Goal: Task Accomplishment & Management: Manage account settings

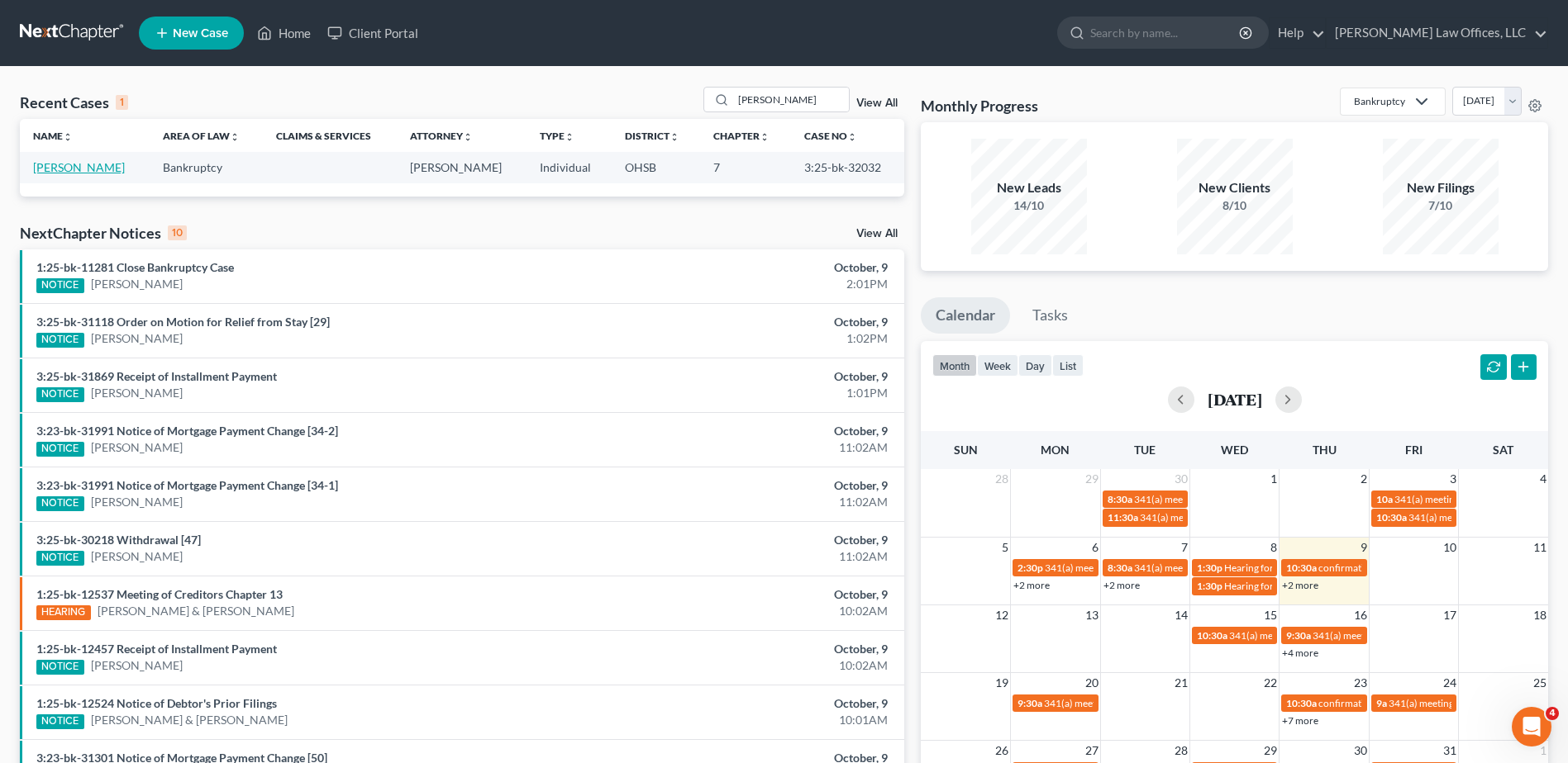
click at [50, 168] on link "[PERSON_NAME]" at bounding box center [79, 167] width 92 height 14
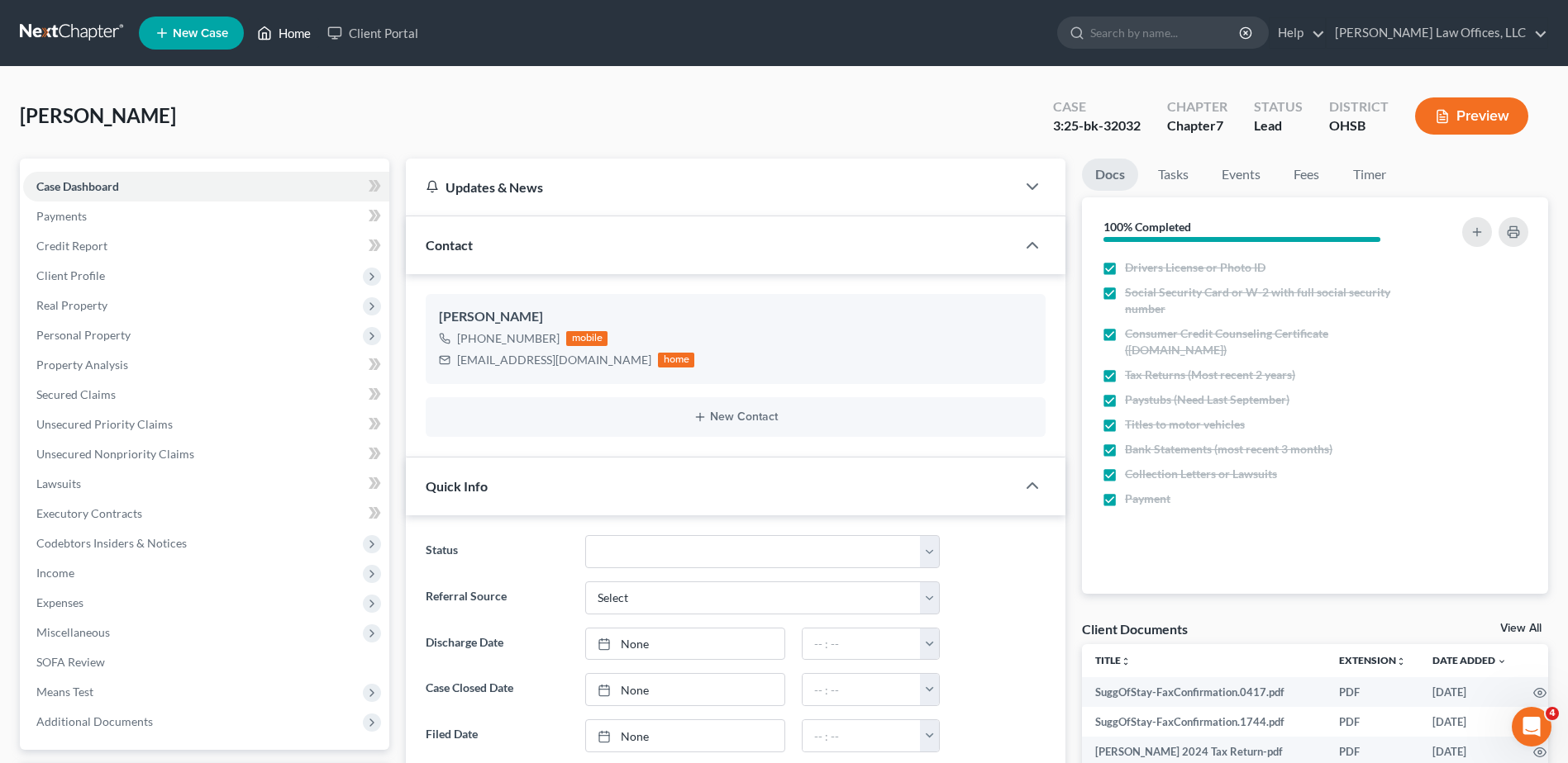
click at [287, 33] on link "Home" at bounding box center [284, 33] width 70 height 29
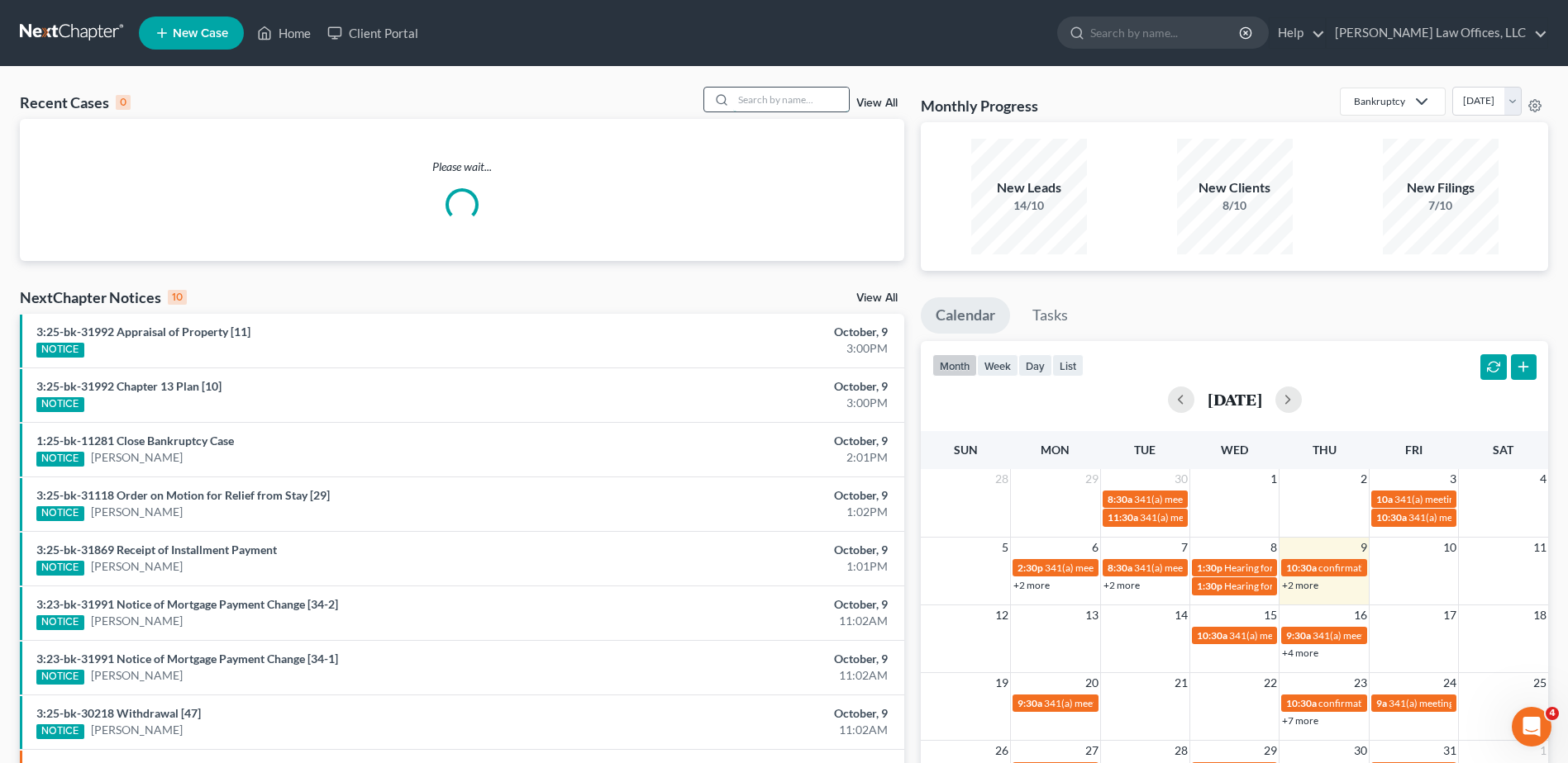
click at [814, 99] on input "search" at bounding box center [791, 99] width 116 height 24
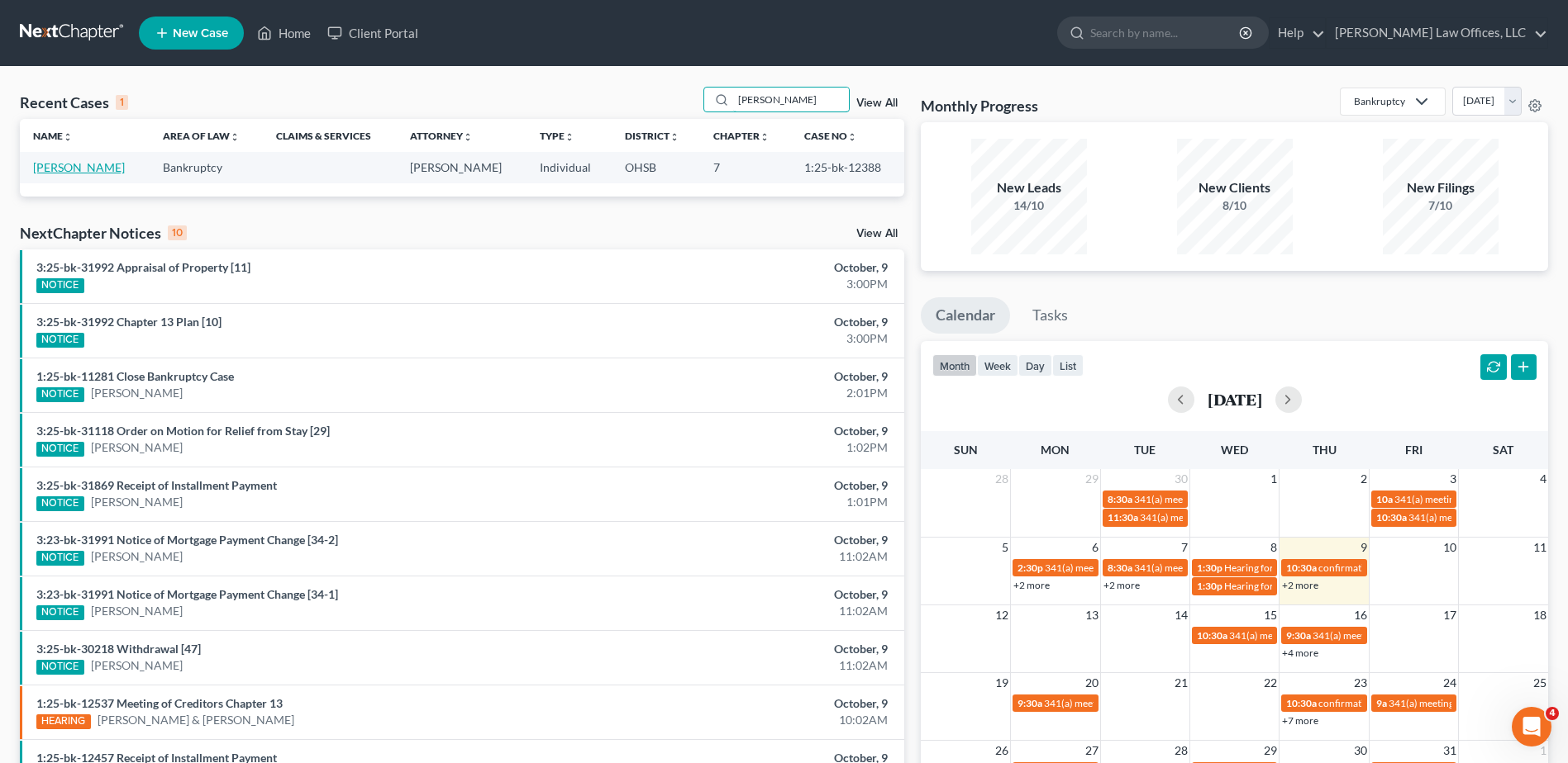
type input "[PERSON_NAME]"
click at [72, 165] on link "[PERSON_NAME]" at bounding box center [79, 167] width 92 height 14
select select "1"
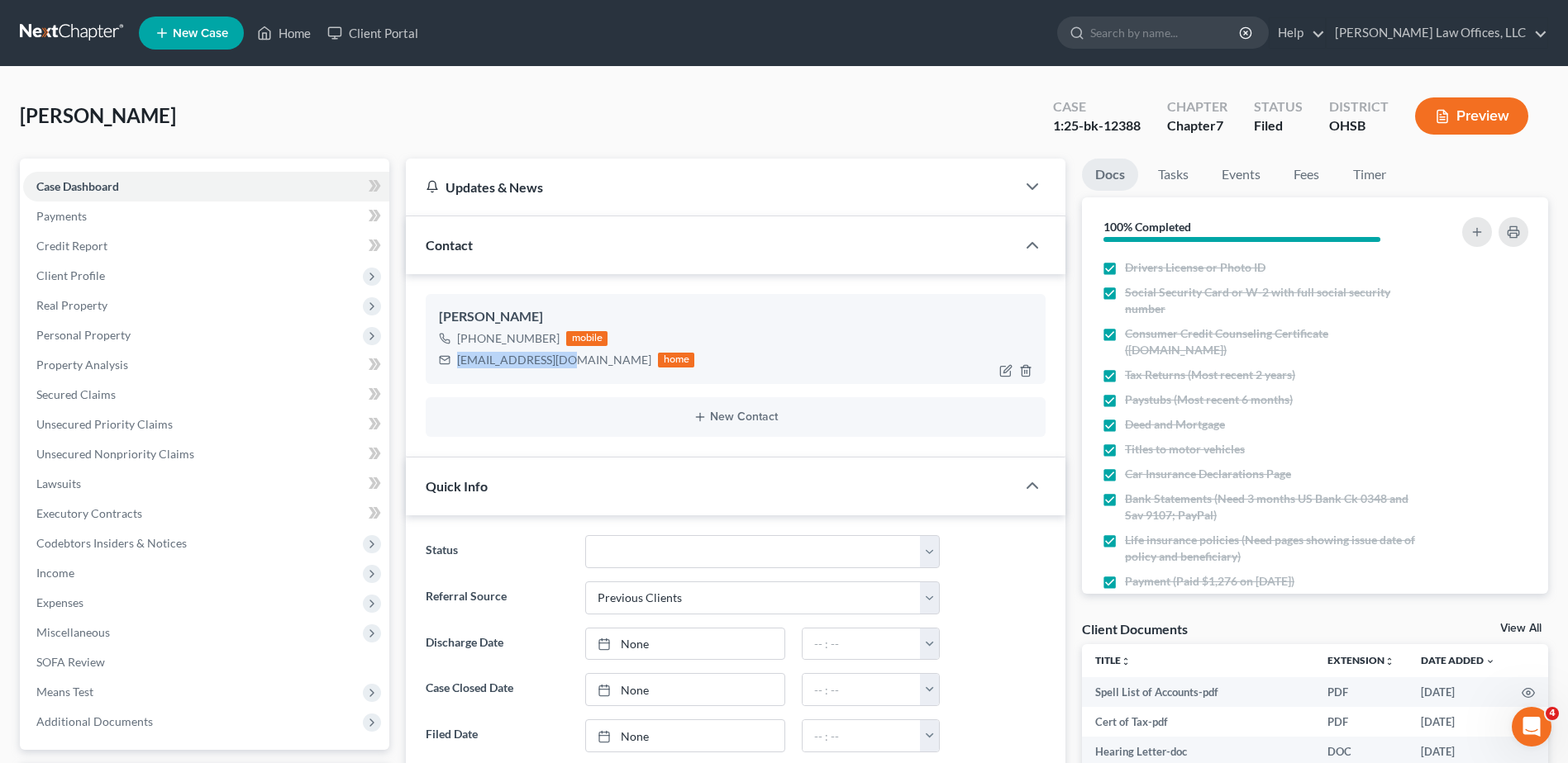
drag, startPoint x: 559, startPoint y: 360, endPoint x: 457, endPoint y: 359, distance: 102.0
click at [457, 359] on div "[EMAIL_ADDRESS][DOMAIN_NAME]" at bounding box center [554, 359] width 194 height 16
copy div "[EMAIL_ADDRESS][DOMAIN_NAME]"
drag, startPoint x: 290, startPoint y: 35, endPoint x: 75, endPoint y: 121, distance: 231.6
click at [290, 35] on link "Home" at bounding box center [284, 33] width 70 height 29
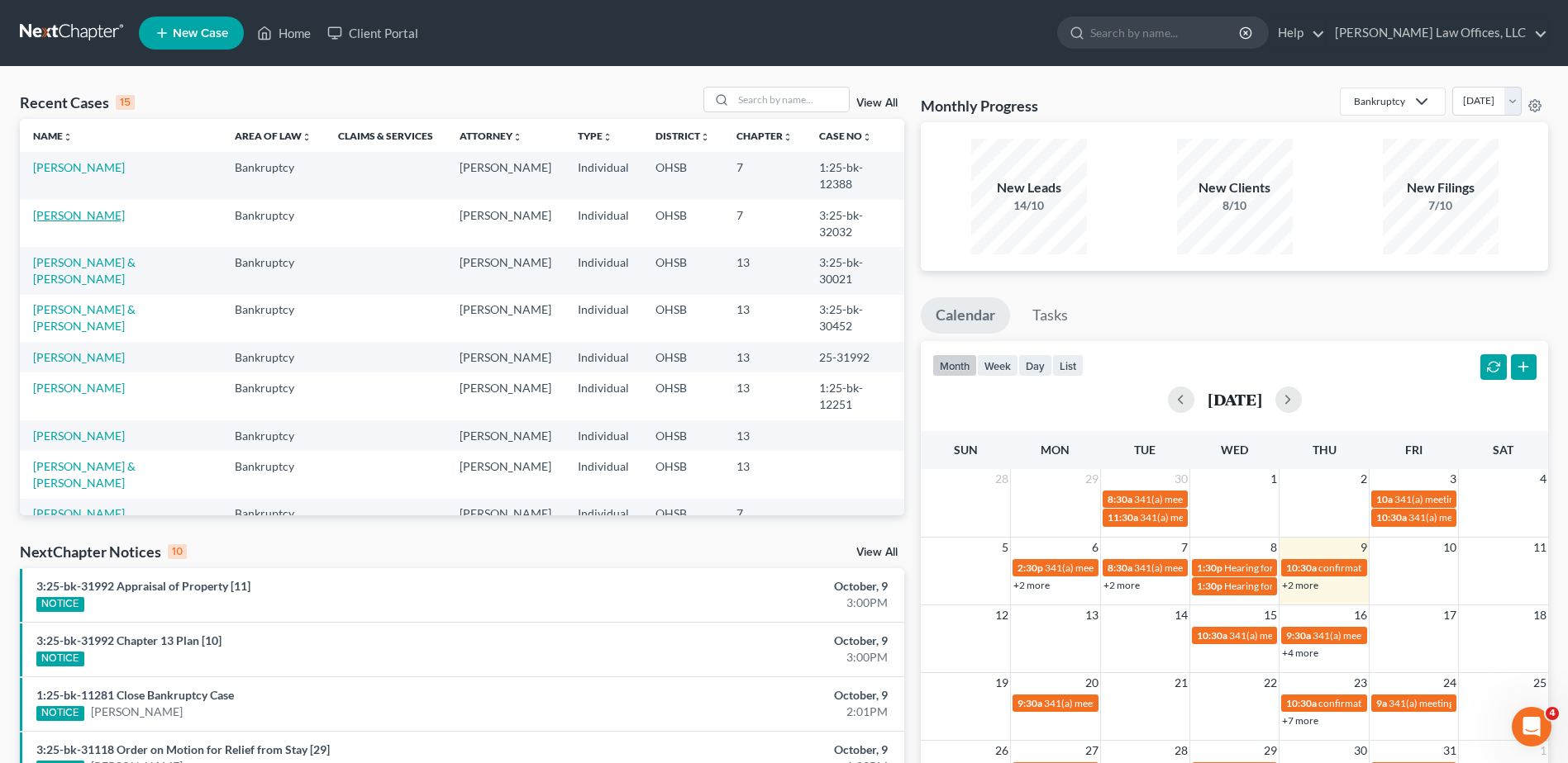
click at [67, 208] on link "[PERSON_NAME]" at bounding box center [79, 215] width 92 height 14
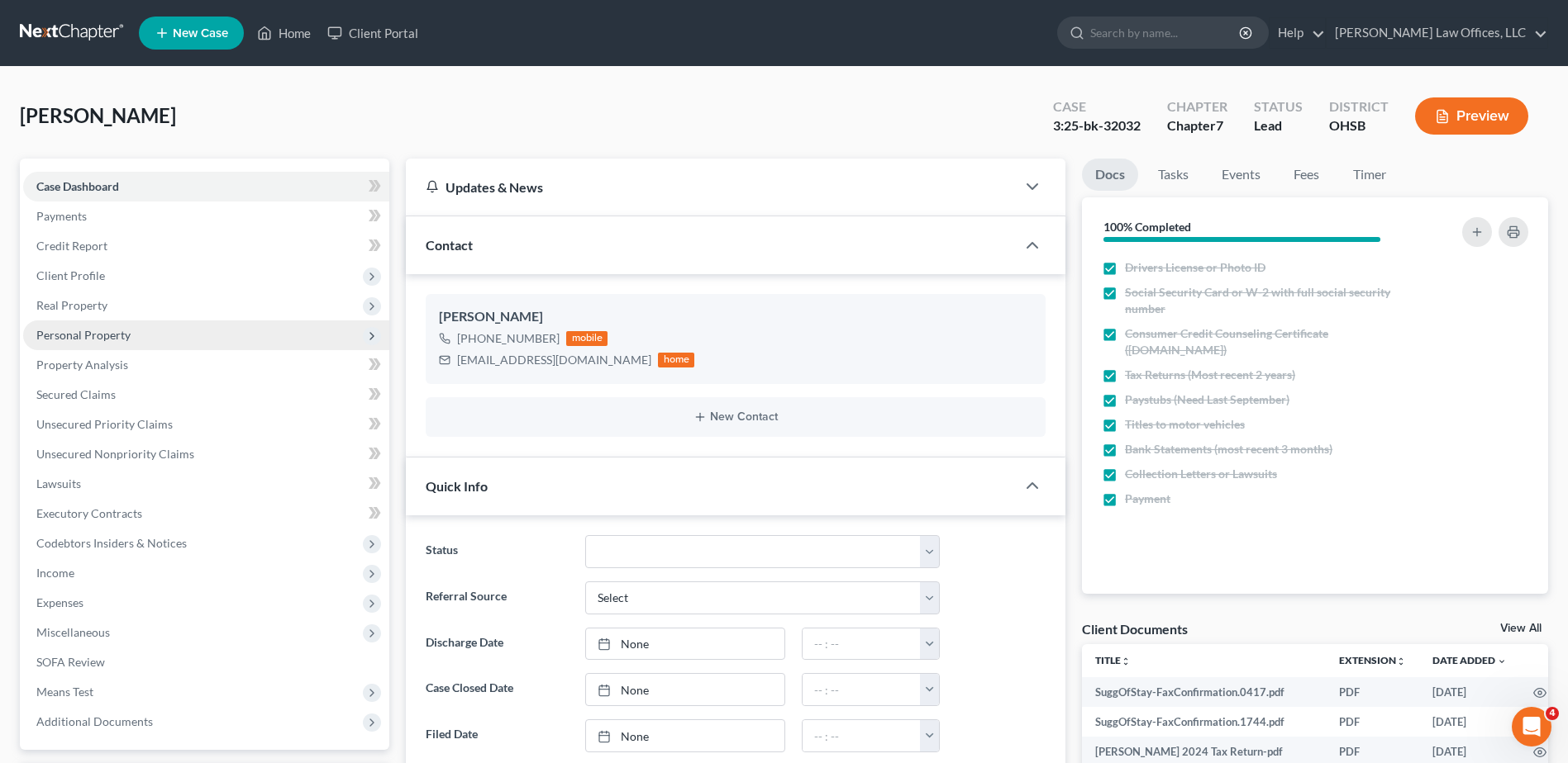
drag, startPoint x: 78, startPoint y: 347, endPoint x: 78, endPoint y: 338, distance: 9.0
click at [78, 347] on span "Personal Property" at bounding box center [207, 335] width 367 height 29
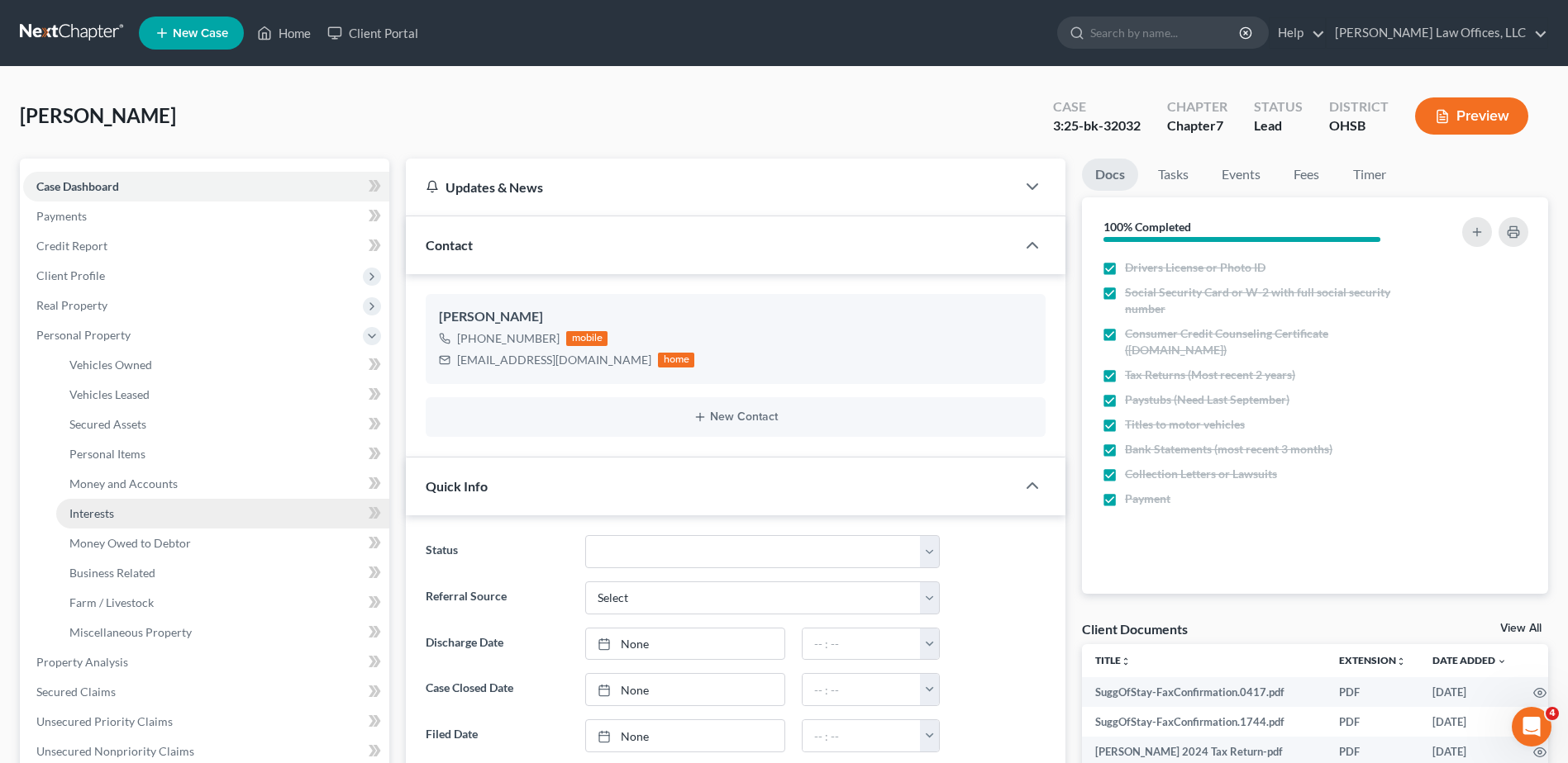
click at [104, 506] on span "Interests" at bounding box center [92, 513] width 45 height 14
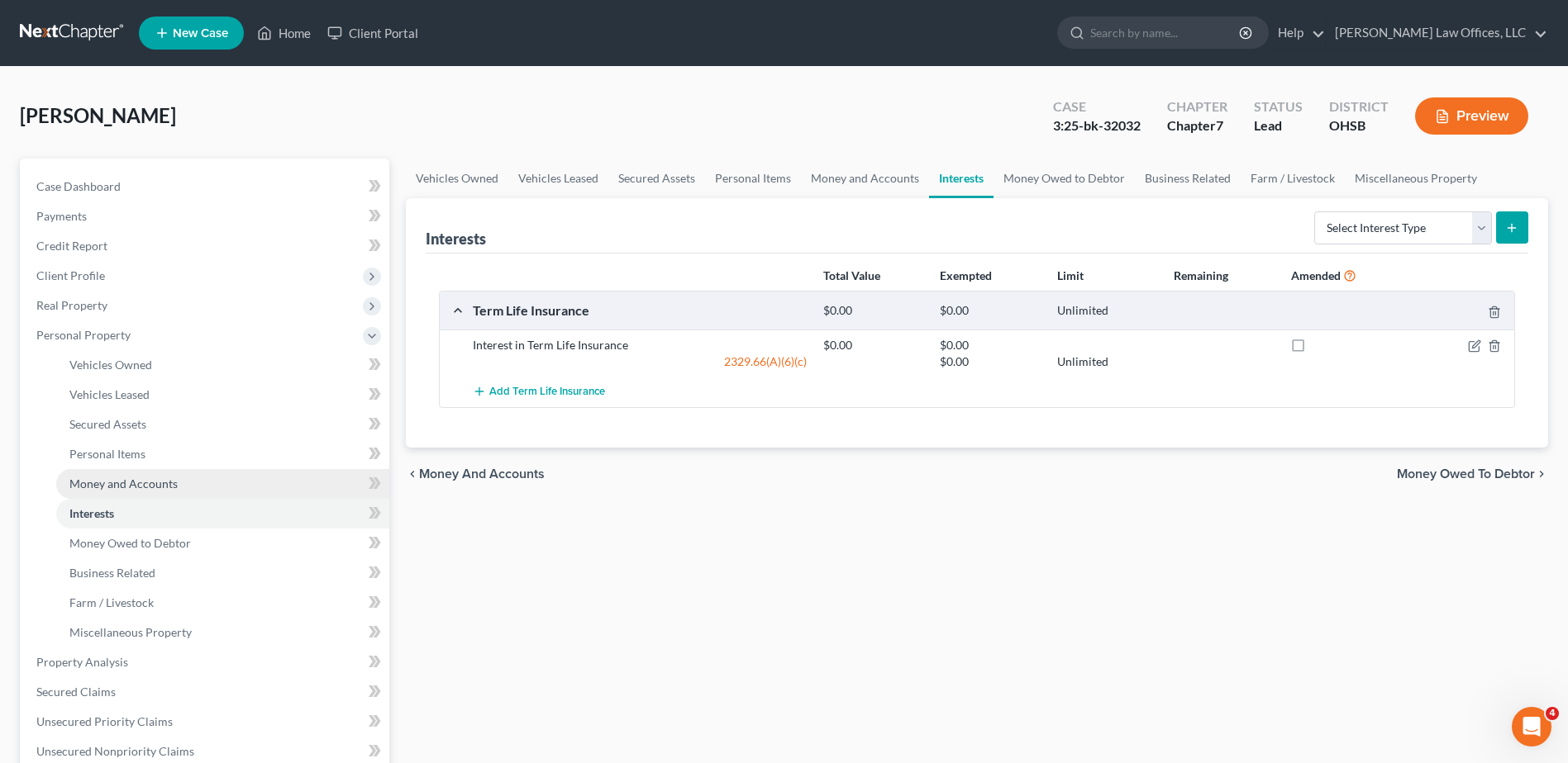
click at [99, 485] on span "Money and Accounts" at bounding box center [123, 484] width 108 height 14
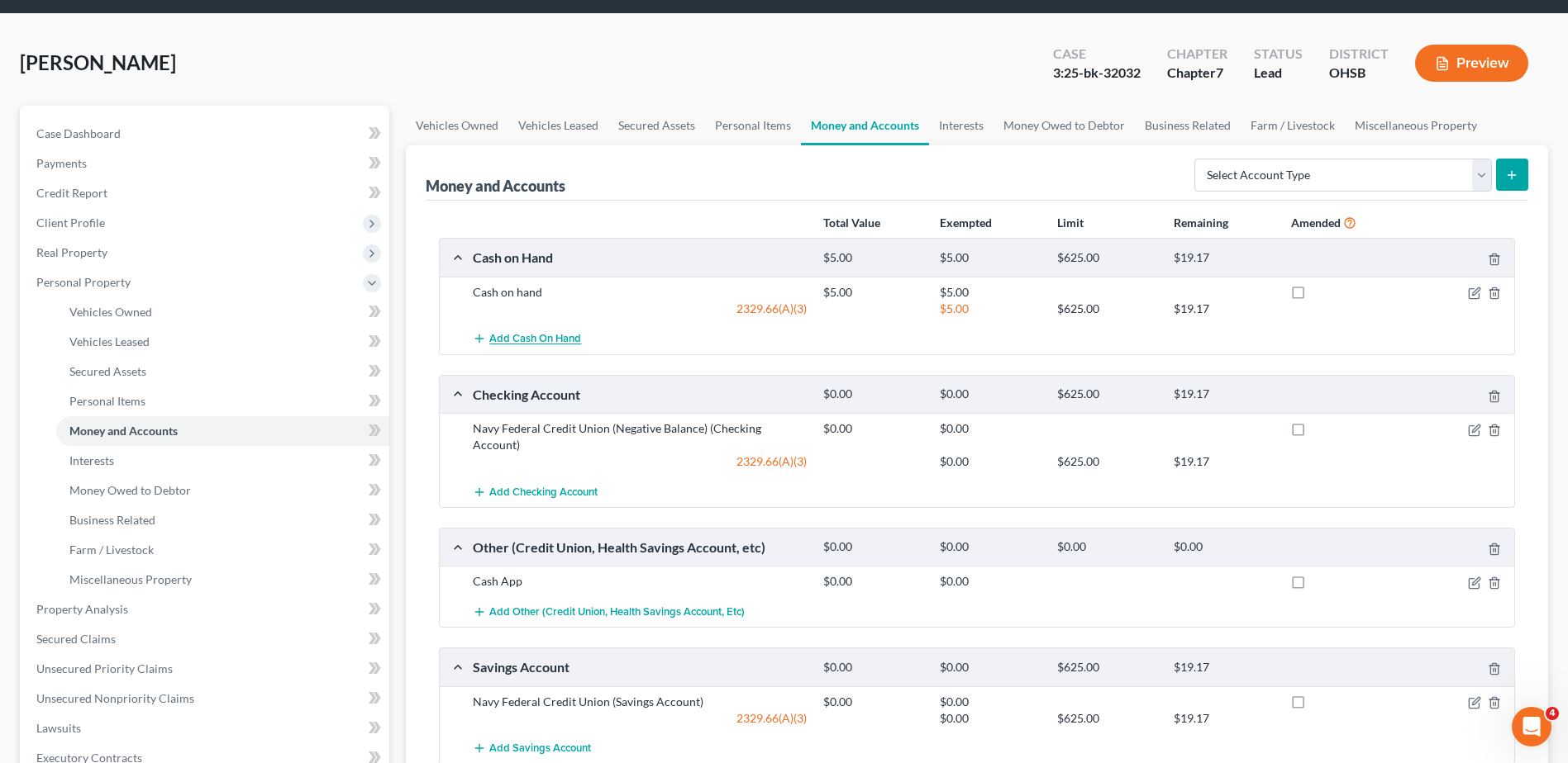
scroll to position [83, 0]
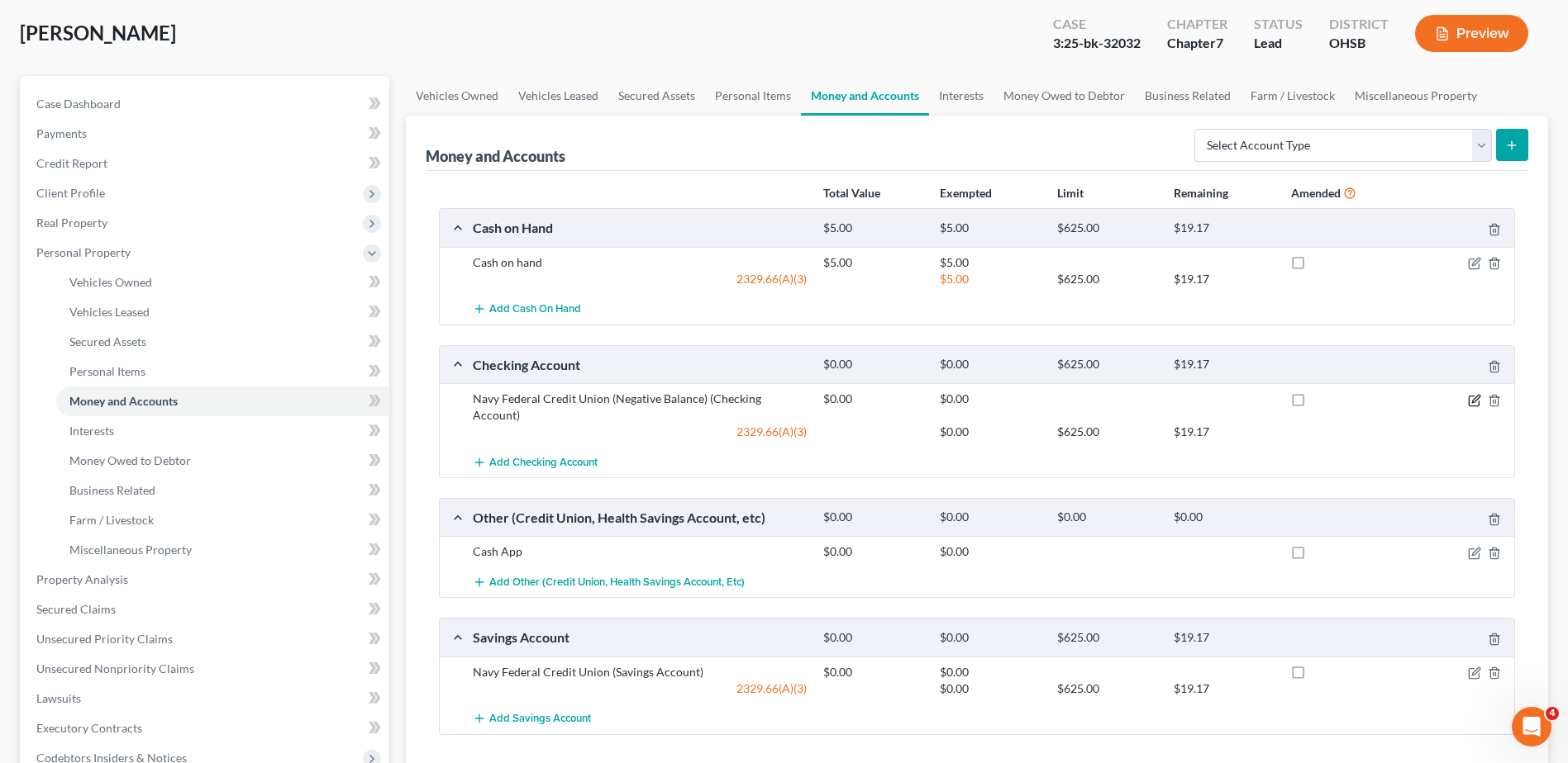
click at [1470, 401] on icon "button" at bounding box center [1474, 400] width 13 height 13
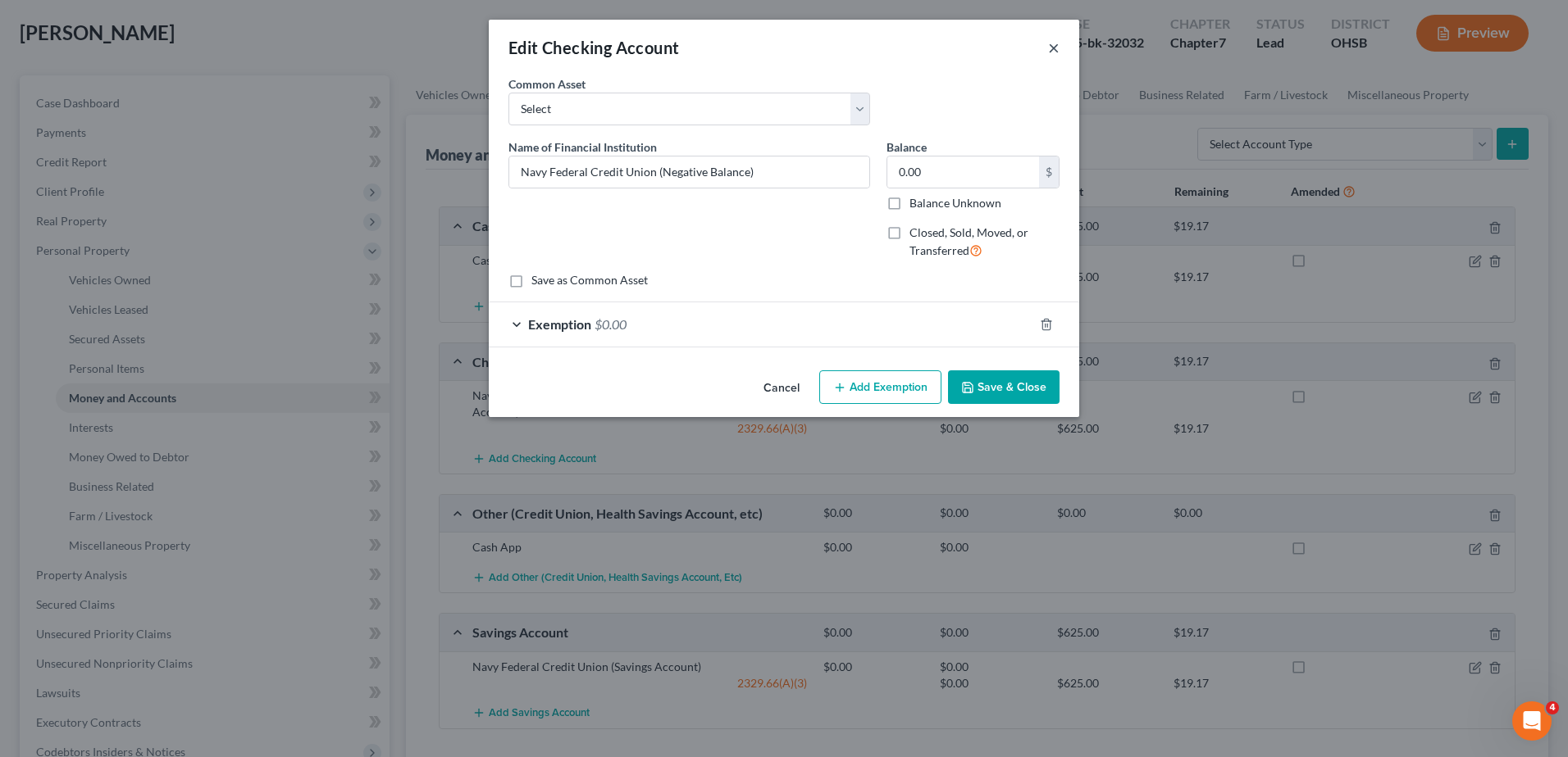
click at [1054, 45] on button "×" at bounding box center [1053, 47] width 11 height 20
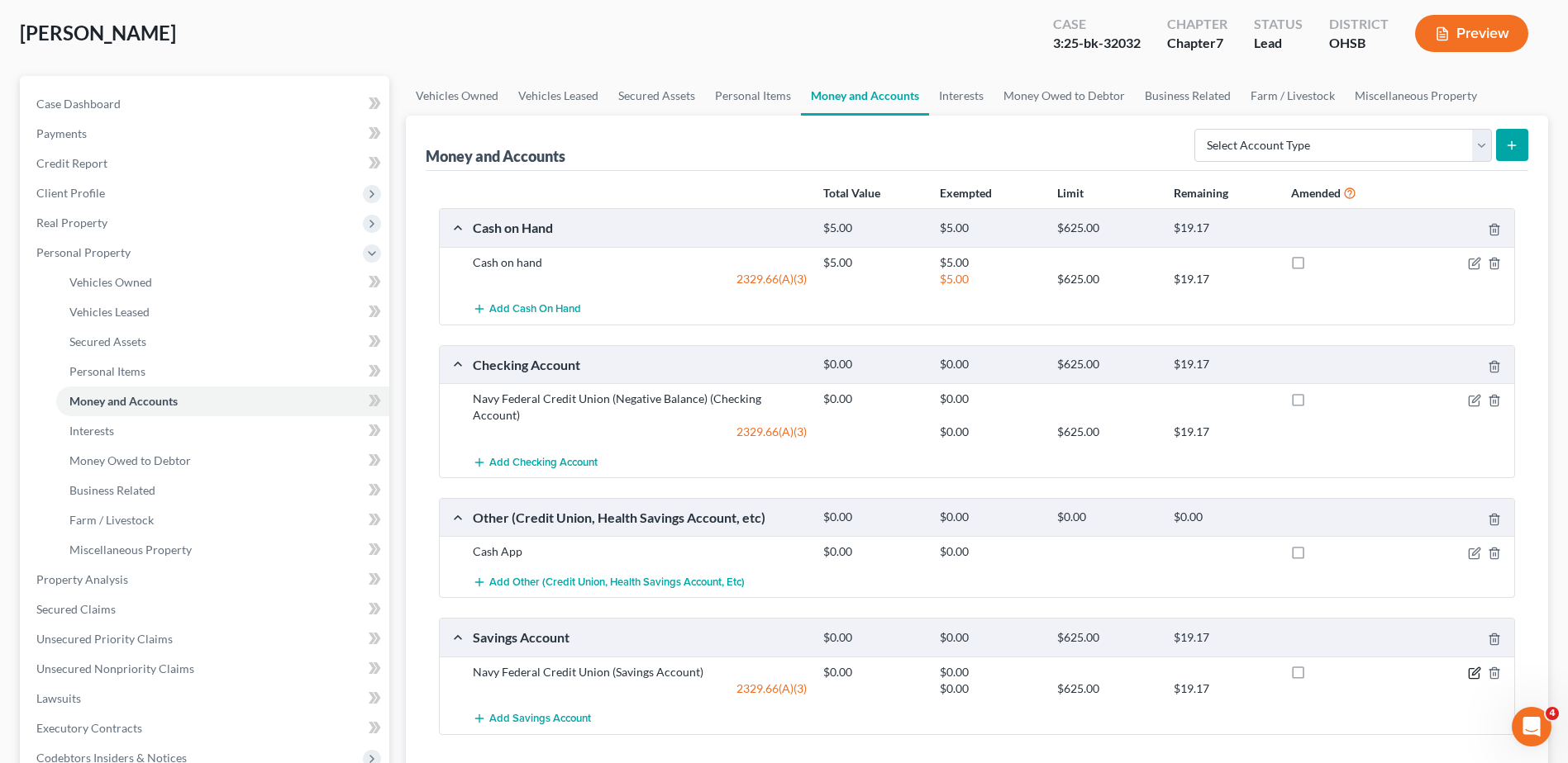
click at [1476, 667] on icon "button" at bounding box center [1474, 673] width 13 height 13
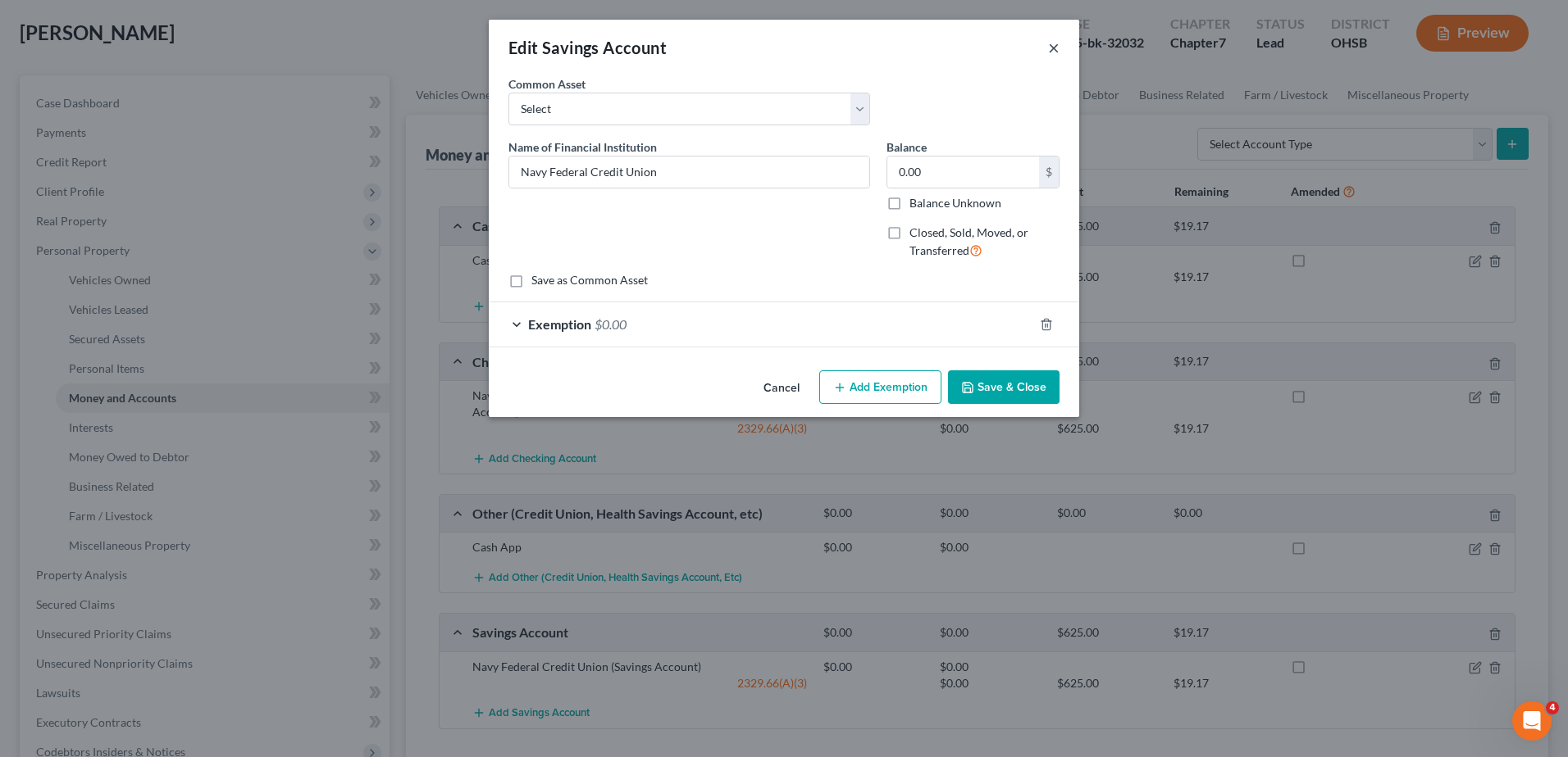
click at [1051, 46] on button "×" at bounding box center [1053, 47] width 11 height 20
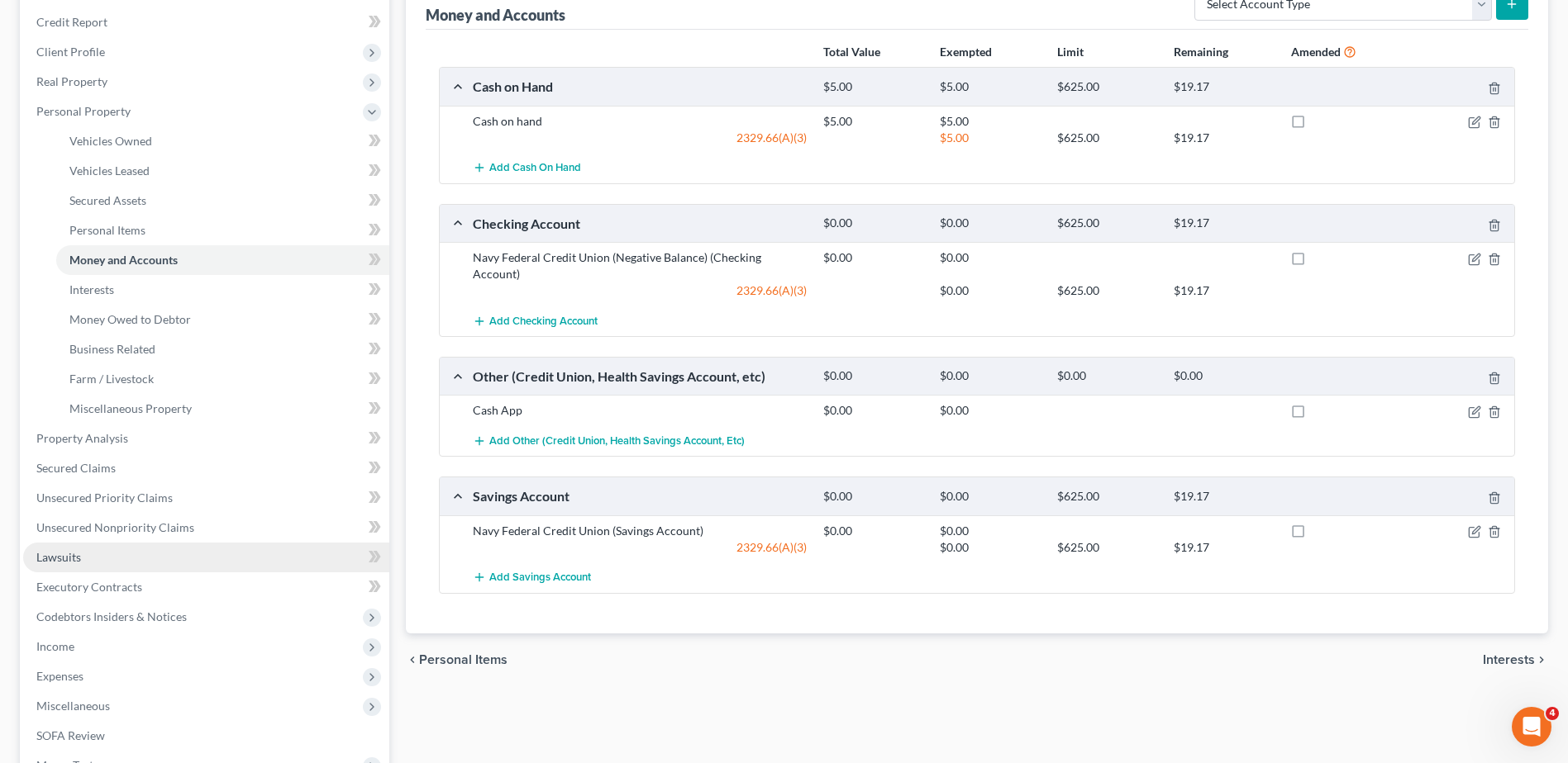
scroll to position [442, 0]
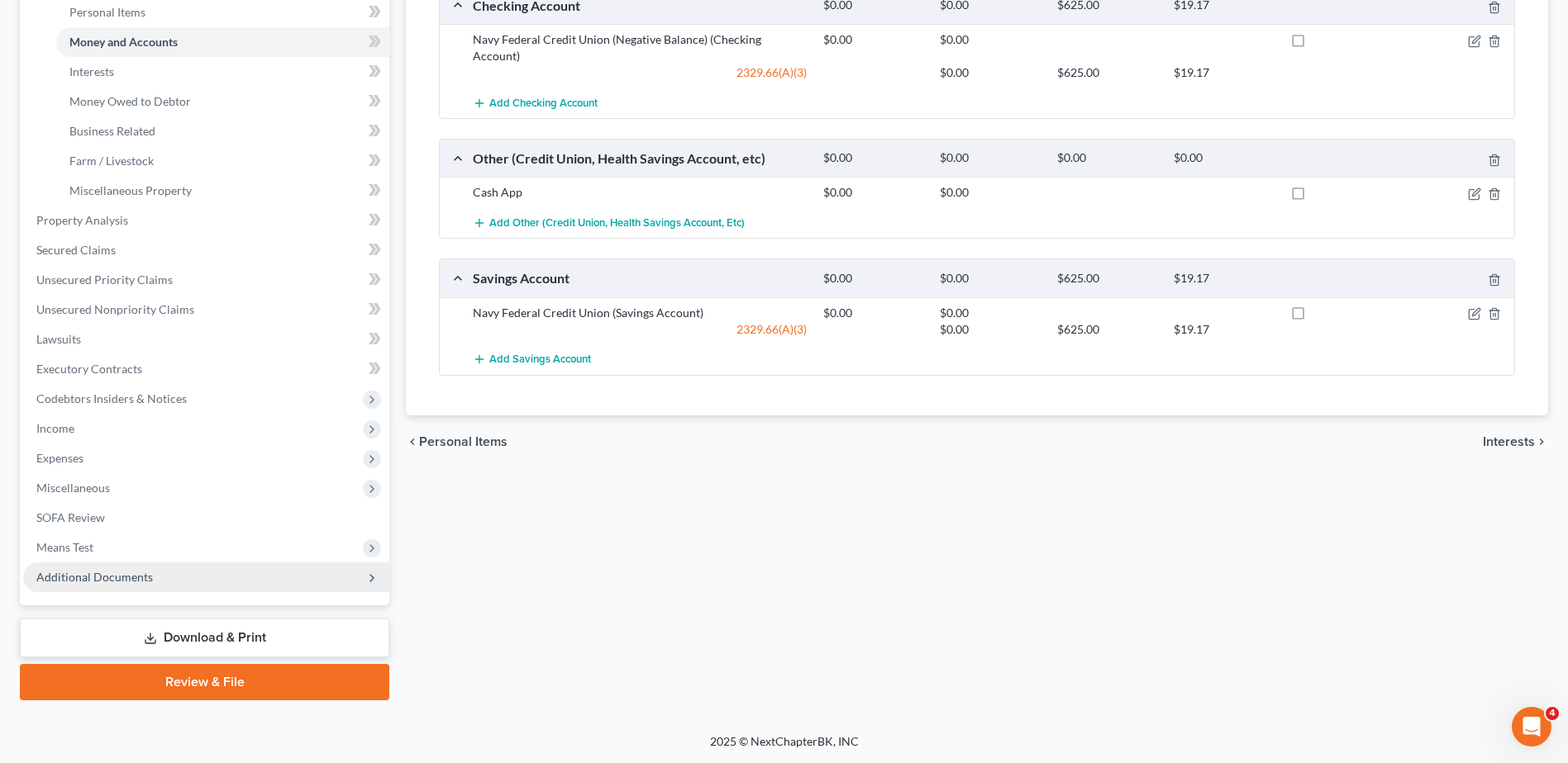
click at [86, 570] on span "Additional Documents" at bounding box center [94, 577] width 117 height 14
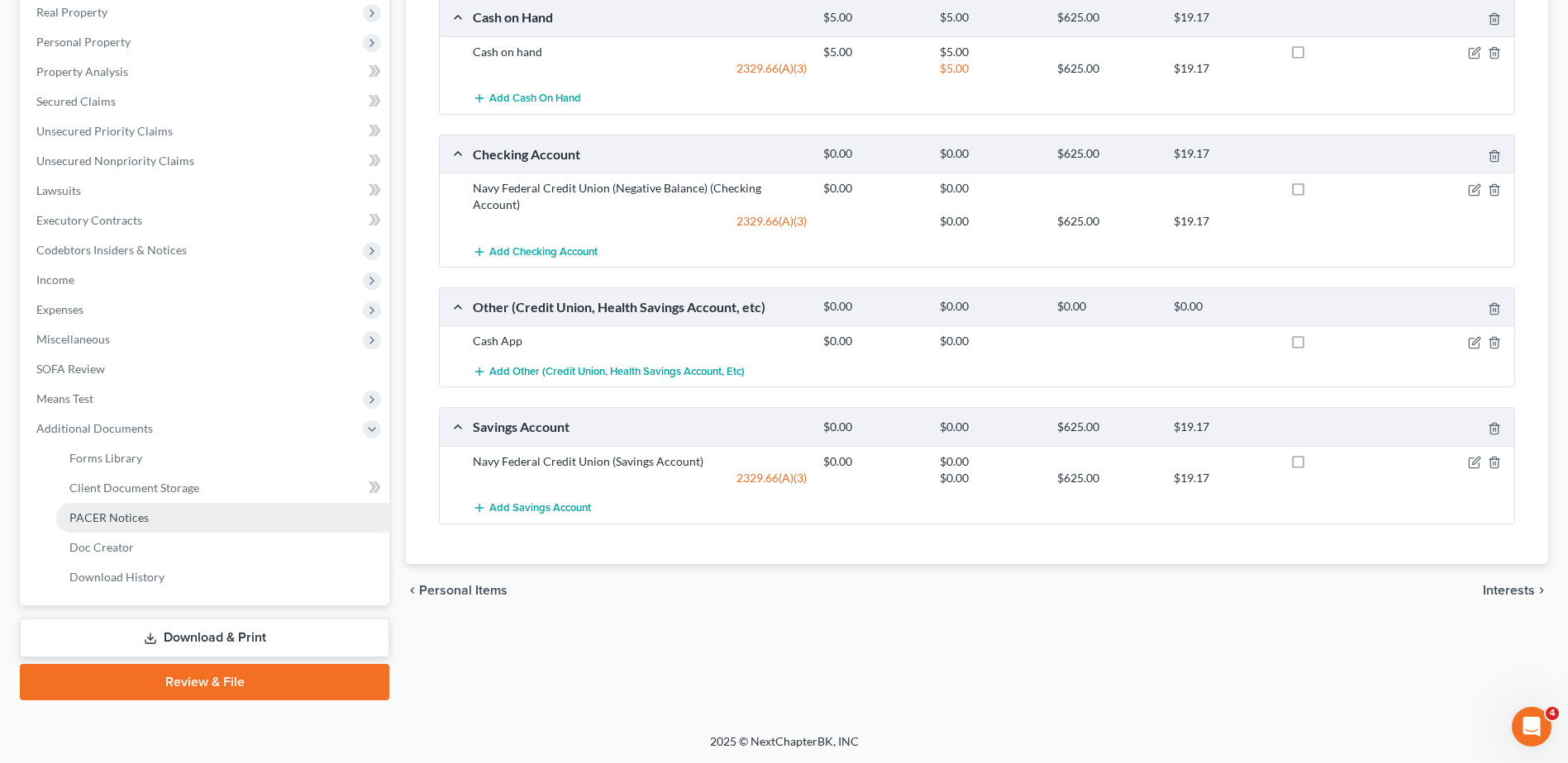
scroll to position [293, 0]
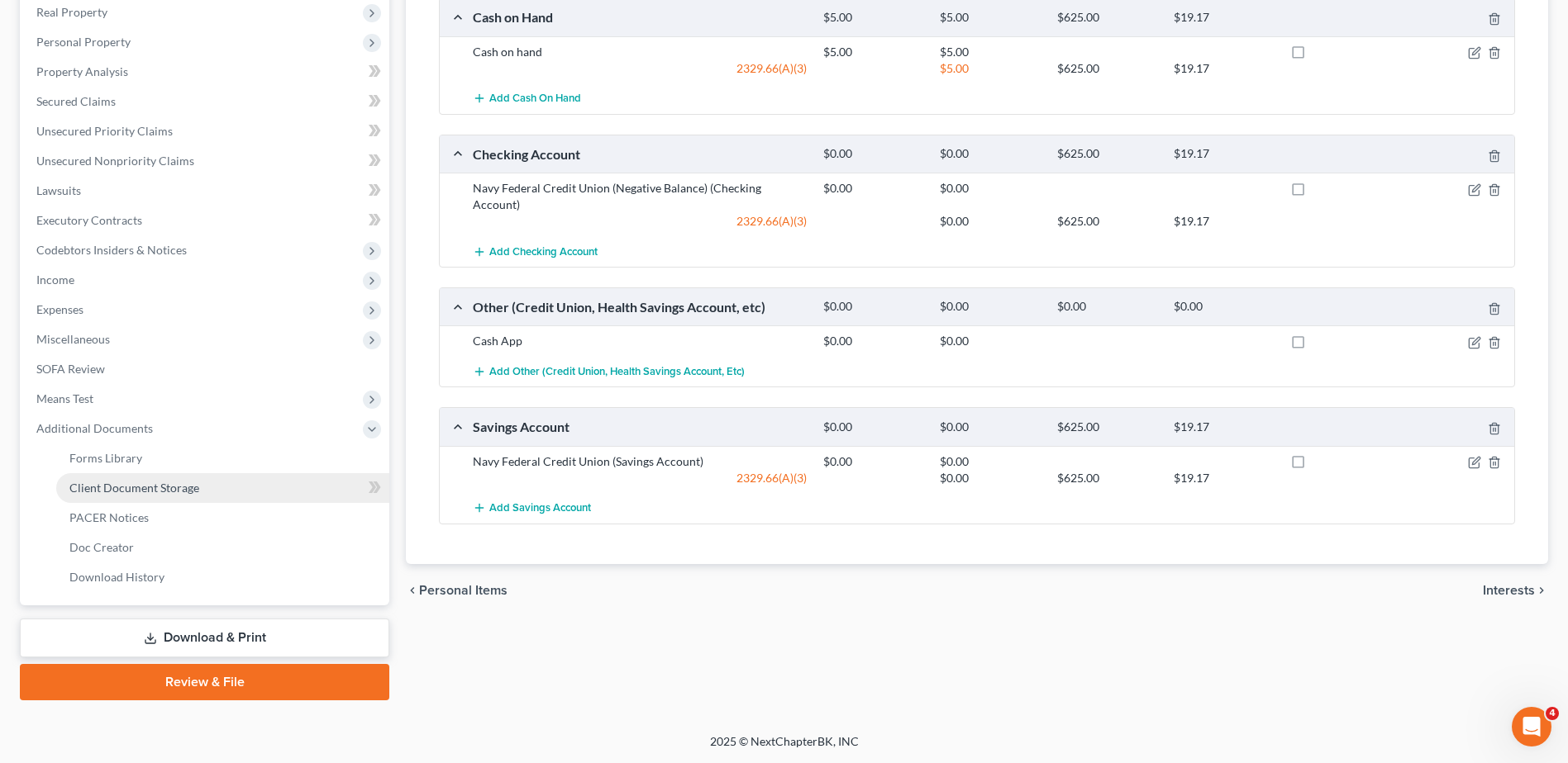
click at [136, 488] on span "Client Document Storage" at bounding box center [134, 487] width 130 height 14
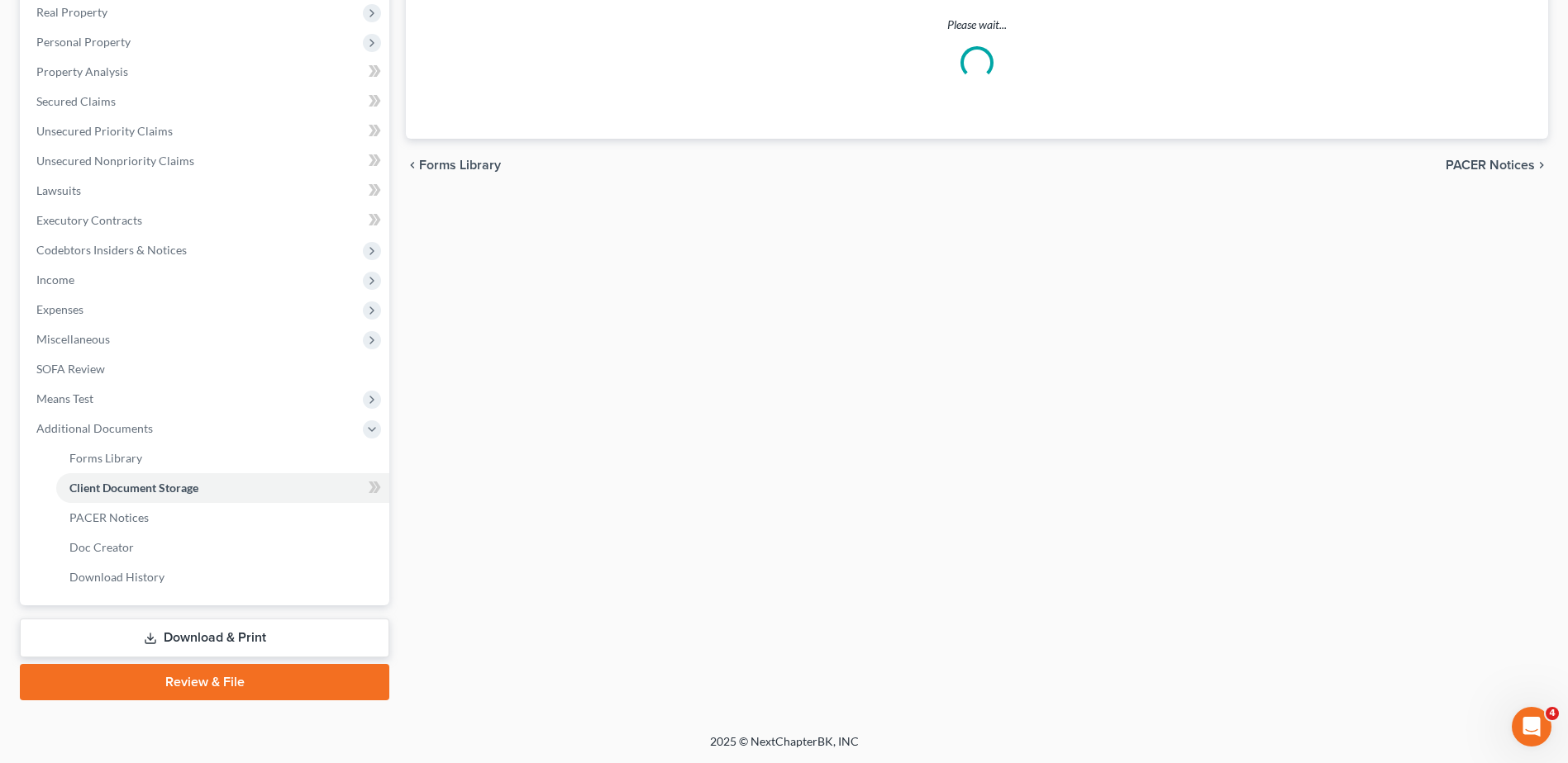
select select "7"
select select "37"
select select "52"
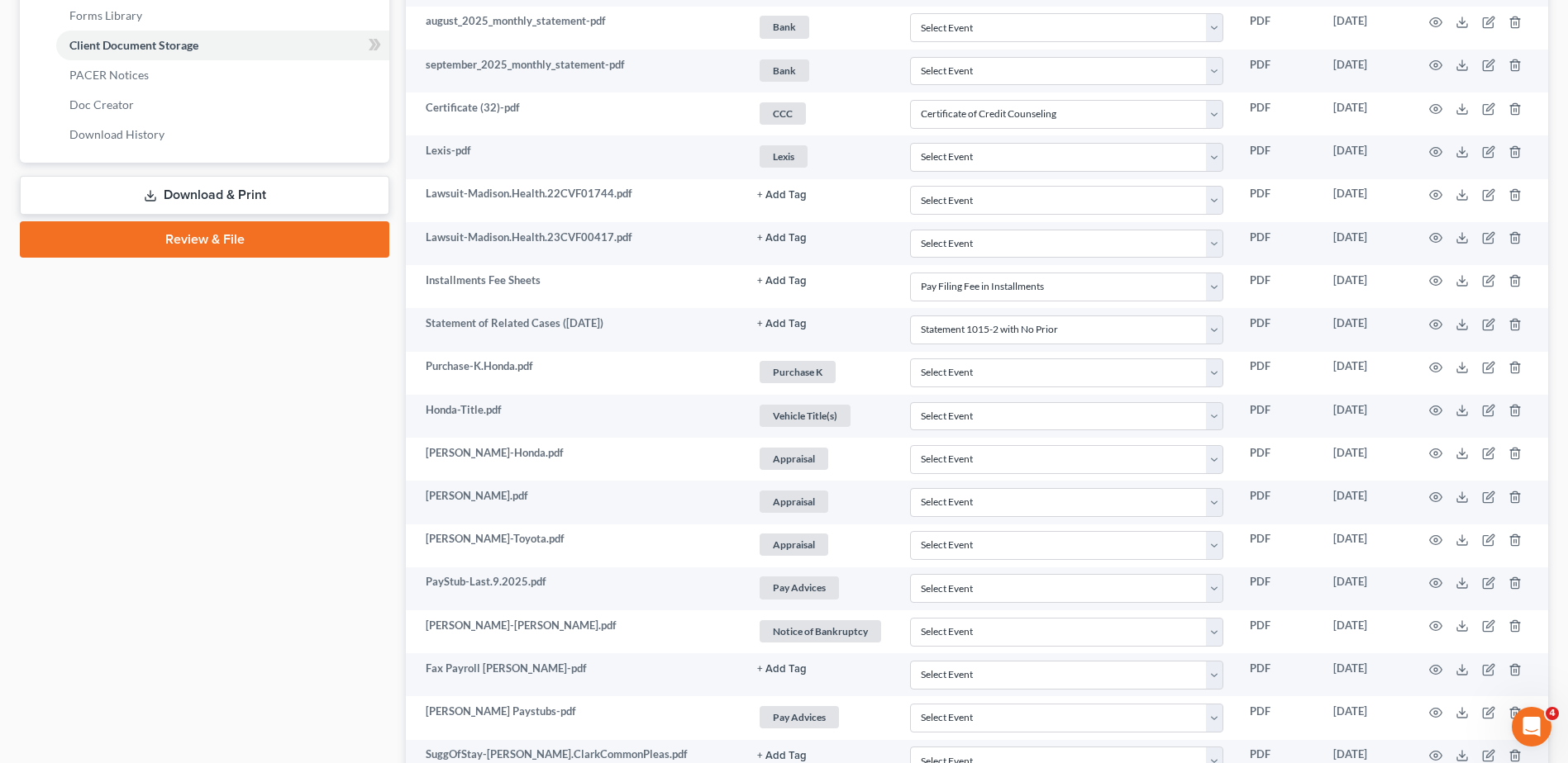
scroll to position [730, 0]
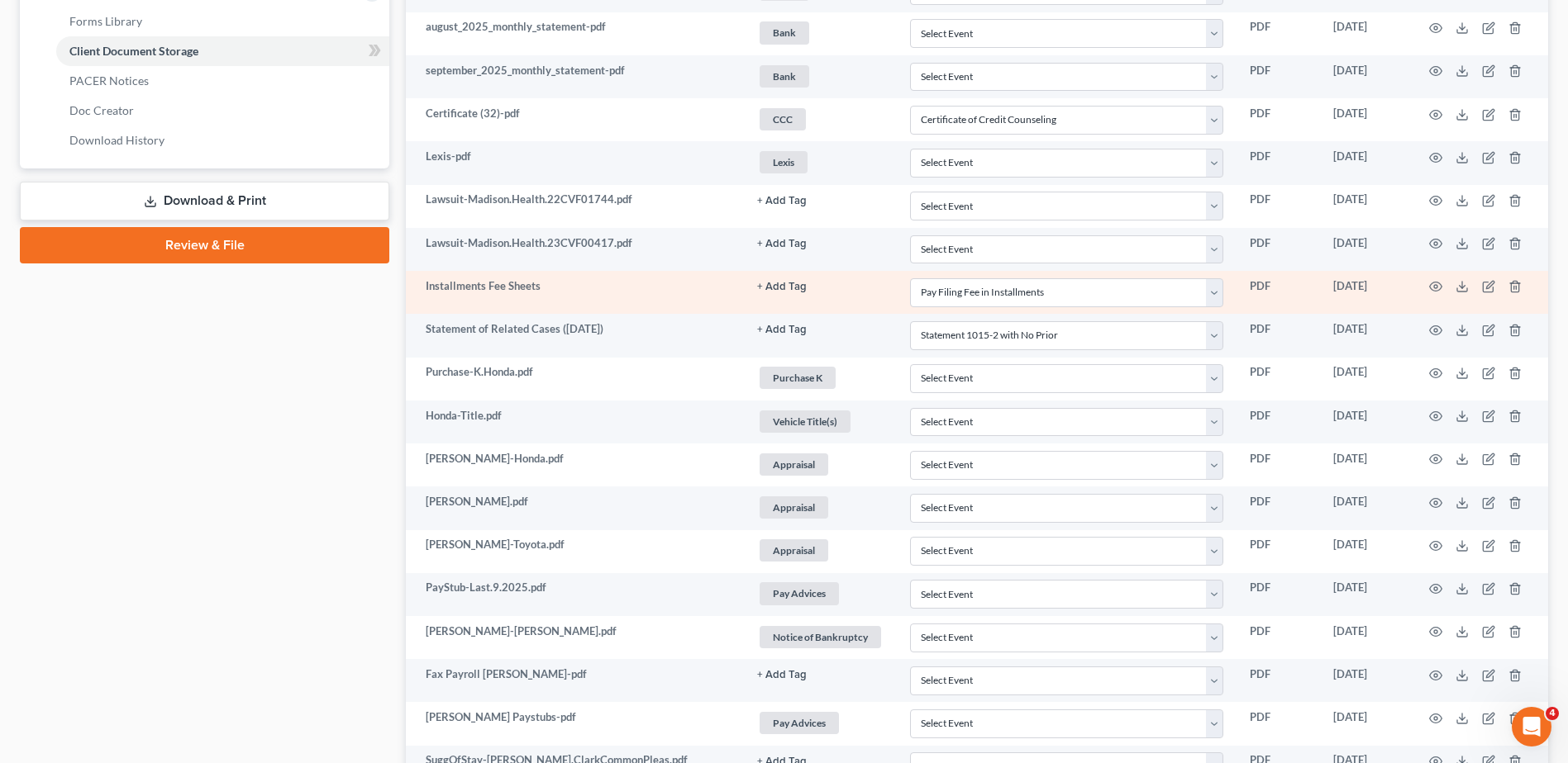
click at [788, 287] on button "+ Add Tag" at bounding box center [781, 287] width 49 height 10
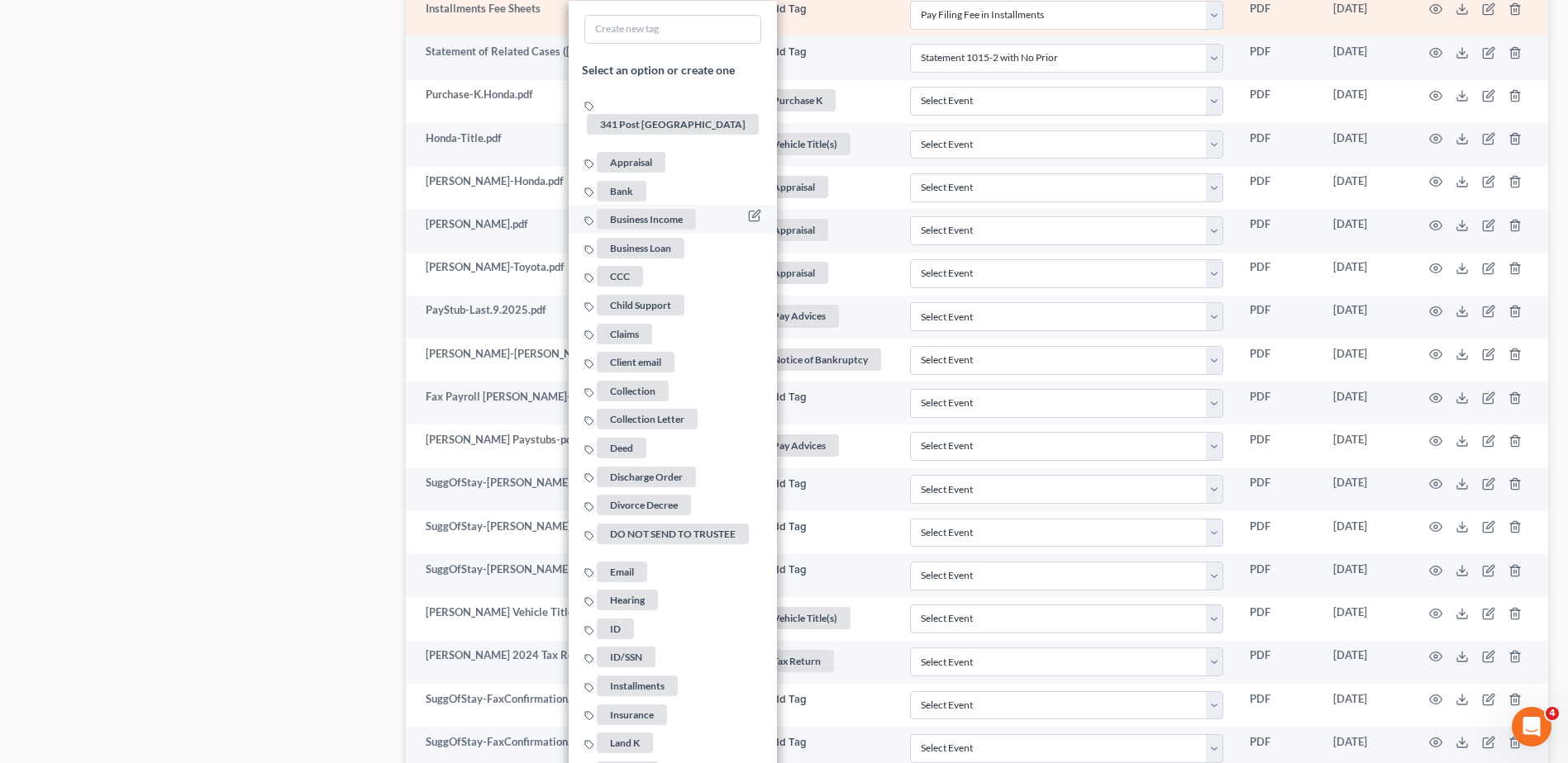
scroll to position [1061, 0]
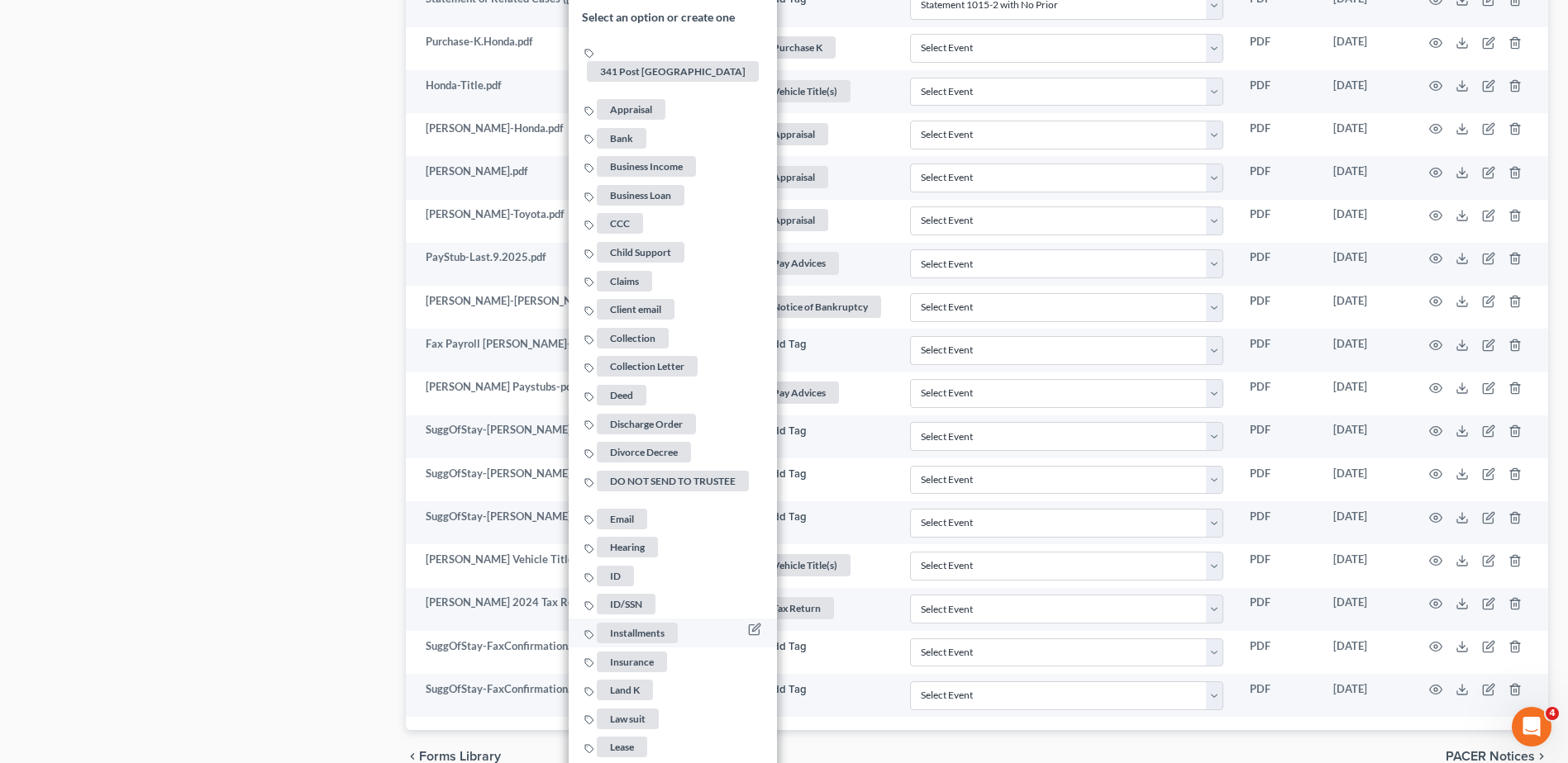
click at [654, 627] on span "Installments" at bounding box center [637, 633] width 81 height 21
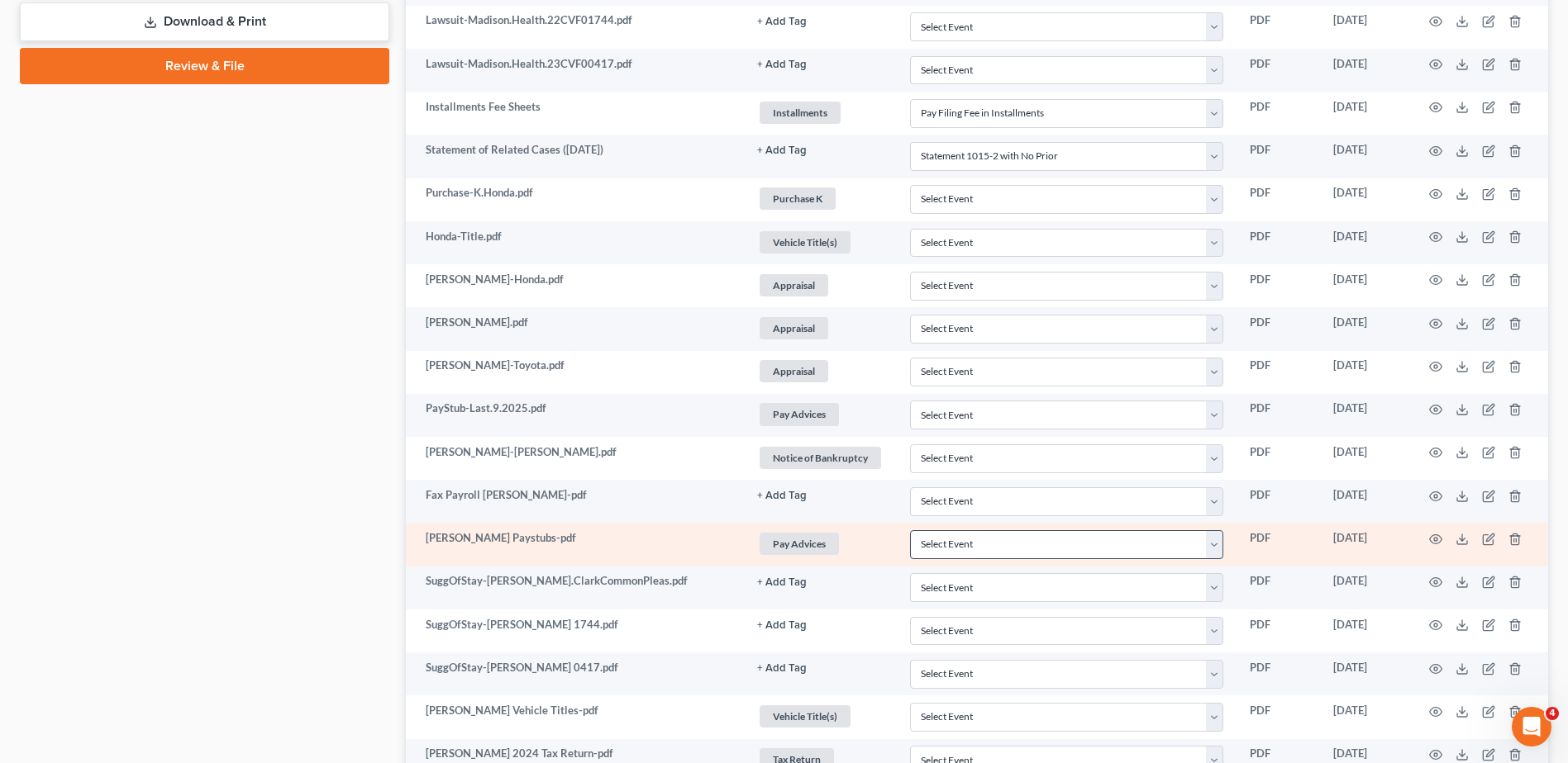
scroll to position [895, 0]
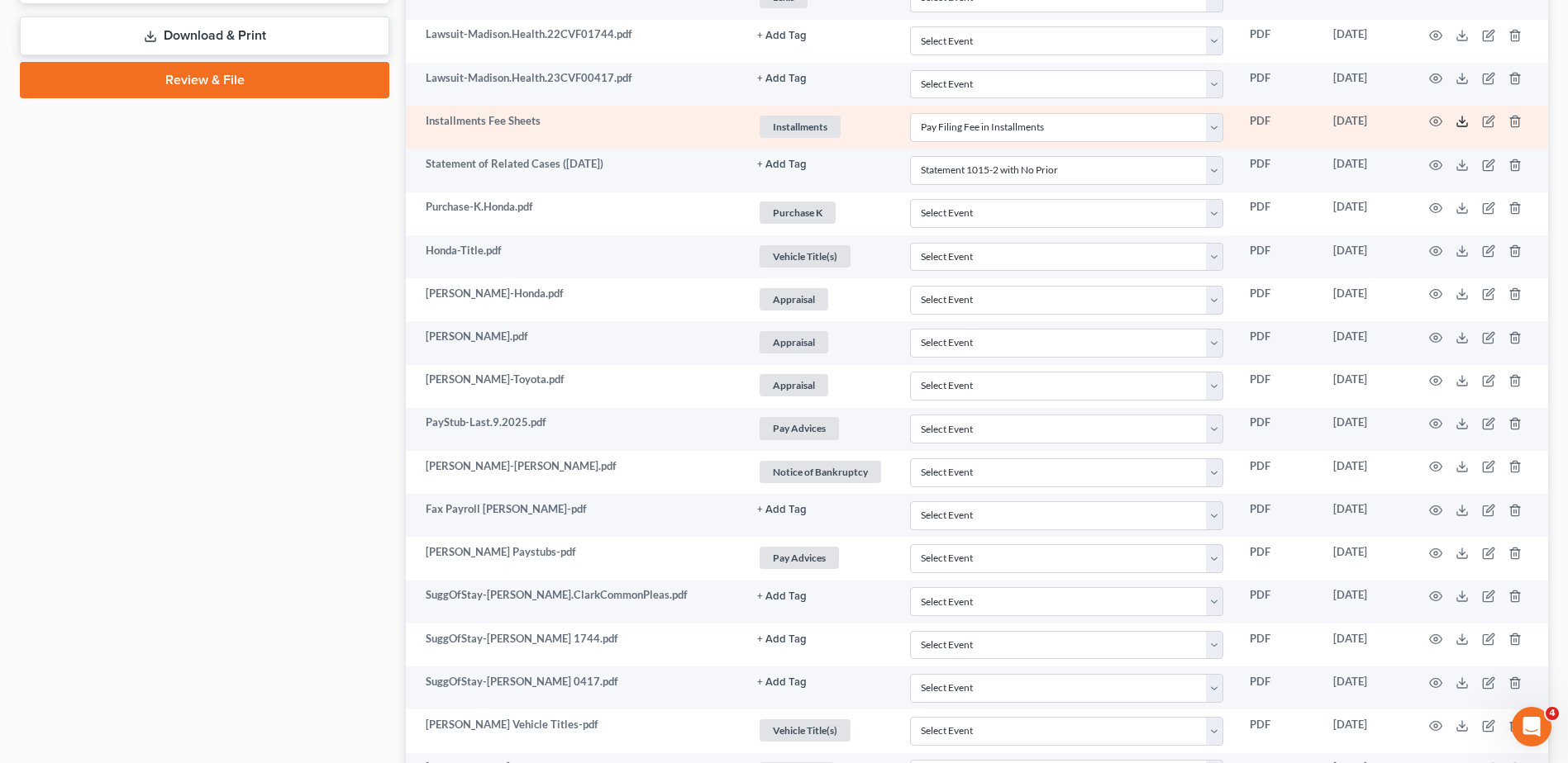
click at [1462, 123] on line at bounding box center [1462, 120] width 0 height 7
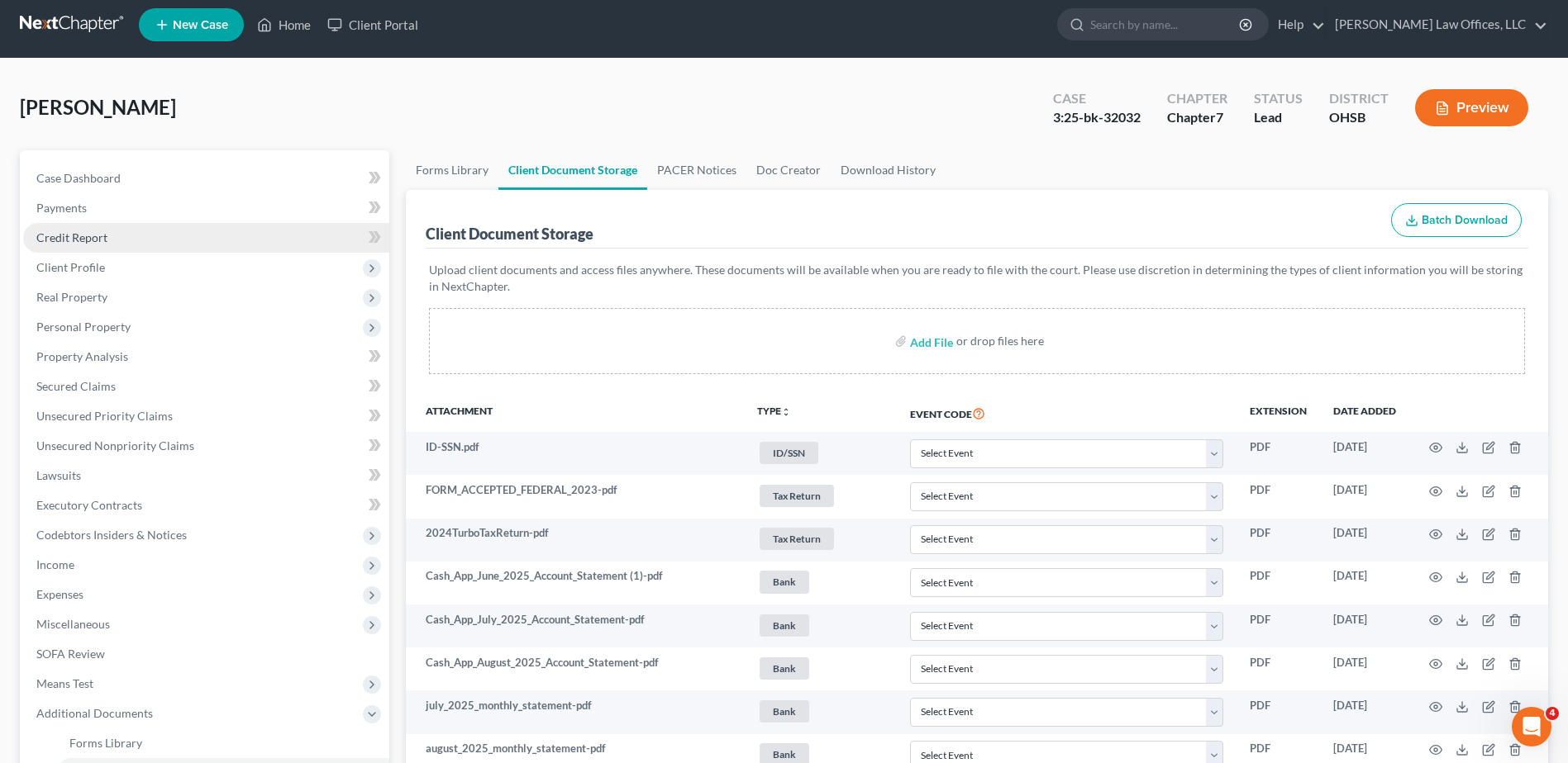
scroll to position [0, 0]
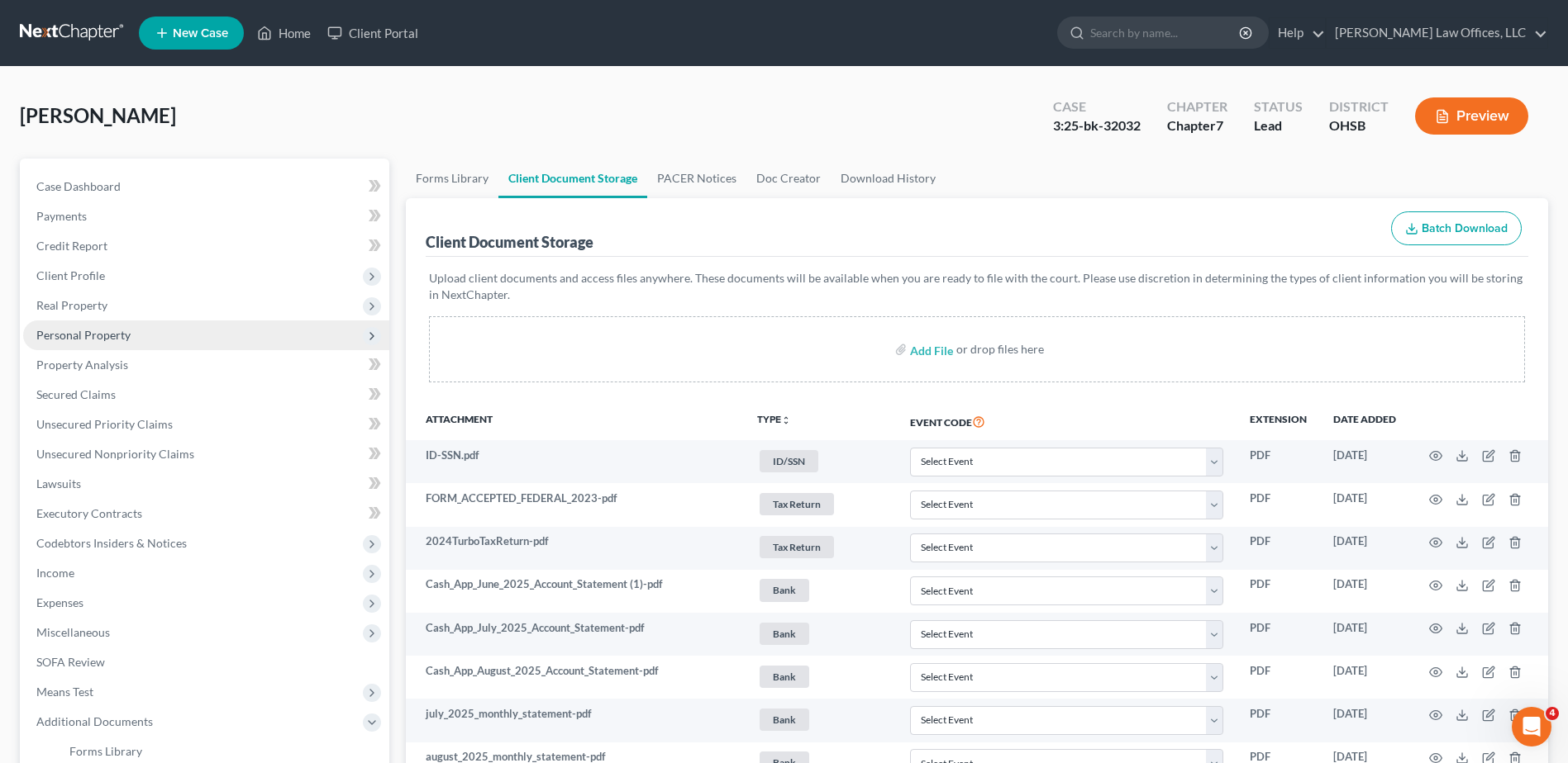
click at [105, 335] on span "Personal Property" at bounding box center [83, 335] width 94 height 14
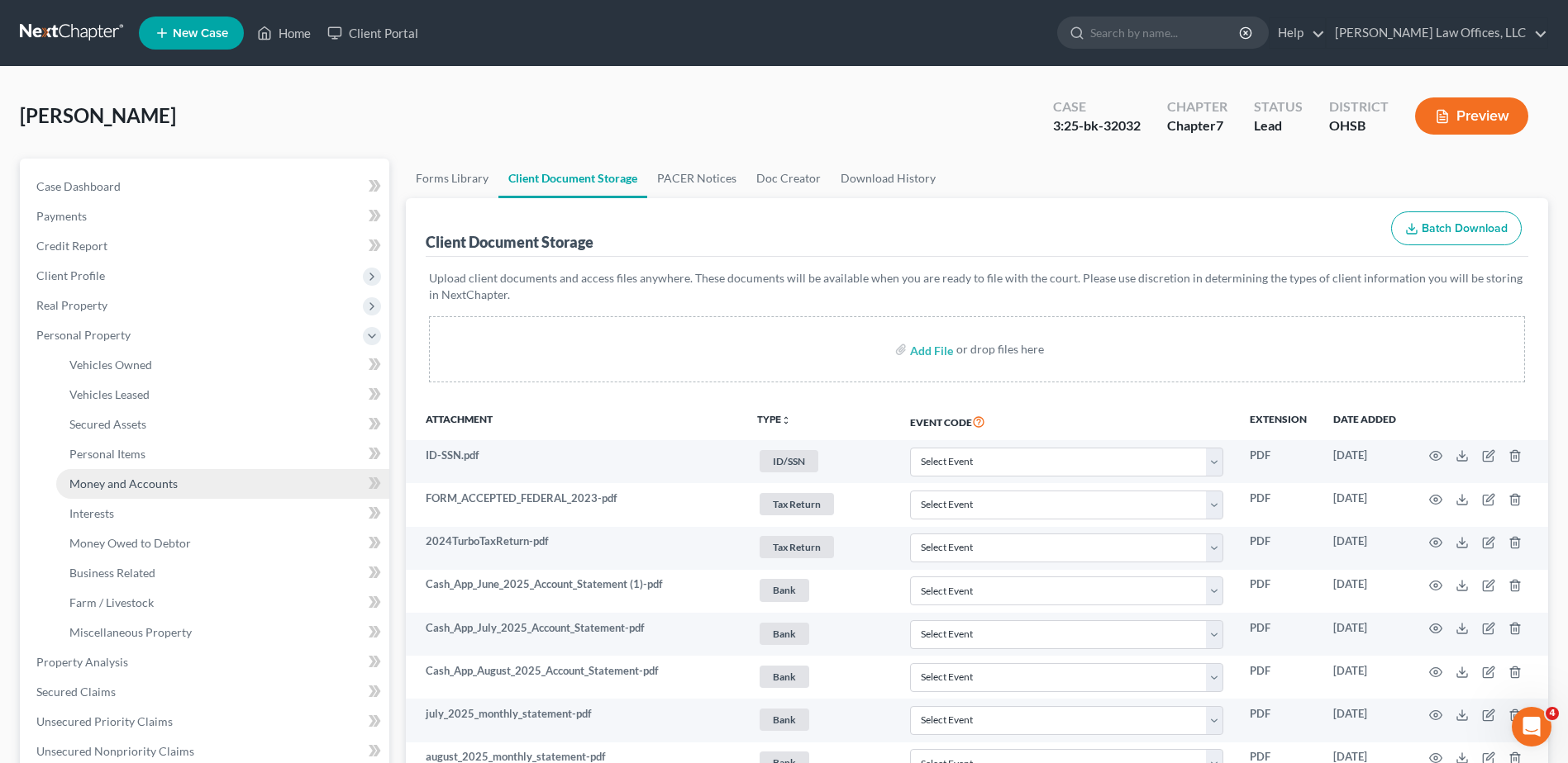
click at [143, 486] on span "Money and Accounts" at bounding box center [123, 484] width 108 height 14
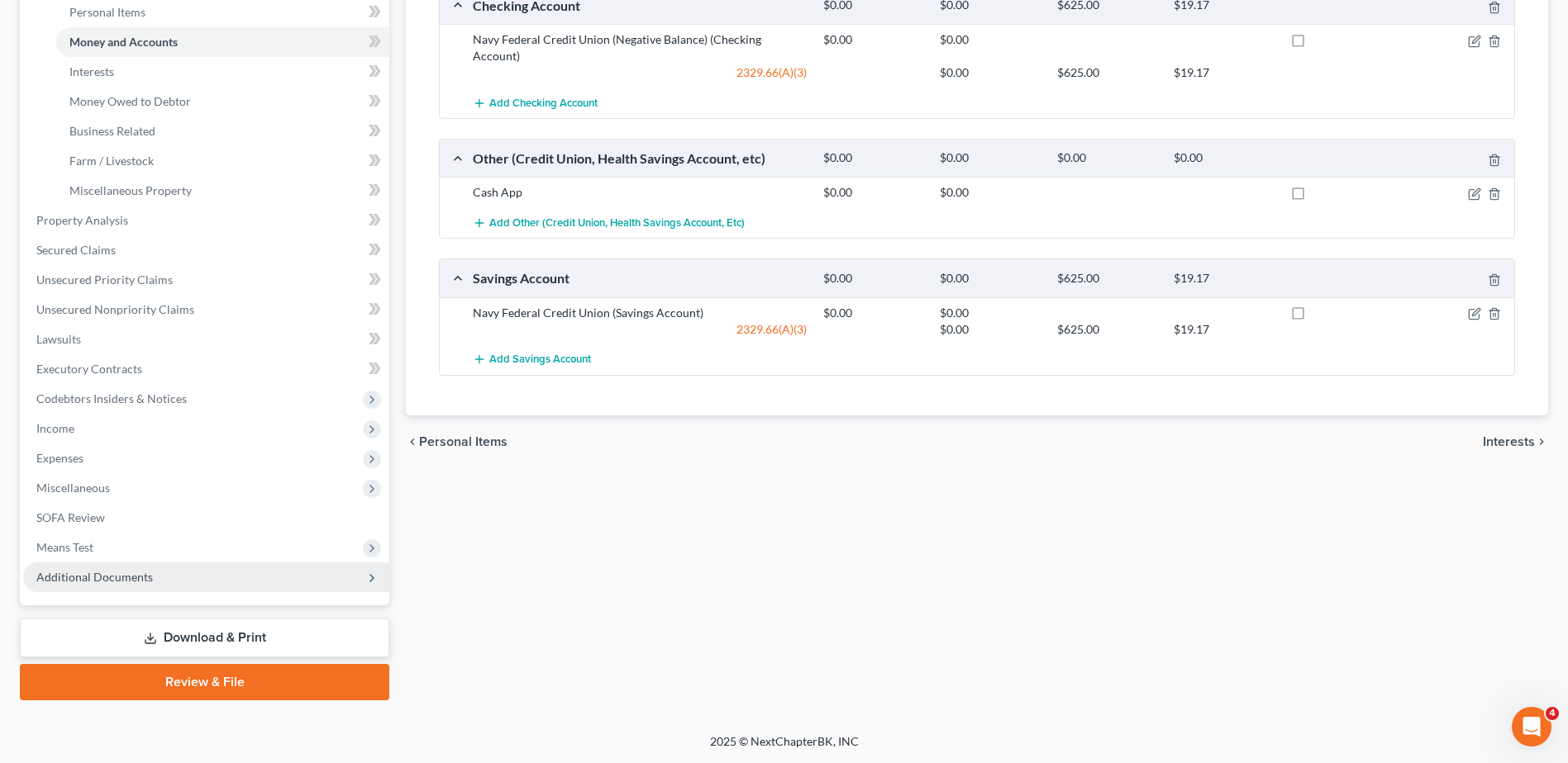
click at [109, 577] on span "Additional Documents" at bounding box center [94, 577] width 117 height 14
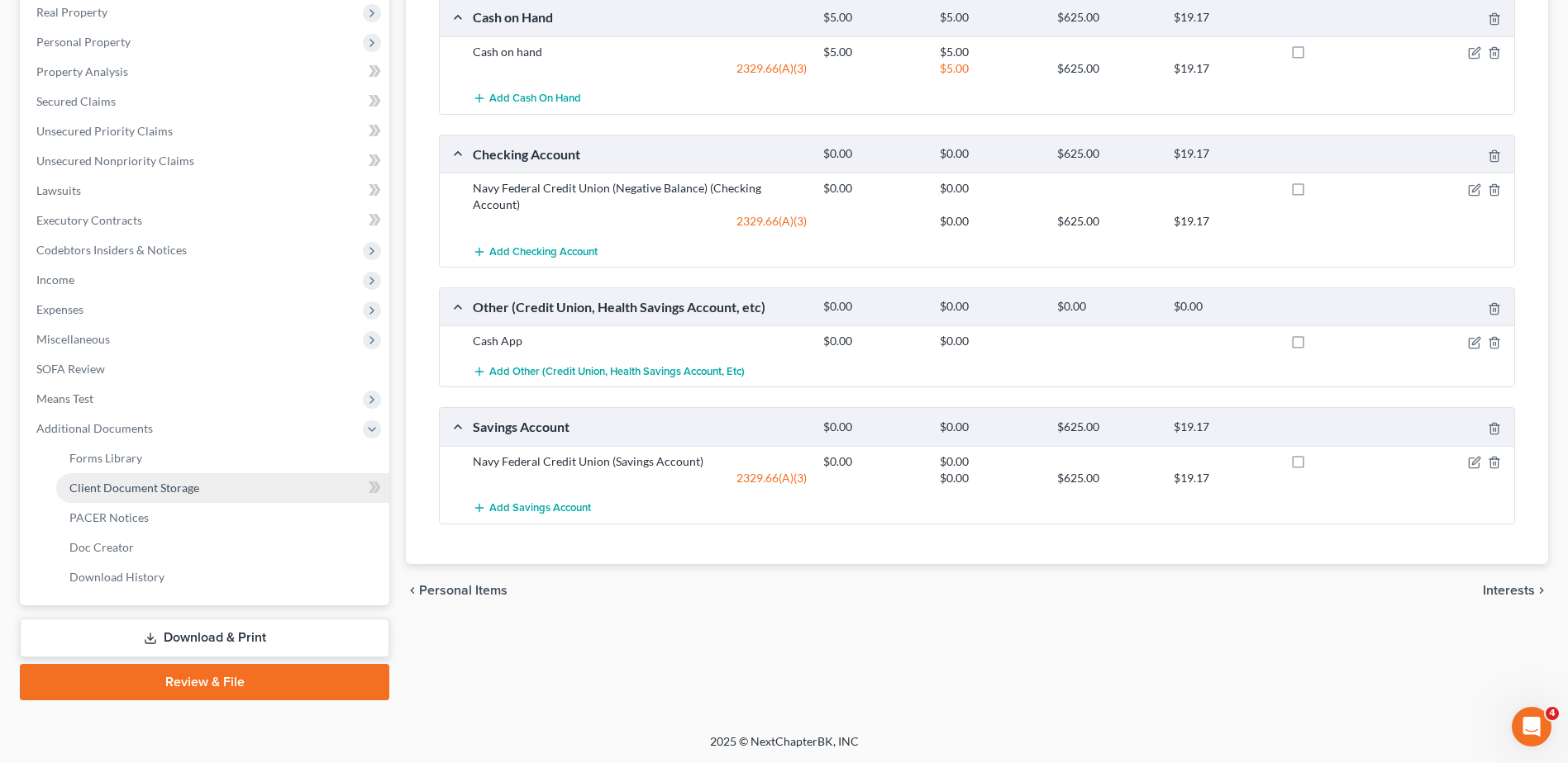
click at [134, 490] on span "Client Document Storage" at bounding box center [134, 487] width 130 height 14
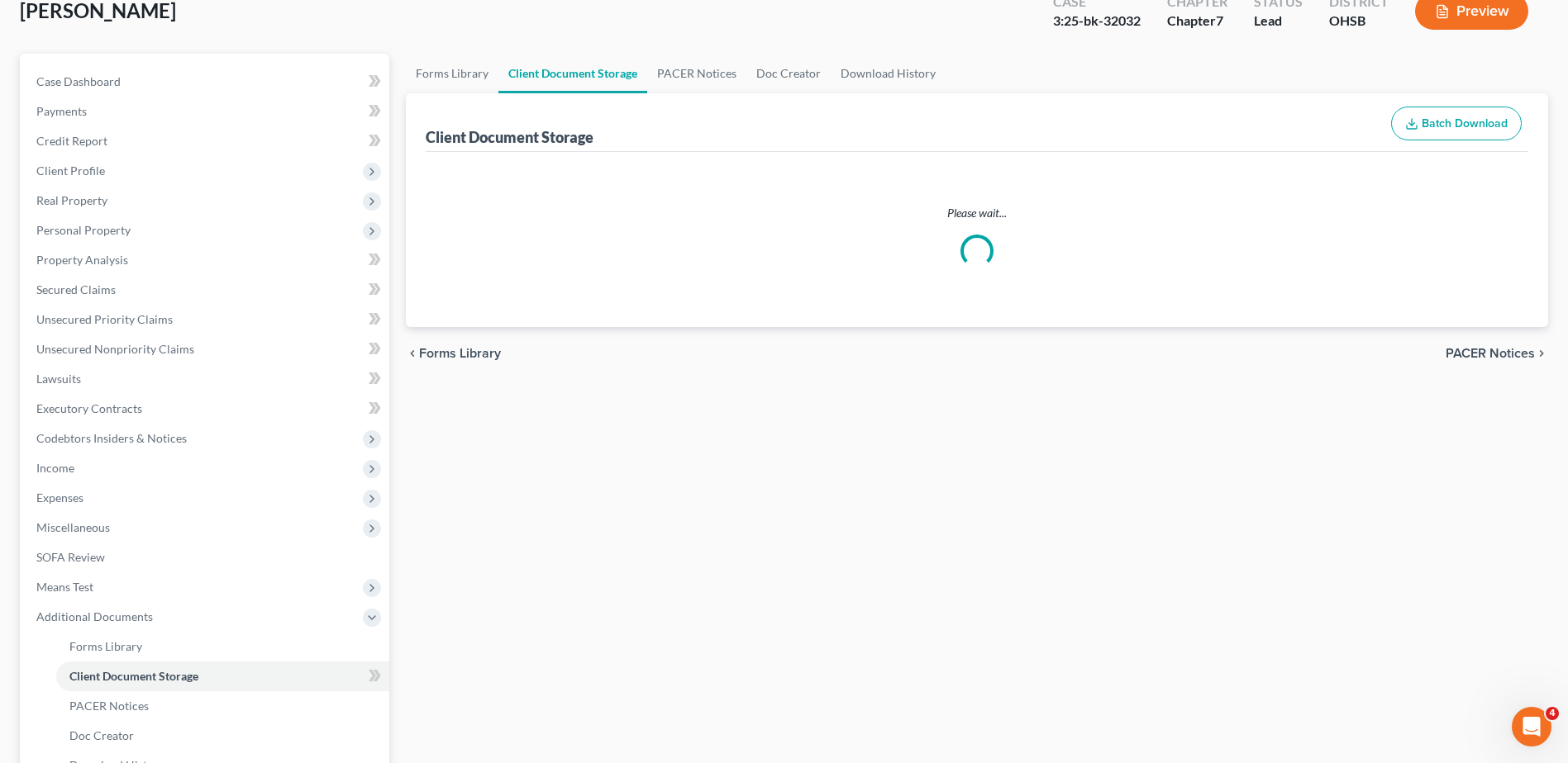
scroll to position [1, 0]
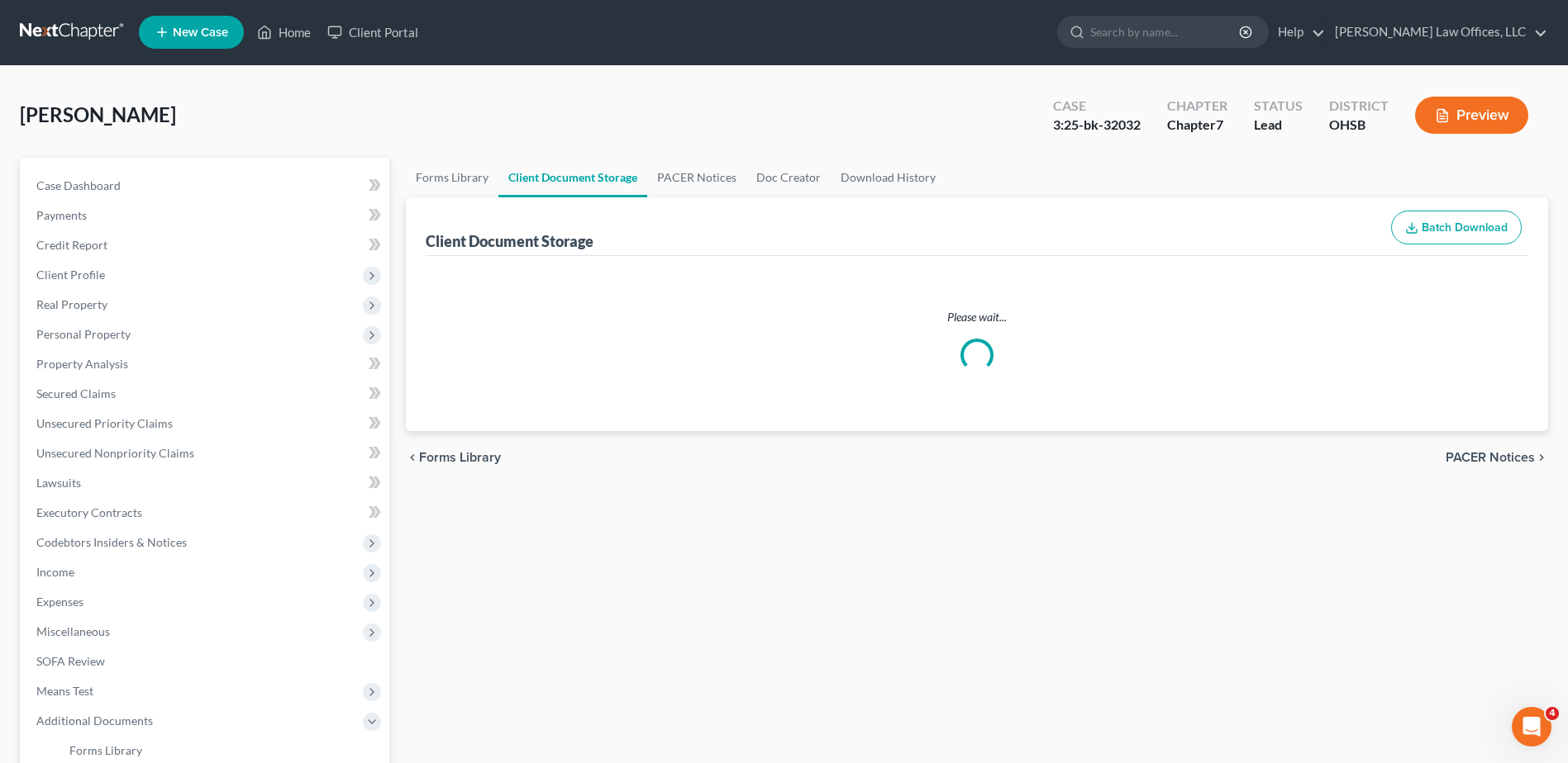
select select "7"
select select "37"
select select "52"
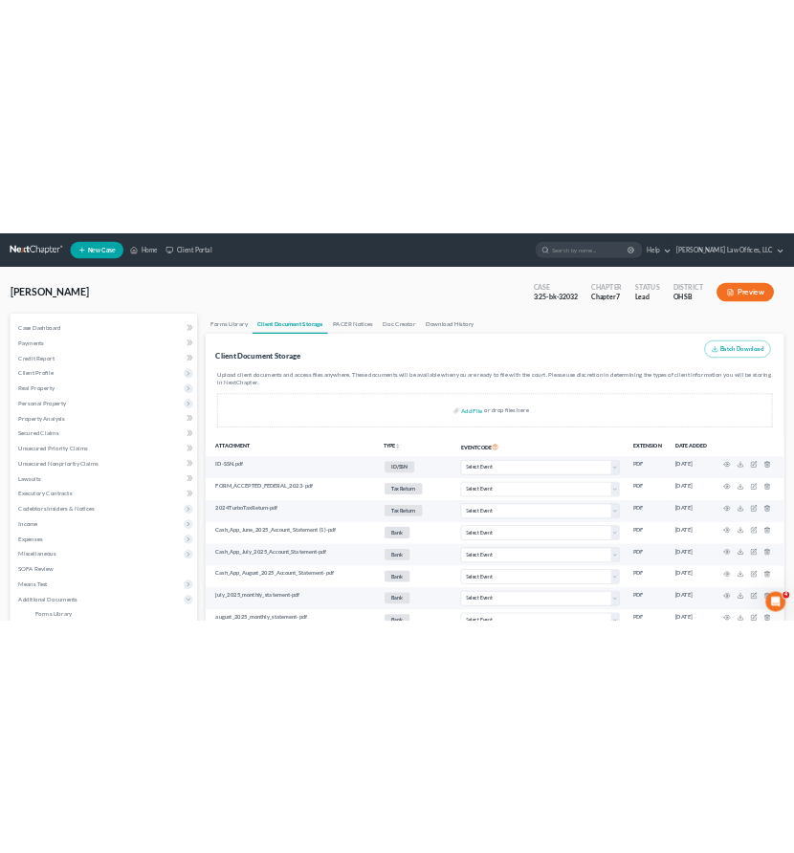
scroll to position [0, 0]
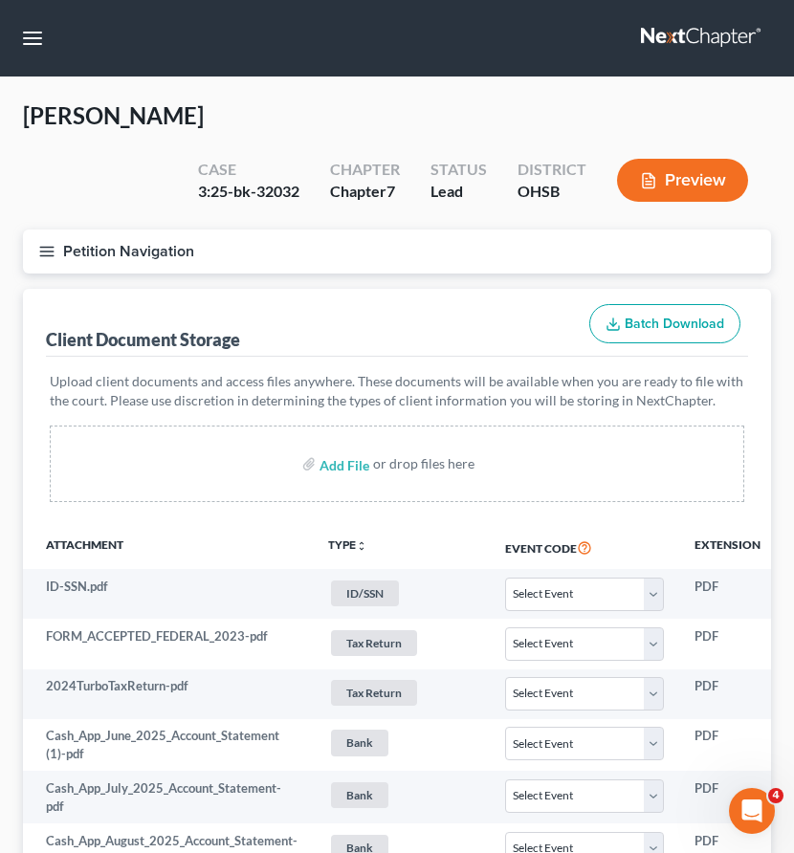
select select "7"
select select "37"
select select "52"
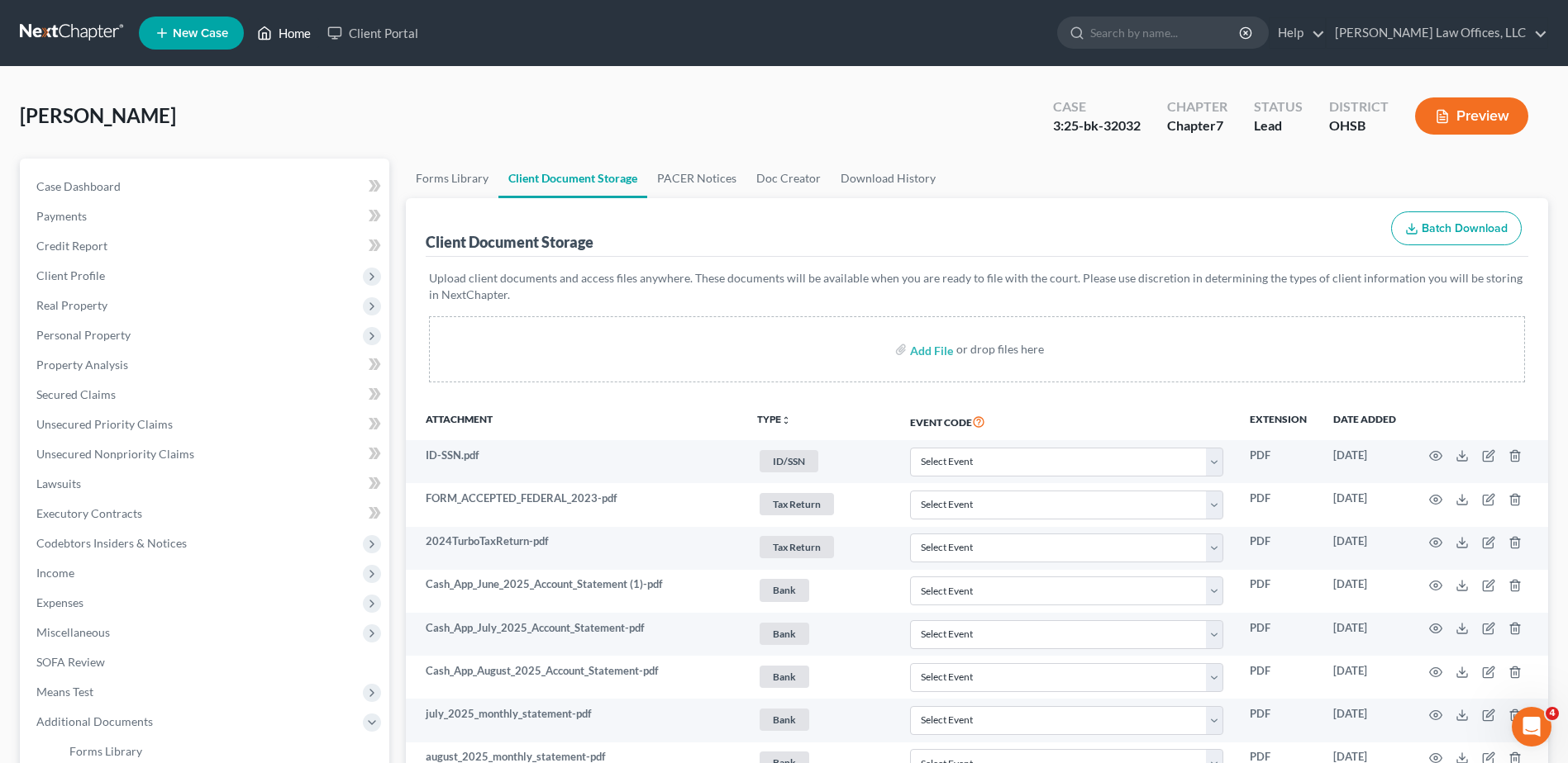
drag, startPoint x: 294, startPoint y: 35, endPoint x: 614, endPoint y: 103, distance: 327.1
click at [294, 35] on link "Home" at bounding box center [284, 33] width 70 height 29
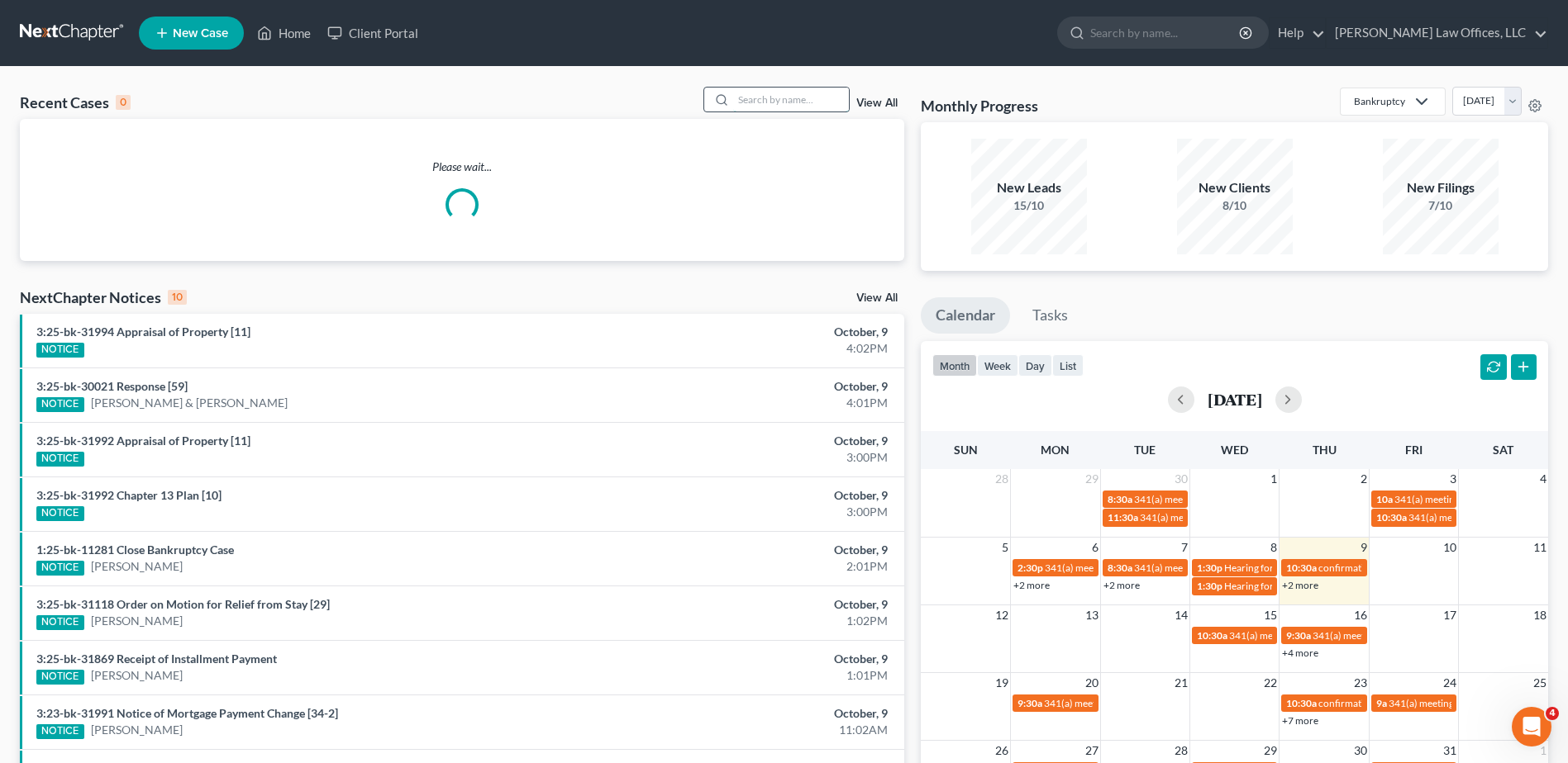
click at [808, 103] on input "search" at bounding box center [791, 99] width 116 height 24
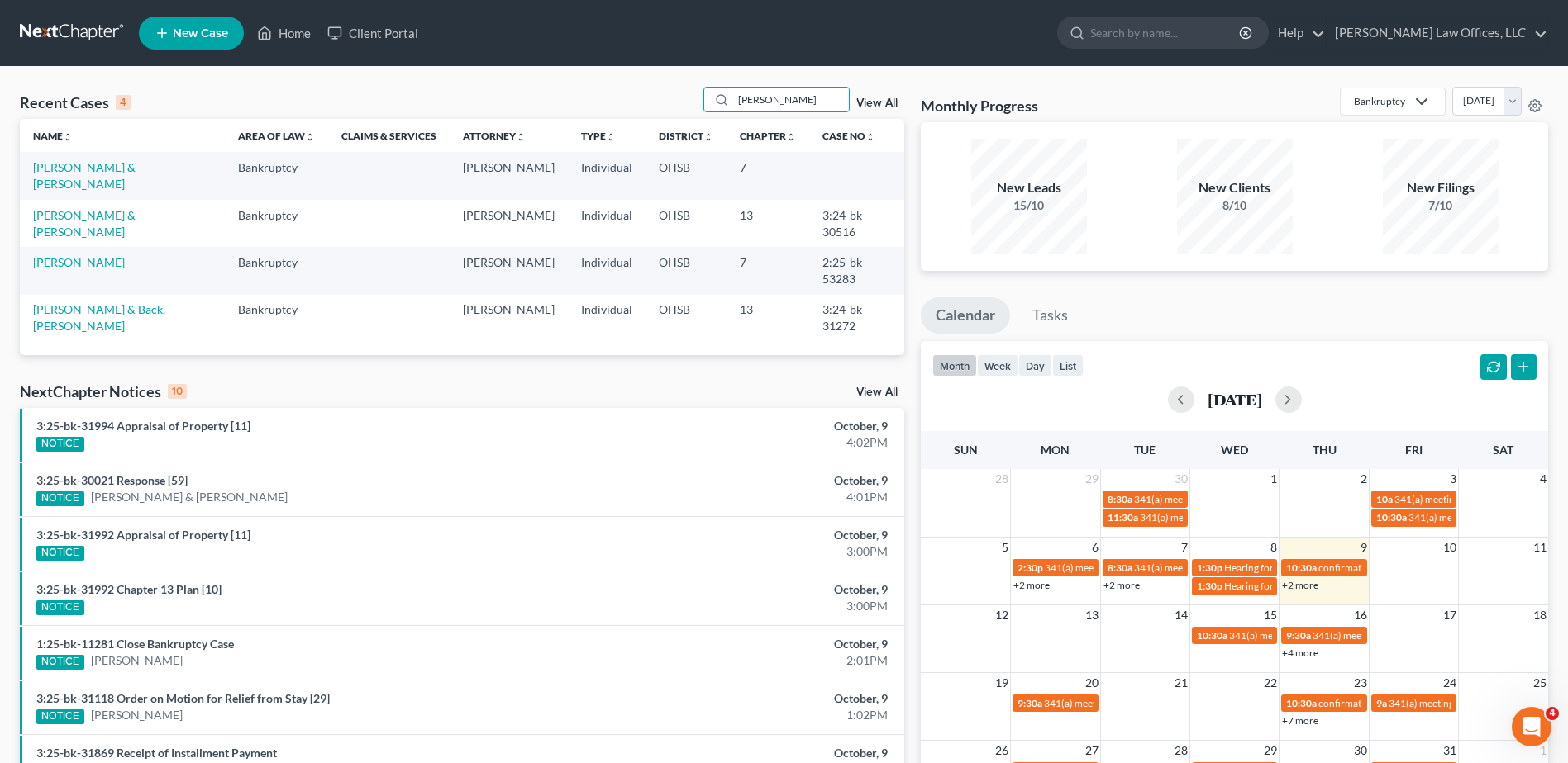
type input "[PERSON_NAME]"
click at [68, 255] on link "[PERSON_NAME]" at bounding box center [79, 262] width 92 height 14
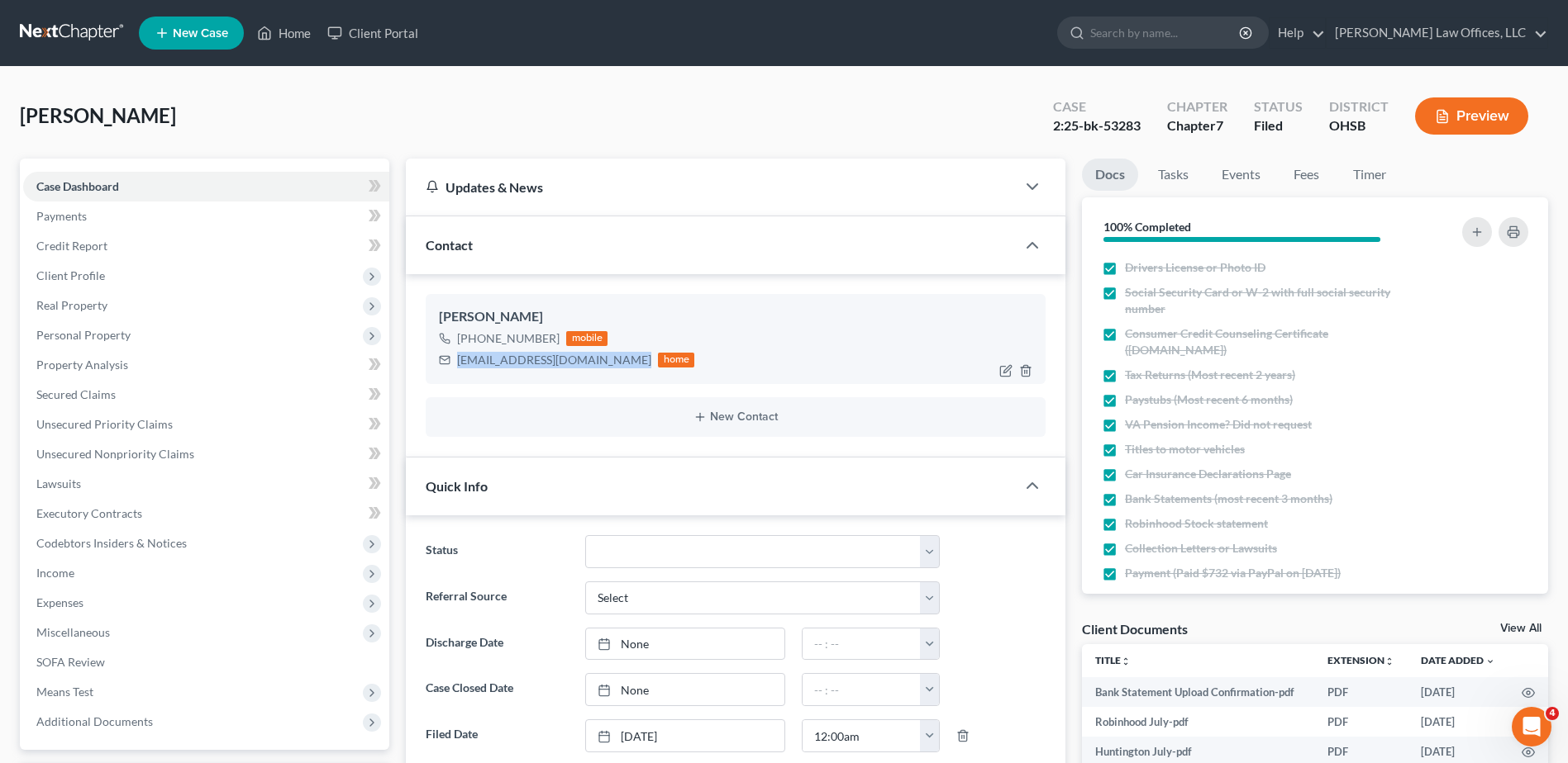
drag, startPoint x: 458, startPoint y: 360, endPoint x: 623, endPoint y: 358, distance: 165.0
click at [623, 358] on div "[EMAIL_ADDRESS][DOMAIN_NAME]" at bounding box center [554, 359] width 194 height 16
copy div "[EMAIL_ADDRESS][DOMAIN_NAME]"
click at [293, 30] on link "Home" at bounding box center [284, 33] width 70 height 29
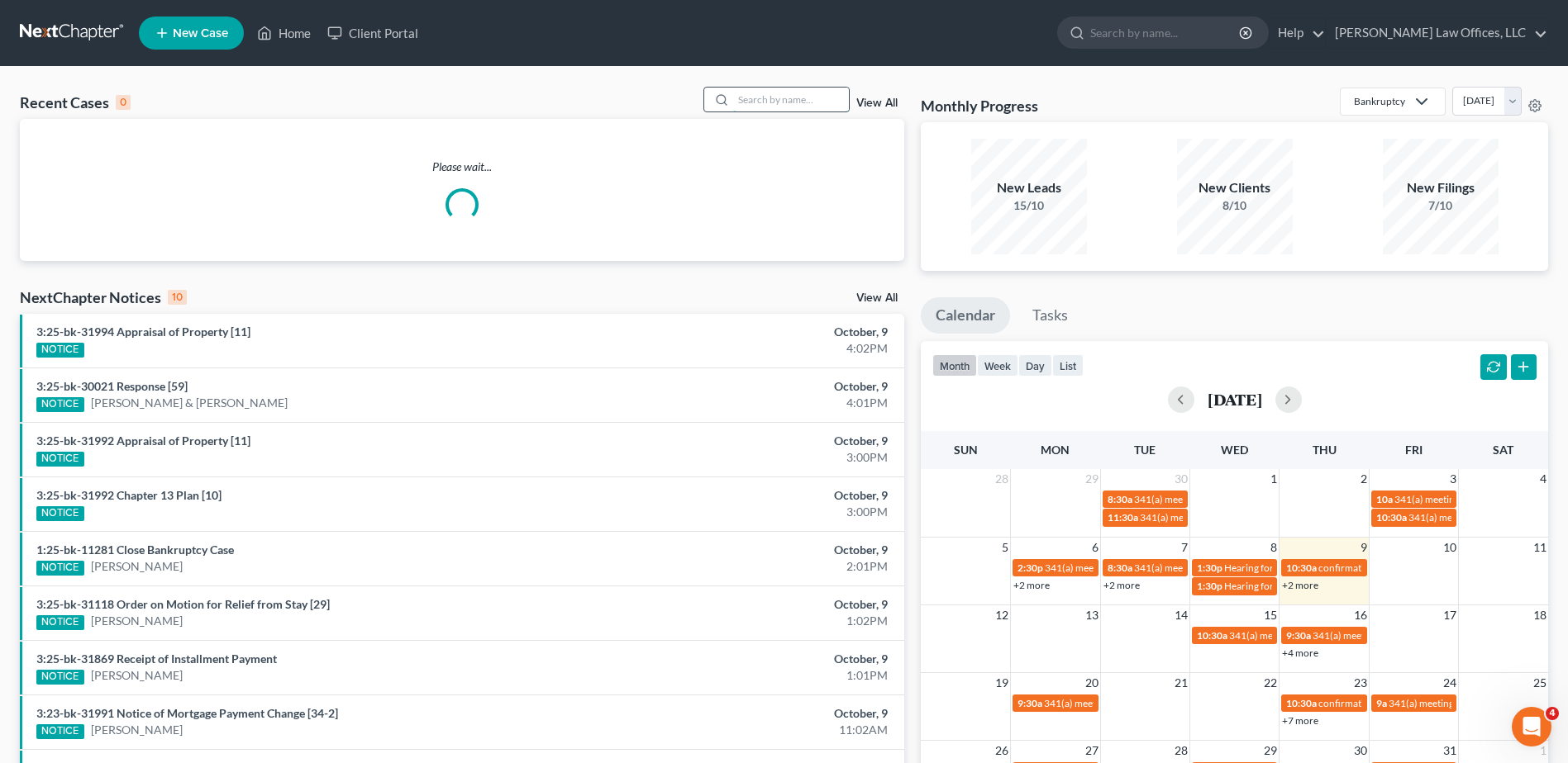
click at [744, 97] on input "search" at bounding box center [791, 99] width 116 height 24
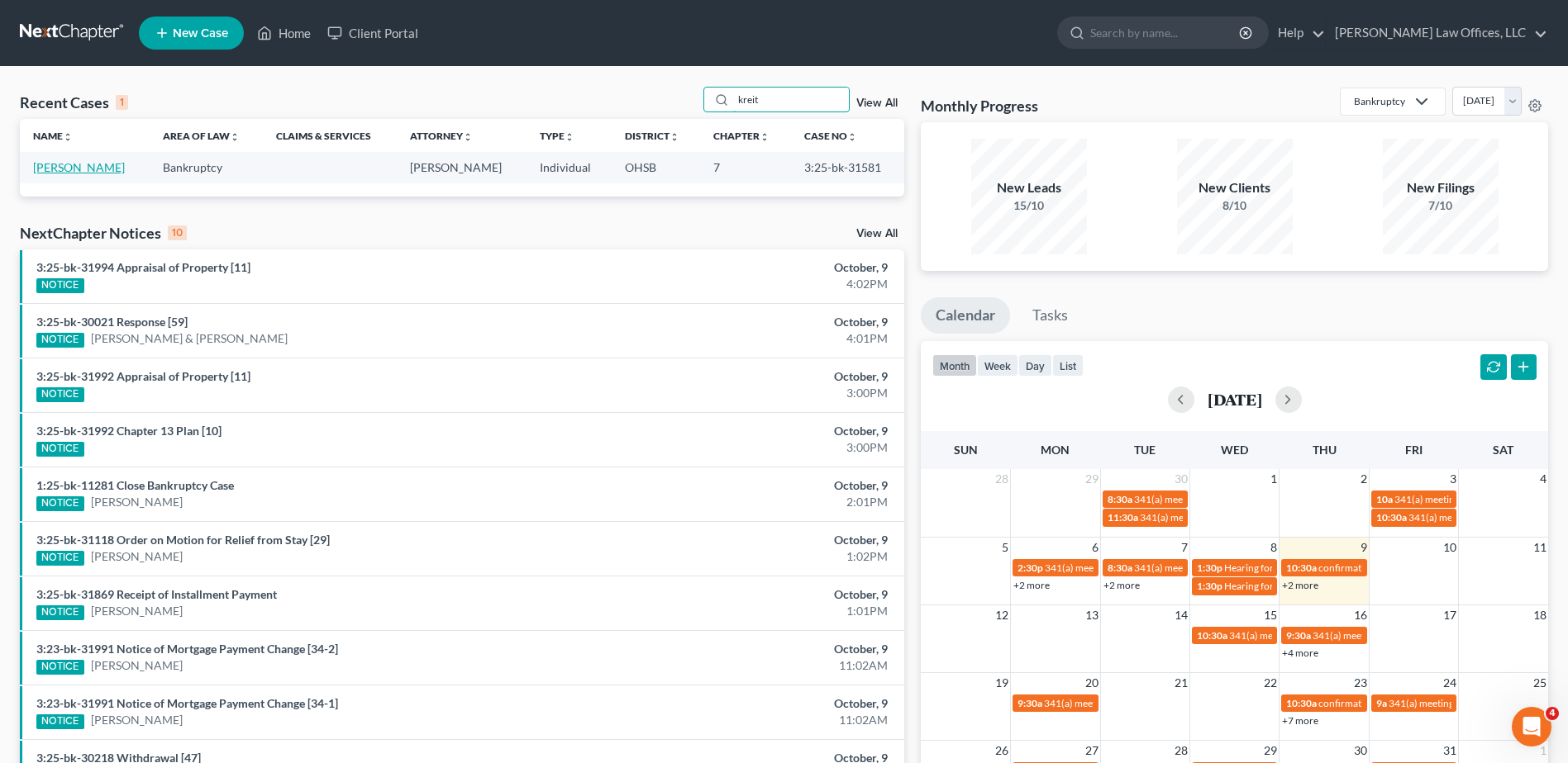
type input "kreit"
click at [56, 167] on link "[PERSON_NAME]" at bounding box center [79, 167] width 92 height 14
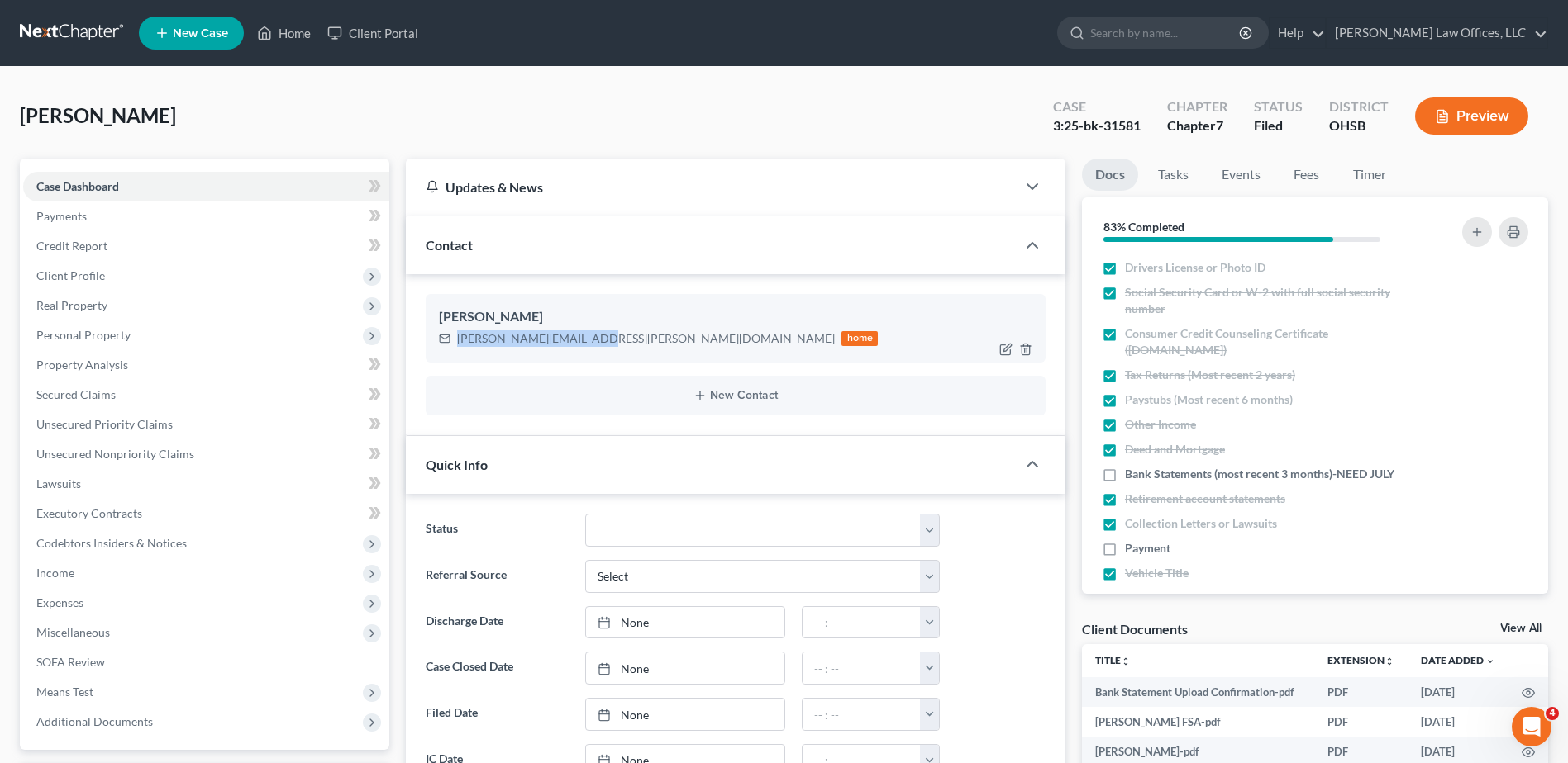
drag, startPoint x: 583, startPoint y: 340, endPoint x: 446, endPoint y: 342, distance: 137.0
click at [446, 342] on div "[PERSON_NAME][EMAIL_ADDRESS][PERSON_NAME][DOMAIN_NAME] home" at bounding box center [659, 339] width 439 height 22
copy div "[PERSON_NAME][EMAIL_ADDRESS][PERSON_NAME][DOMAIN_NAME]"
click at [292, 34] on link "Home" at bounding box center [284, 33] width 70 height 29
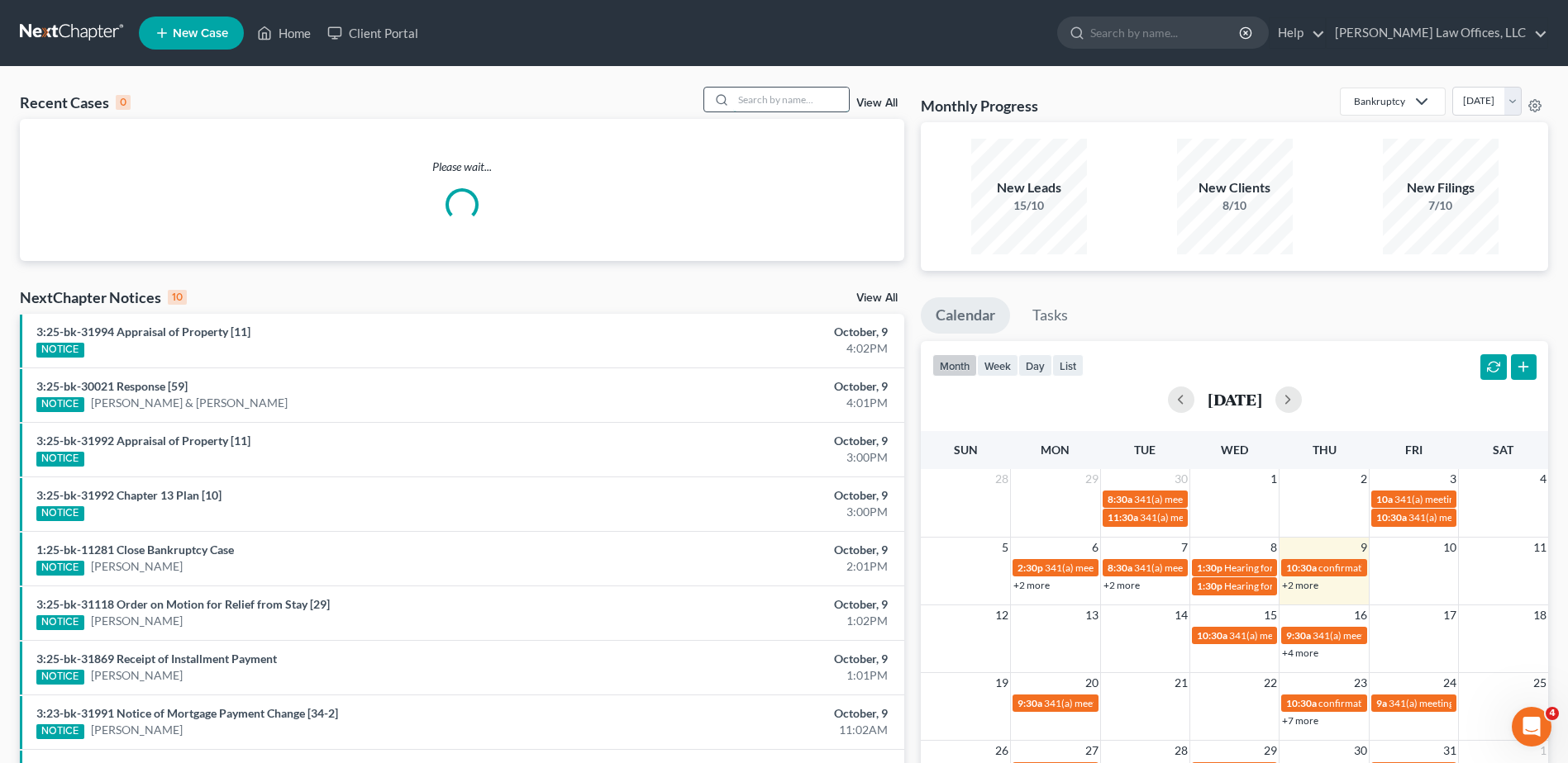
click at [762, 100] on input "search" at bounding box center [791, 99] width 116 height 24
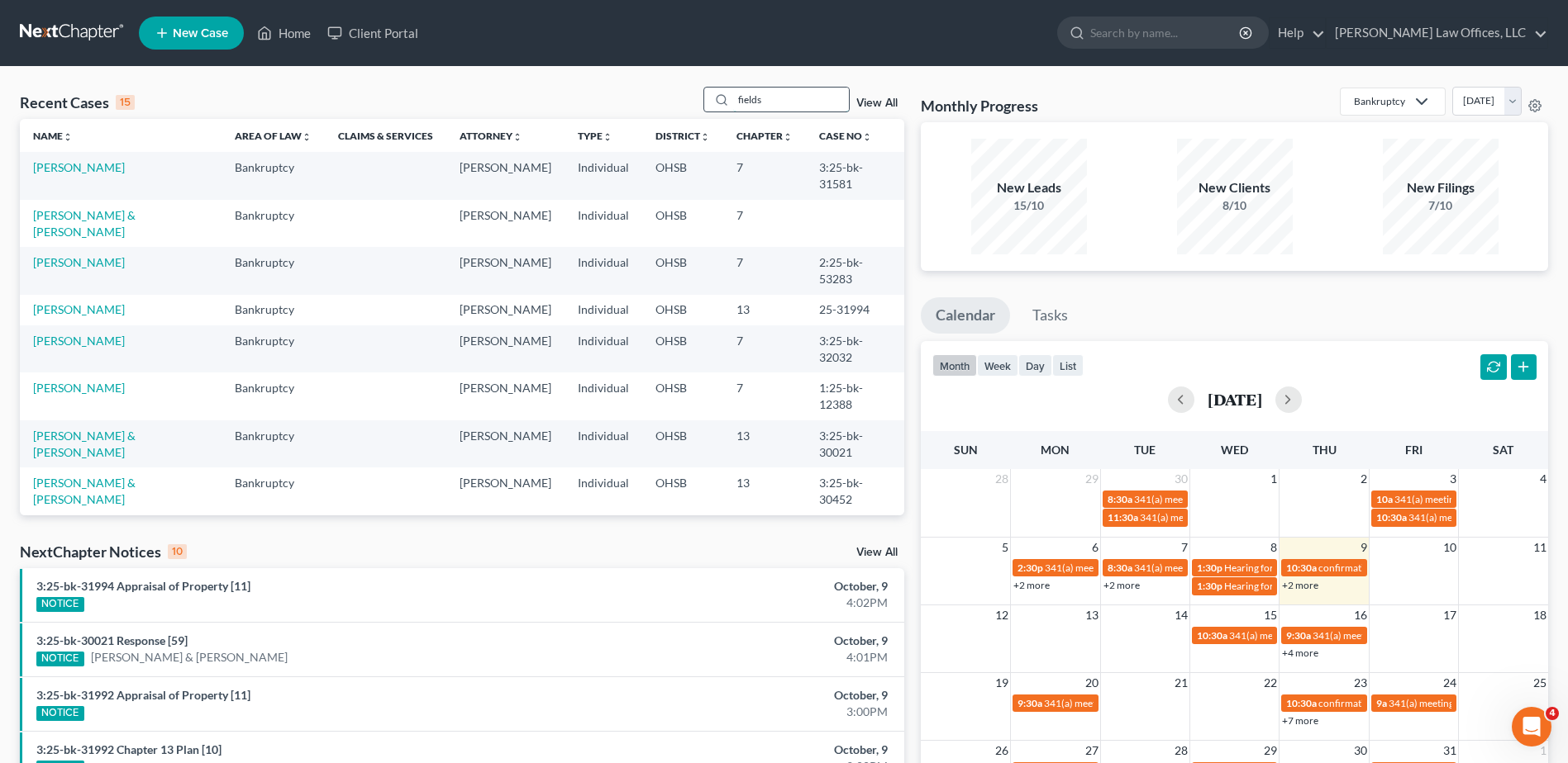
type input "fields"
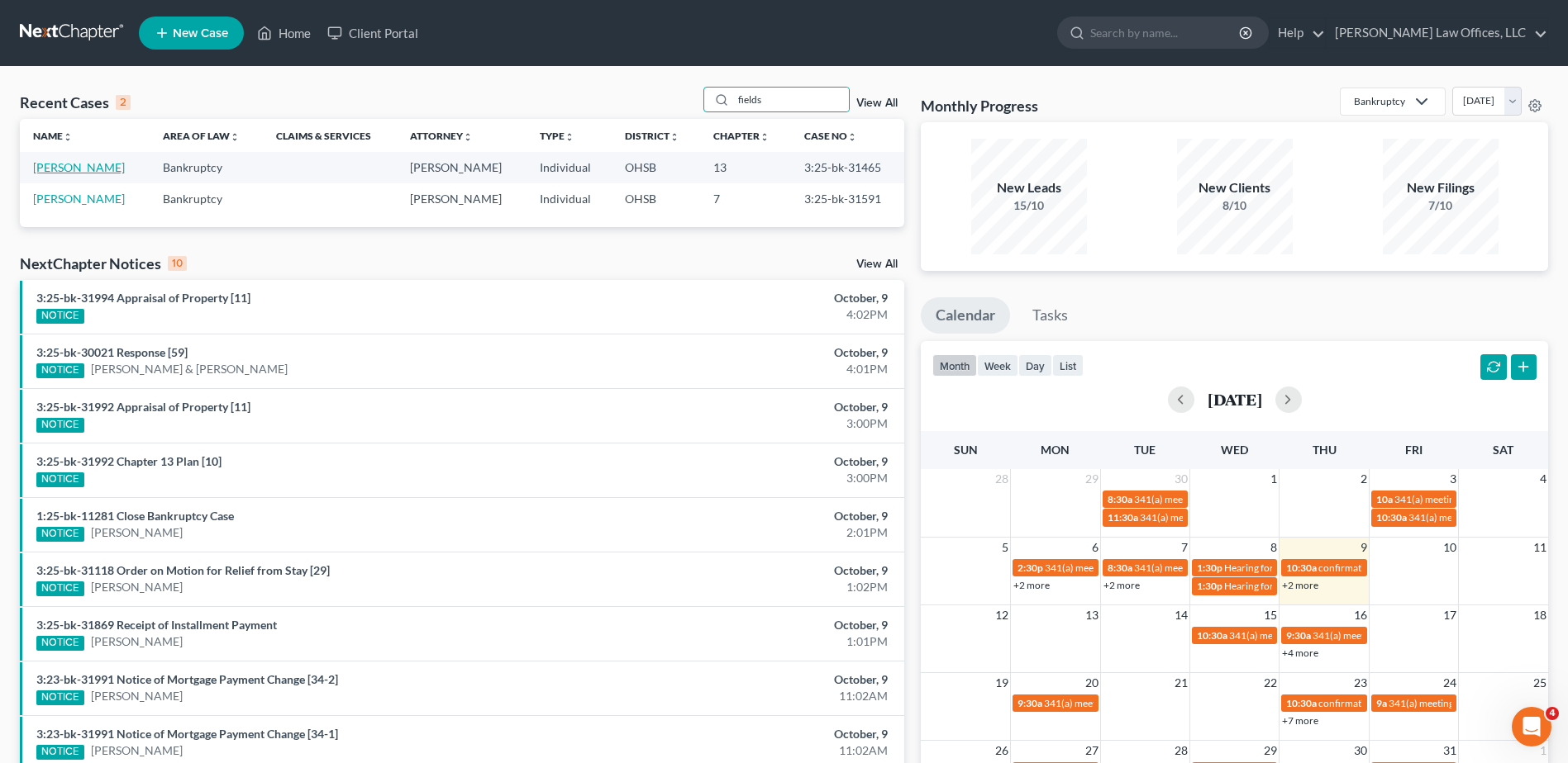
click at [73, 171] on link "[PERSON_NAME]" at bounding box center [79, 167] width 92 height 14
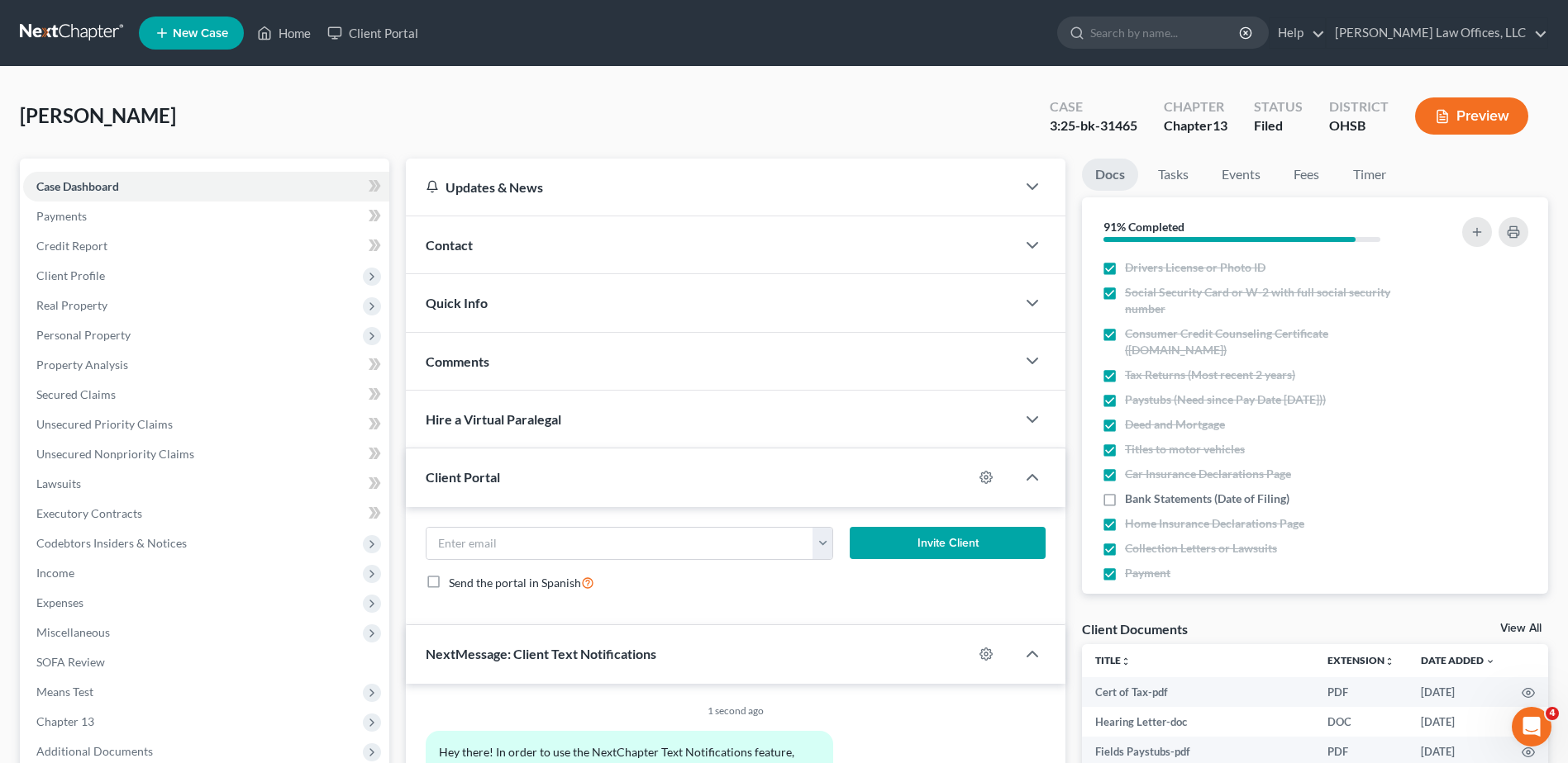
click at [488, 255] on div "Contact" at bounding box center [711, 245] width 610 height 57
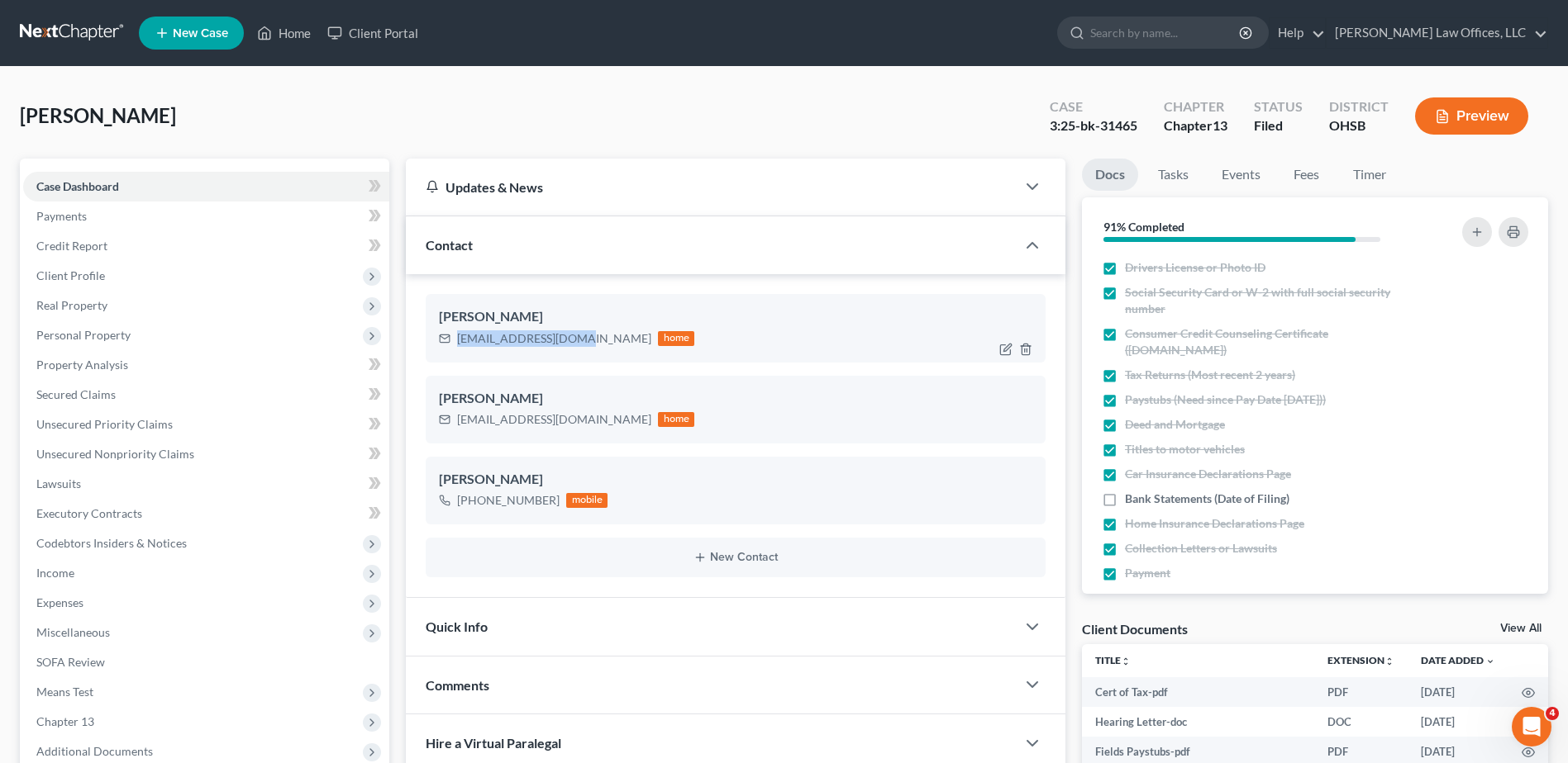
drag, startPoint x: 586, startPoint y: 340, endPoint x: 461, endPoint y: 340, distance: 125.0
click at [461, 340] on div "[EMAIL_ADDRESS][DOMAIN_NAME]" at bounding box center [554, 338] width 194 height 16
copy div "[EMAIL_ADDRESS][DOMAIN_NAME]"
click at [288, 29] on link "Home" at bounding box center [284, 33] width 70 height 29
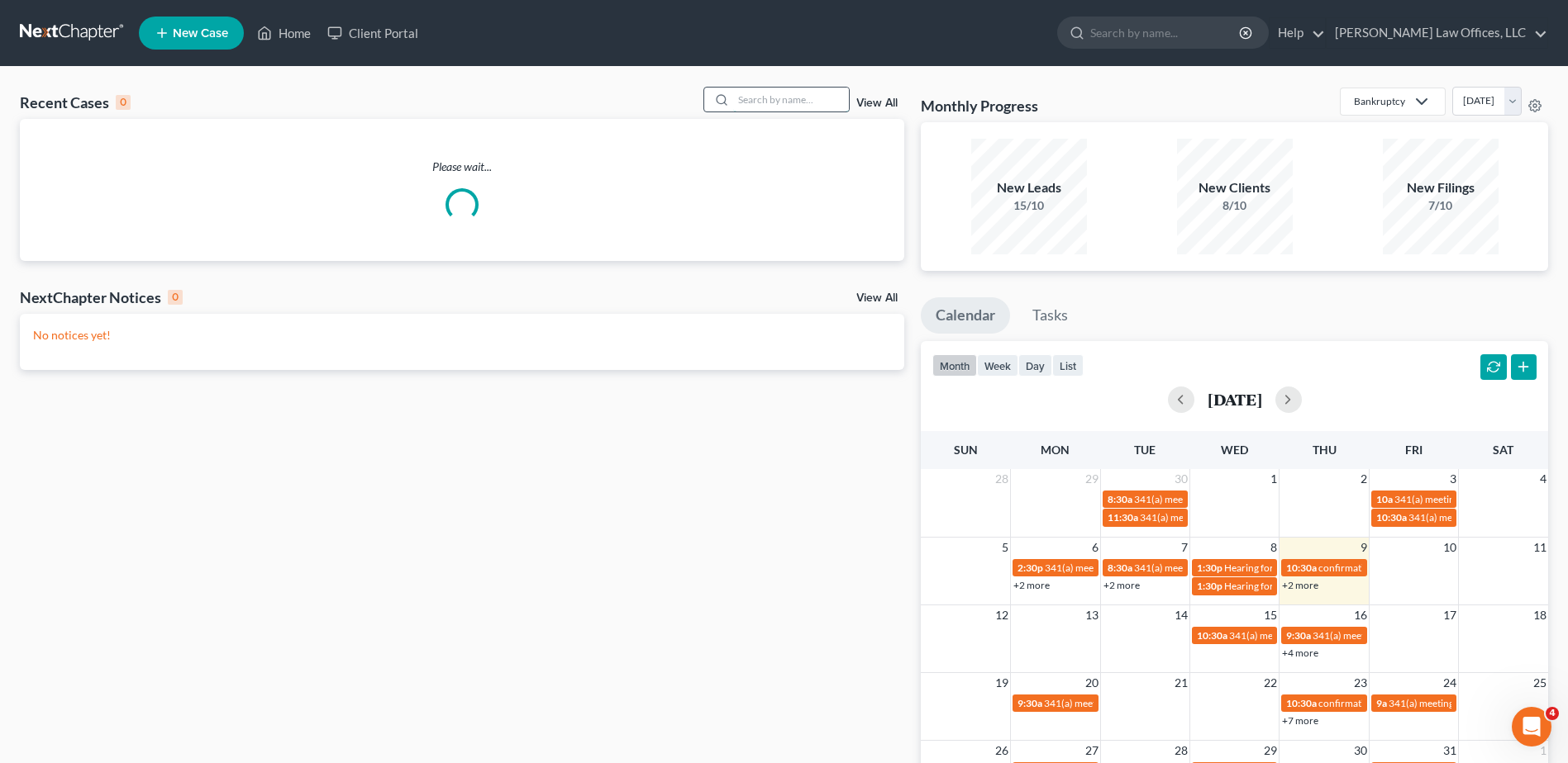
click at [780, 102] on input "search" at bounding box center [791, 99] width 116 height 24
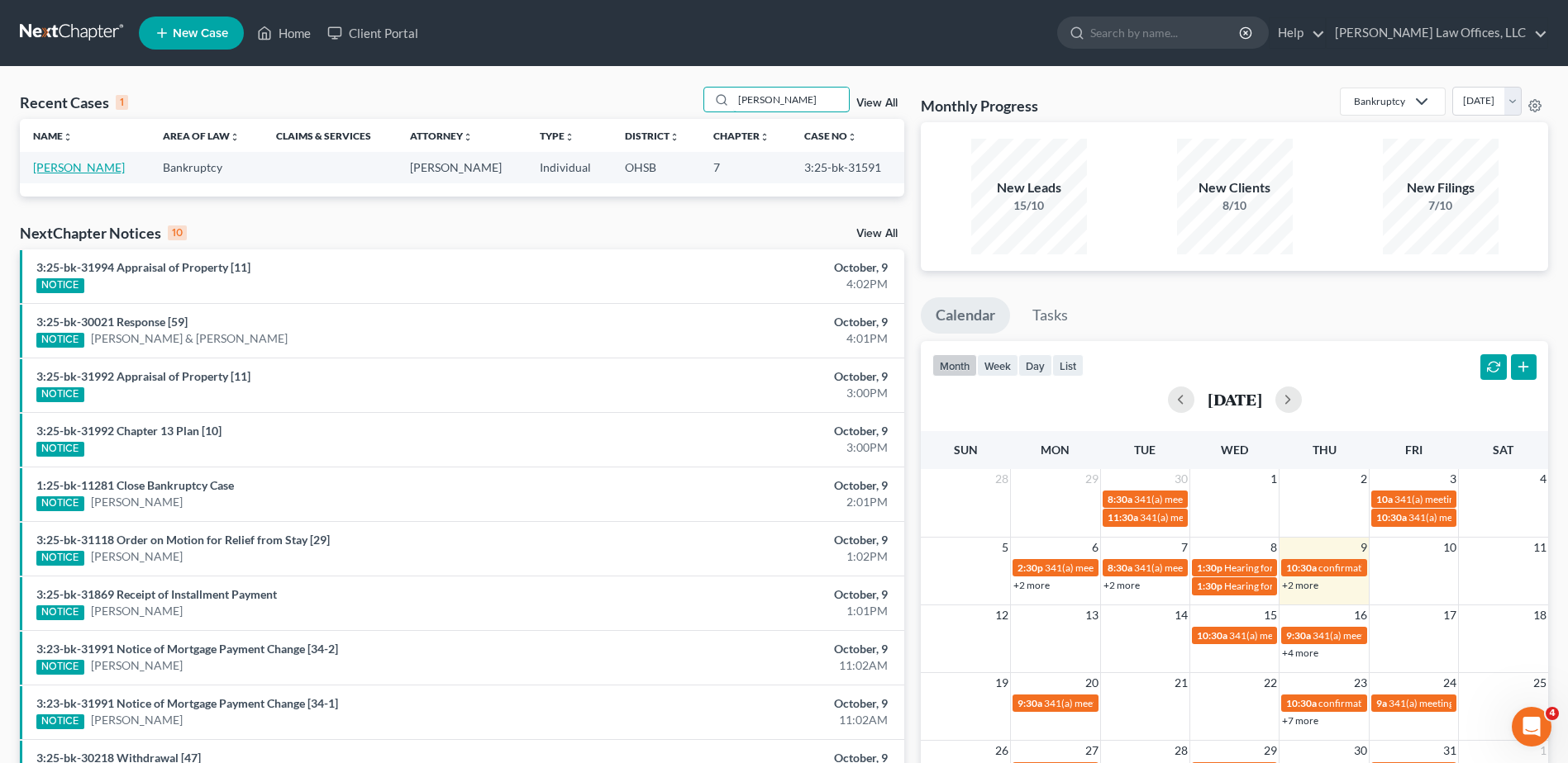
type input "[PERSON_NAME]"
click at [74, 164] on link "[PERSON_NAME]" at bounding box center [79, 167] width 92 height 14
select select "4"
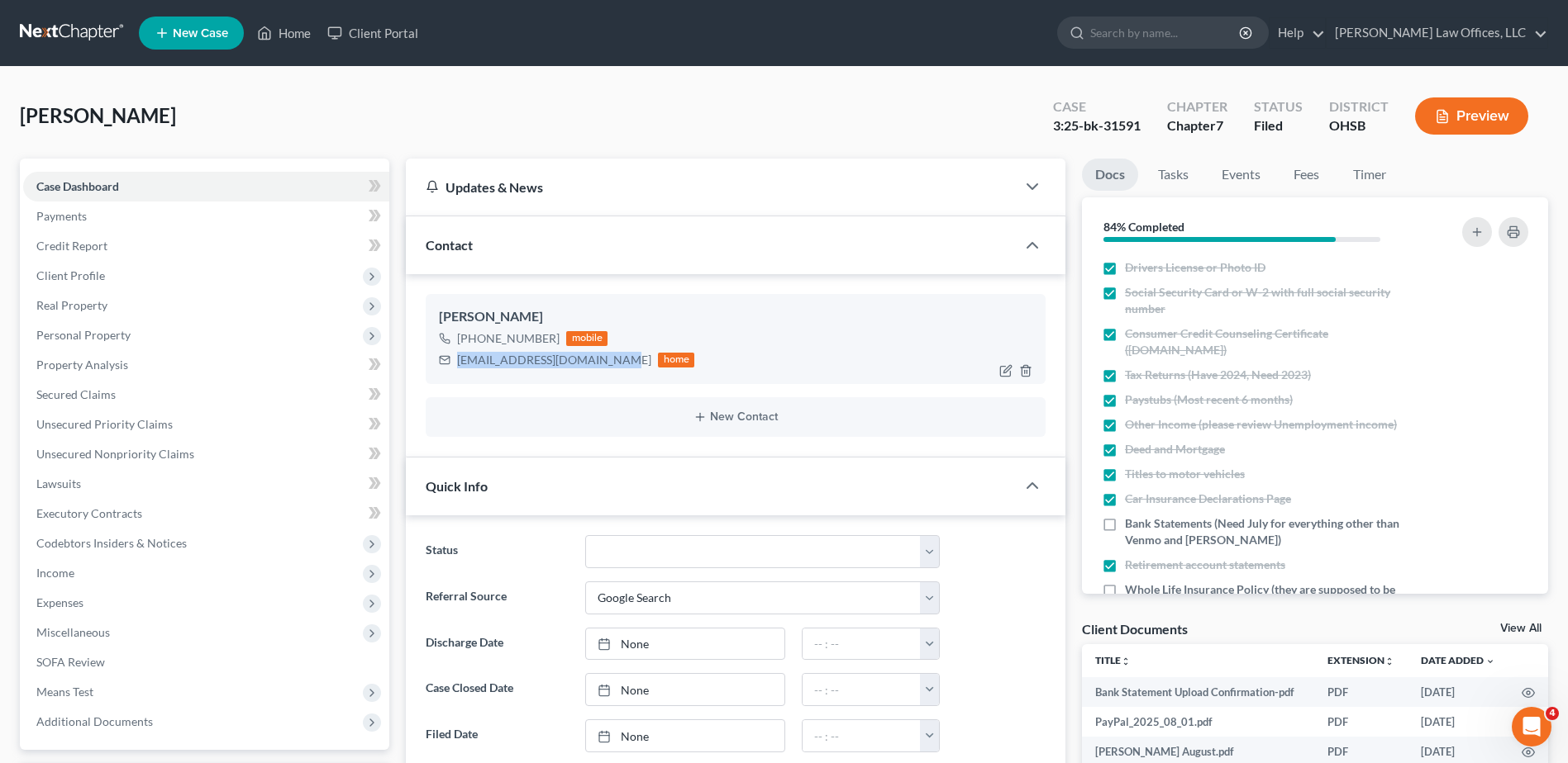
drag, startPoint x: 603, startPoint y: 359, endPoint x: 458, endPoint y: 360, distance: 145.0
click at [458, 360] on div "[EMAIL_ADDRESS][DOMAIN_NAME]" at bounding box center [554, 359] width 194 height 16
copy div "[EMAIL_ADDRESS][DOMAIN_NAME]"
drag, startPoint x: 305, startPoint y: 36, endPoint x: 643, endPoint y: 85, distance: 341.5
click at [305, 36] on link "Home" at bounding box center [284, 33] width 70 height 29
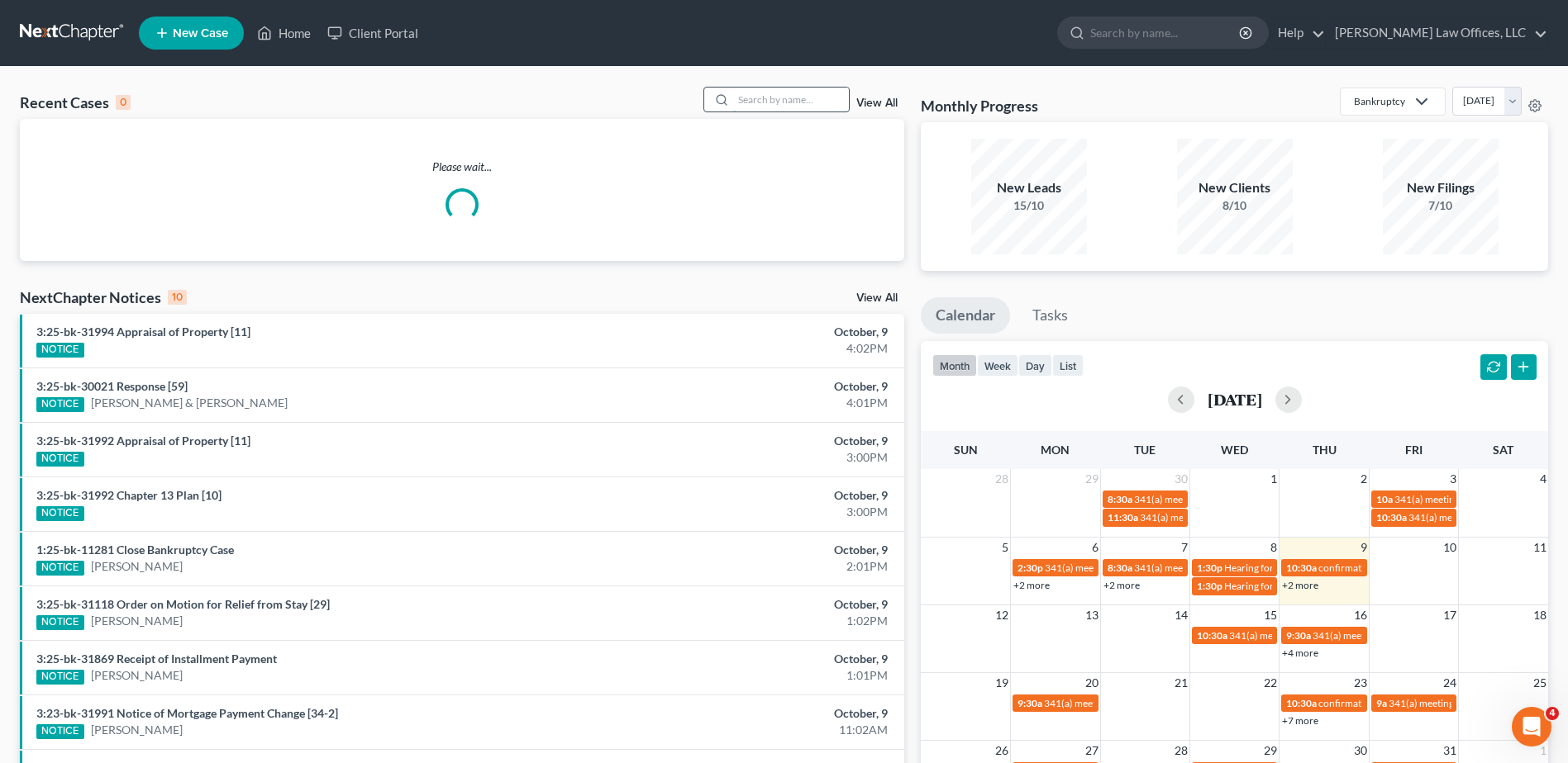
click at [780, 104] on input "search" at bounding box center [791, 99] width 116 height 24
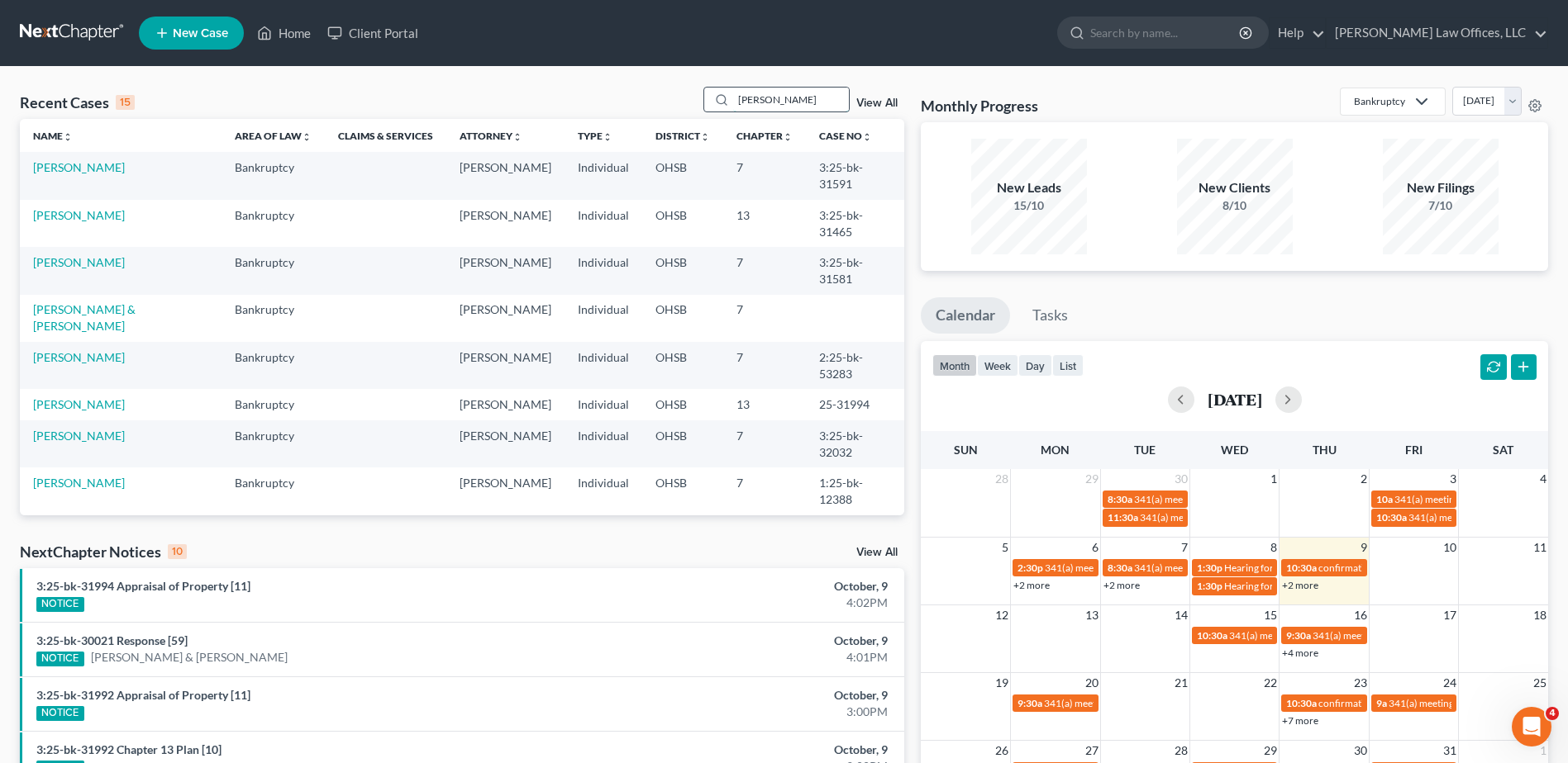
type input "[PERSON_NAME]"
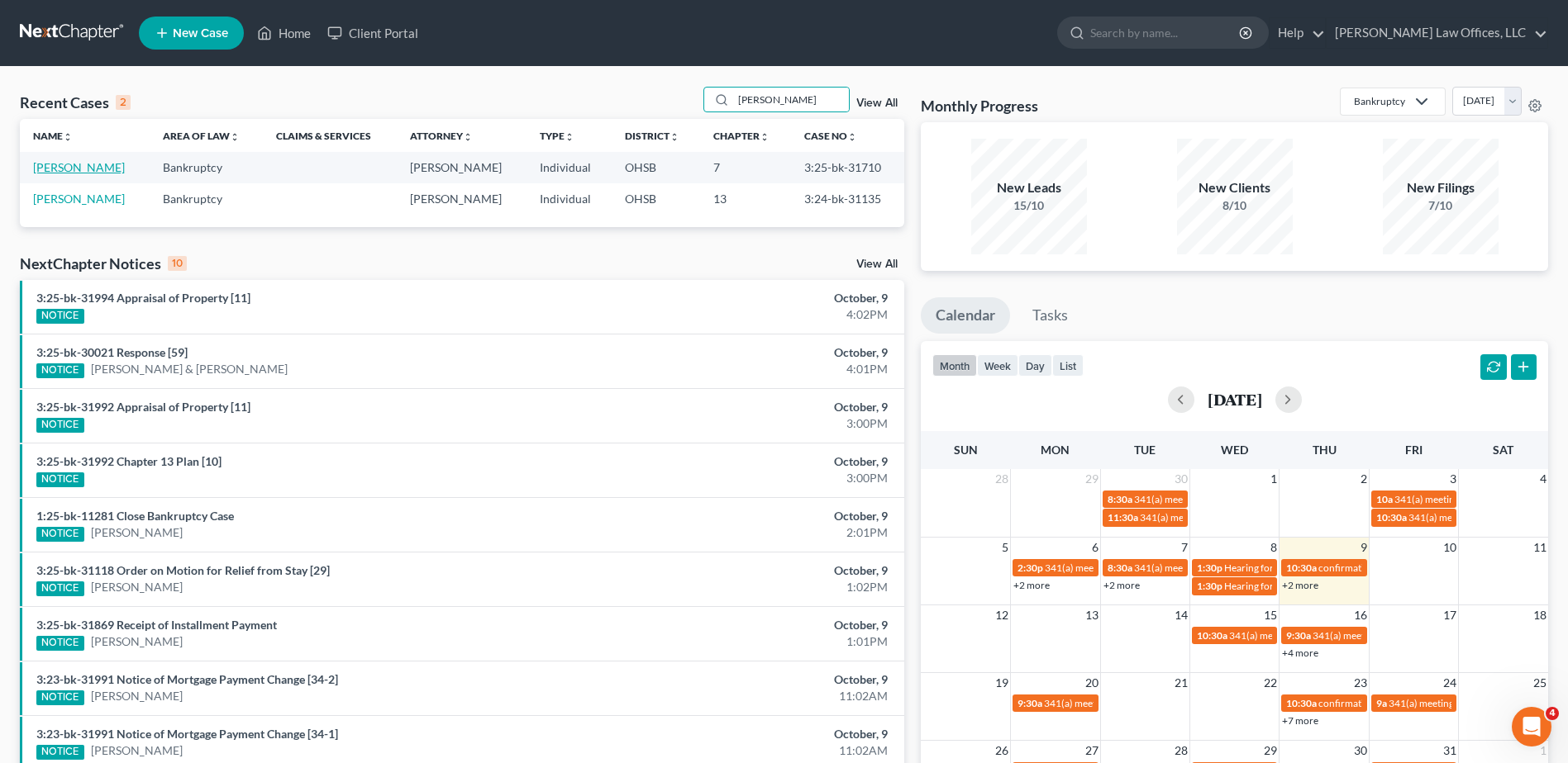
click at [88, 172] on link "[PERSON_NAME]" at bounding box center [79, 167] width 92 height 14
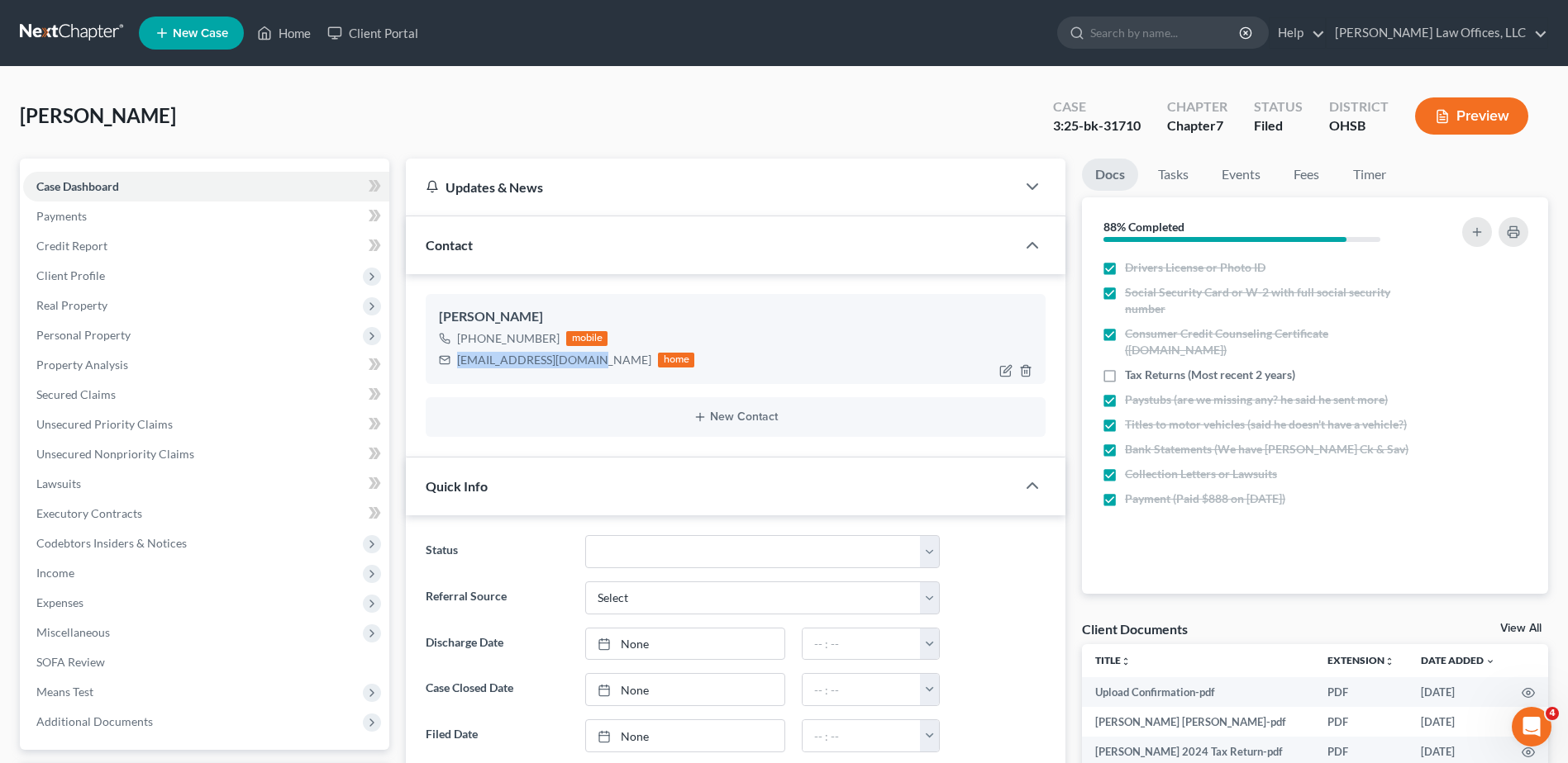
drag, startPoint x: 590, startPoint y: 365, endPoint x: 457, endPoint y: 359, distance: 133.1
click at [457, 359] on div "[EMAIL_ADDRESS][DOMAIN_NAME]" at bounding box center [554, 359] width 194 height 16
copy div "[EMAIL_ADDRESS][DOMAIN_NAME]"
drag, startPoint x: 279, startPoint y: 32, endPoint x: 856, endPoint y: 111, distance: 582.4
click at [279, 32] on link "Home" at bounding box center [284, 33] width 70 height 29
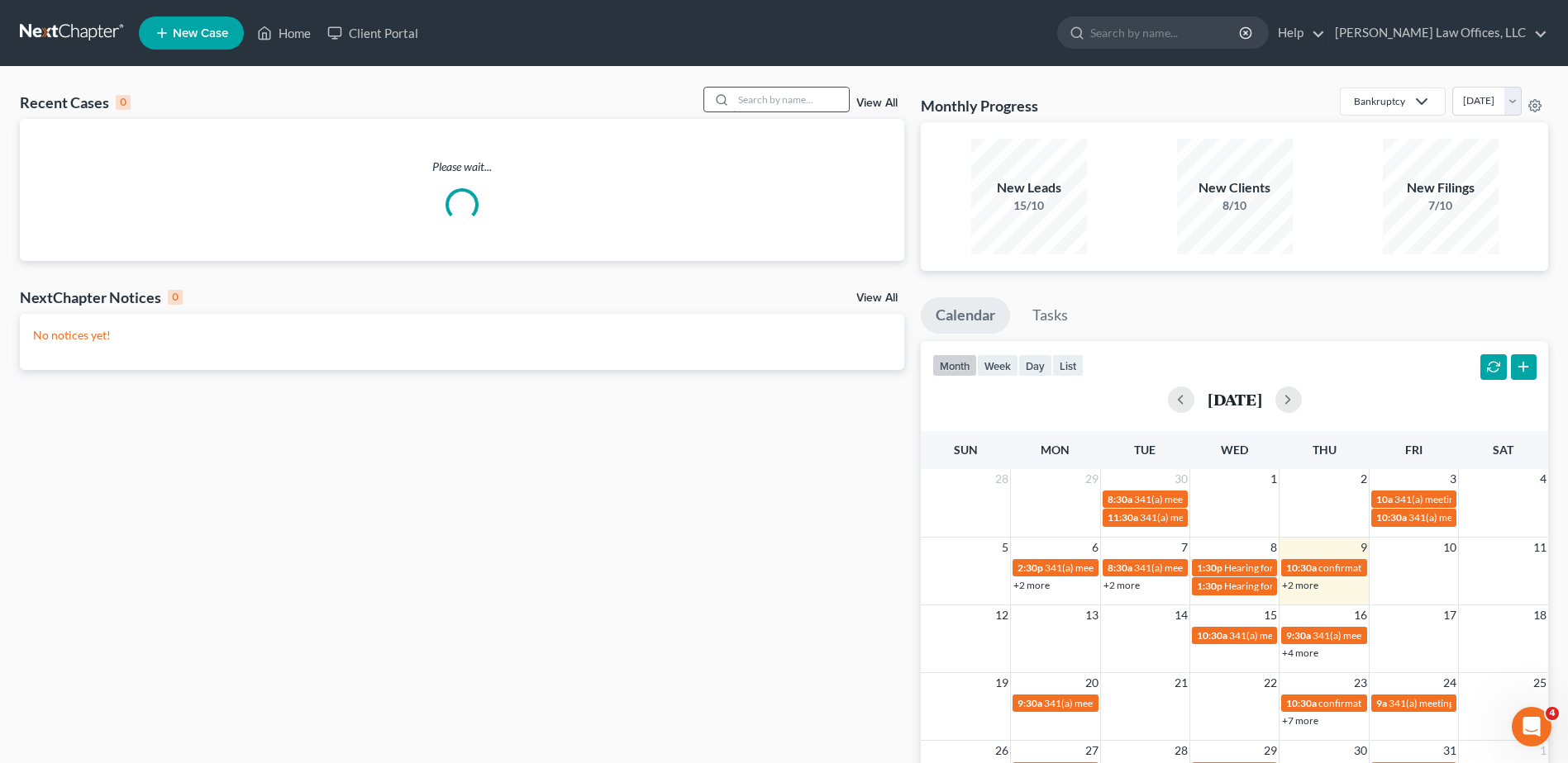
click at [824, 99] on input "search" at bounding box center [791, 99] width 116 height 24
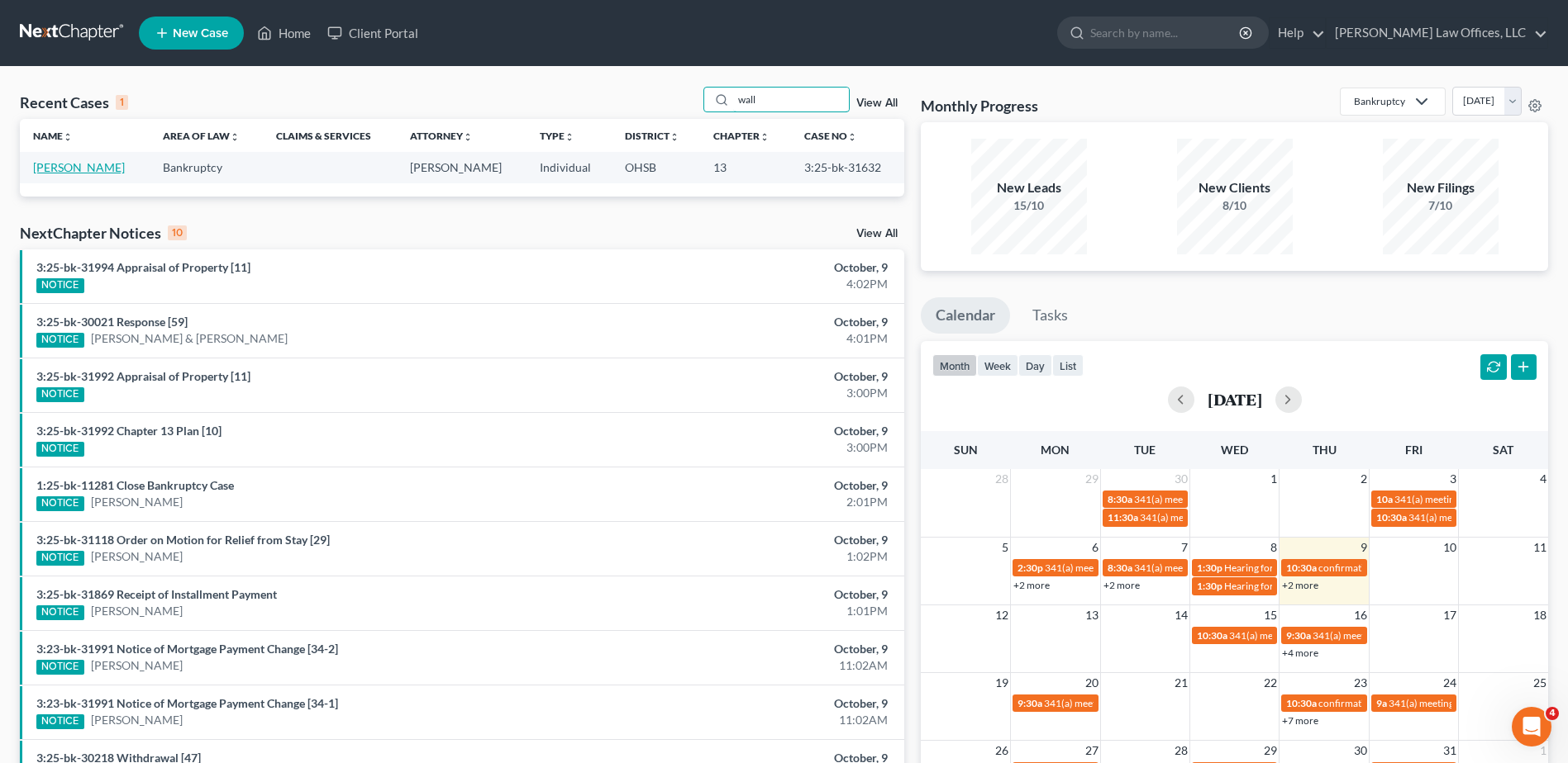
type input "wall"
click at [84, 172] on link "[PERSON_NAME]" at bounding box center [79, 167] width 92 height 14
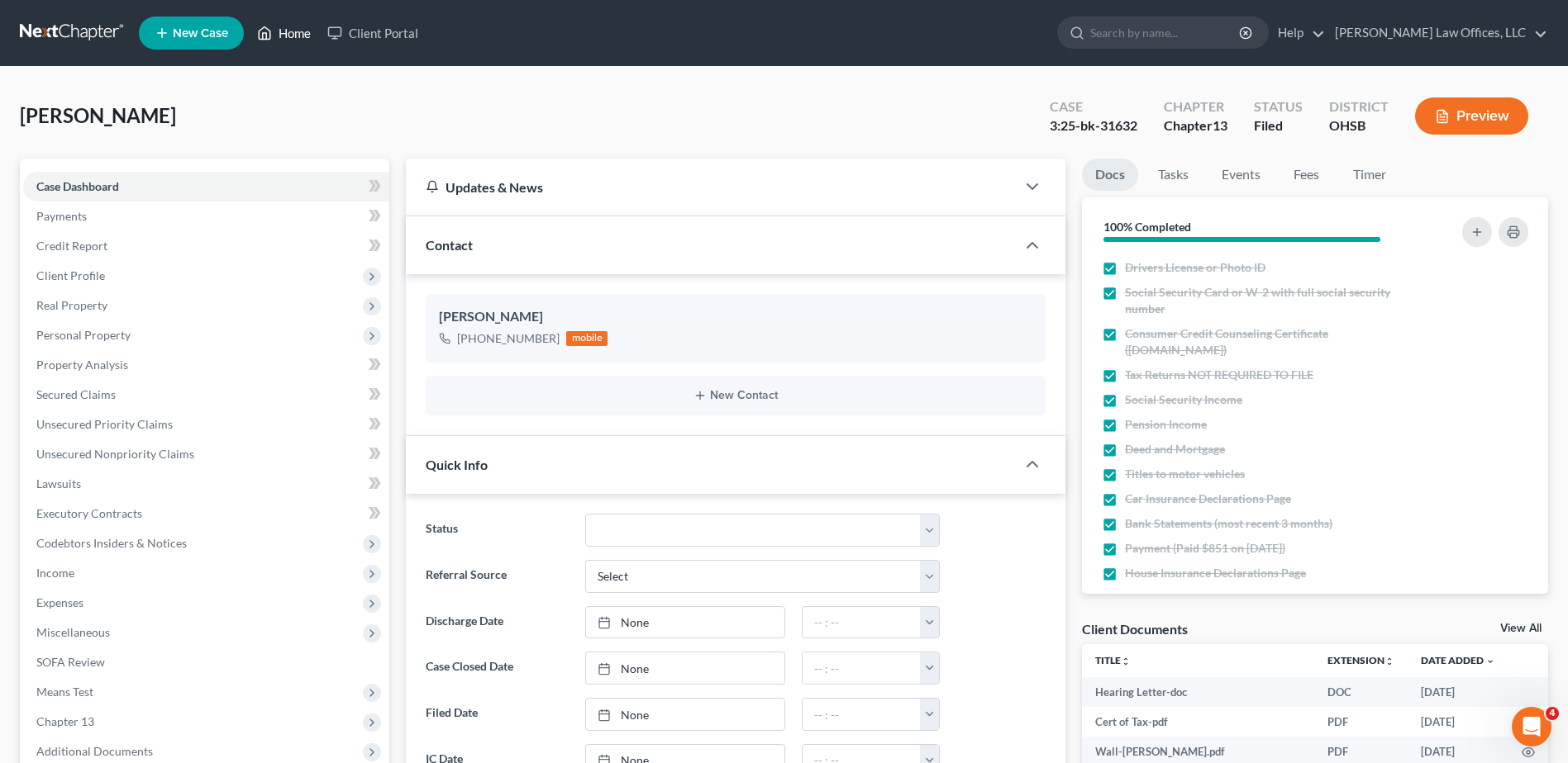
click at [296, 38] on link "Home" at bounding box center [284, 33] width 70 height 29
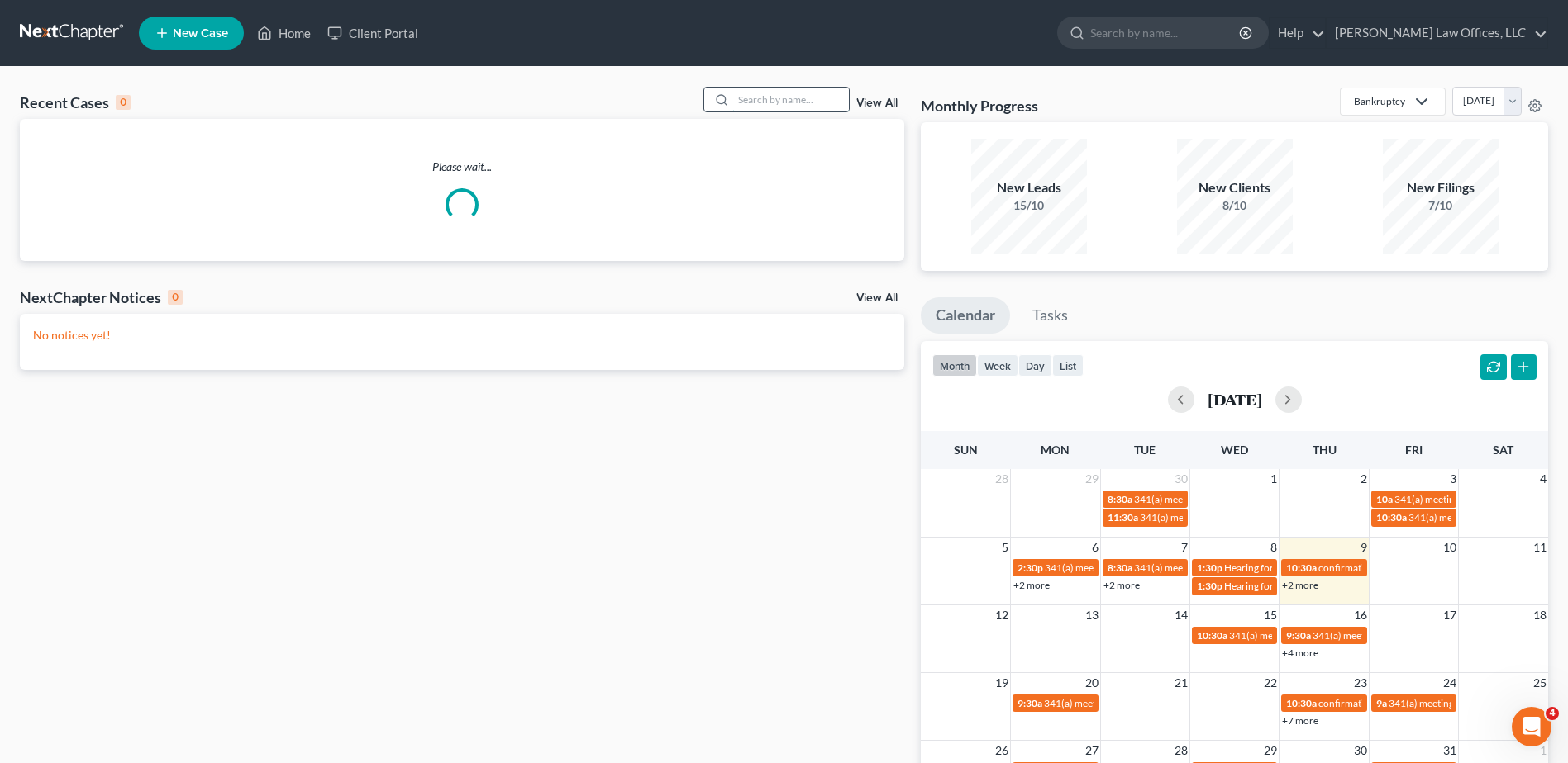
click at [768, 94] on input "search" at bounding box center [791, 99] width 116 height 24
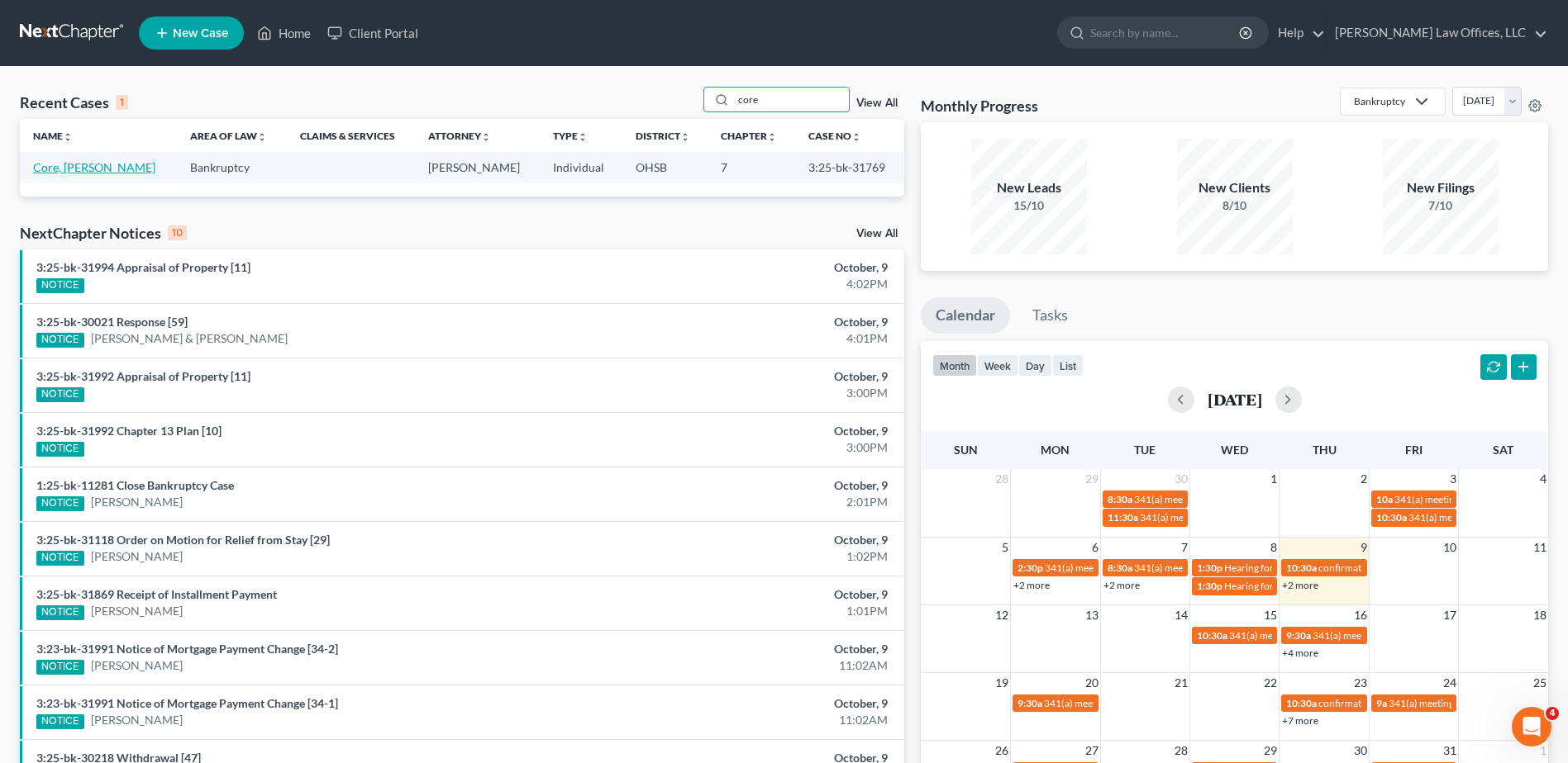
type input "core"
click at [70, 169] on link "Core, [PERSON_NAME]" at bounding box center [93, 167] width 122 height 14
select select "0"
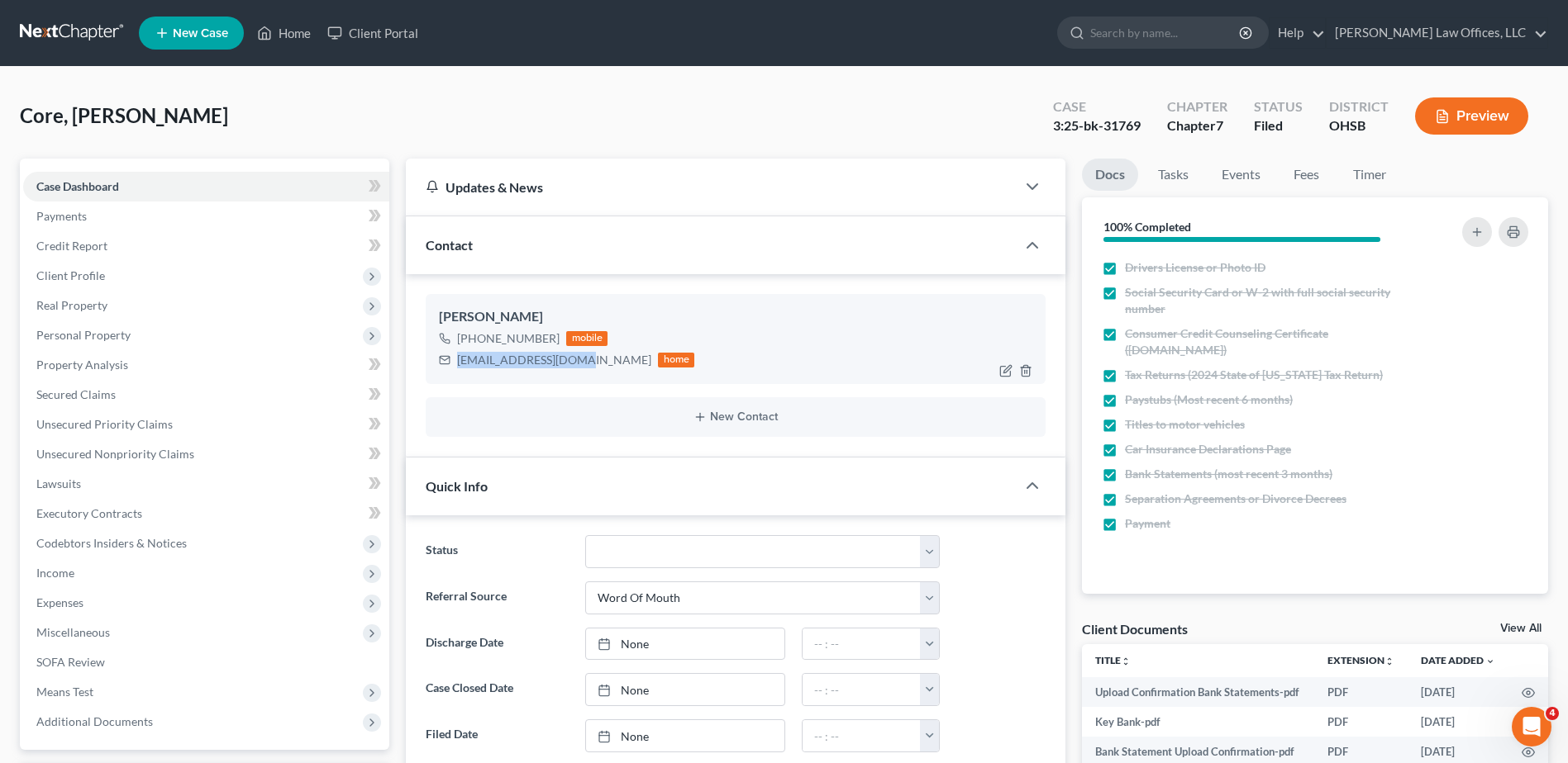
drag, startPoint x: 574, startPoint y: 360, endPoint x: 451, endPoint y: 361, distance: 123.0
click at [451, 361] on div "[EMAIL_ADDRESS][DOMAIN_NAME] home" at bounding box center [566, 359] width 255 height 22
copy div "[EMAIL_ADDRESS][DOMAIN_NAME]"
click at [299, 29] on link "Home" at bounding box center [284, 33] width 70 height 29
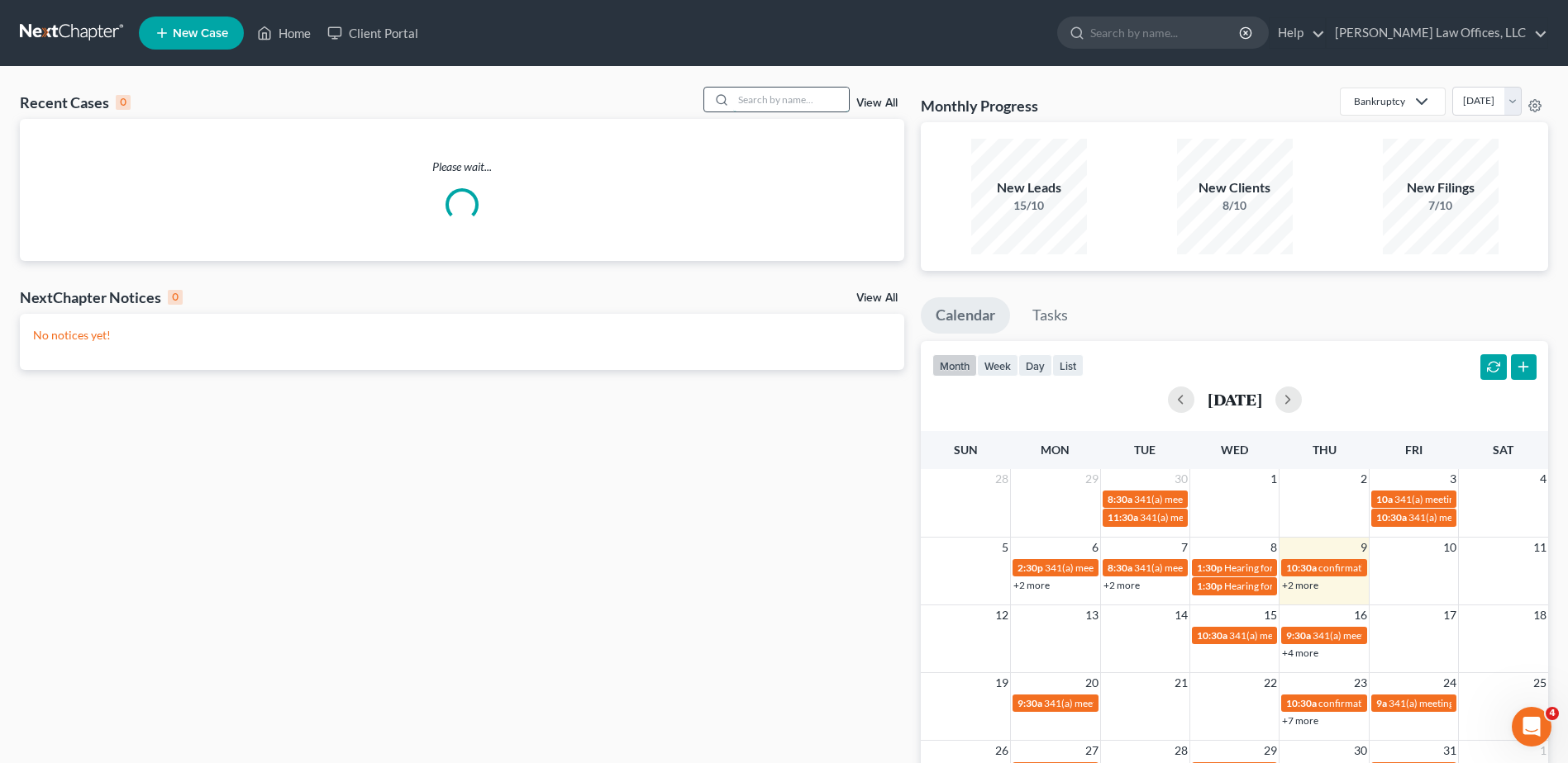
click at [759, 100] on input "search" at bounding box center [791, 99] width 116 height 24
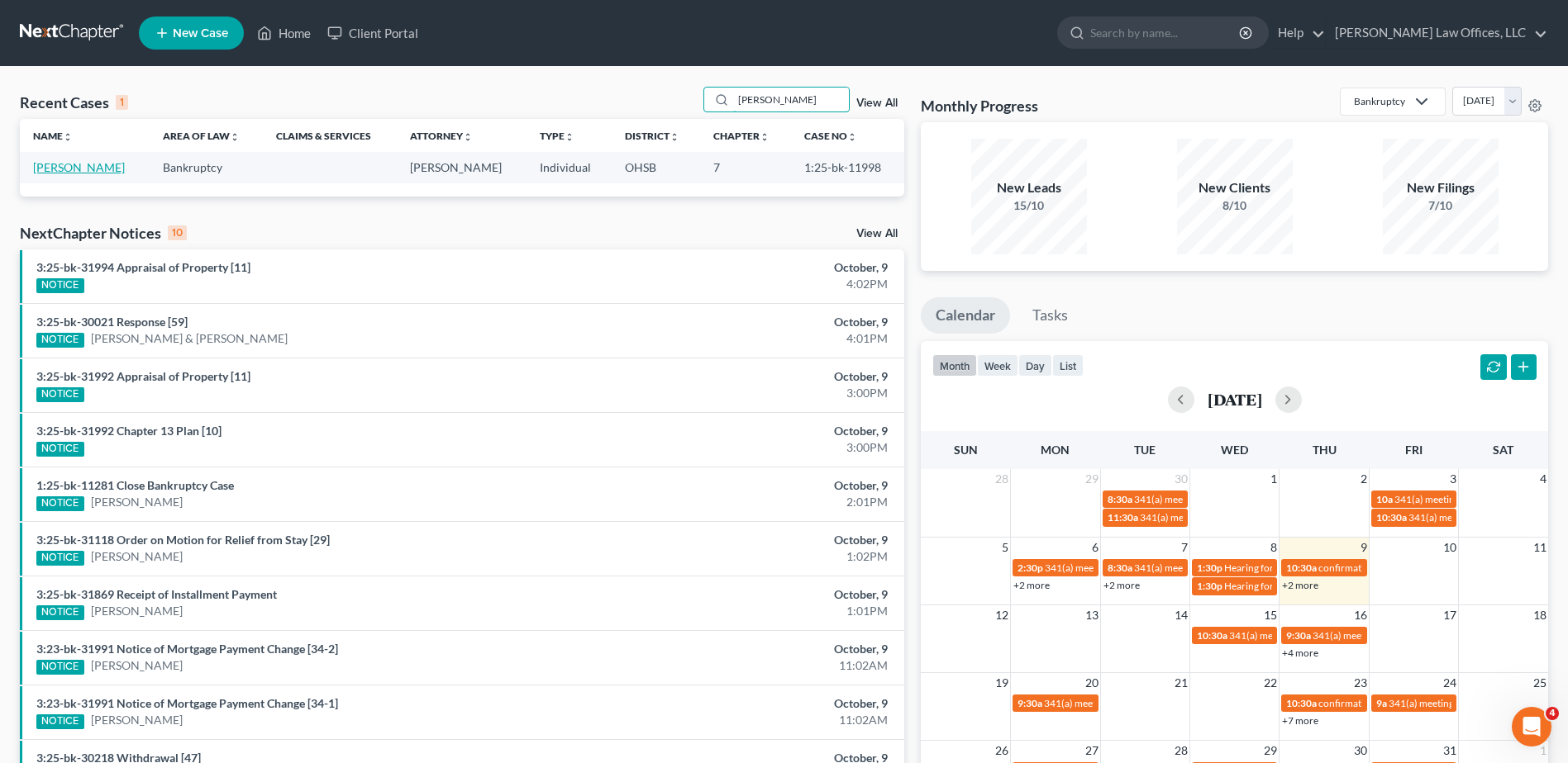
type input "[PERSON_NAME]"
click at [90, 172] on link "[PERSON_NAME]" at bounding box center [79, 167] width 92 height 14
select select "0"
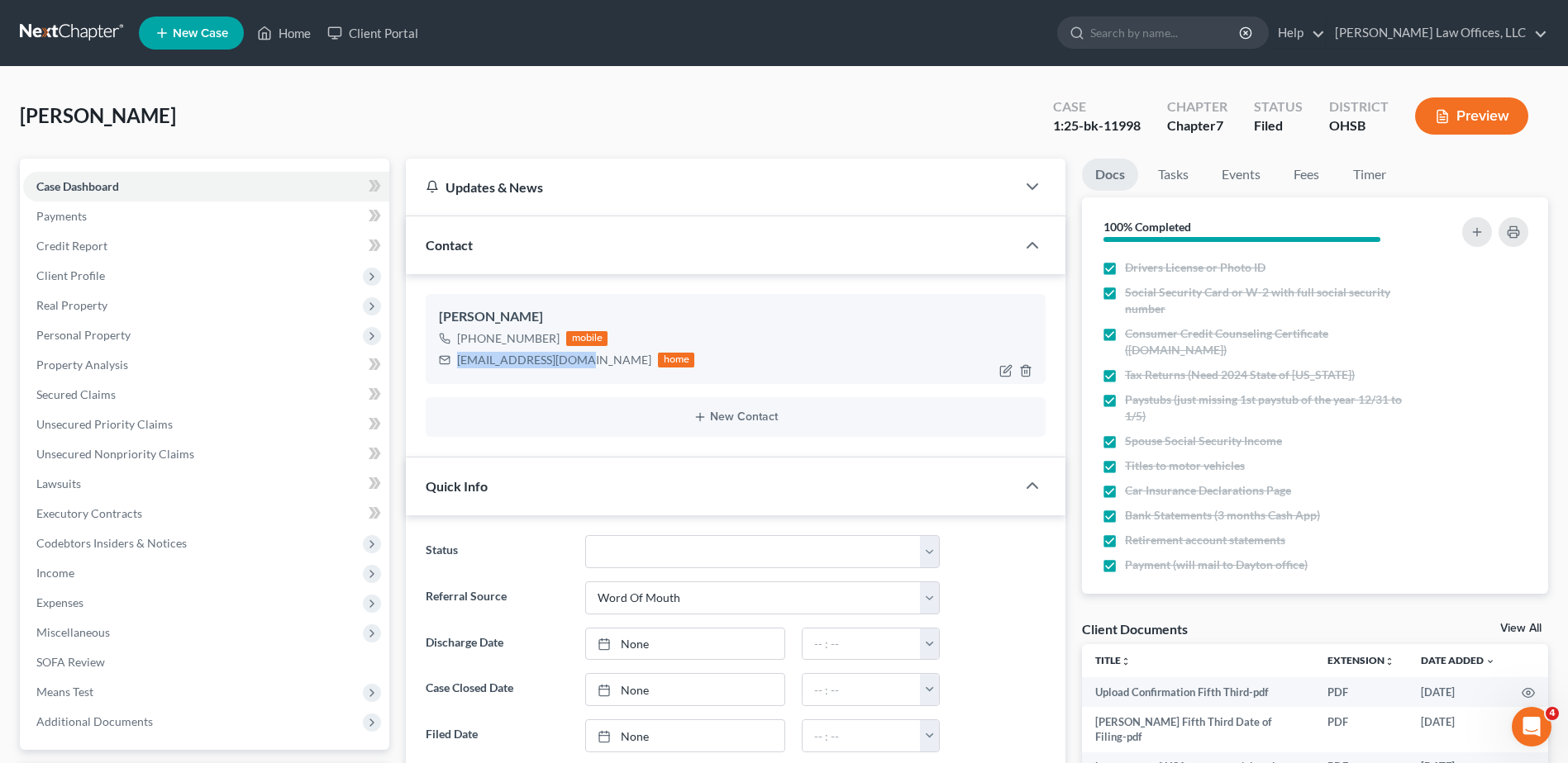
drag, startPoint x: 585, startPoint y: 359, endPoint x: 458, endPoint y: 361, distance: 127.0
click at [458, 361] on div "[EMAIL_ADDRESS][DOMAIN_NAME]" at bounding box center [554, 359] width 194 height 16
copy div "[EMAIL_ADDRESS][DOMAIN_NAME]"
click at [301, 40] on link "Home" at bounding box center [284, 33] width 70 height 29
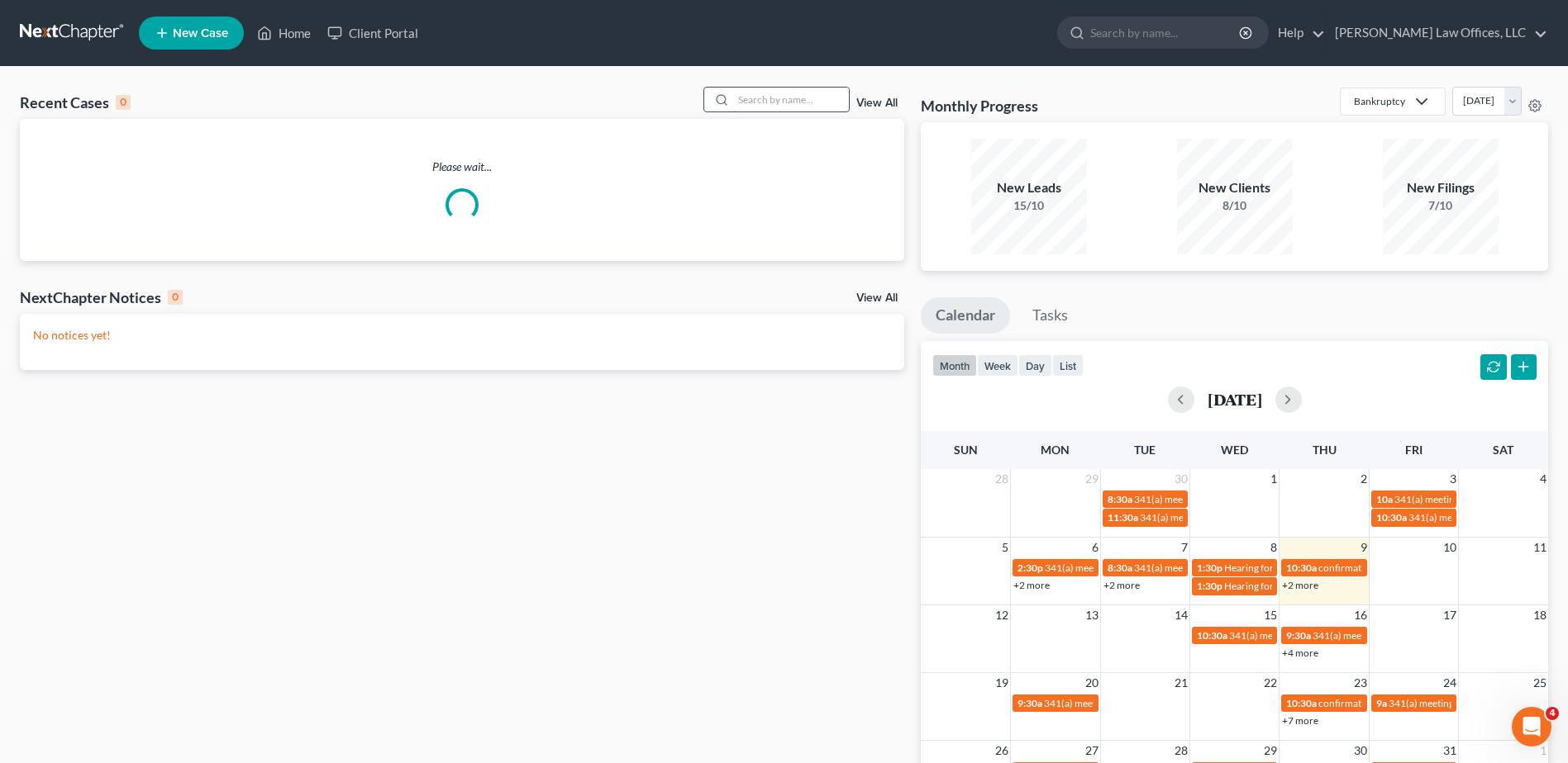
click at [774, 98] on input "search" at bounding box center [791, 99] width 116 height 24
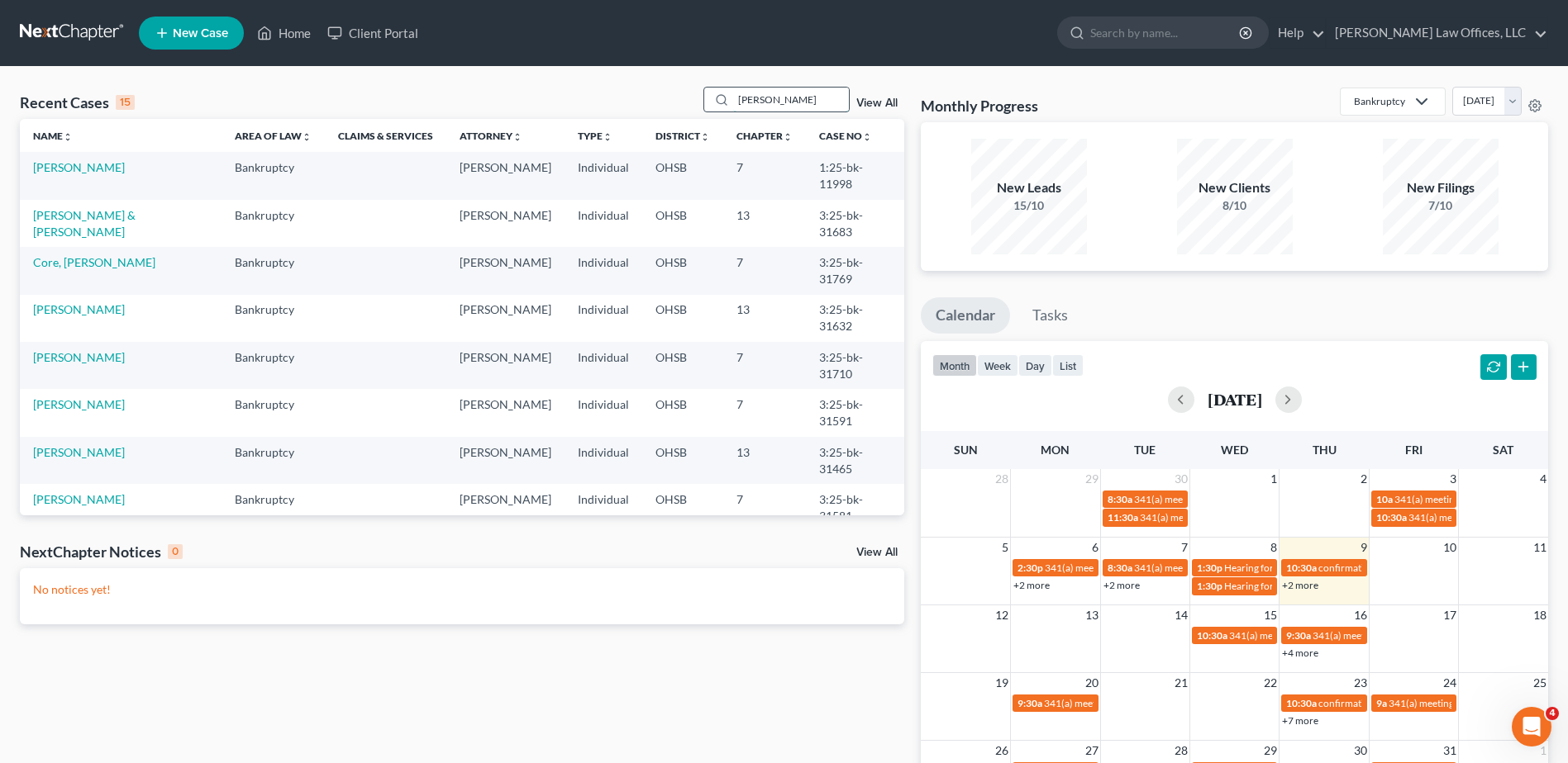
type input "[PERSON_NAME]"
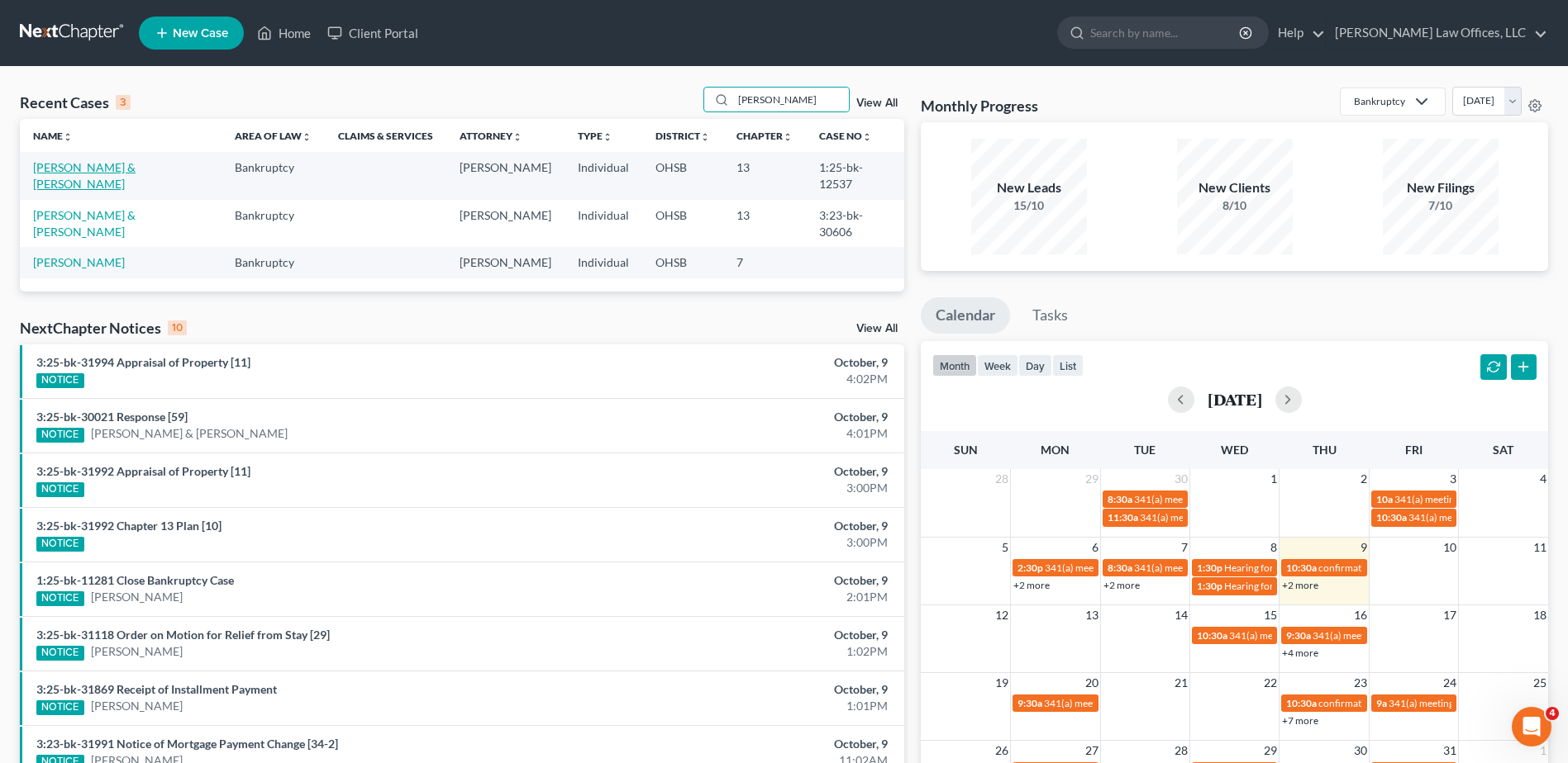
click at [98, 169] on link "[PERSON_NAME] & [PERSON_NAME]" at bounding box center [84, 175] width 103 height 30
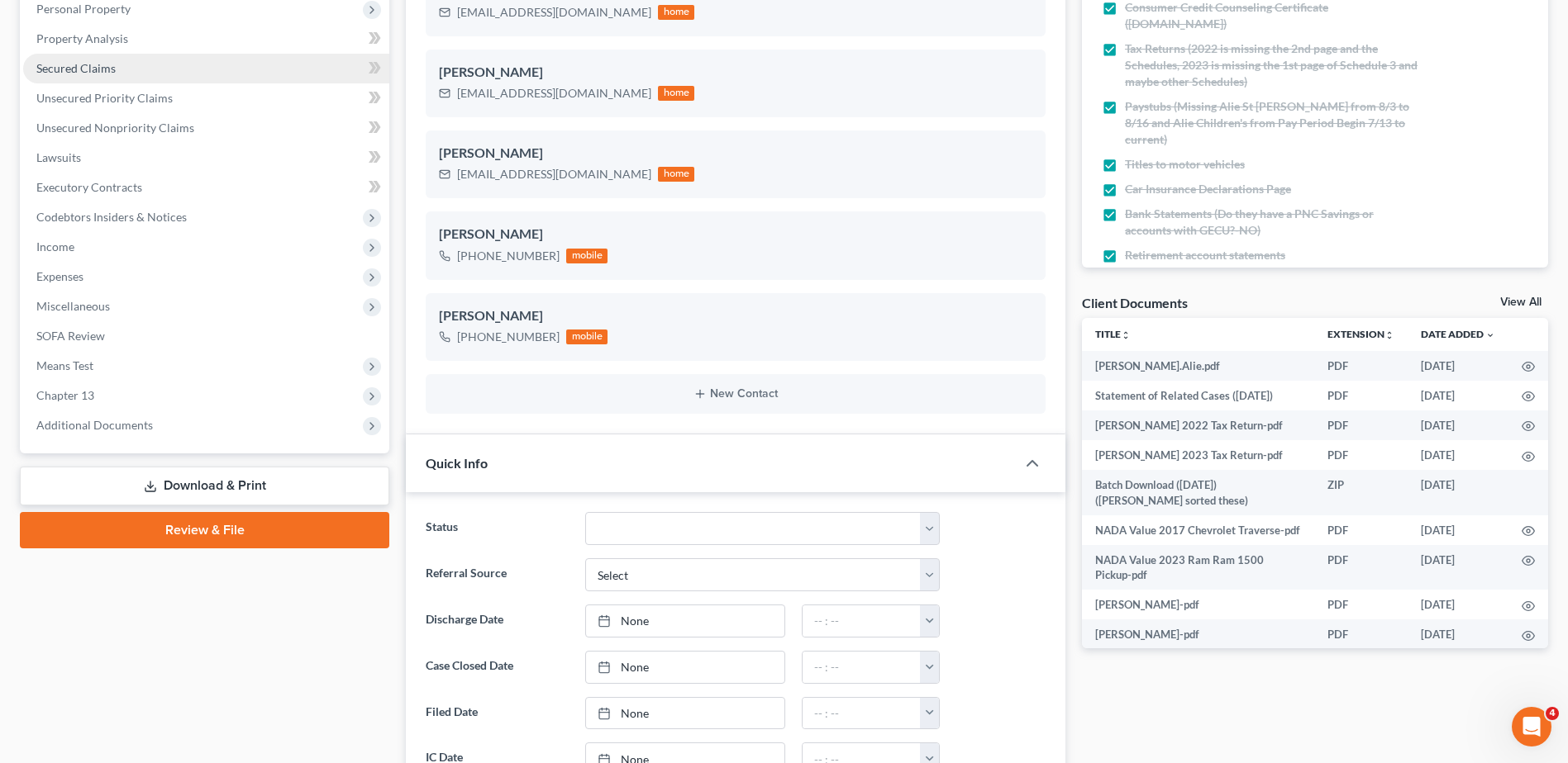
scroll to position [330, 0]
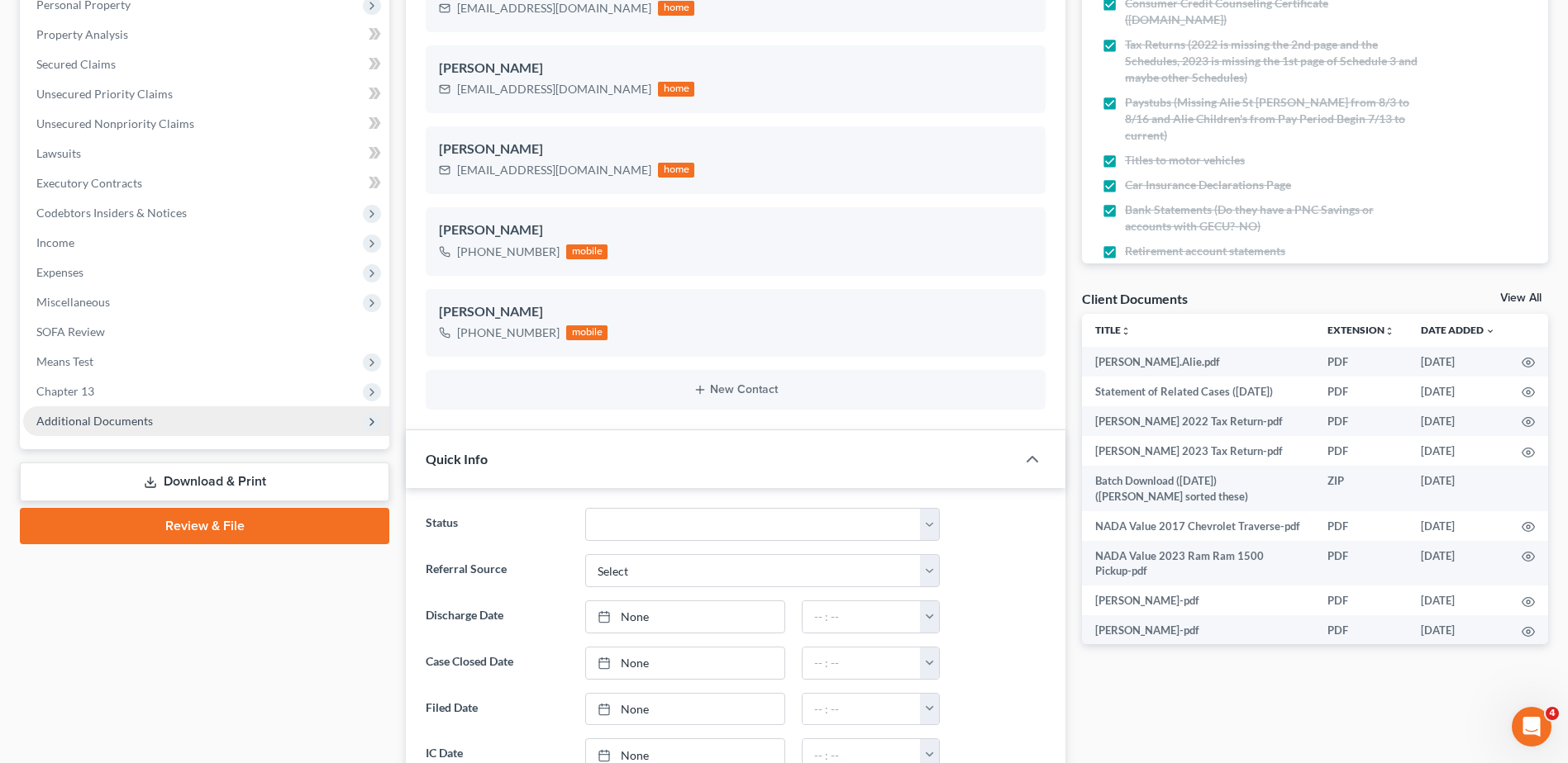
click at [115, 423] on span "Additional Documents" at bounding box center [94, 421] width 117 height 14
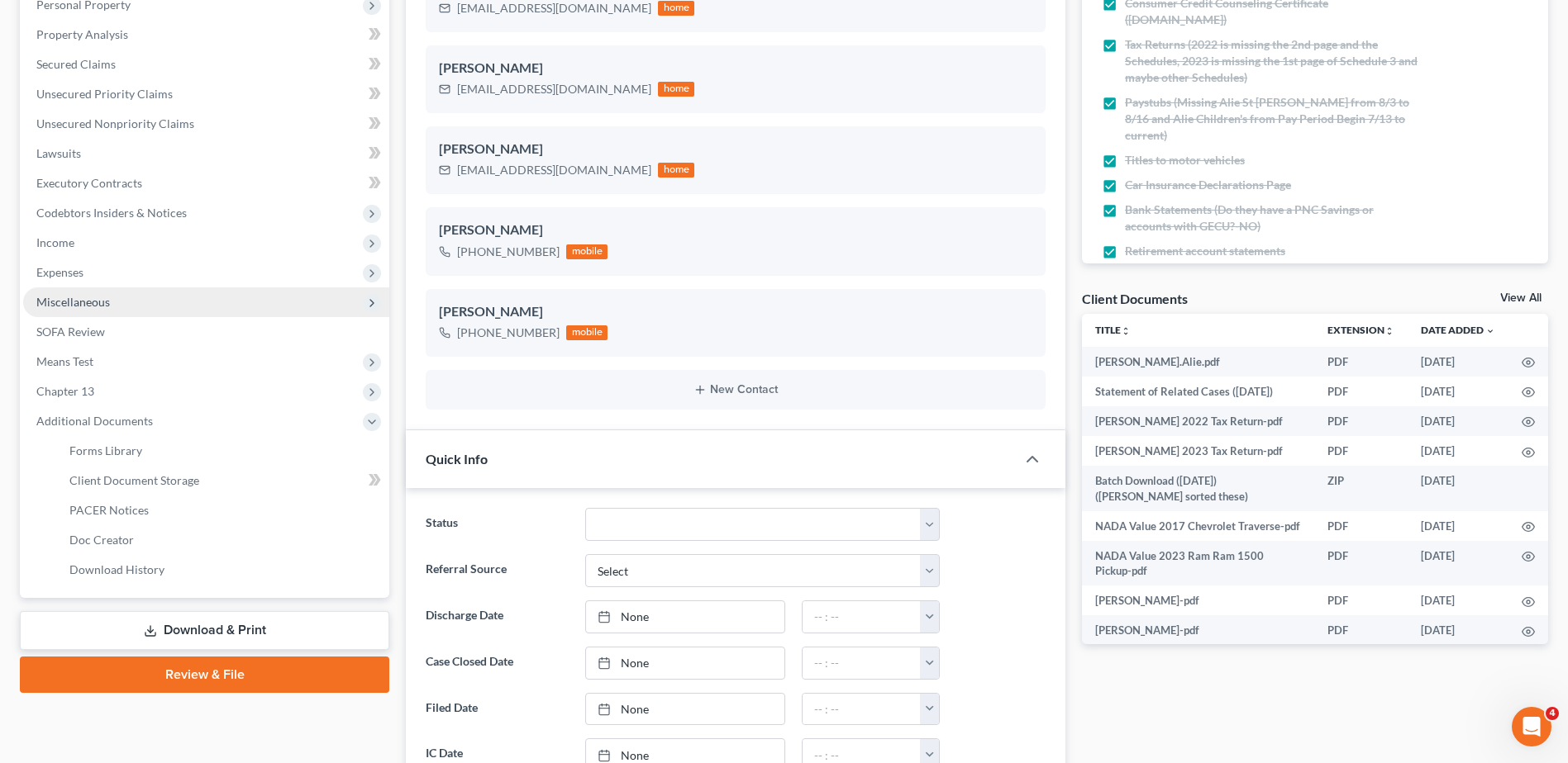
click at [104, 302] on span "Miscellaneous" at bounding box center [73, 302] width 73 height 14
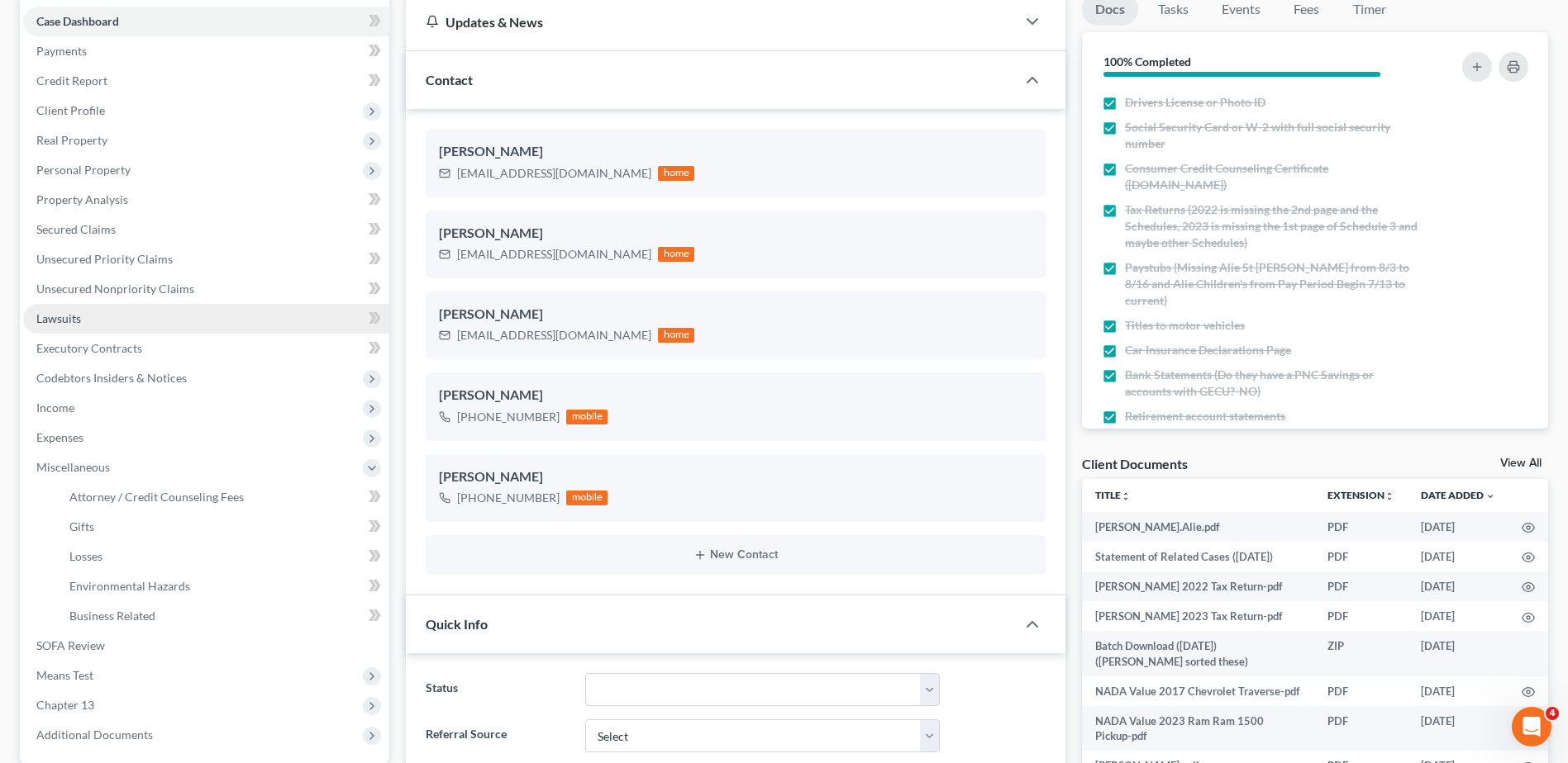
click at [67, 317] on span "Lawsuits" at bounding box center [59, 318] width 45 height 14
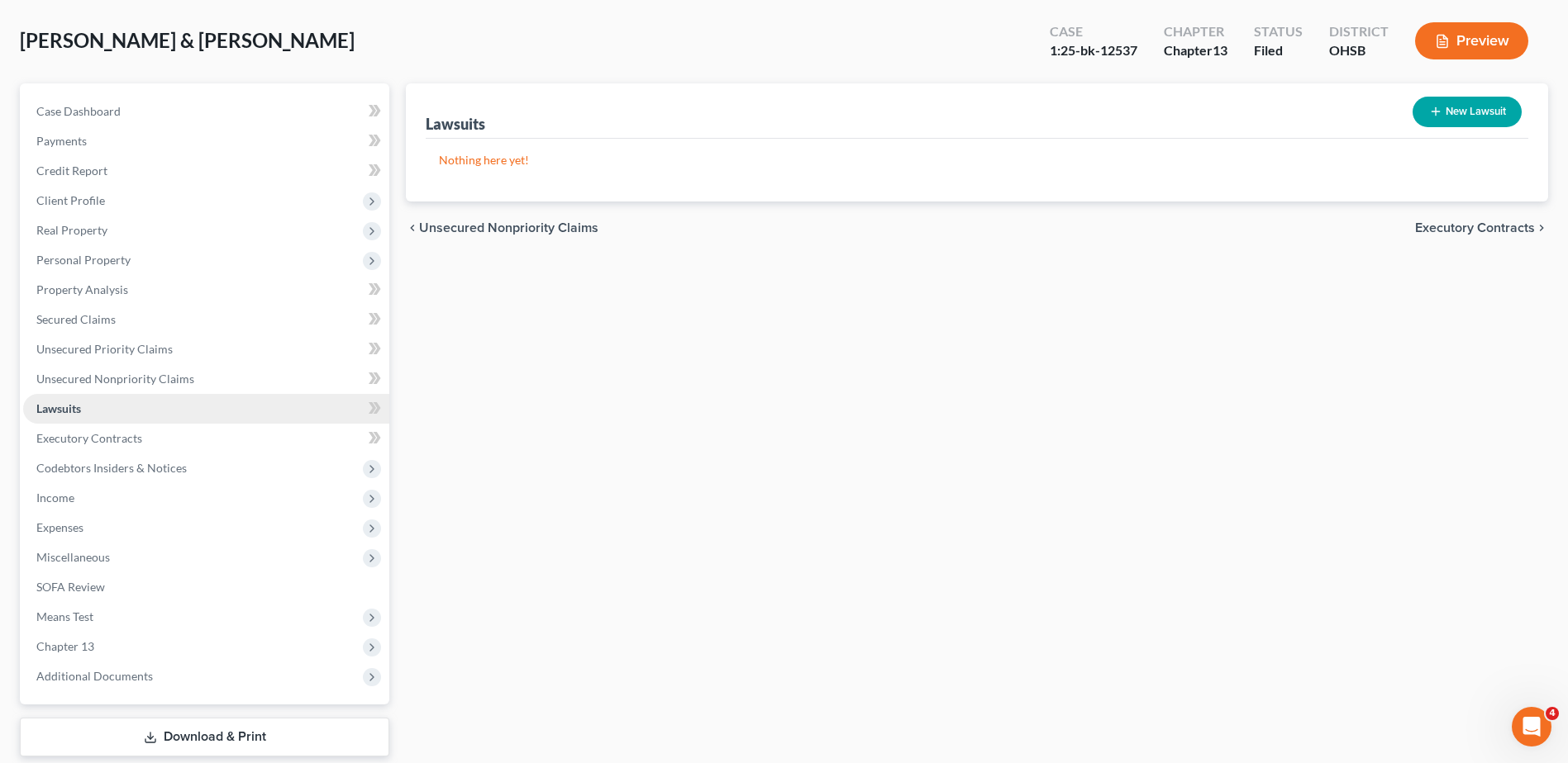
scroll to position [175, 0]
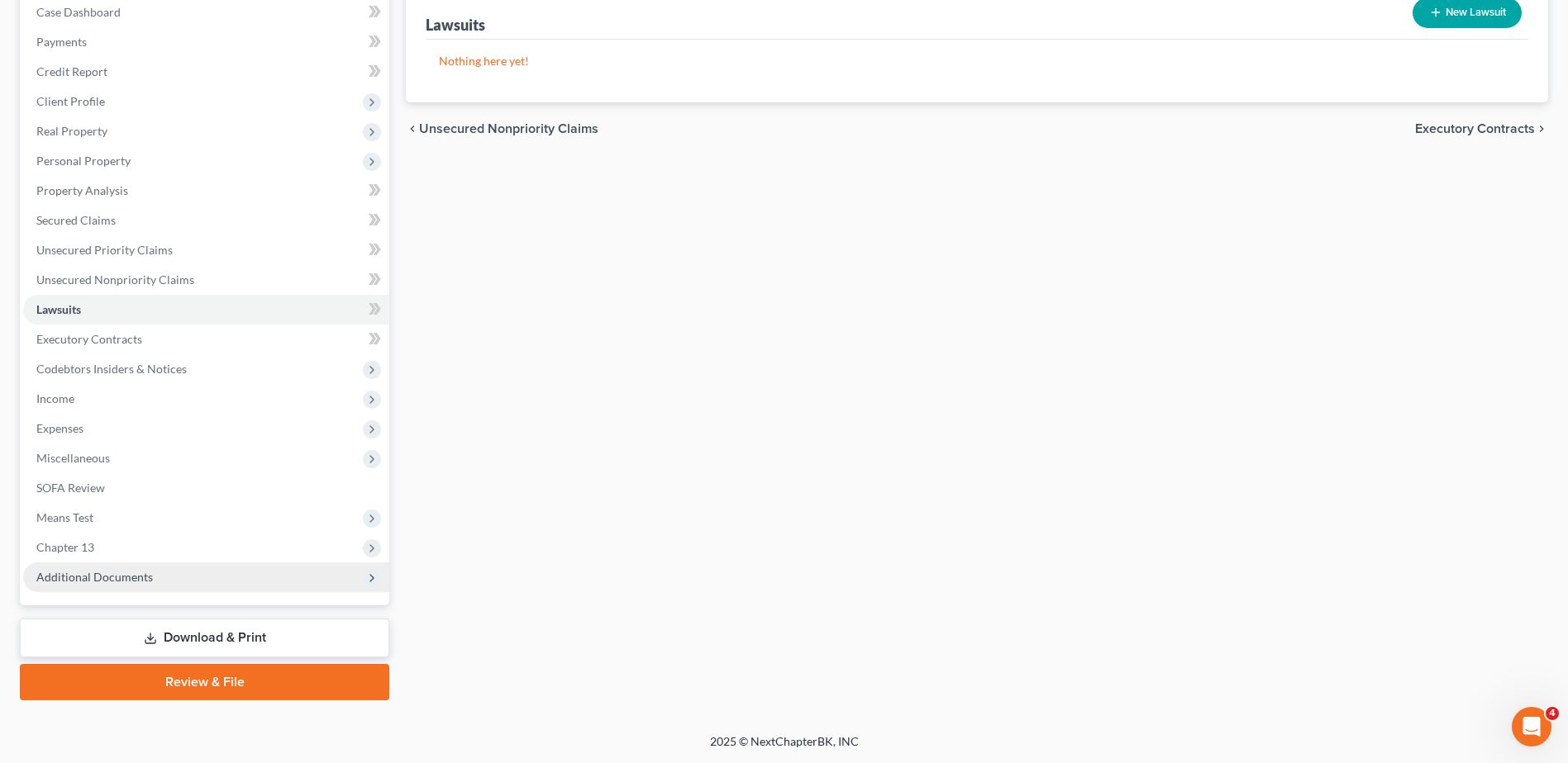
click at [117, 574] on span "Additional Documents" at bounding box center [94, 577] width 117 height 14
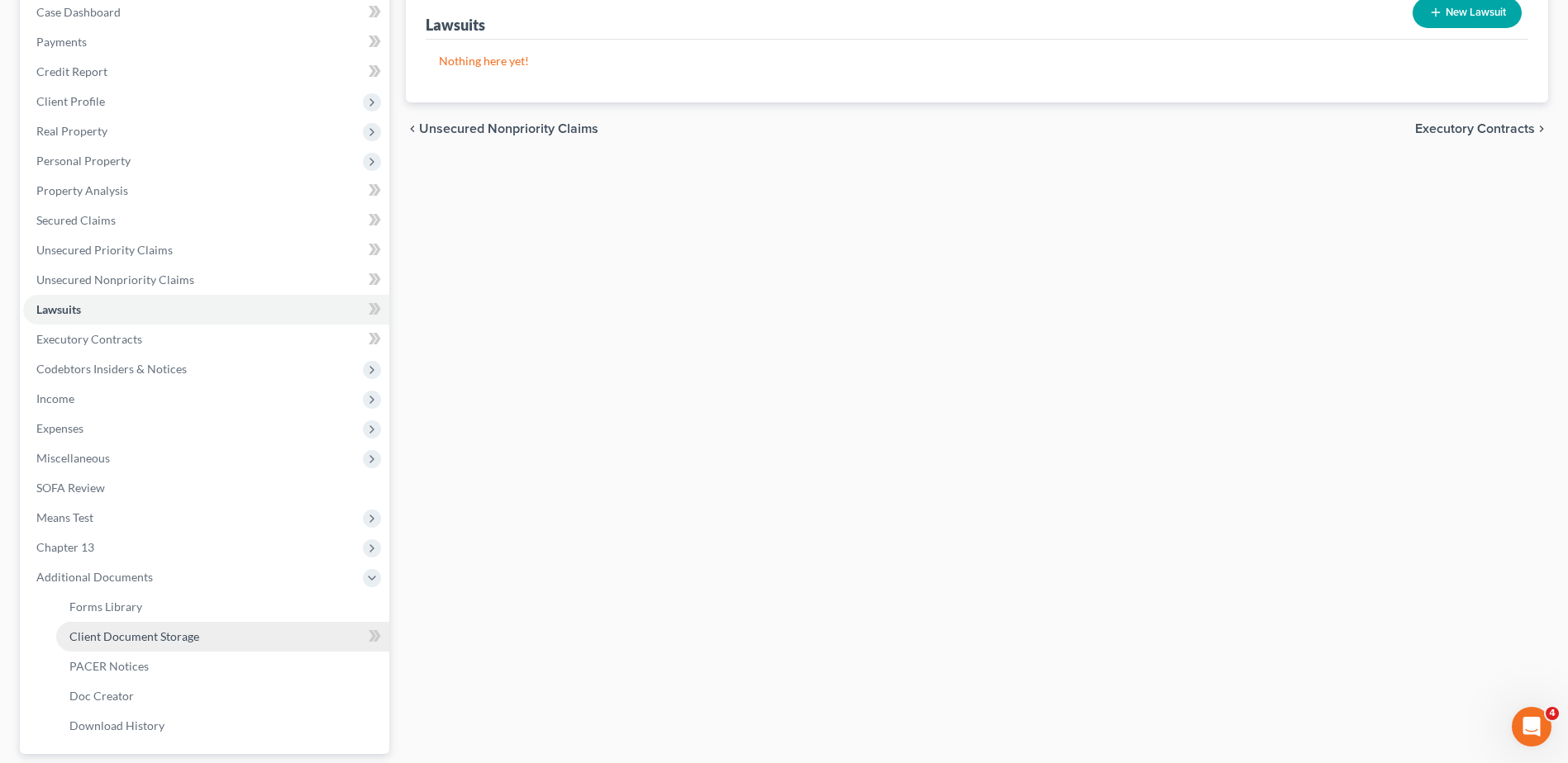
click at [134, 639] on span "Client Document Storage" at bounding box center [134, 637] width 130 height 14
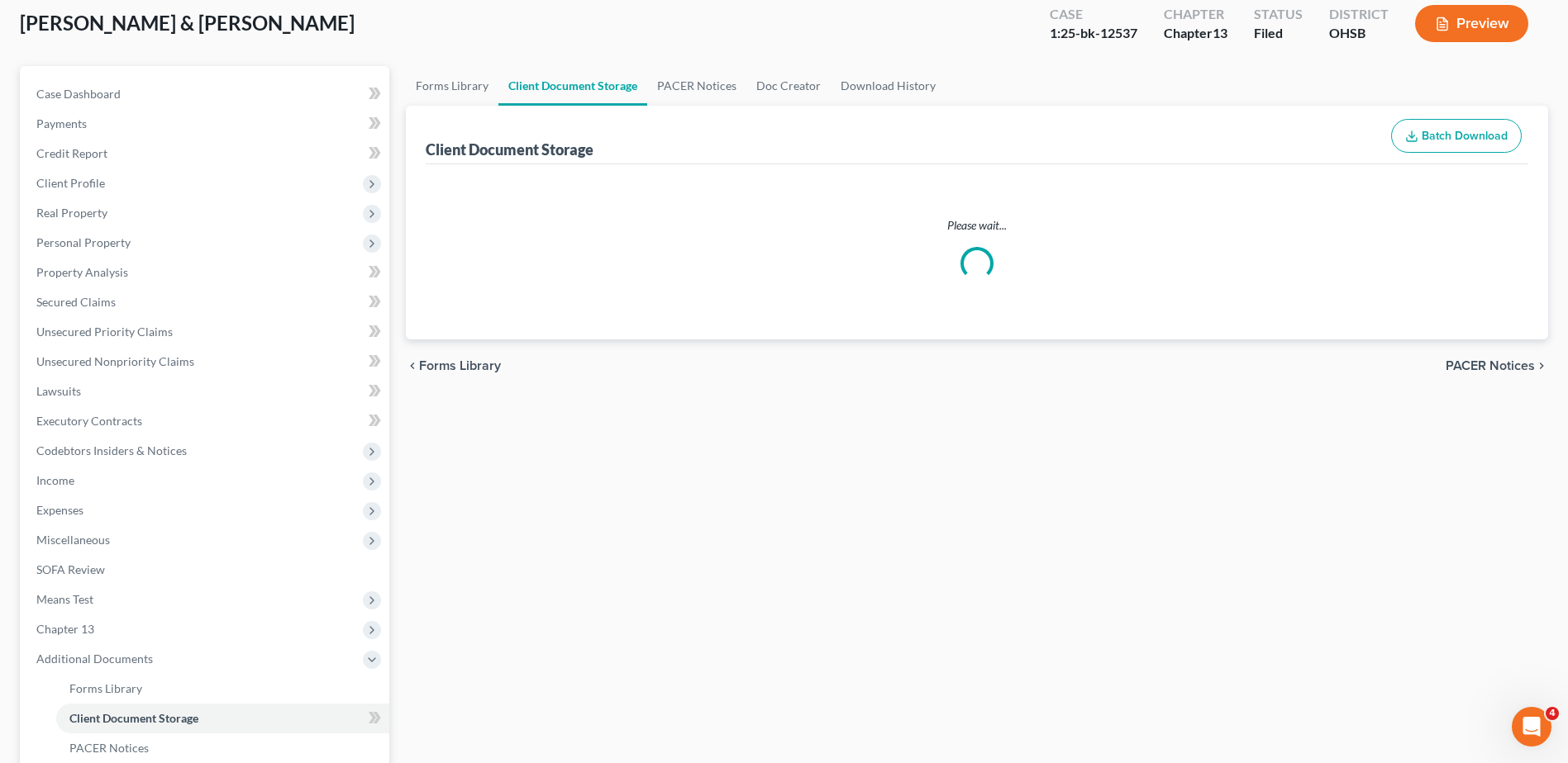
scroll to position [35, 0]
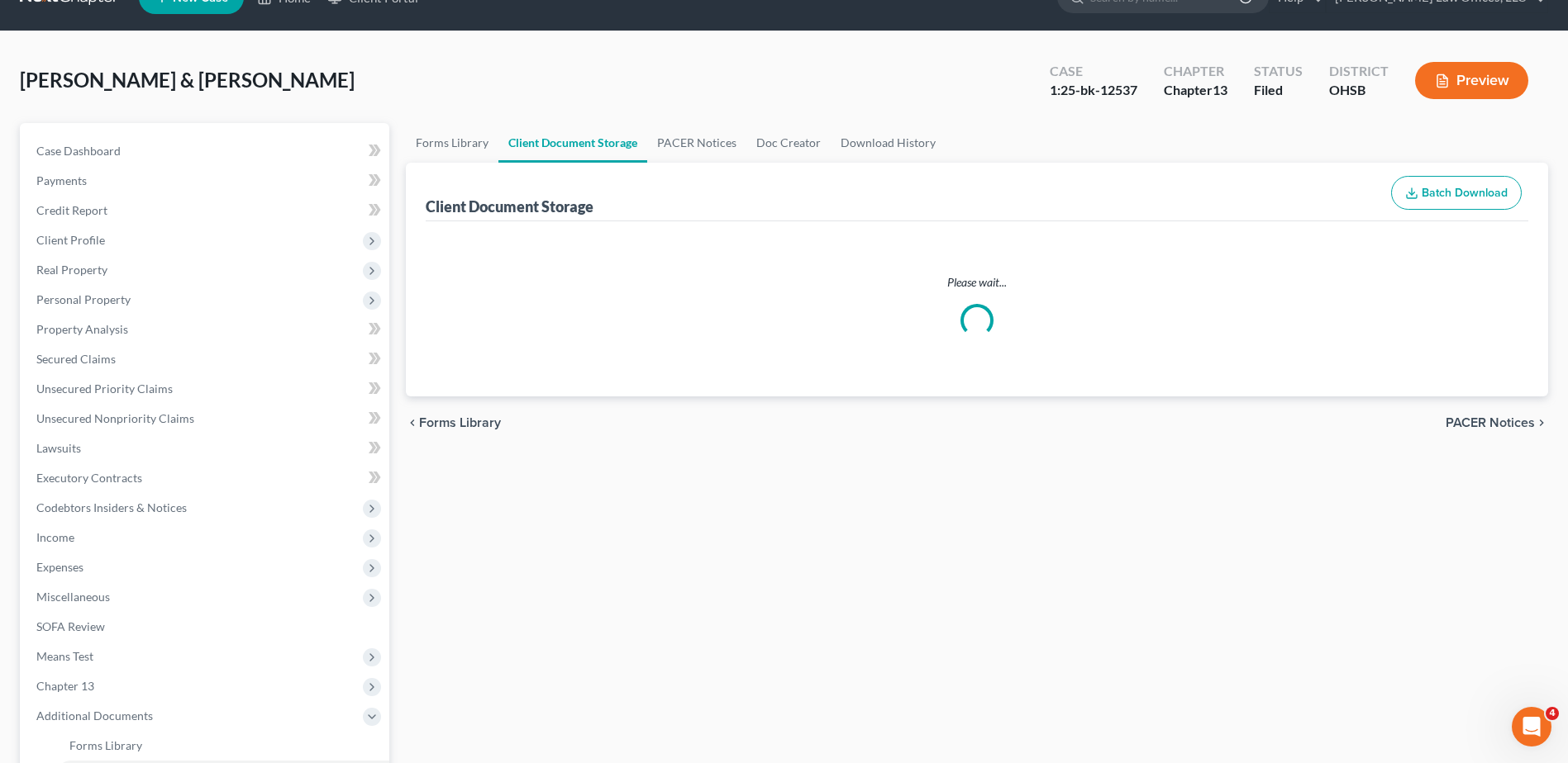
select select "7"
select select "52"
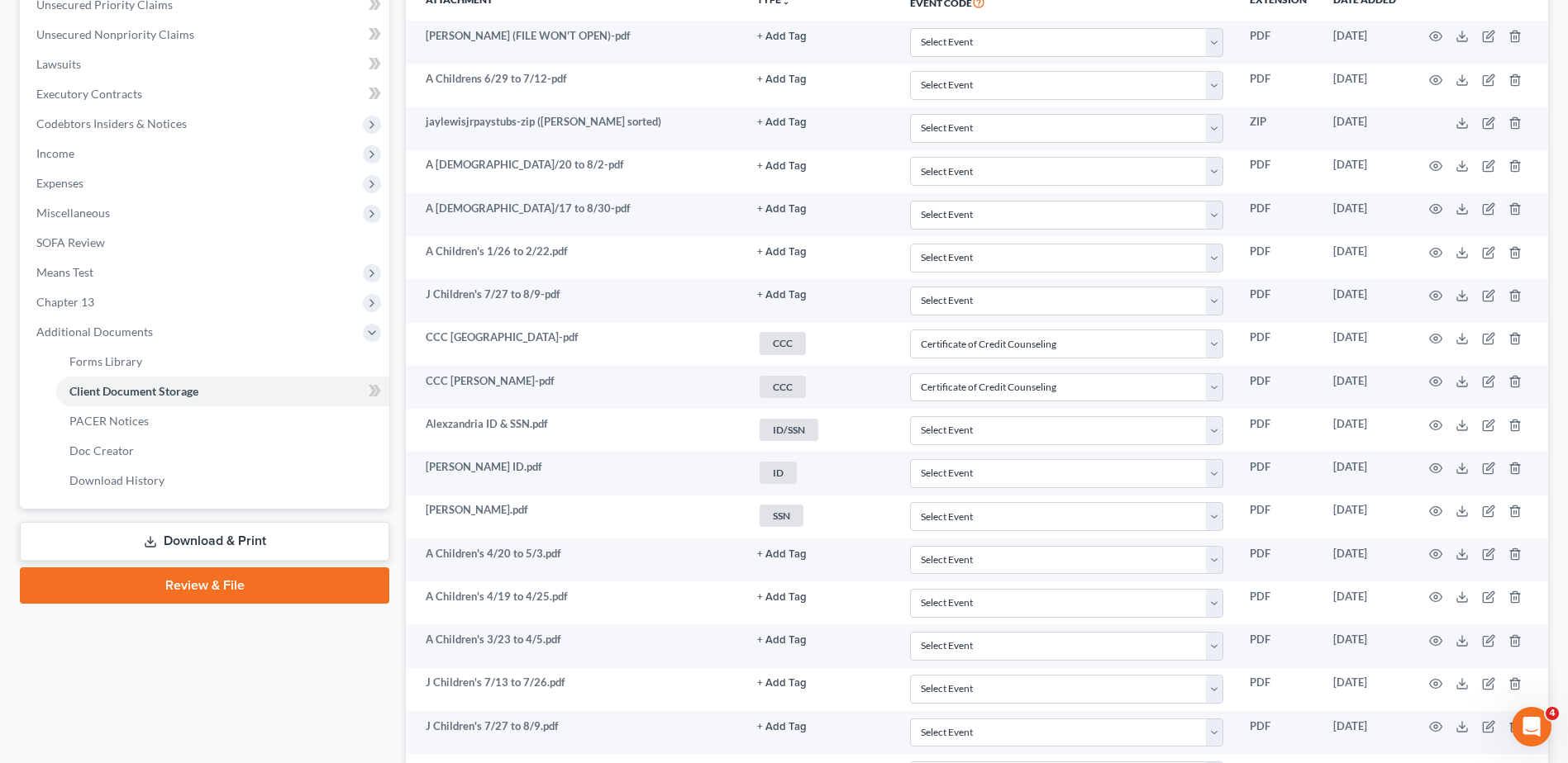
scroll to position [414, 0]
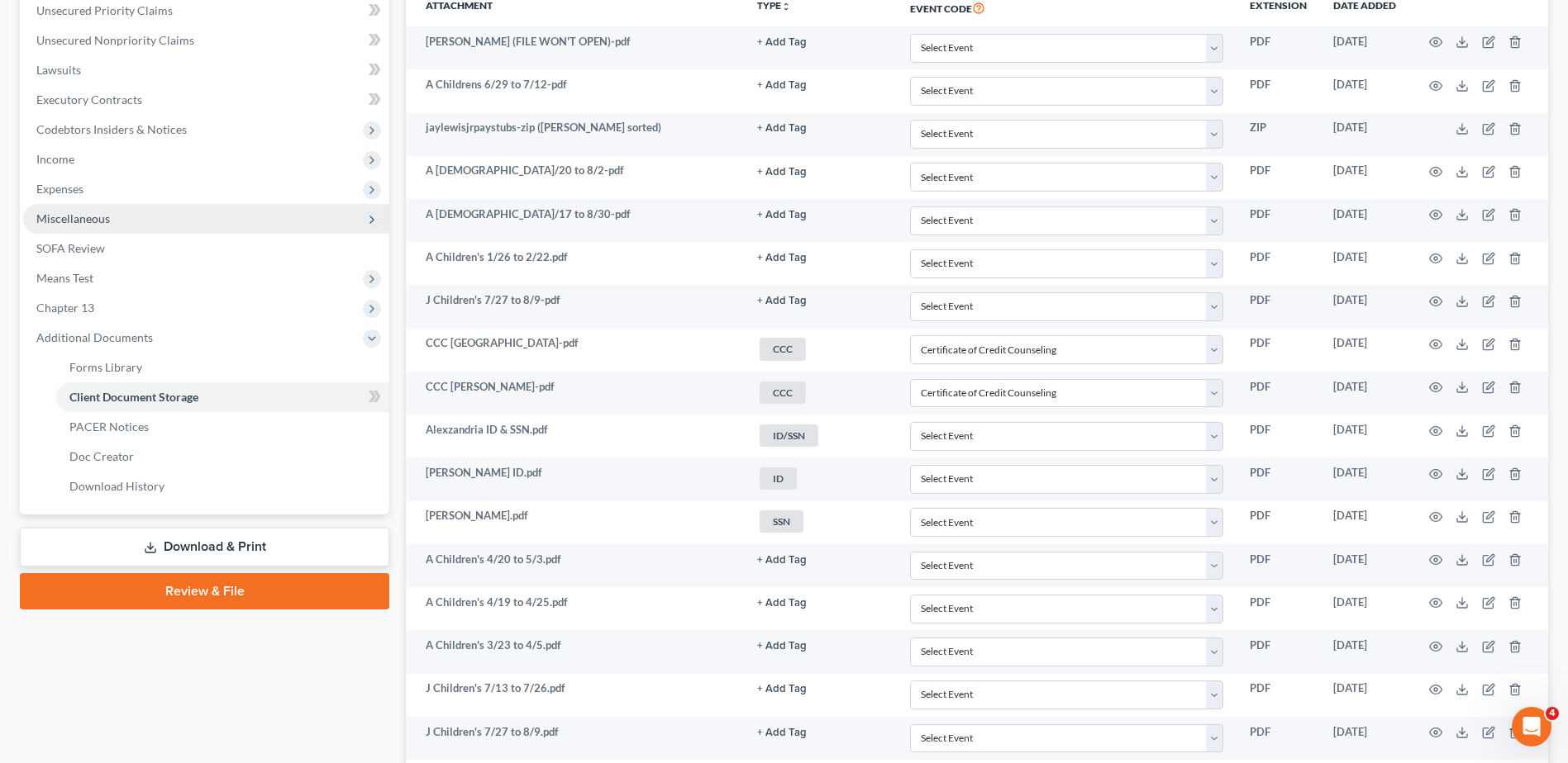
drag, startPoint x: 88, startPoint y: 219, endPoint x: 92, endPoint y: 231, distance: 12.6
click at [88, 219] on span "Miscellaneous" at bounding box center [73, 219] width 73 height 14
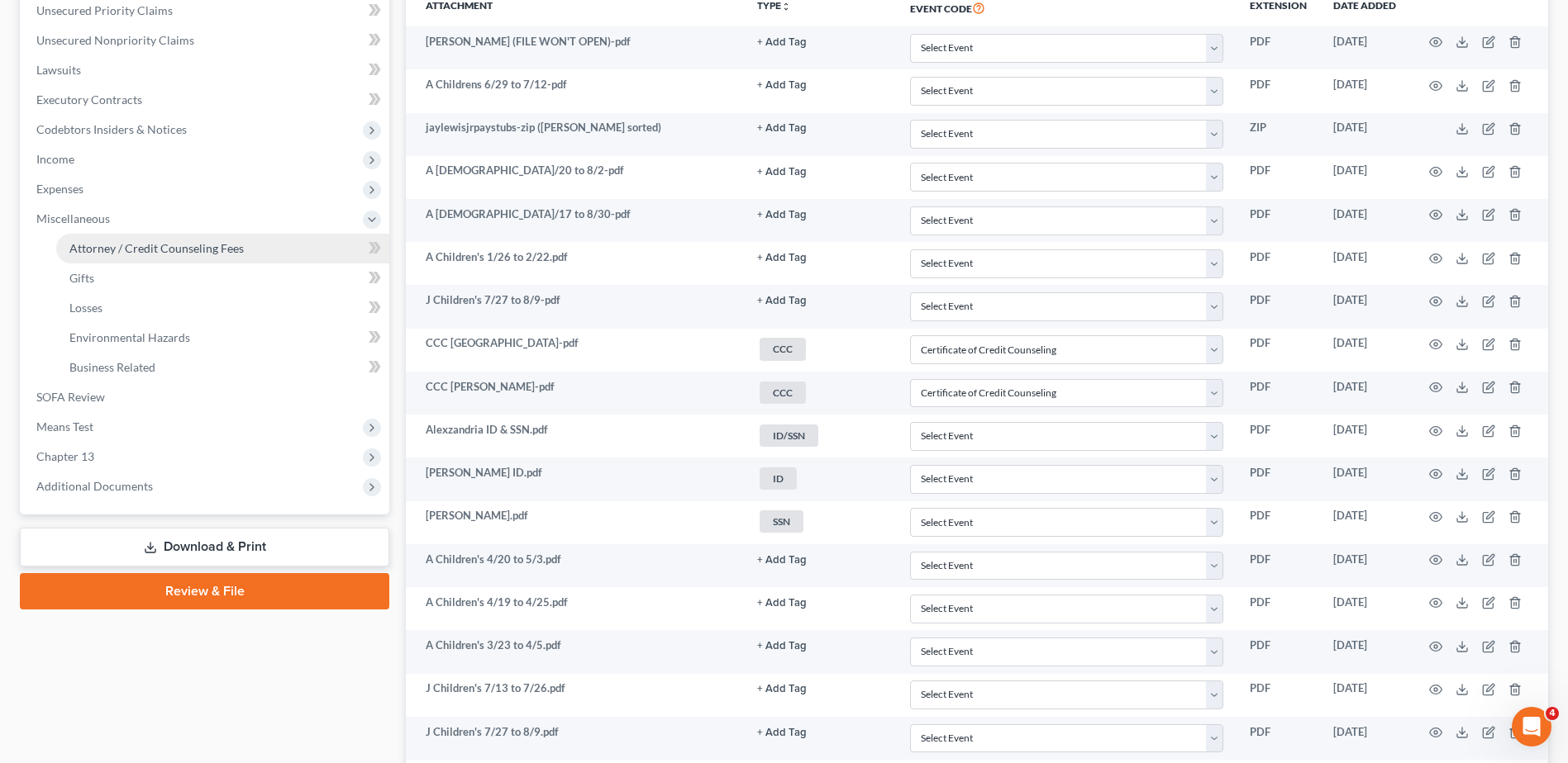
click at [99, 247] on span "Attorney / Credit Counseling Fees" at bounding box center [156, 248] width 175 height 14
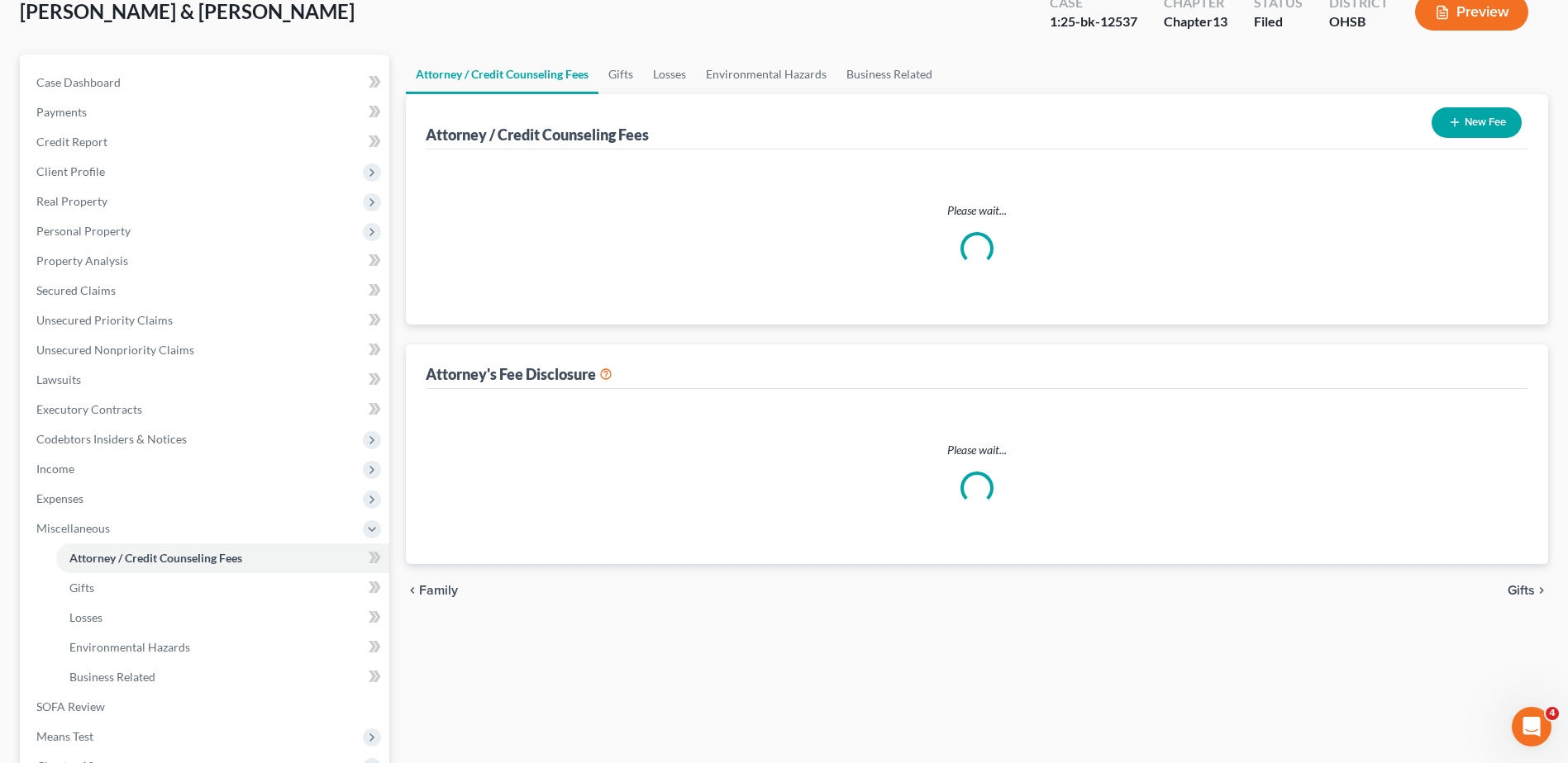
scroll to position [5, 0]
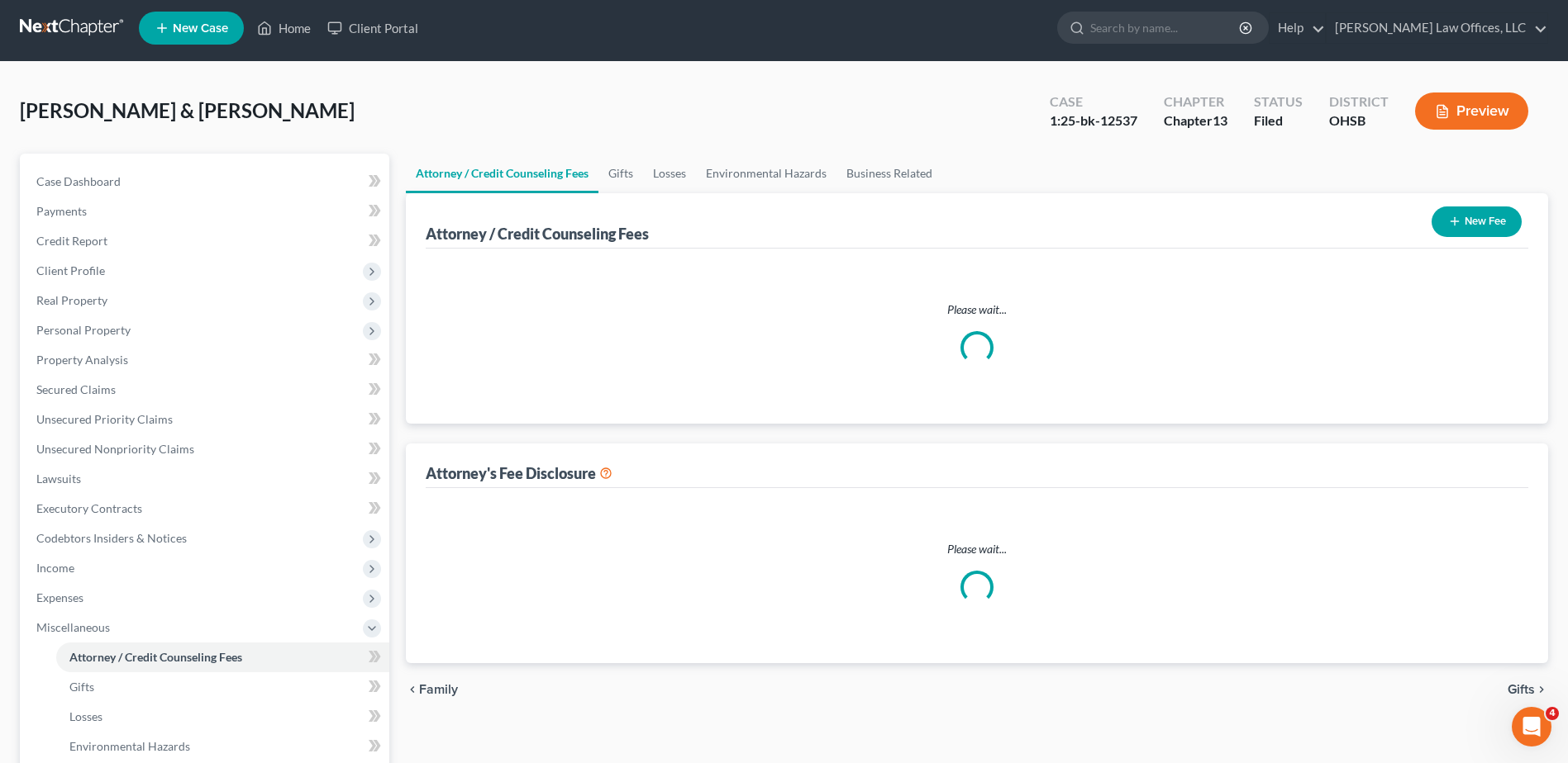
select select "1"
select select "0"
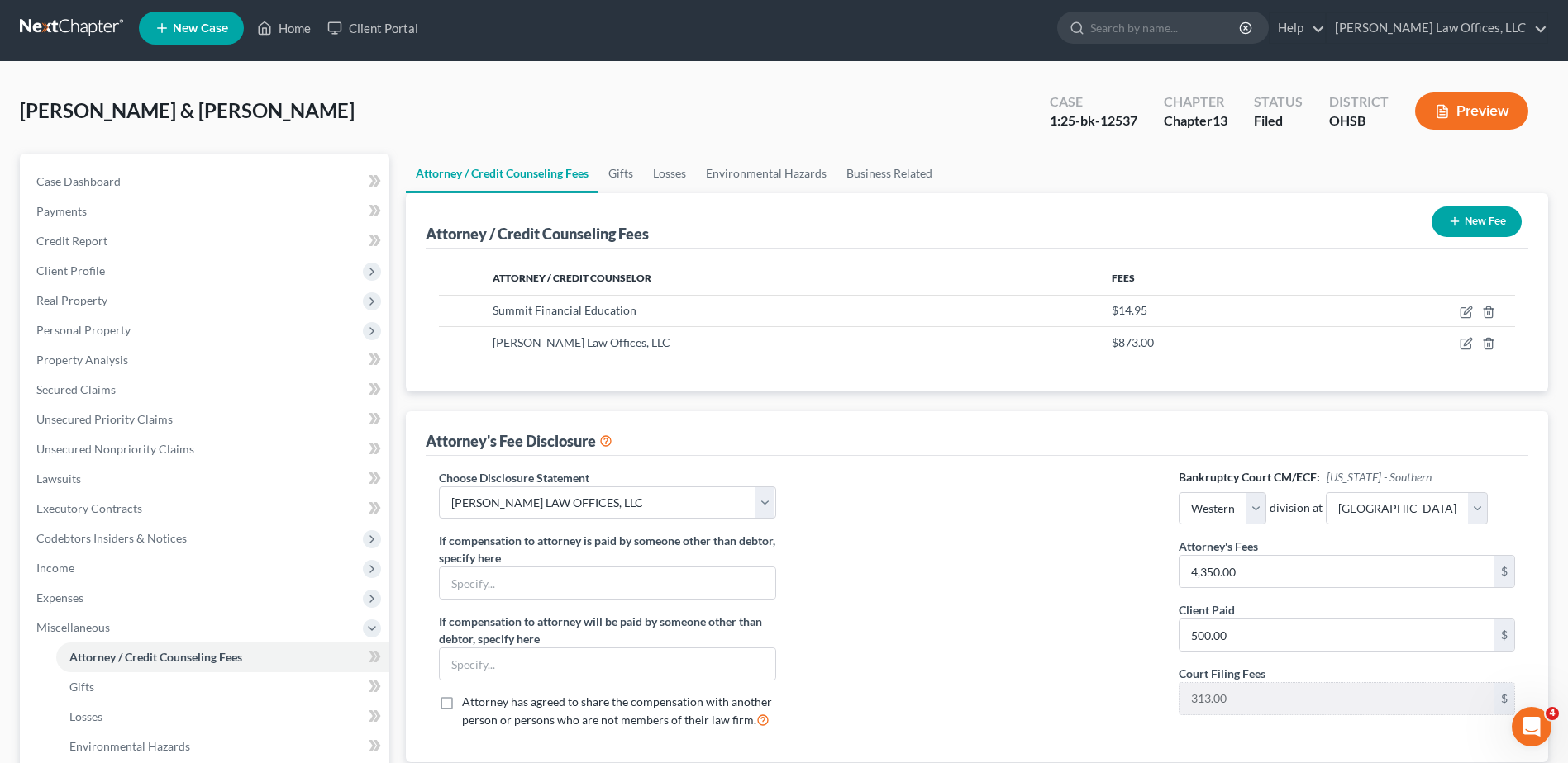
scroll to position [0, 0]
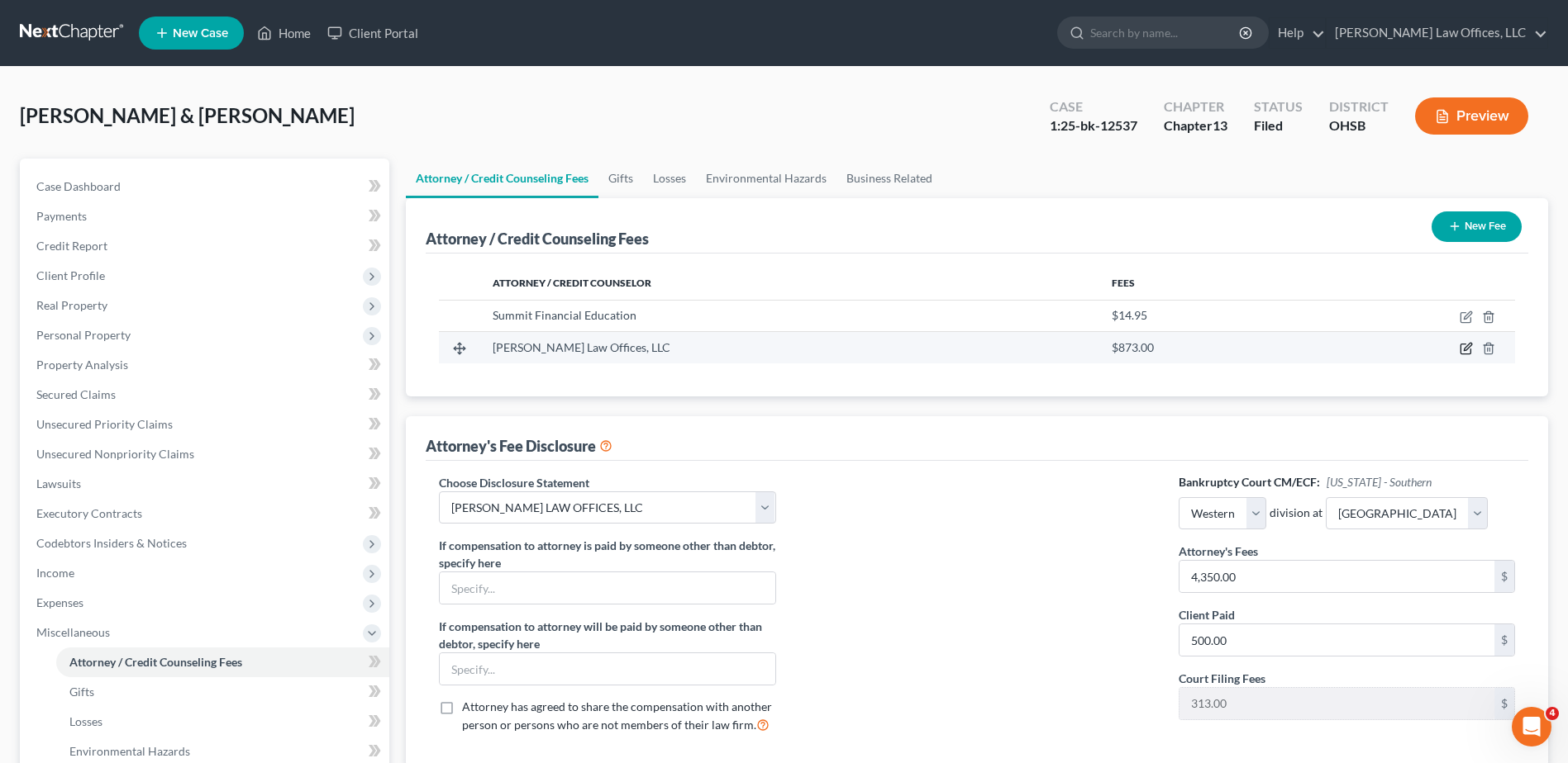
click at [1466, 348] on icon "button" at bounding box center [1465, 348] width 13 height 13
select select "36"
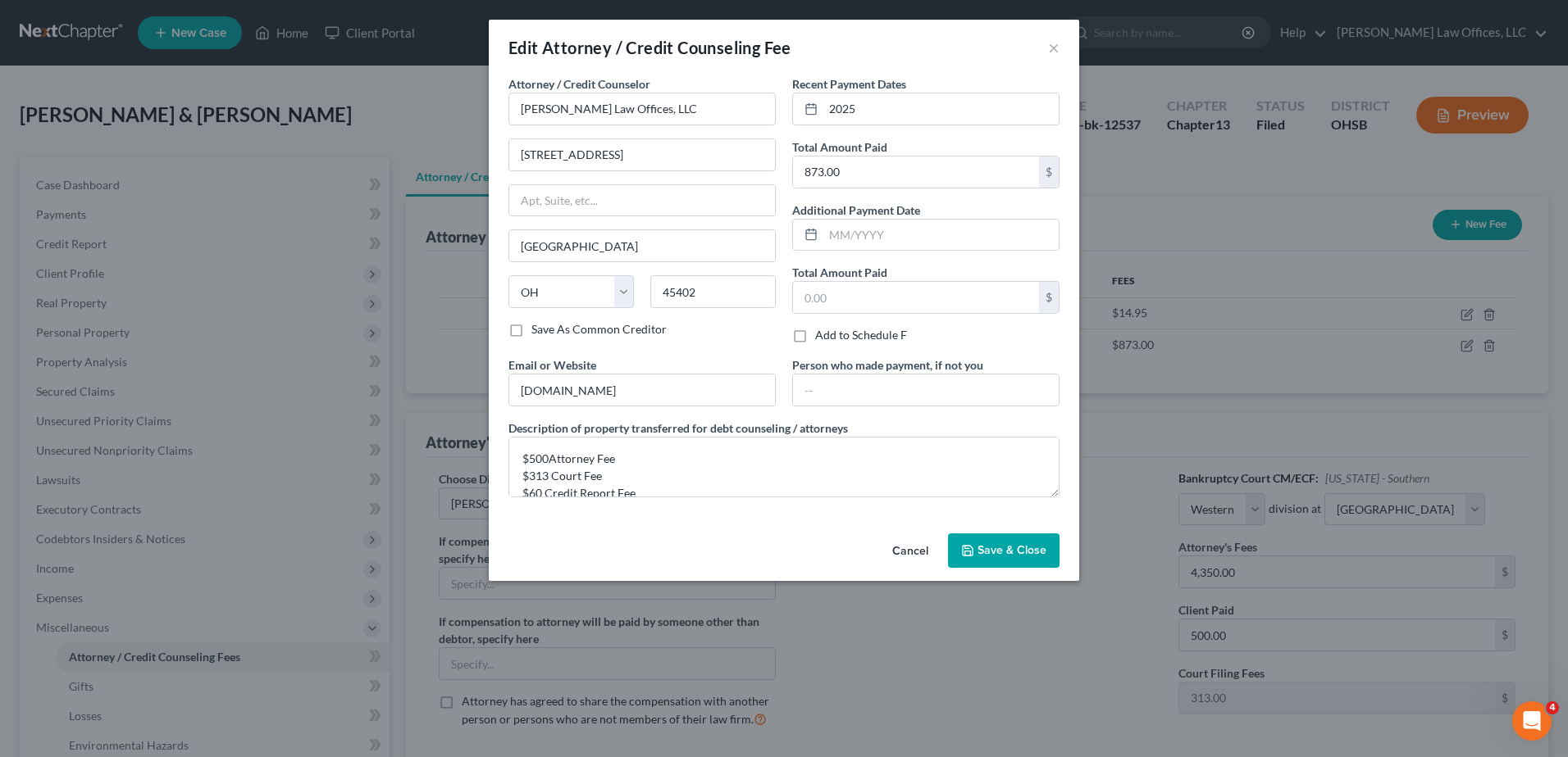
click at [1060, 47] on div "Edit Attorney / Credit Counseling Fee ×" at bounding box center [784, 47] width 590 height 56
click at [1055, 47] on button "×" at bounding box center [1053, 47] width 11 height 20
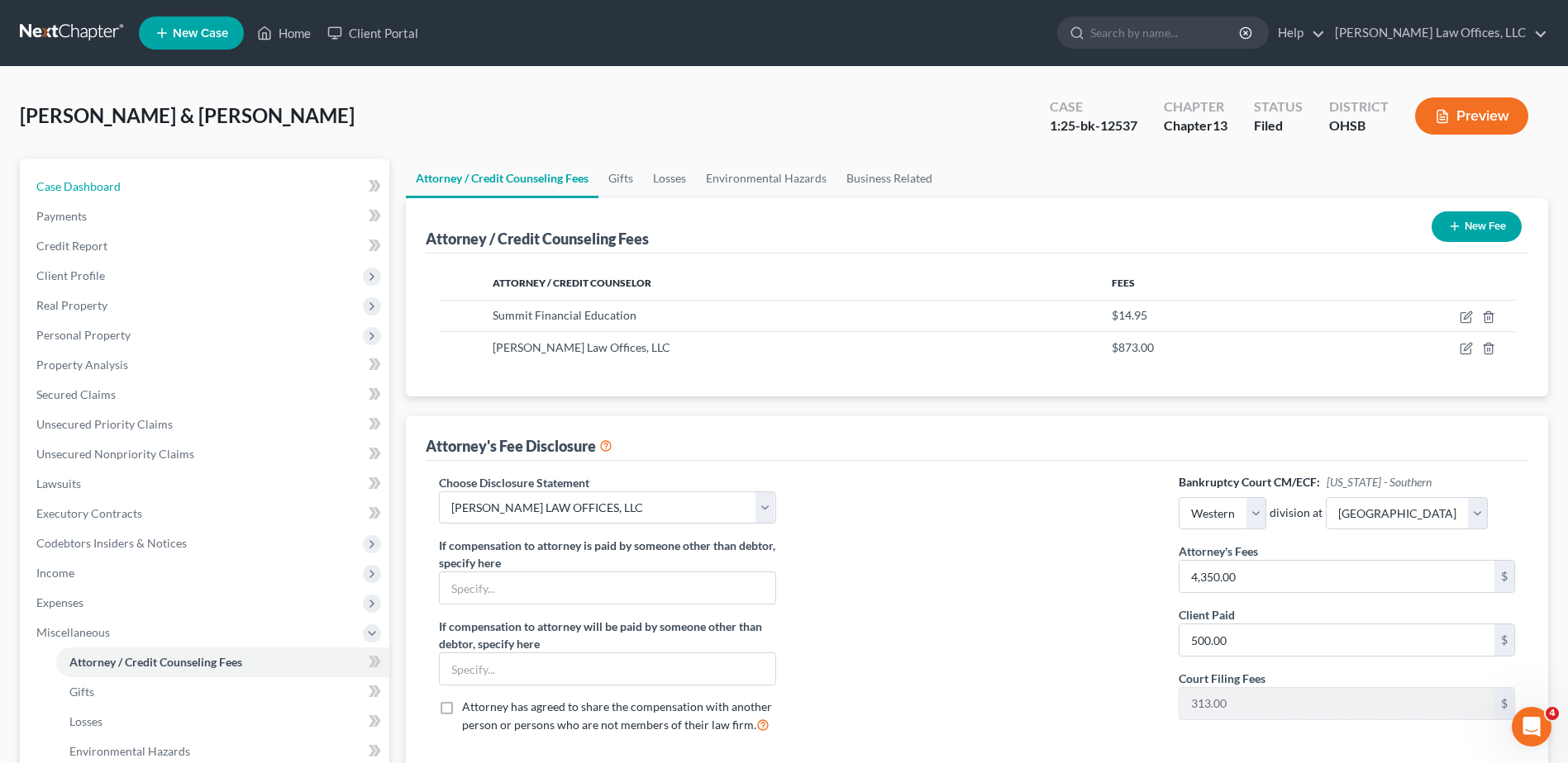
drag, startPoint x: 88, startPoint y: 185, endPoint x: 1571, endPoint y: 22, distance: 1491.9
click at [88, 185] on span "Case Dashboard" at bounding box center [79, 186] width 85 height 14
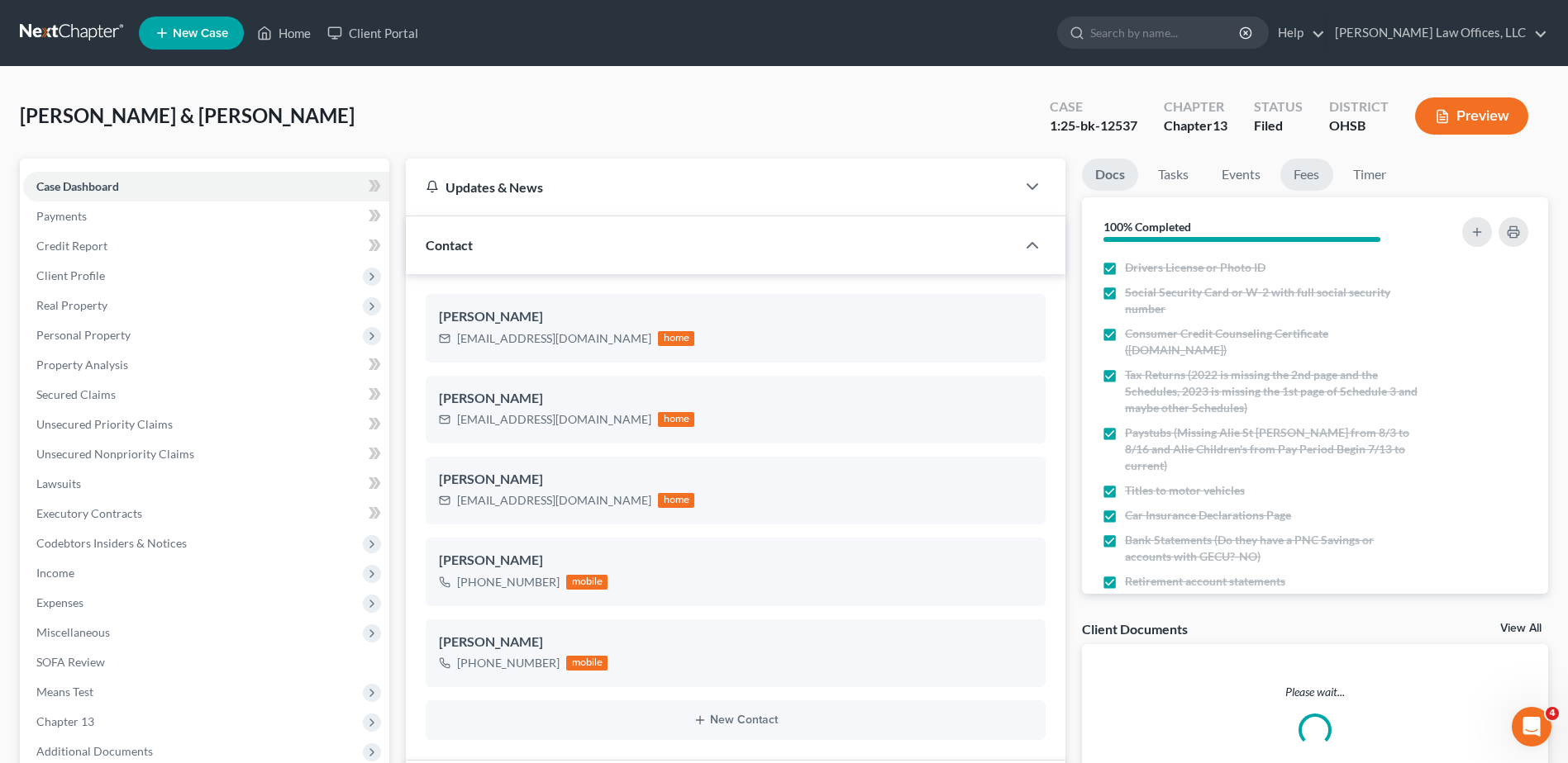
click at [1301, 177] on link "Fees" at bounding box center [1306, 175] width 53 height 32
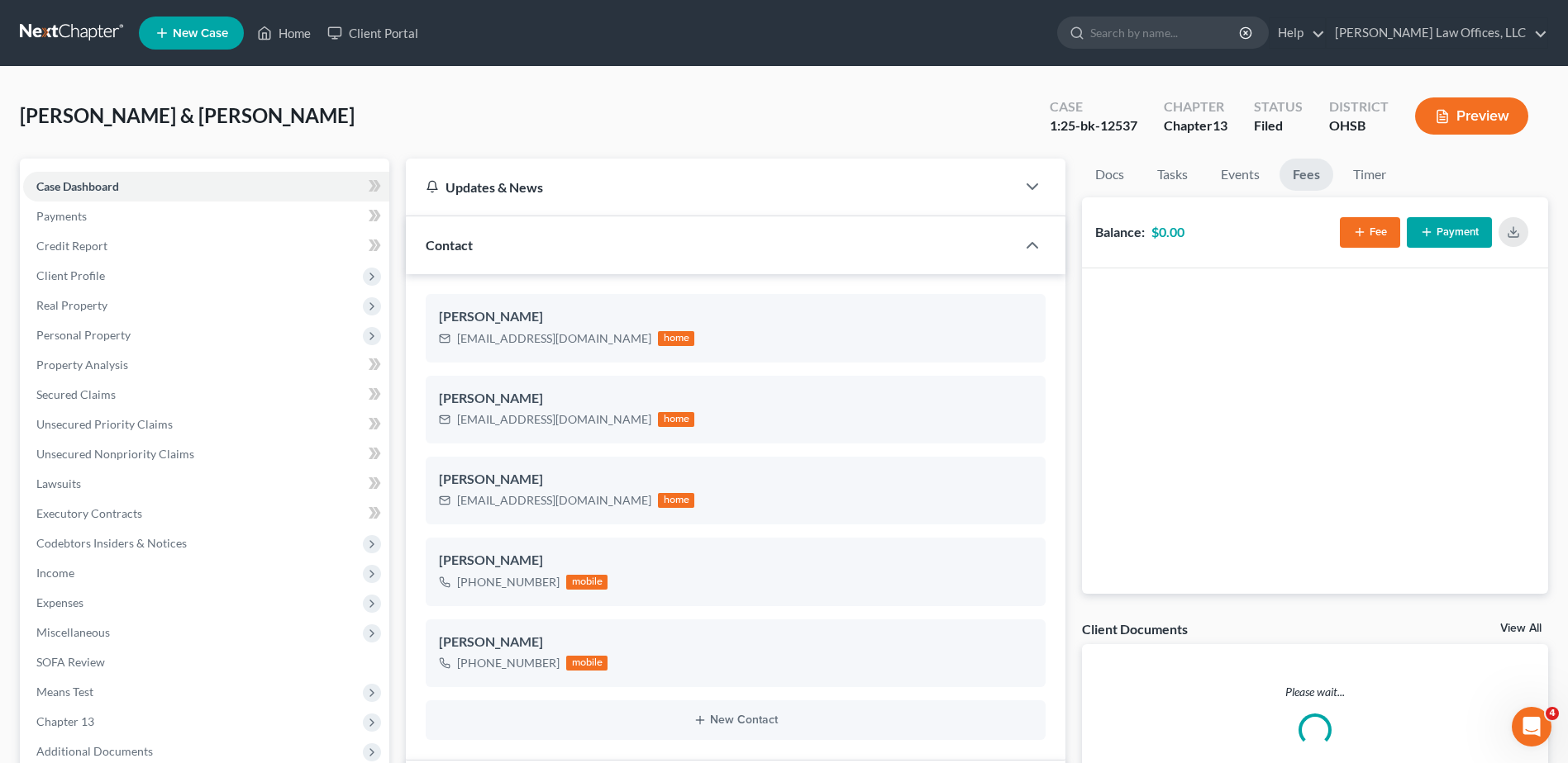
click at [1368, 236] on button "Fee" at bounding box center [1370, 232] width 61 height 30
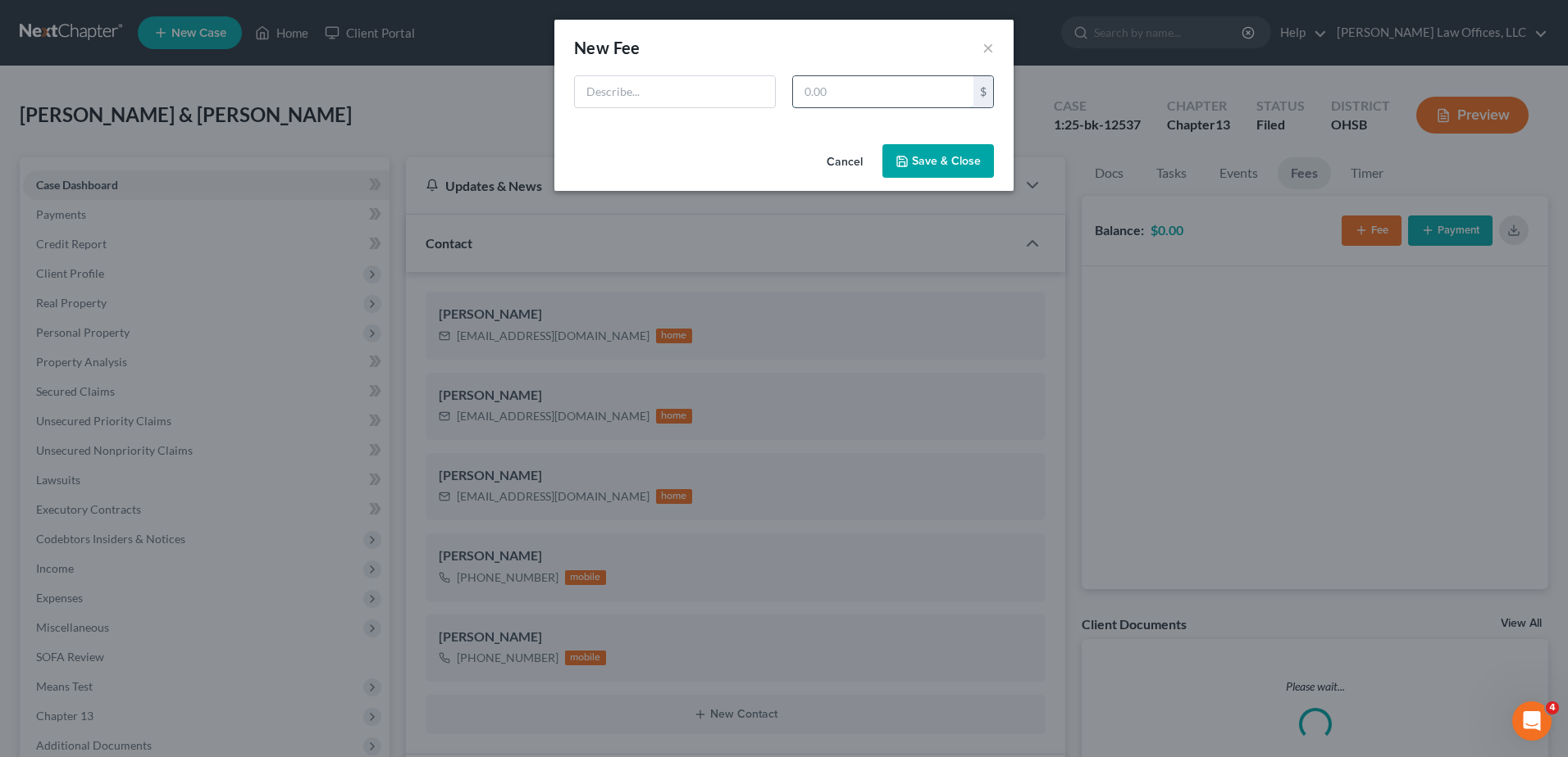
click at [840, 87] on input "text" at bounding box center [884, 92] width 180 height 31
type input "500"
click at [737, 90] on input "text" at bounding box center [674, 92] width 200 height 31
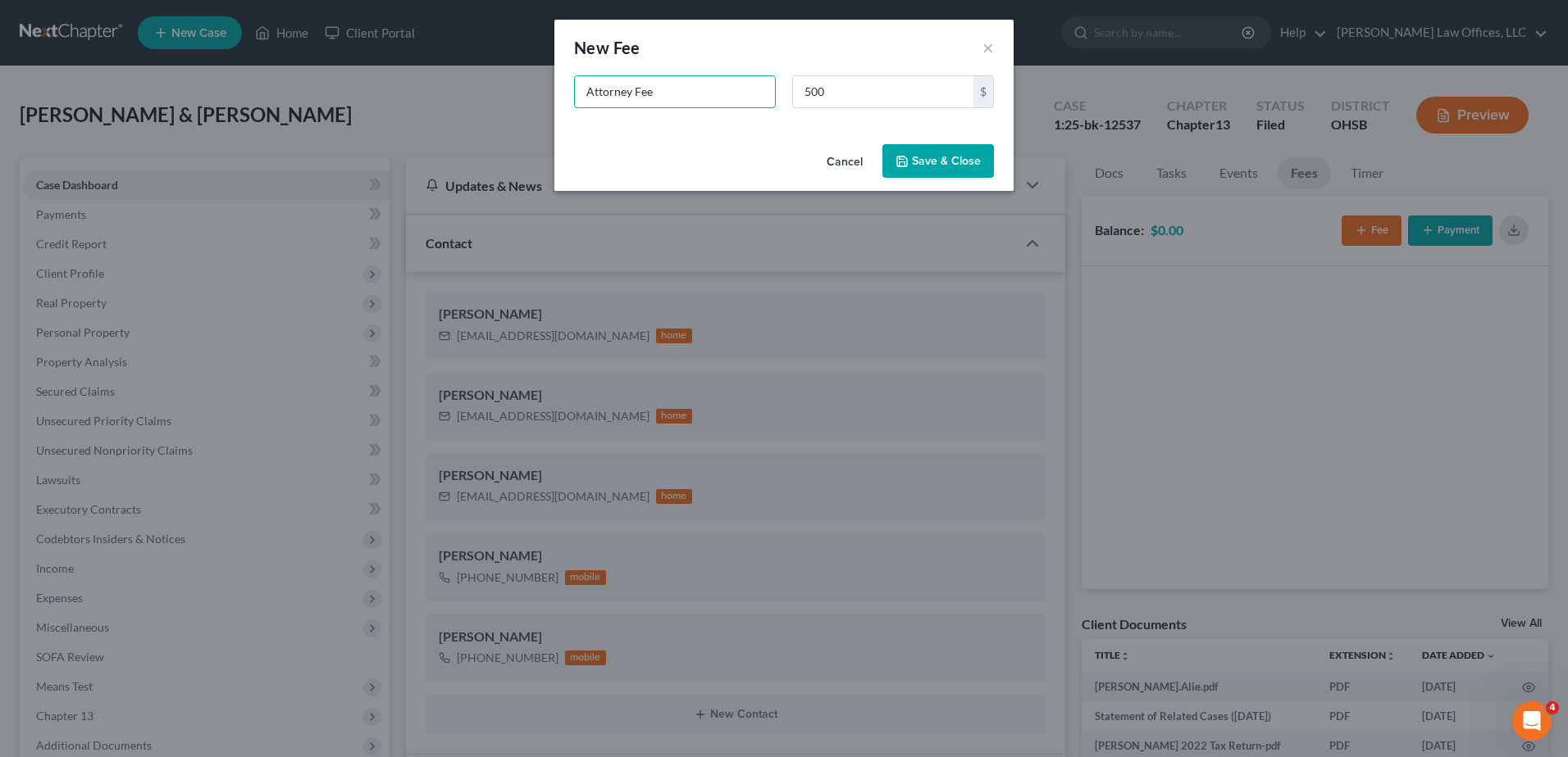
type input "Attorney Fee"
click at [946, 164] on button "Save & Close" at bounding box center [938, 161] width 112 height 34
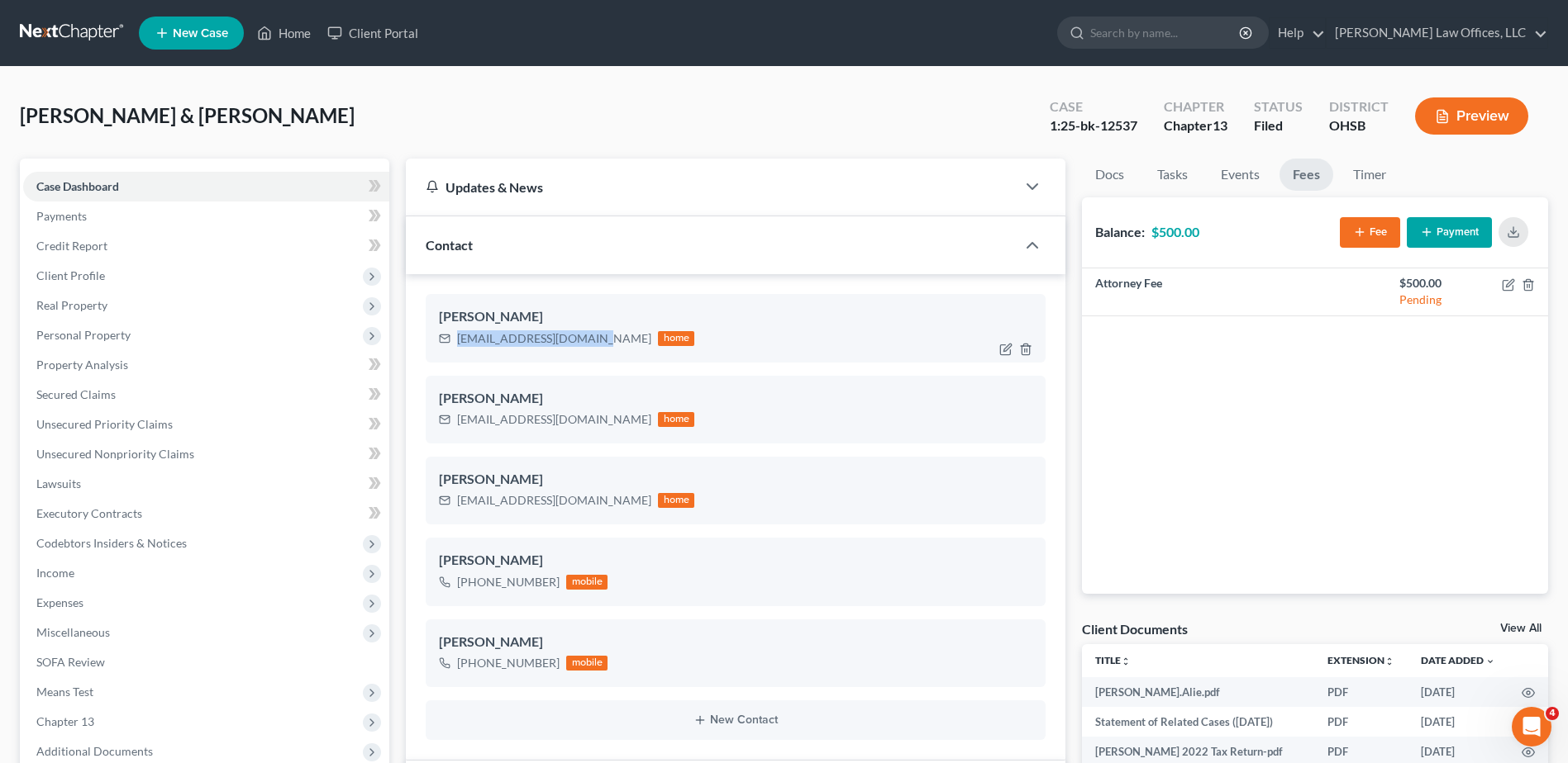
drag, startPoint x: 590, startPoint y: 340, endPoint x: 447, endPoint y: 335, distance: 143.1
click at [447, 335] on div "[EMAIL_ADDRESS][DOMAIN_NAME] home" at bounding box center [566, 339] width 255 height 22
copy div "[EMAIL_ADDRESS][DOMAIN_NAME]"
drag, startPoint x: 583, startPoint y: 501, endPoint x: 456, endPoint y: 499, distance: 127.0
click at [456, 499] on div "[EMAIL_ADDRESS][DOMAIN_NAME] home" at bounding box center [566, 500] width 255 height 22
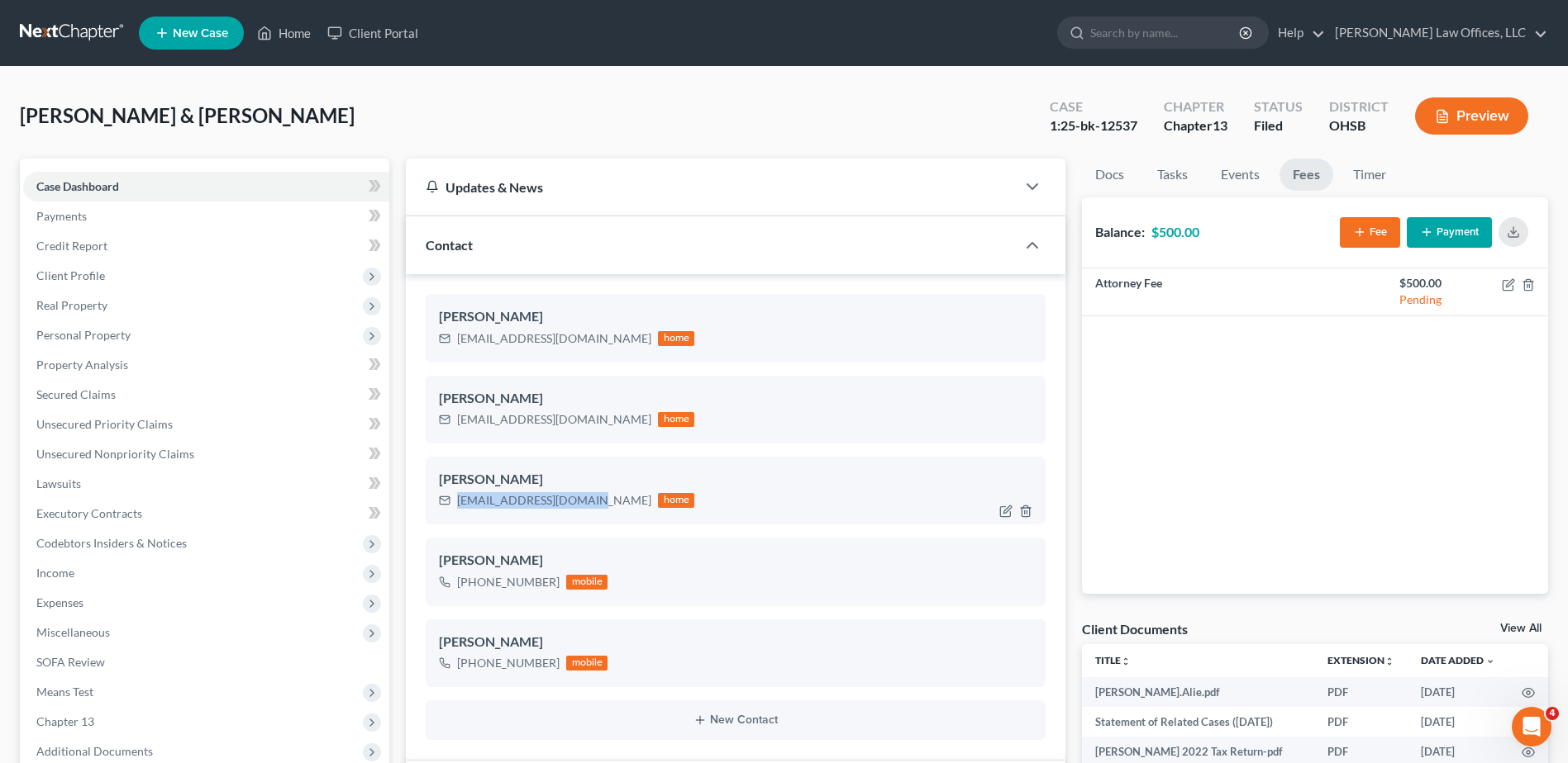
copy div "[EMAIL_ADDRESS][DOMAIN_NAME]"
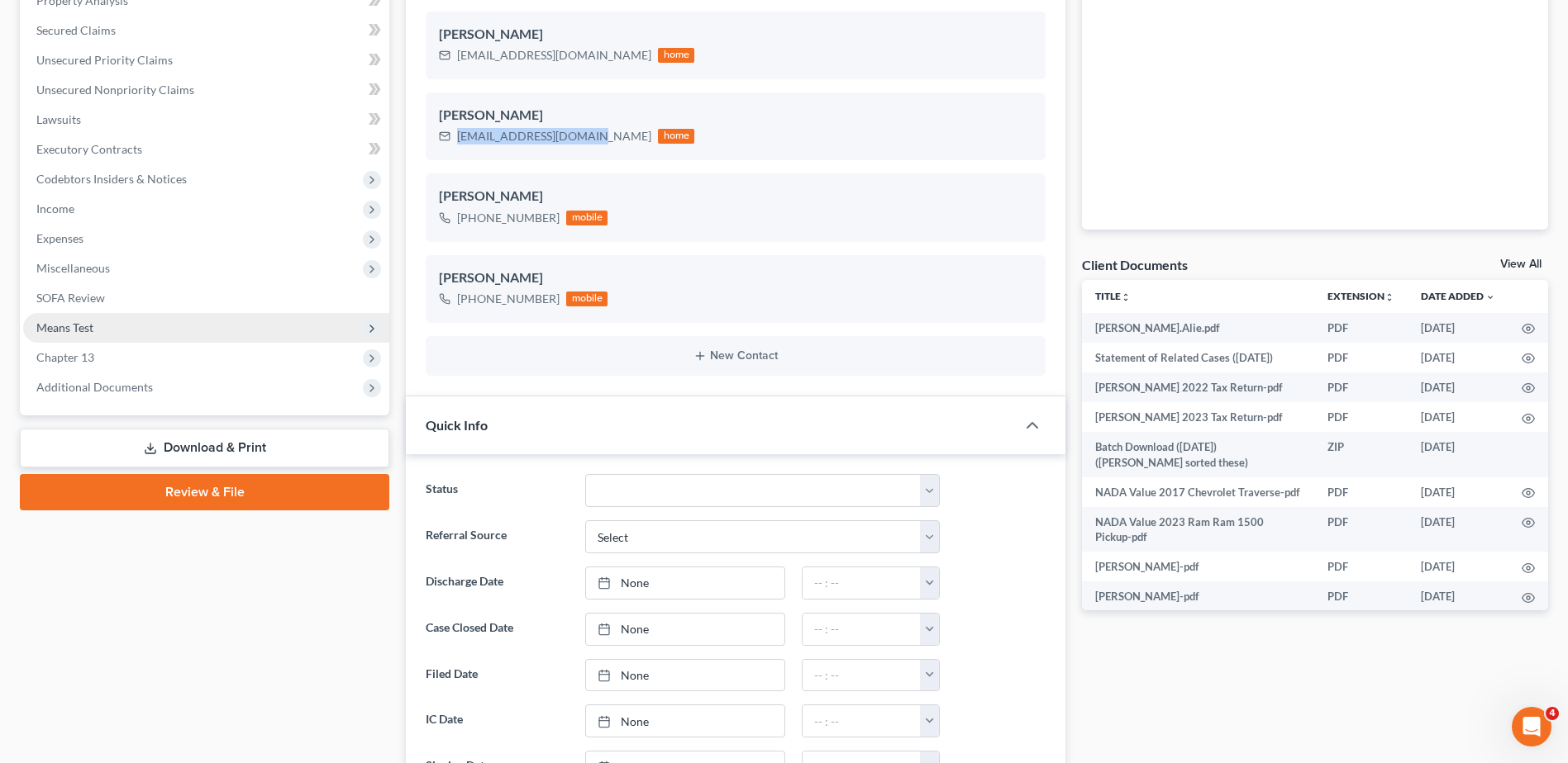
scroll to position [413, 0]
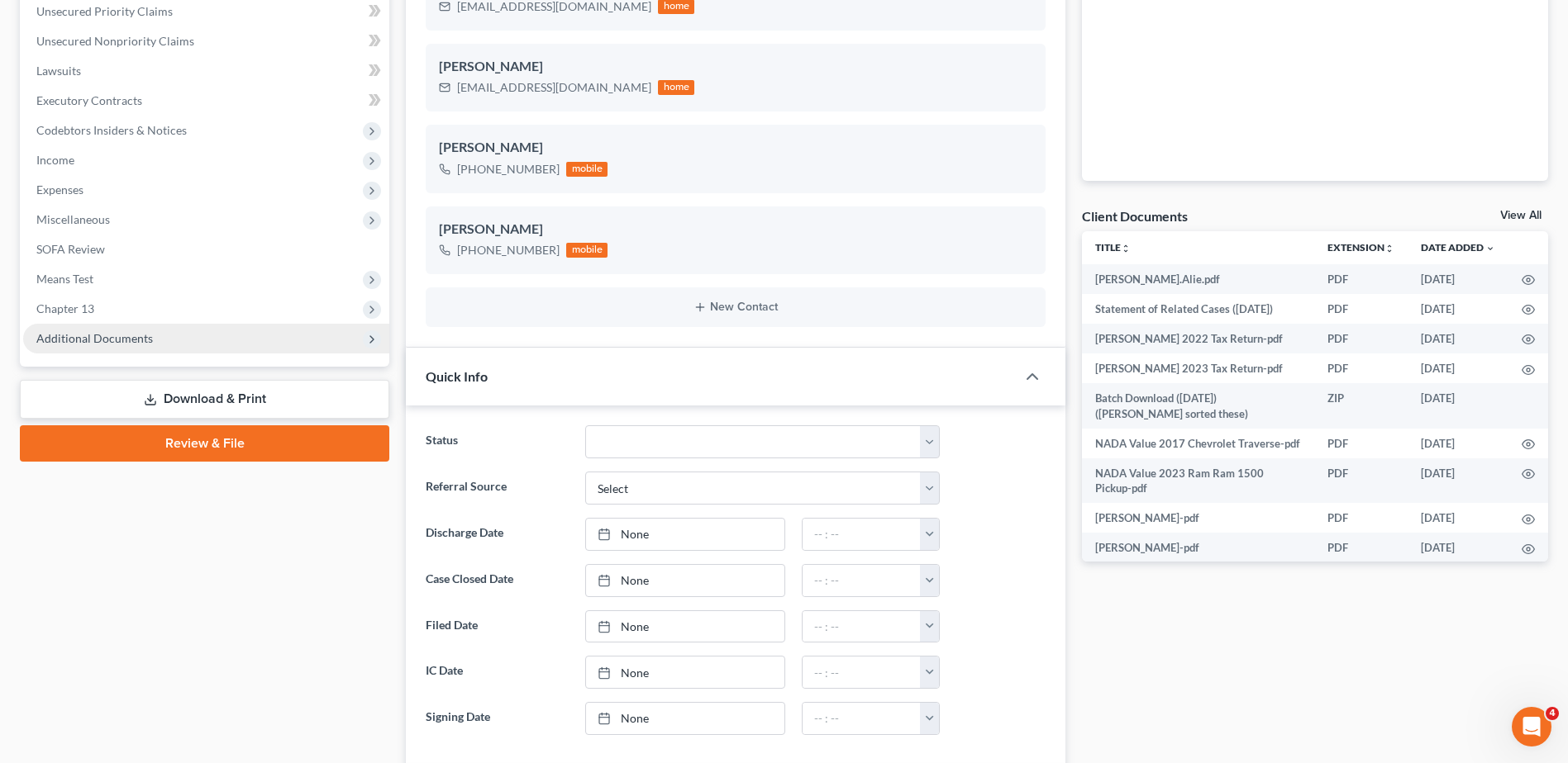
click at [126, 337] on span "Additional Documents" at bounding box center [94, 338] width 117 height 14
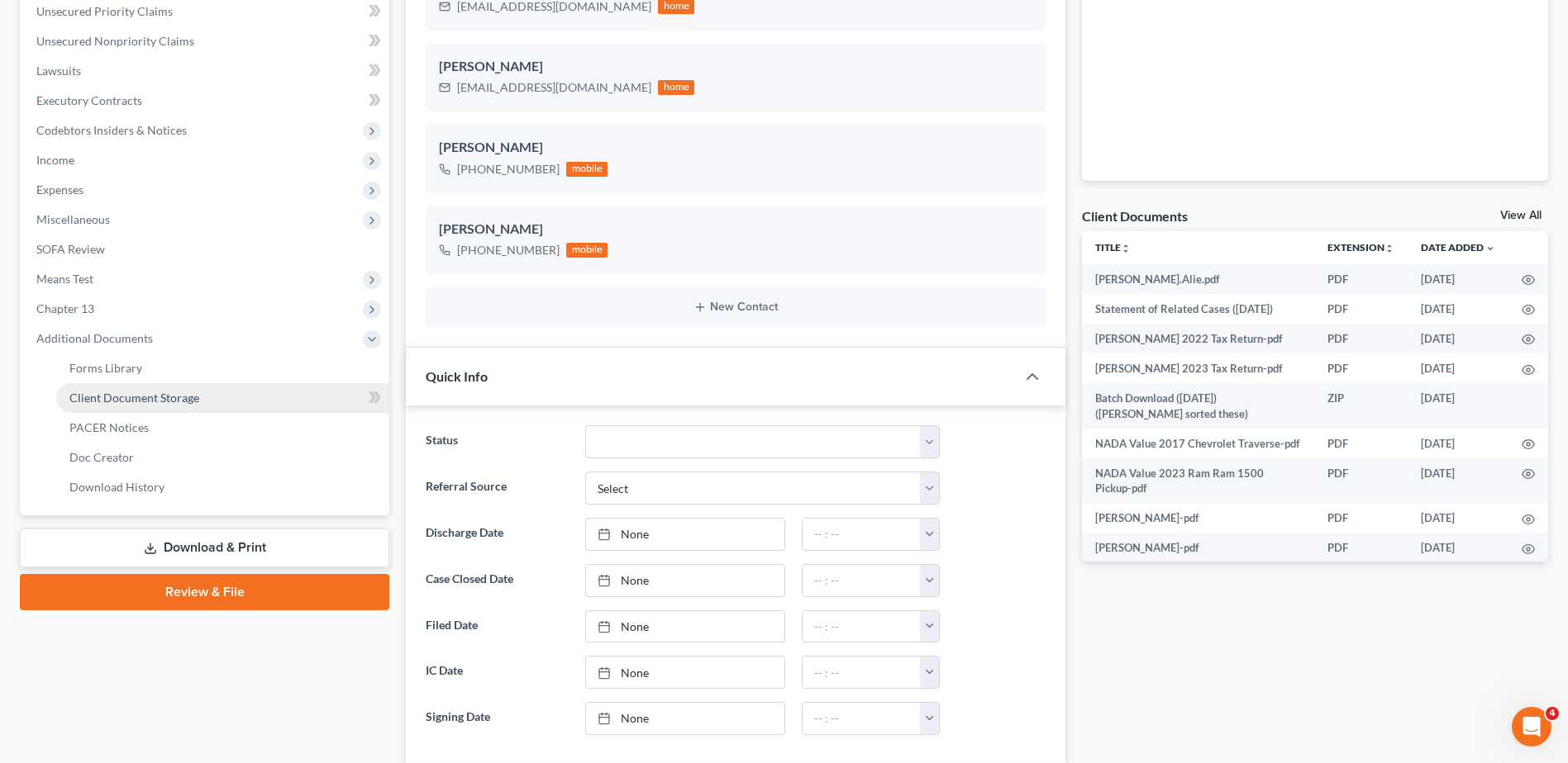
click at [142, 392] on span "Client Document Storage" at bounding box center [134, 397] width 130 height 14
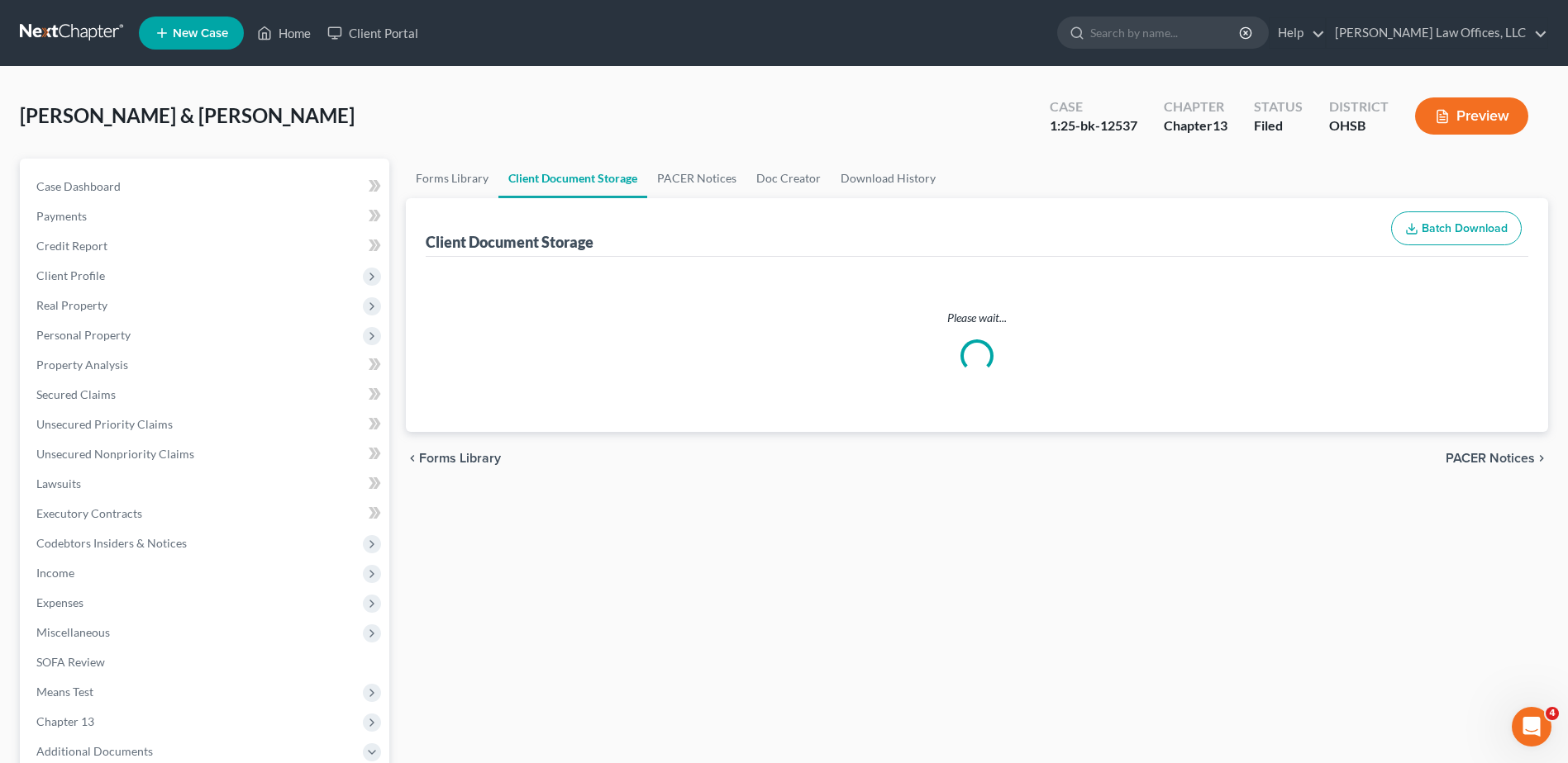
select select "7"
select select "52"
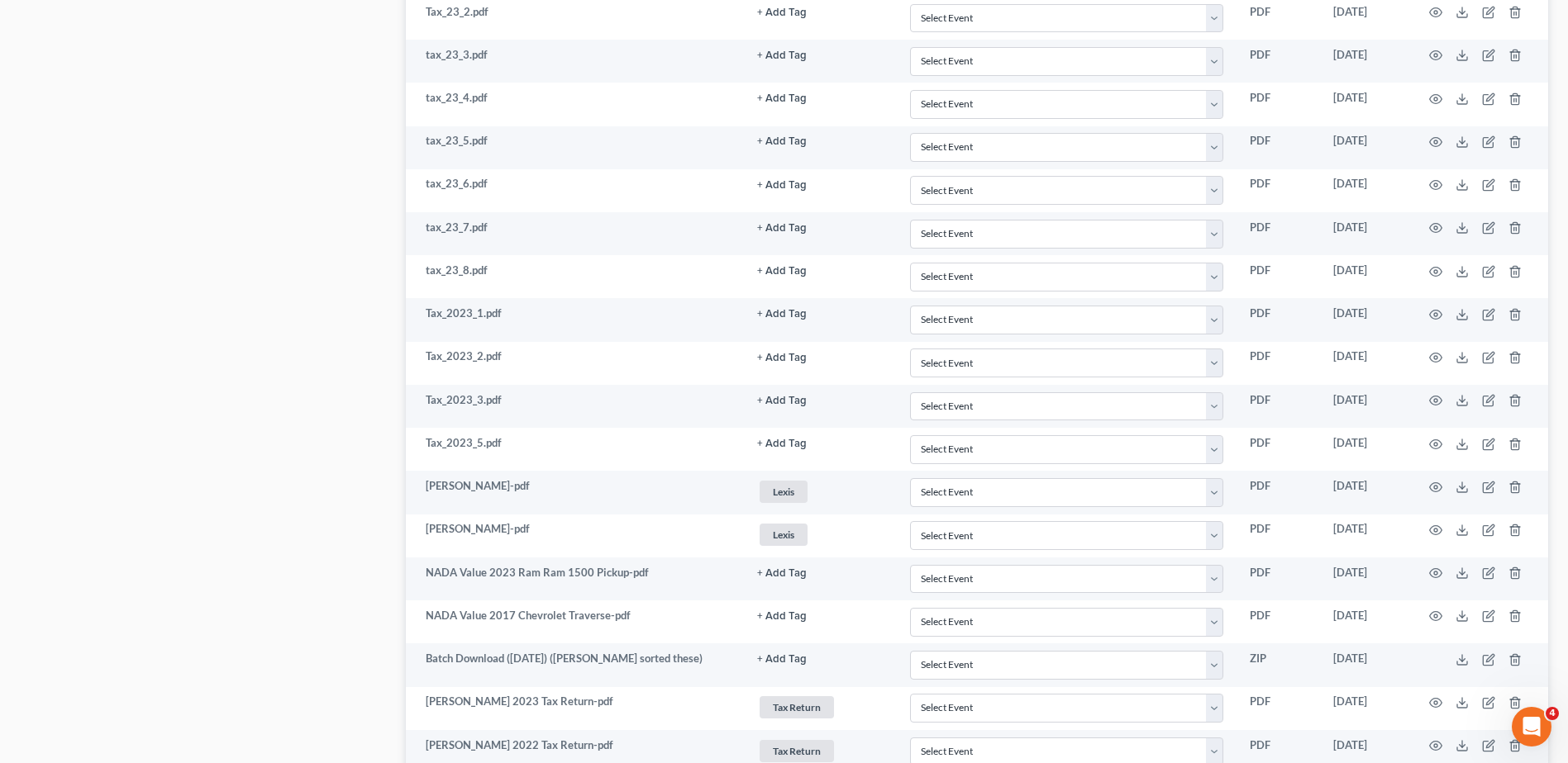
scroll to position [3388, 0]
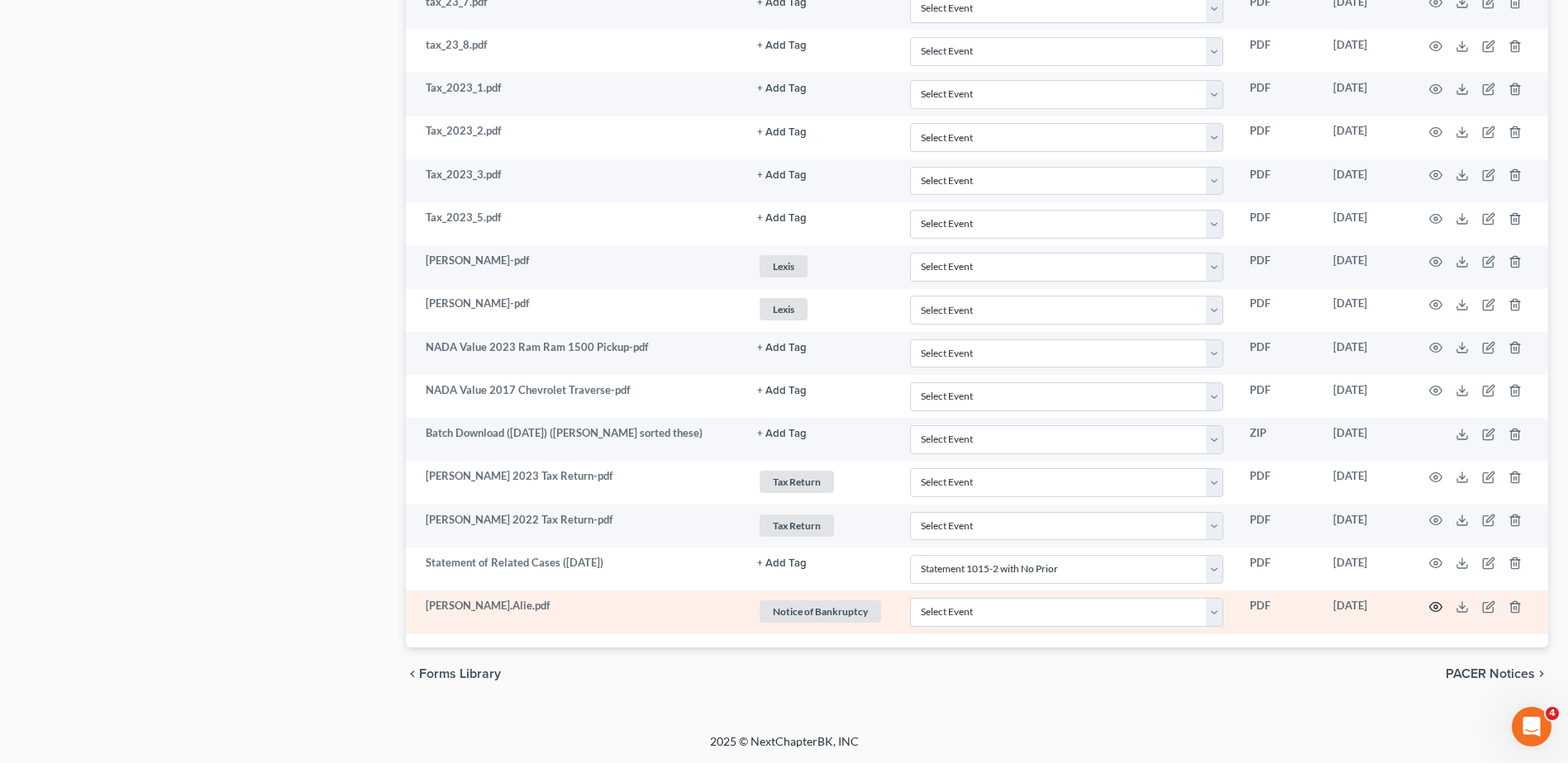
click at [1434, 607] on circle "button" at bounding box center [1436, 607] width 3 height 3
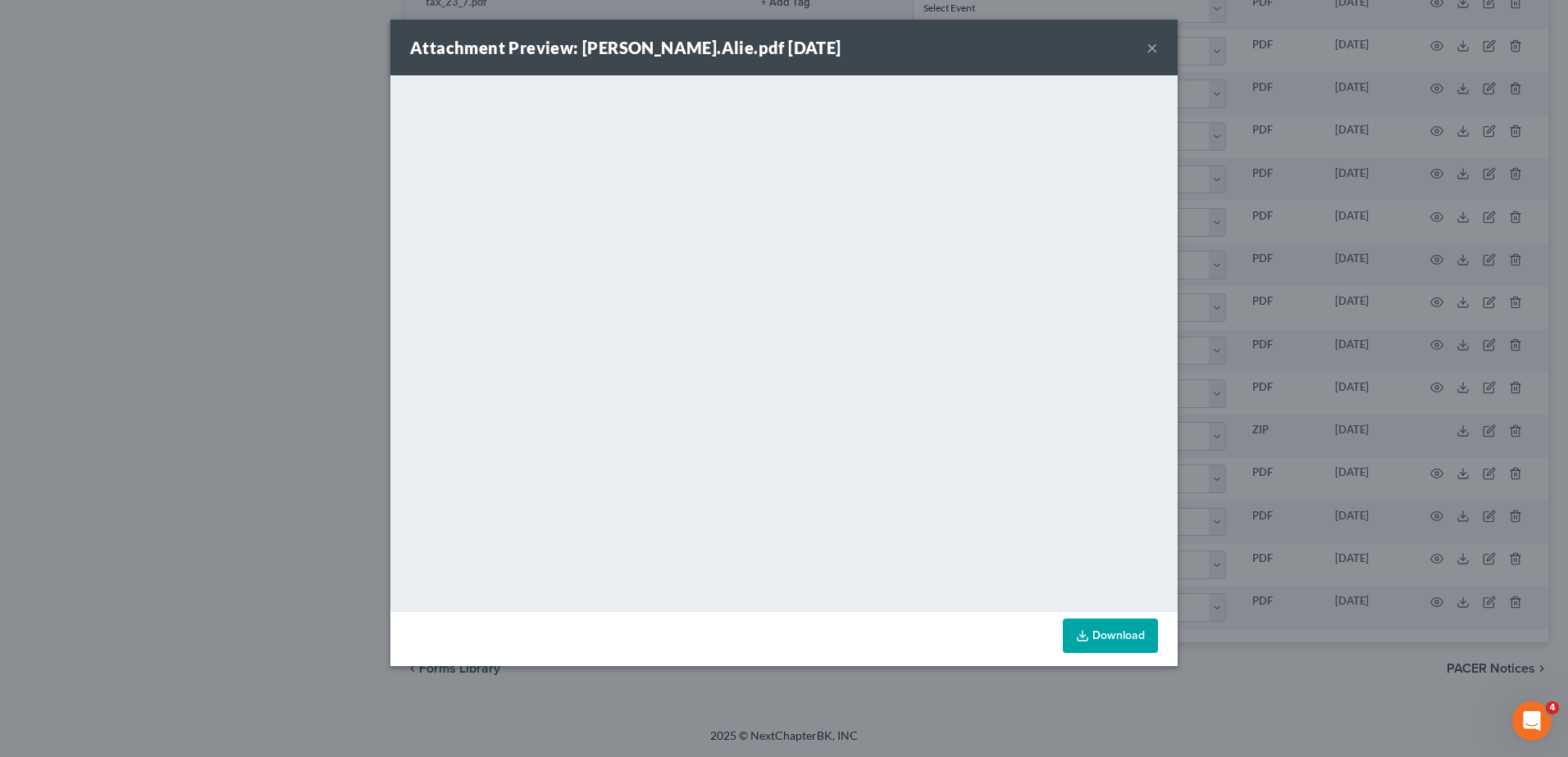
click at [1155, 50] on button "×" at bounding box center [1152, 47] width 11 height 20
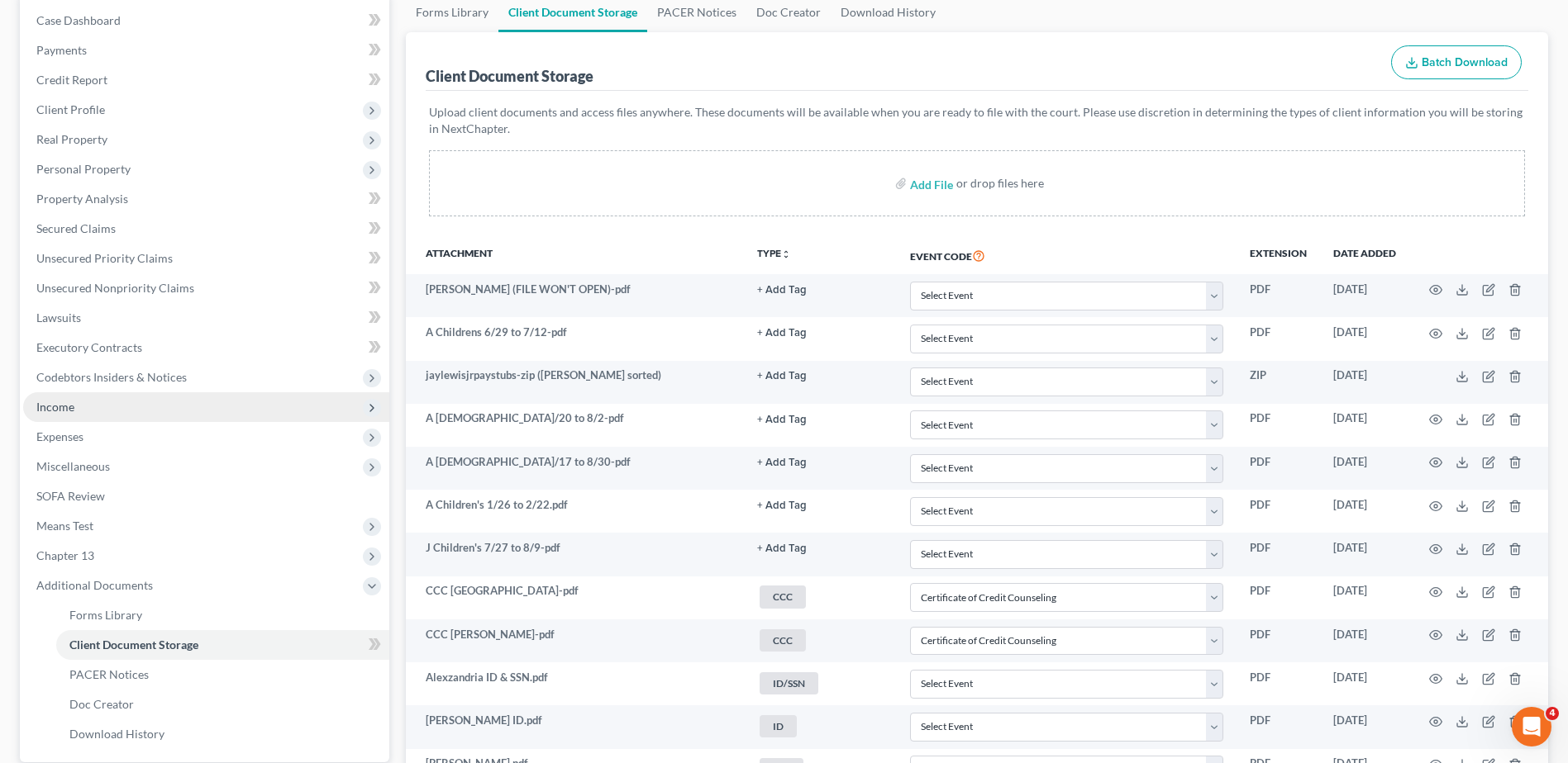
scroll to position [0, 0]
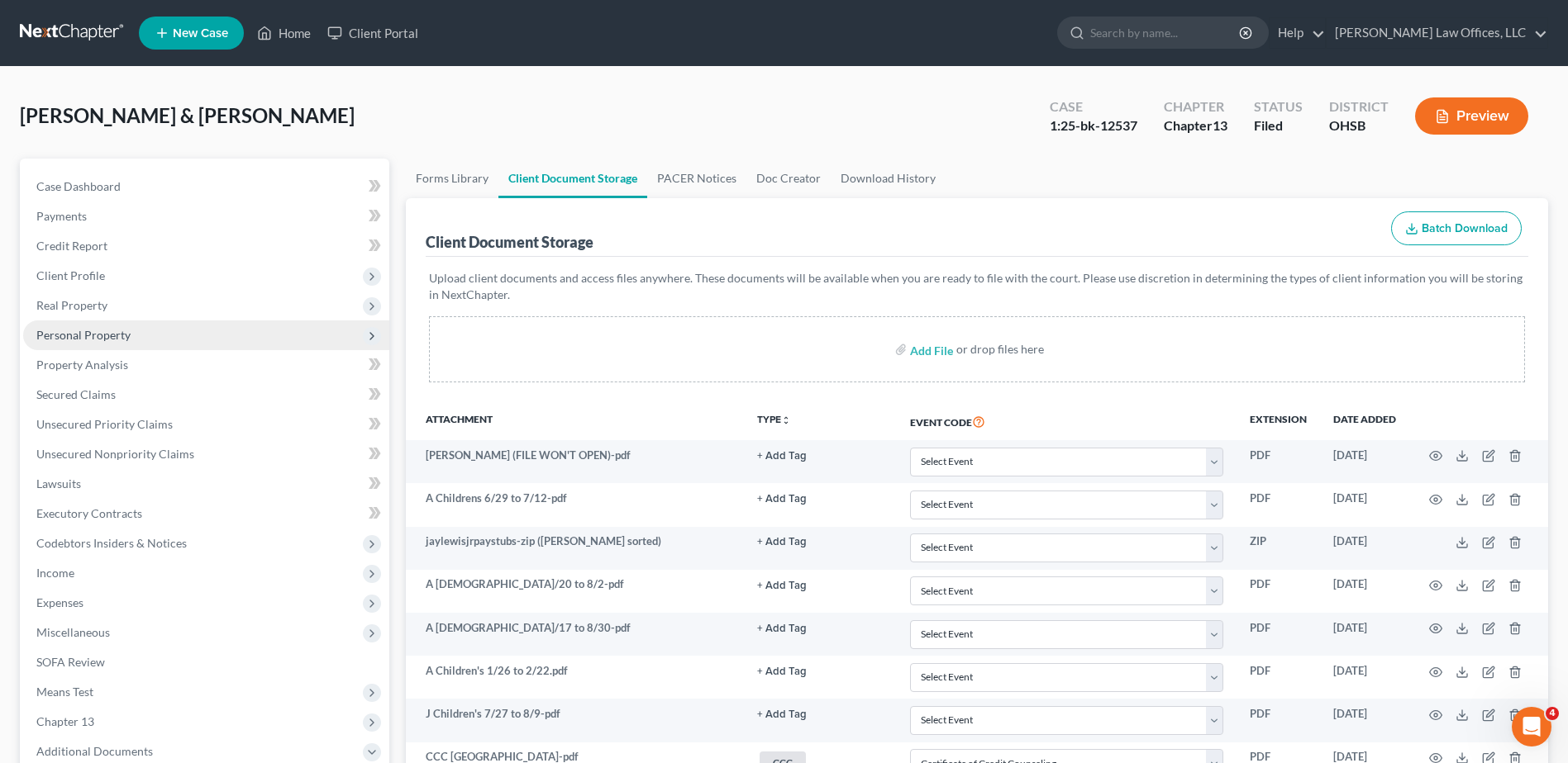
click at [62, 332] on span "Personal Property" at bounding box center [83, 335] width 94 height 14
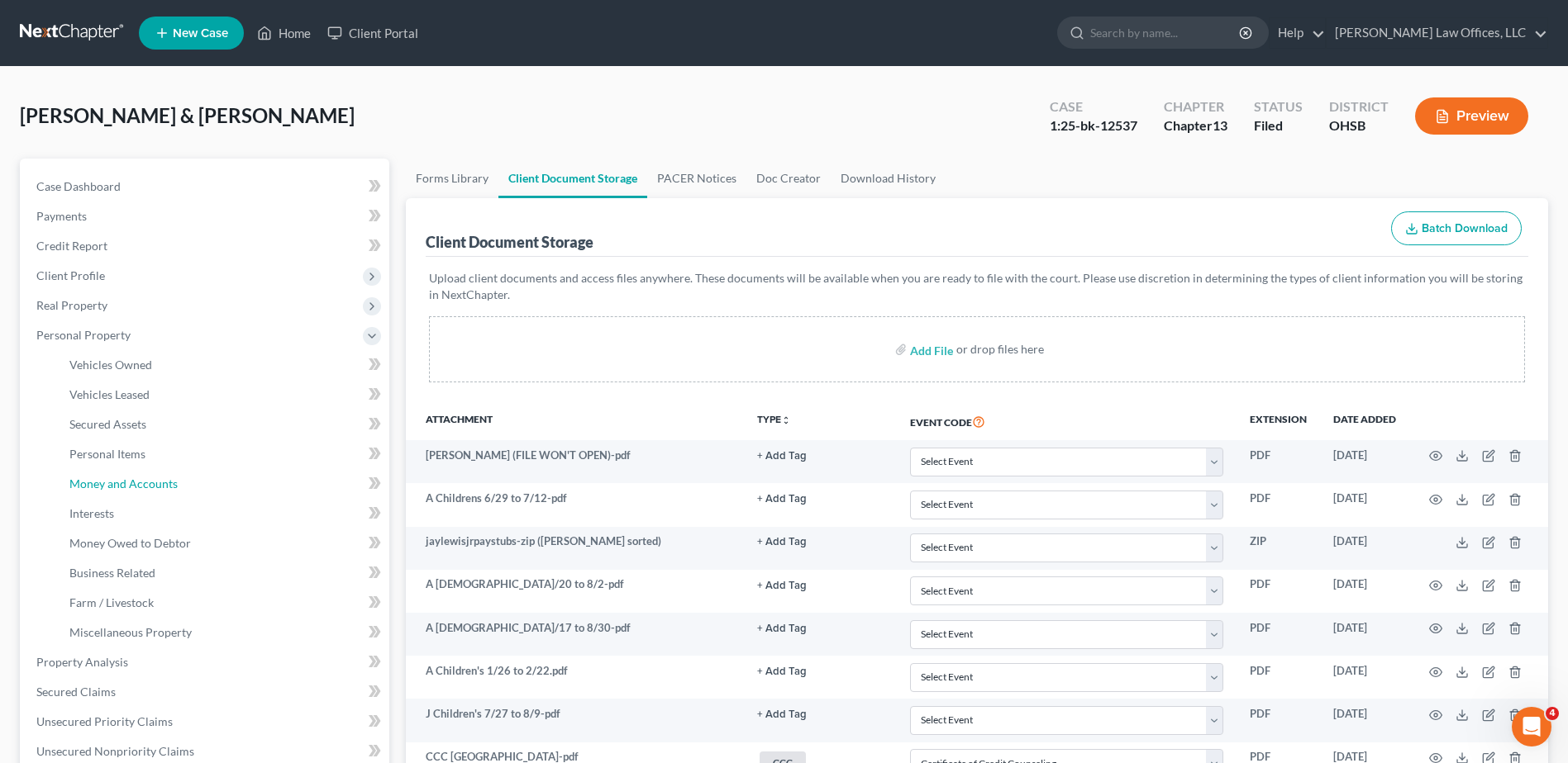
click at [109, 486] on span "Money and Accounts" at bounding box center [123, 484] width 108 height 14
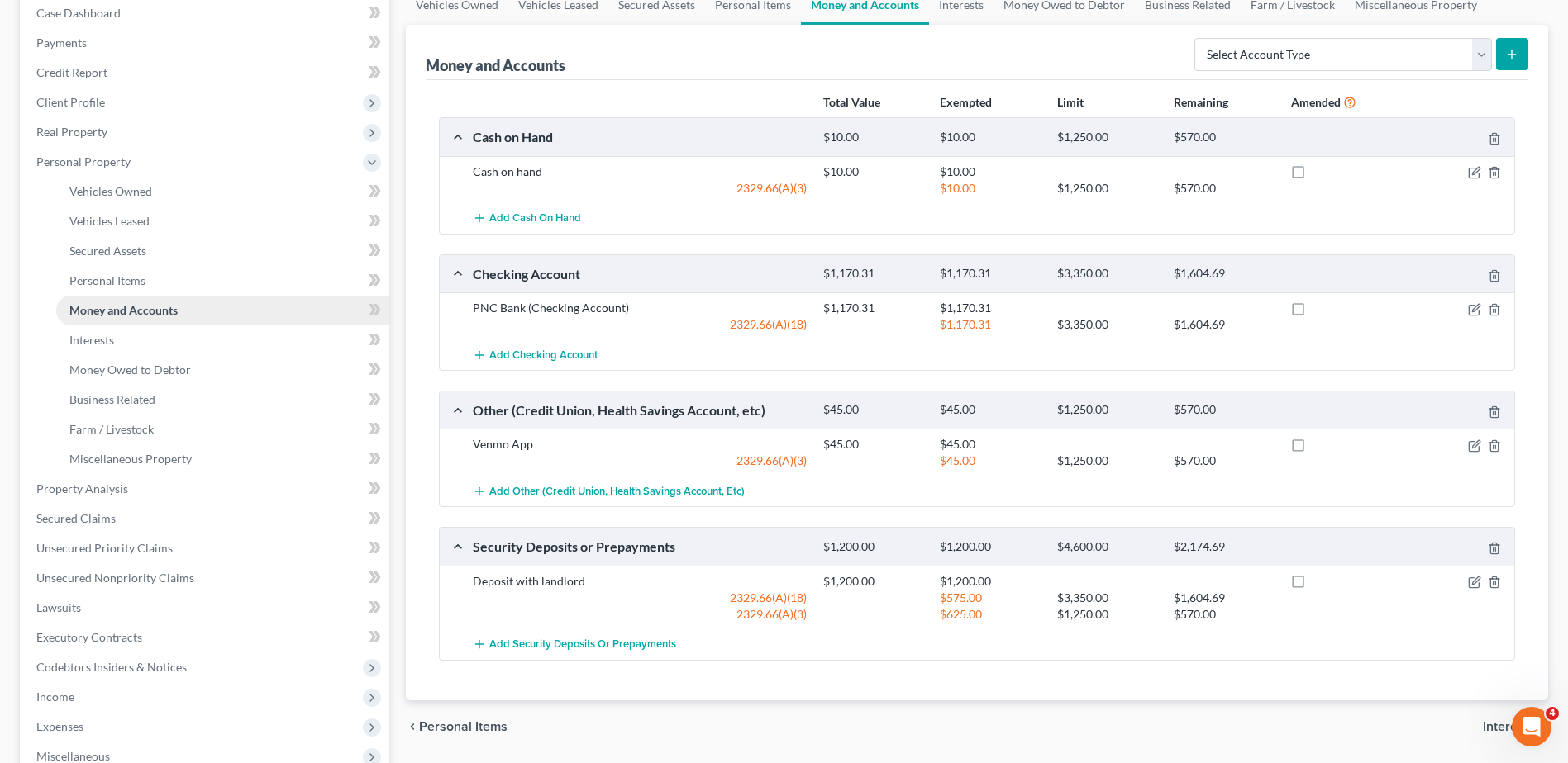
scroll to position [472, 0]
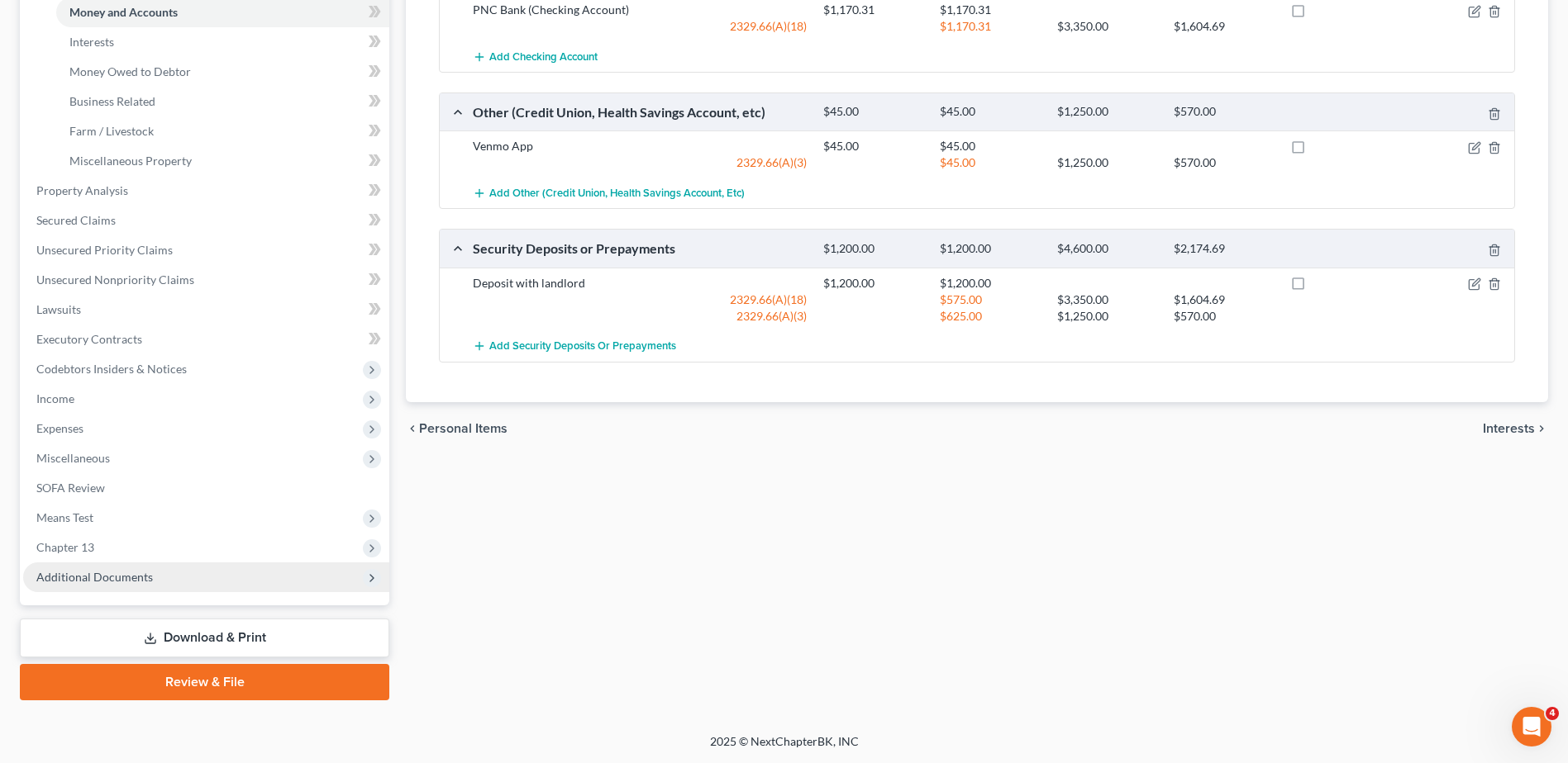
click at [101, 580] on span "Additional Documents" at bounding box center [94, 577] width 117 height 14
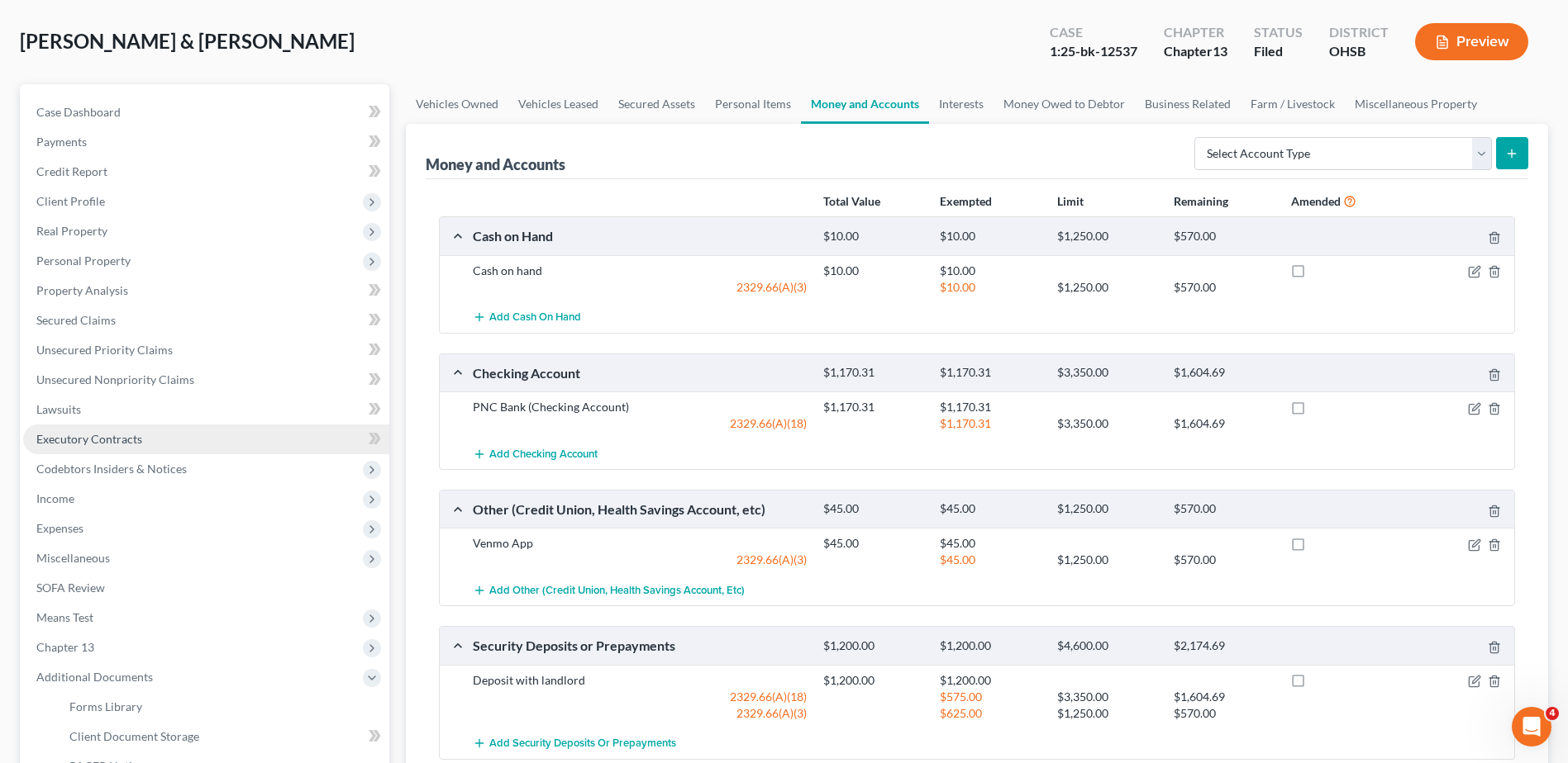
scroll to position [165, 0]
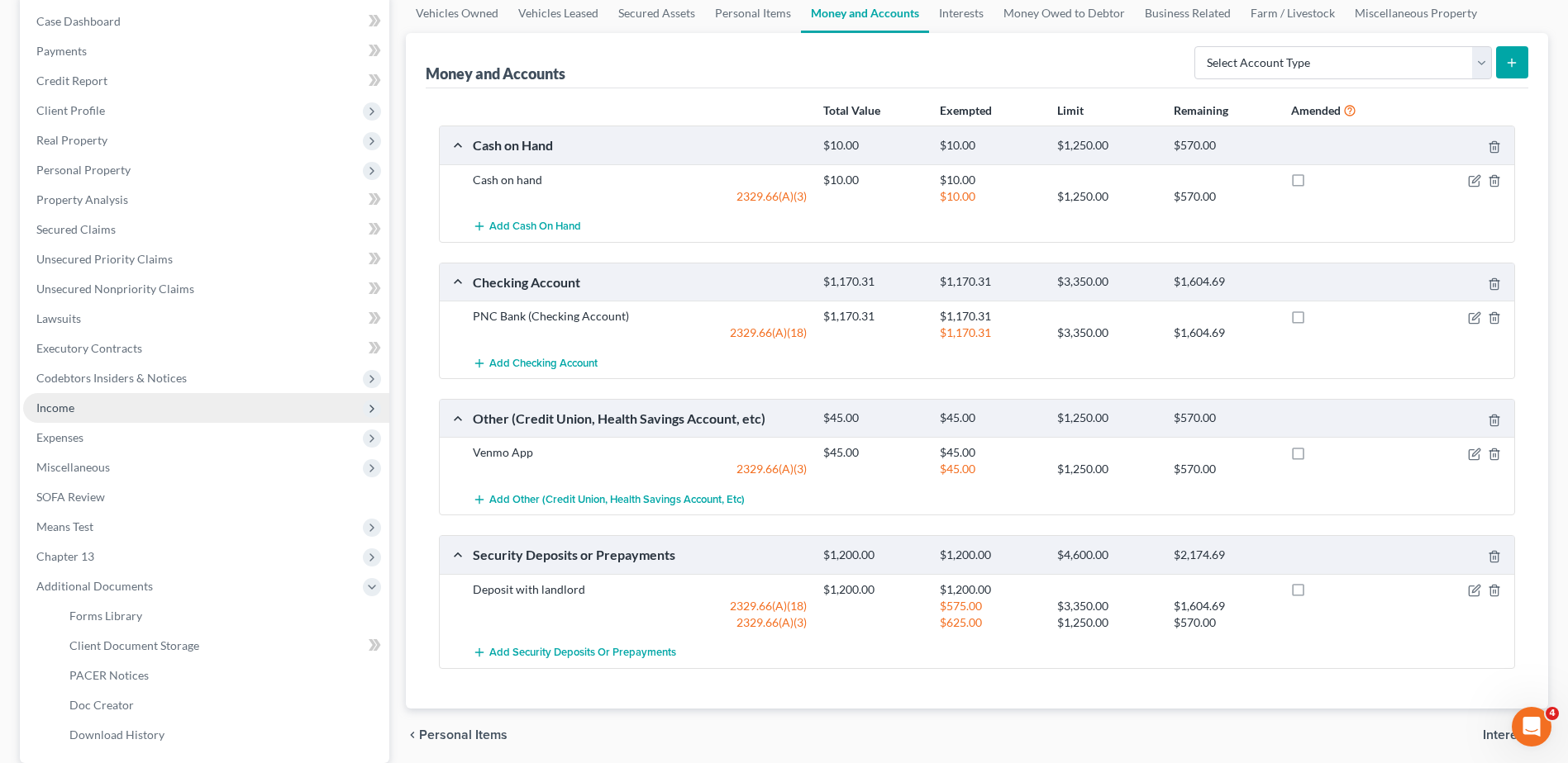
click at [64, 410] on span "Income" at bounding box center [55, 408] width 38 height 14
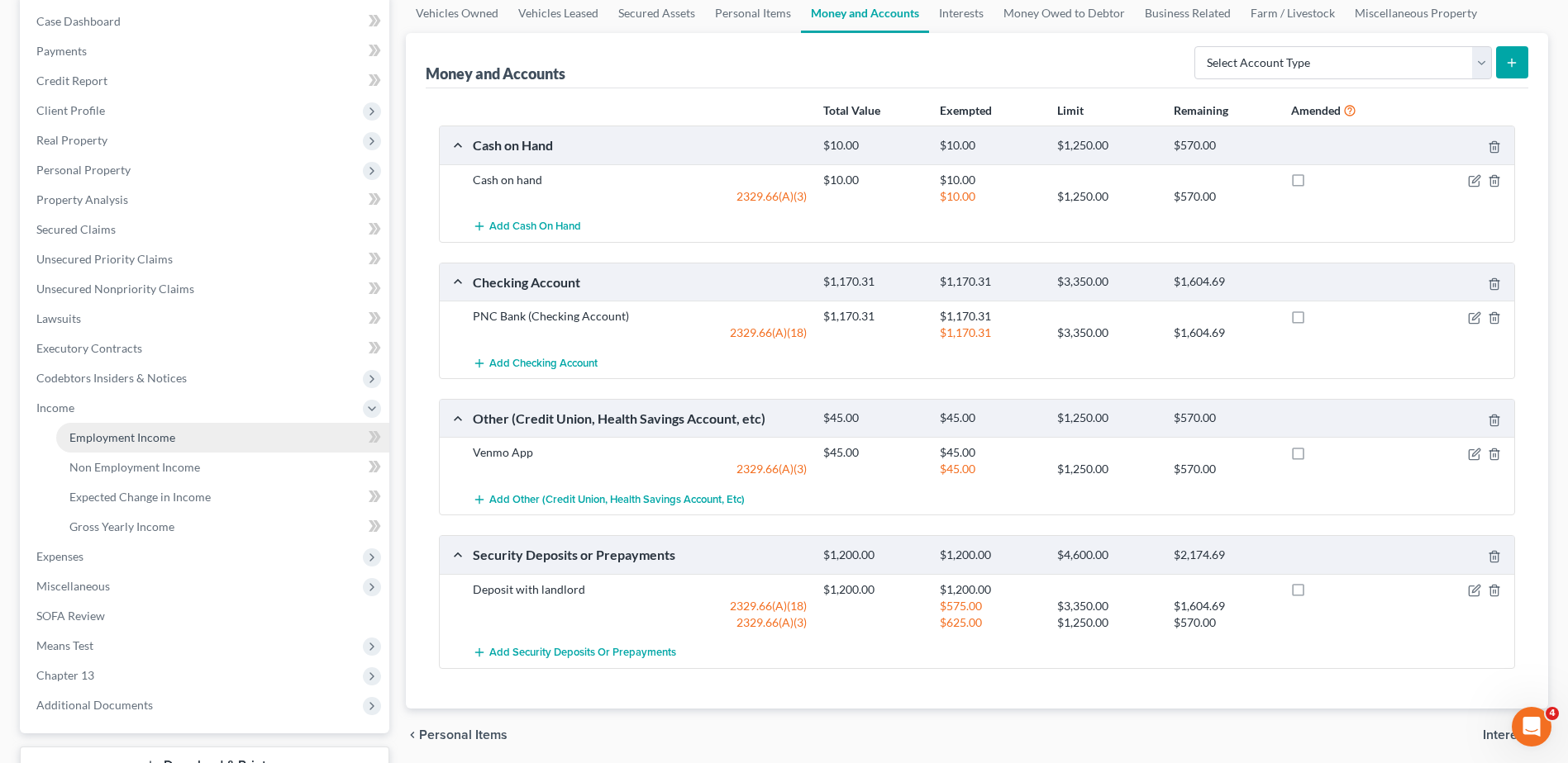
click at [77, 437] on span "Employment Income" at bounding box center [122, 437] width 105 height 14
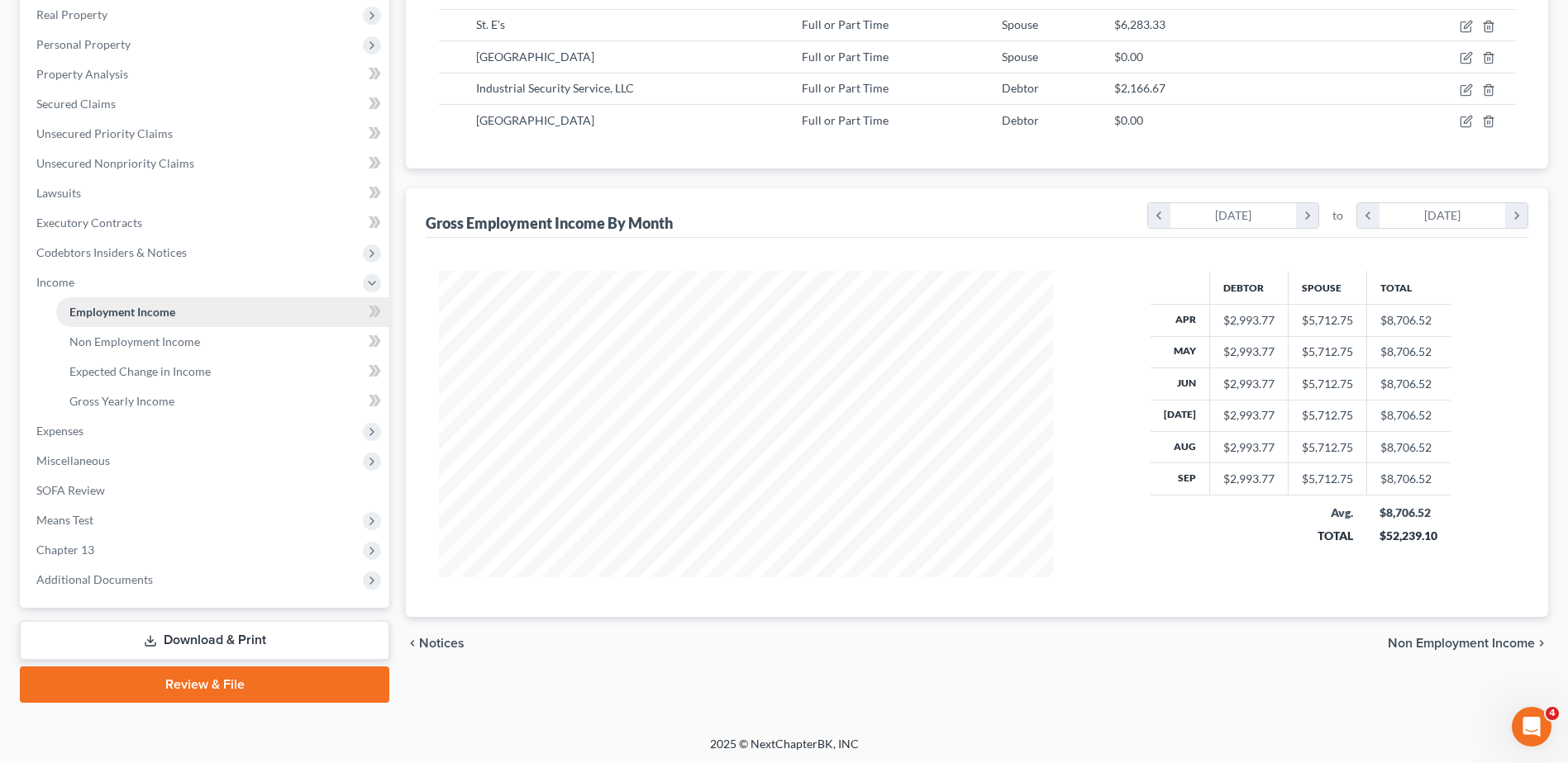
scroll to position [293, 0]
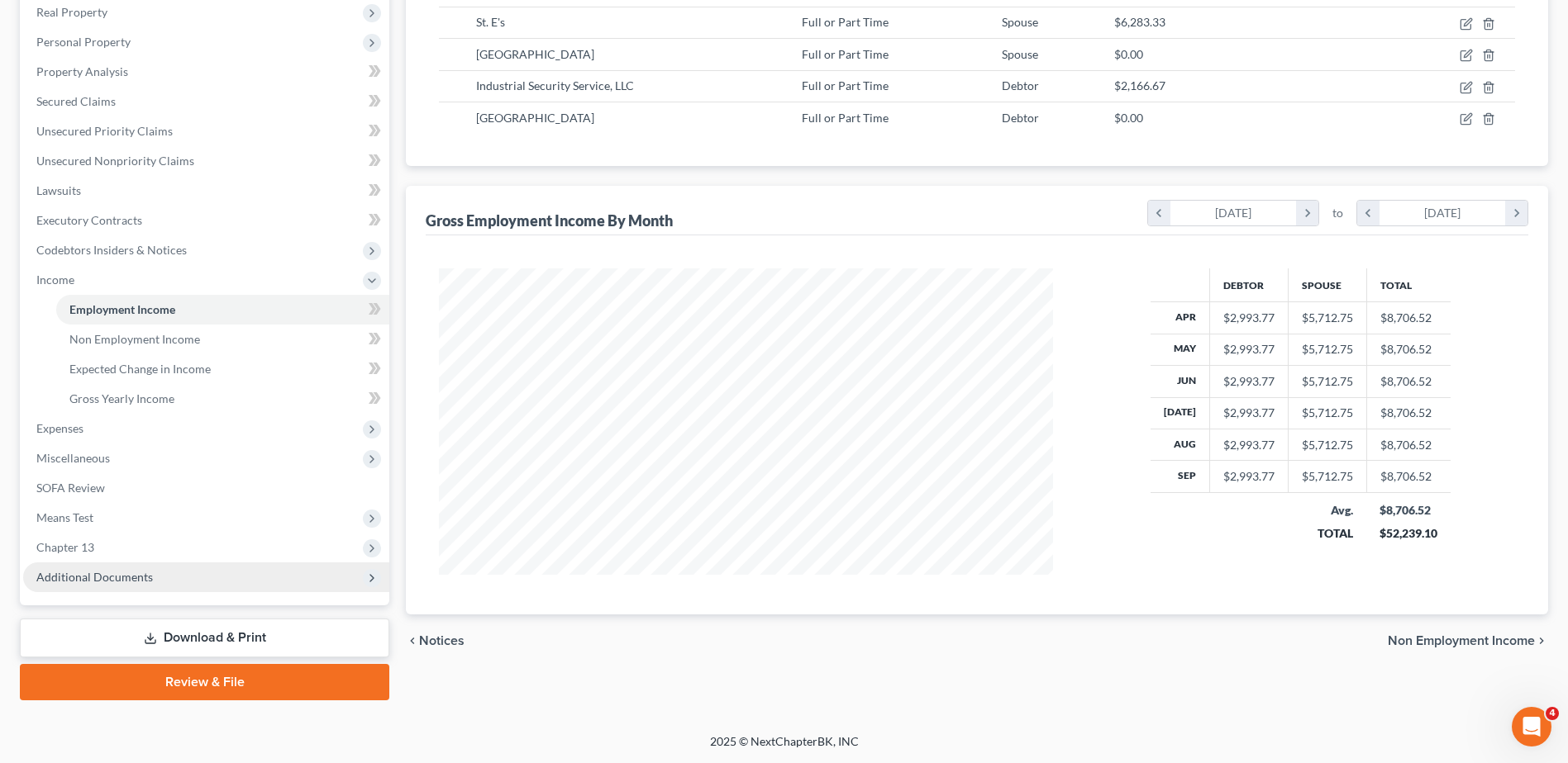
click at [104, 580] on span "Additional Documents" at bounding box center [94, 577] width 117 height 14
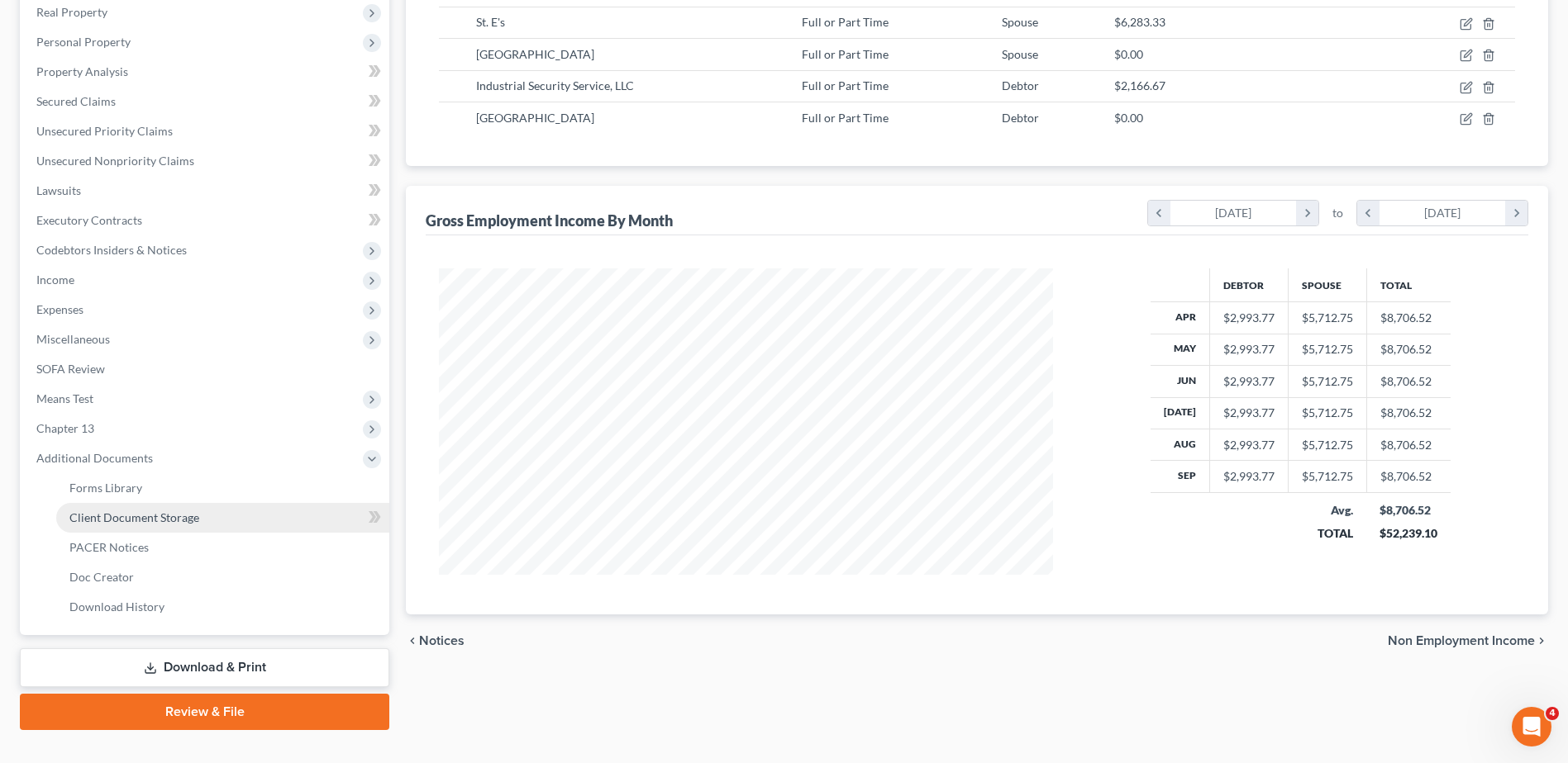
click at [130, 516] on span "Client Document Storage" at bounding box center [134, 518] width 130 height 14
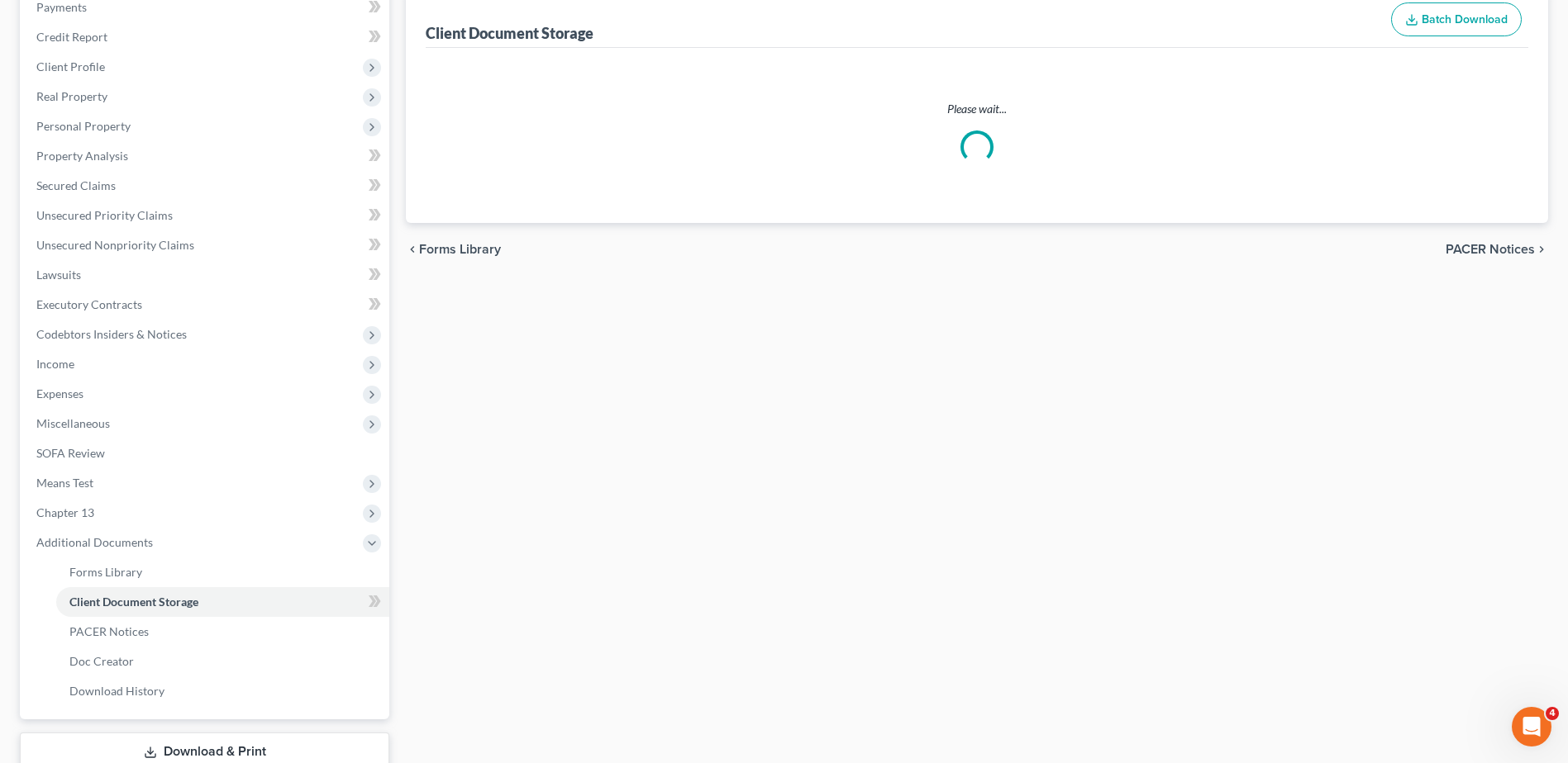
scroll to position [41, 0]
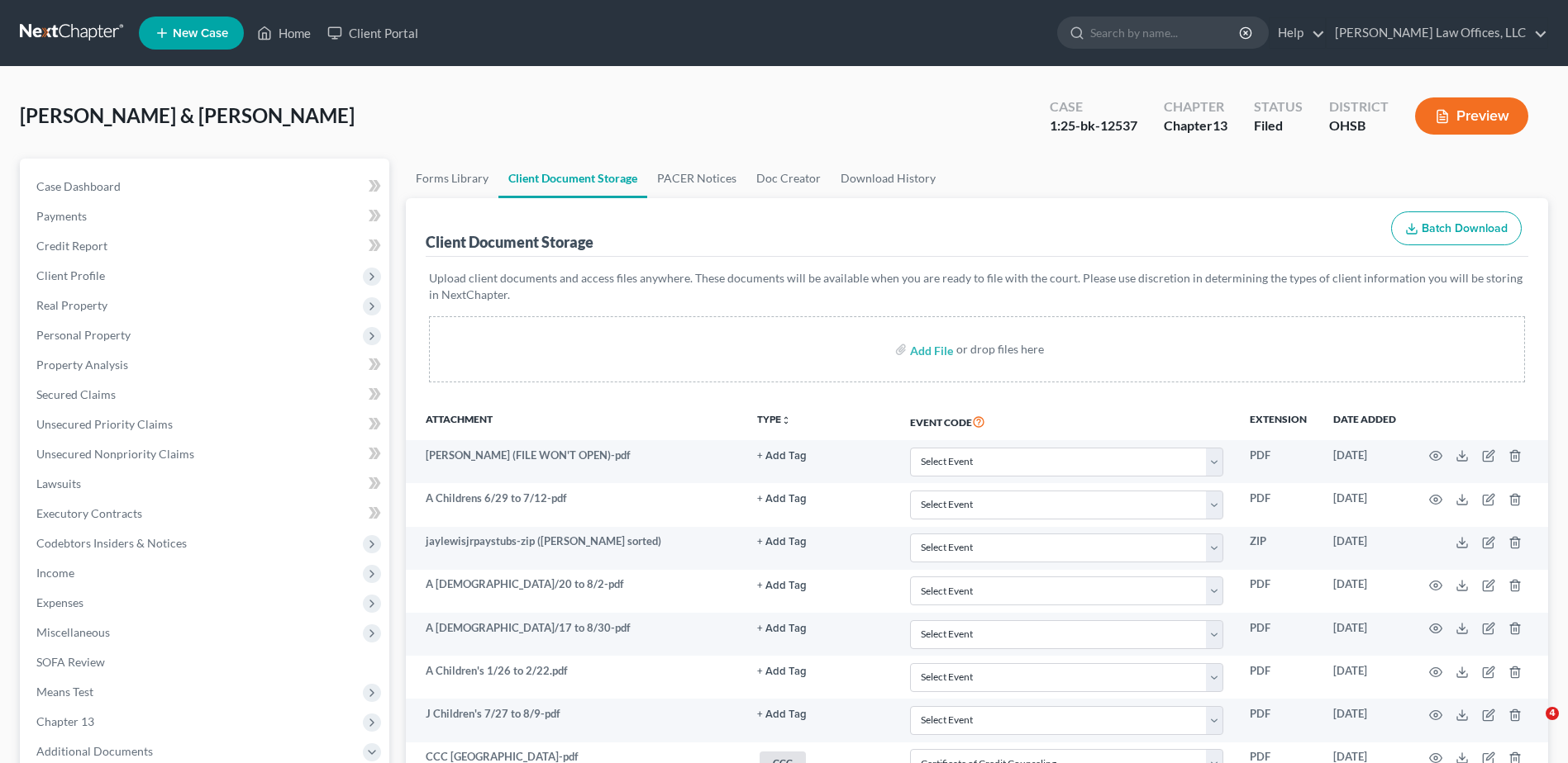
select select "7"
select select "52"
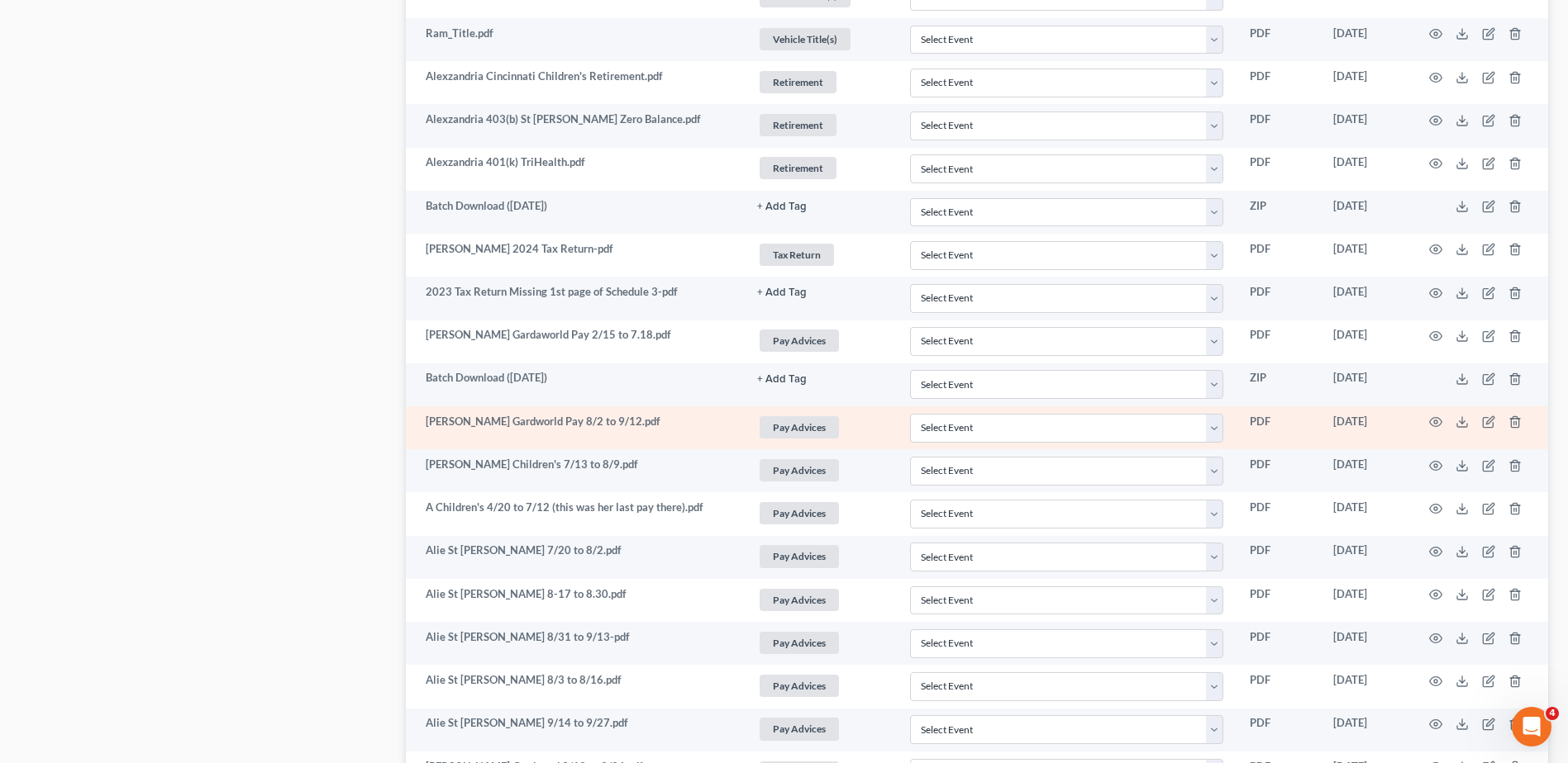
scroll to position [2231, 0]
click at [1460, 423] on icon at bounding box center [1462, 425] width 13 height 13
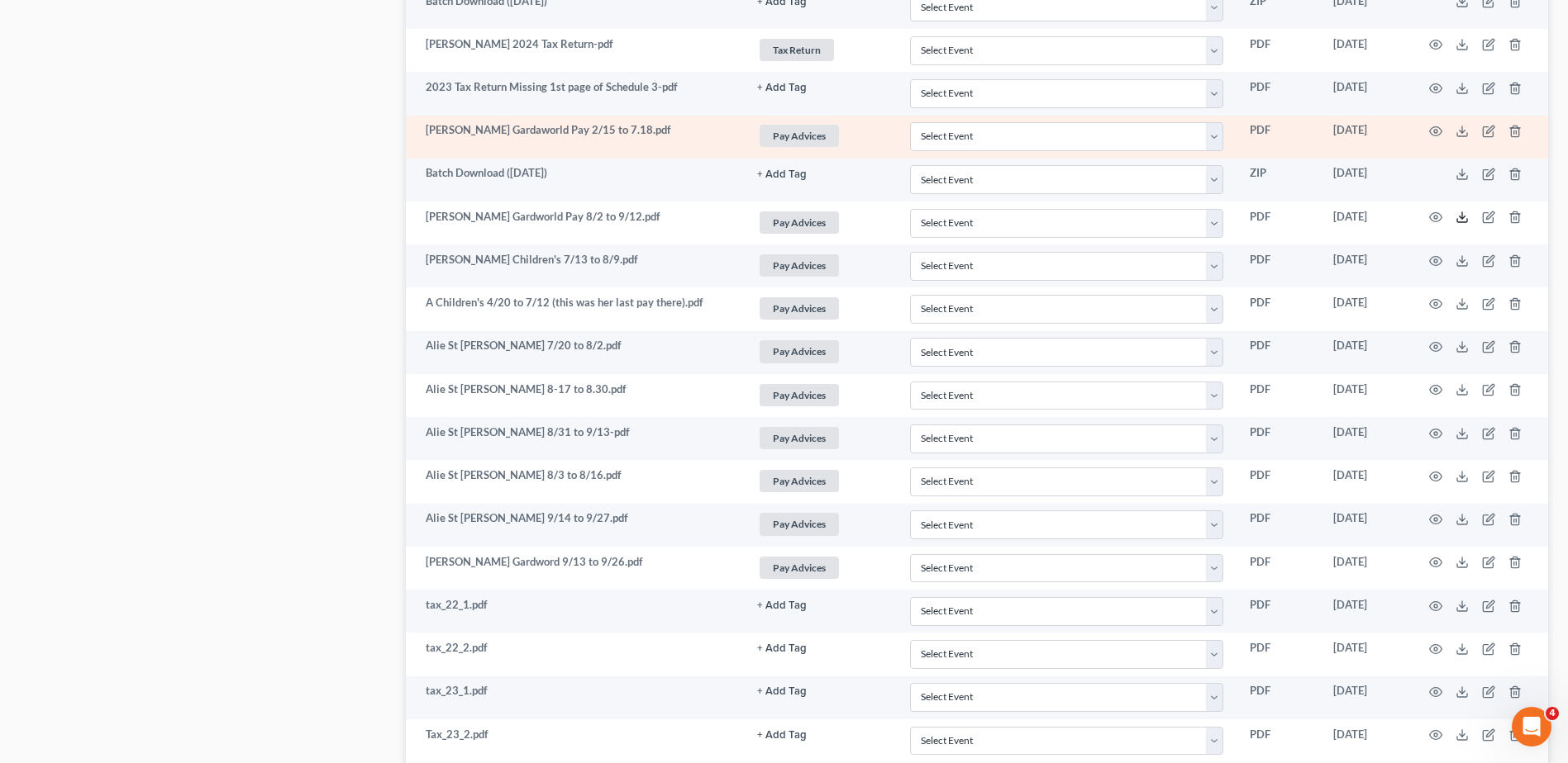
scroll to position [2479, 0]
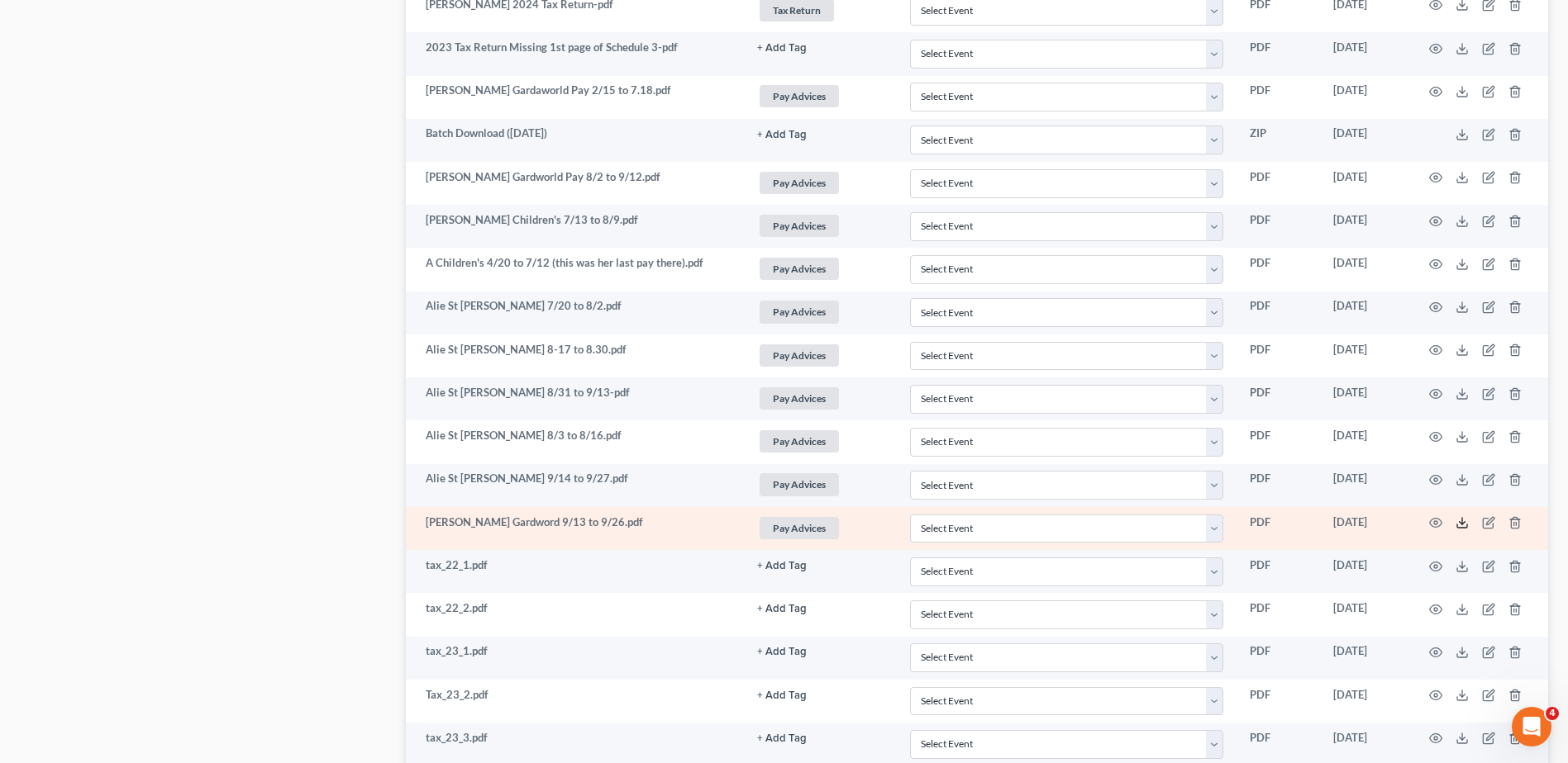
click at [1462, 524] on line at bounding box center [1462, 521] width 0 height 7
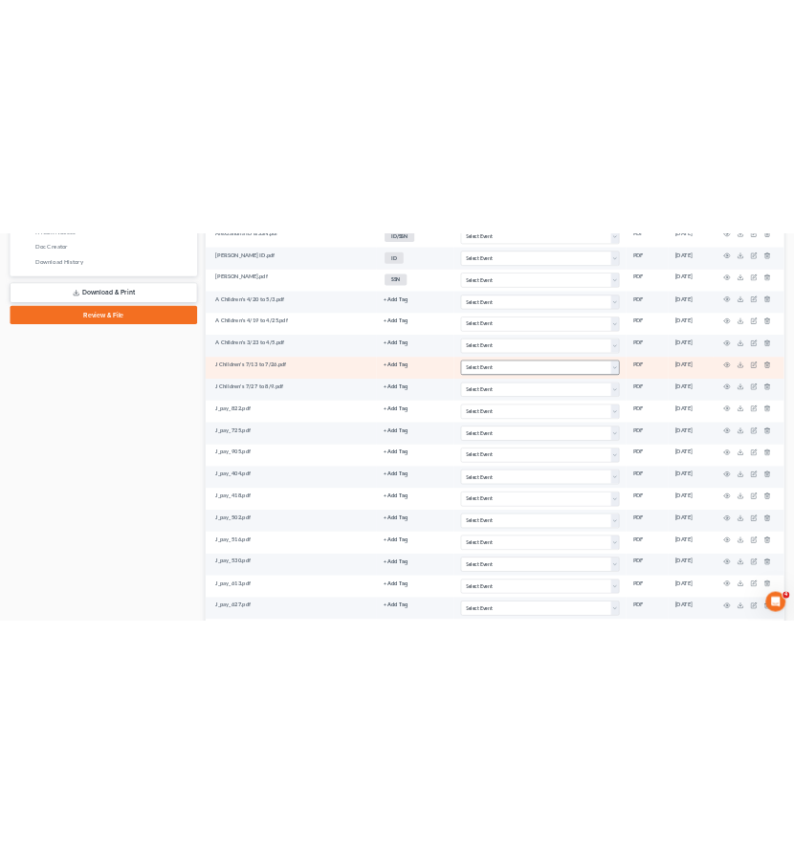
scroll to position [0, 0]
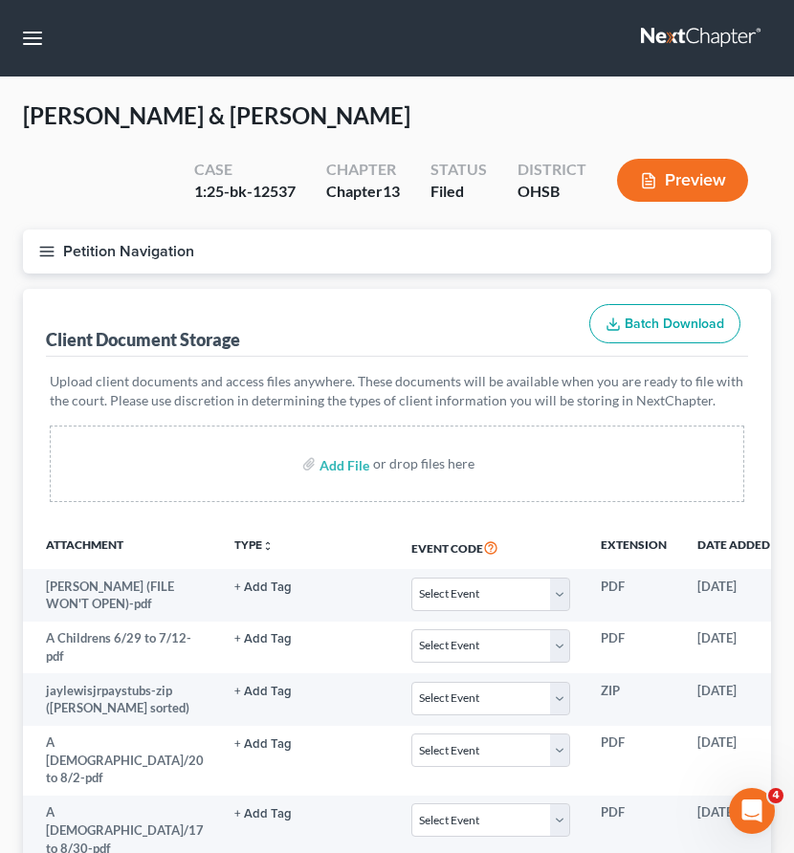
select select "7"
select select "52"
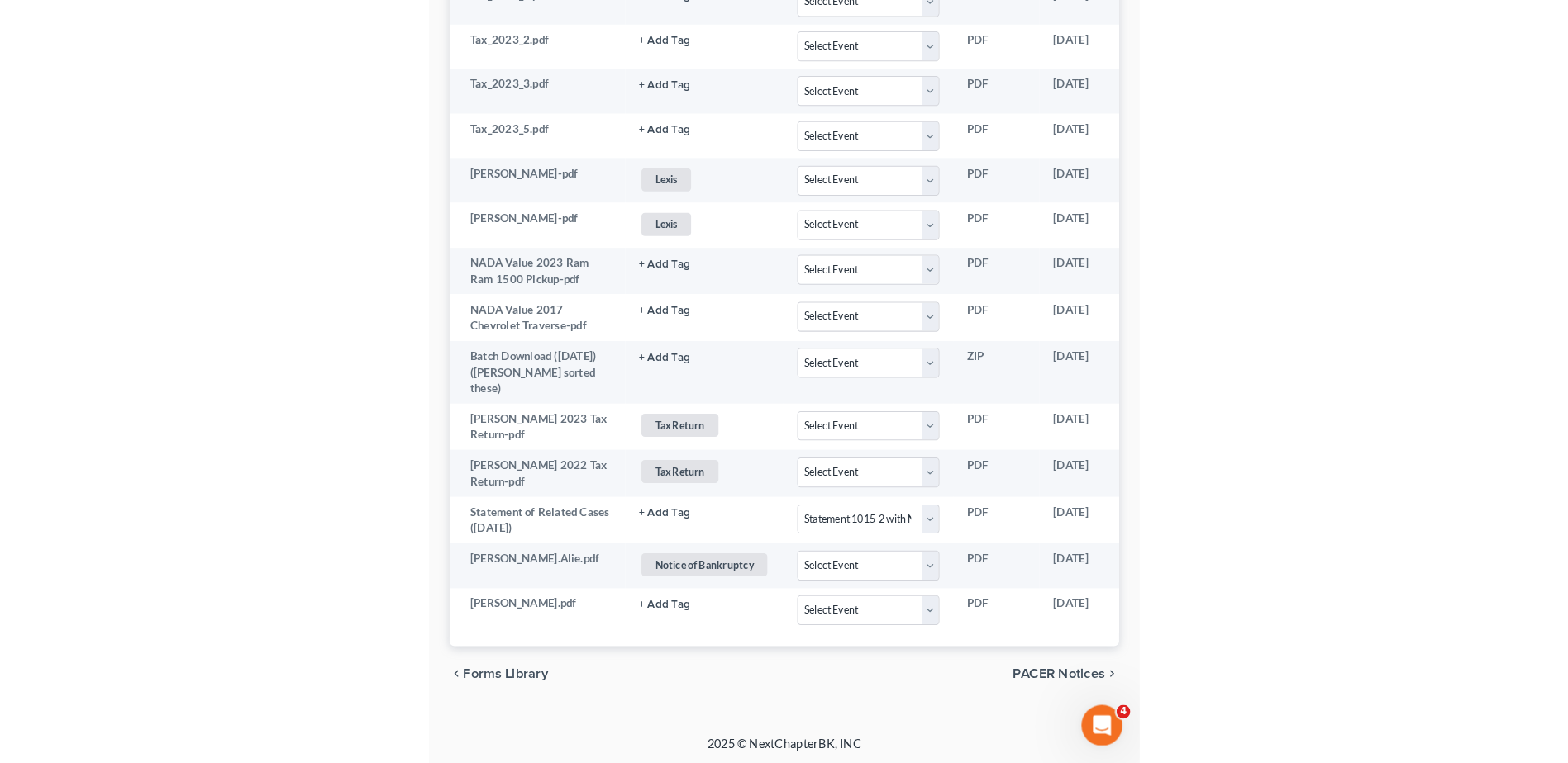
scroll to position [3431, 0]
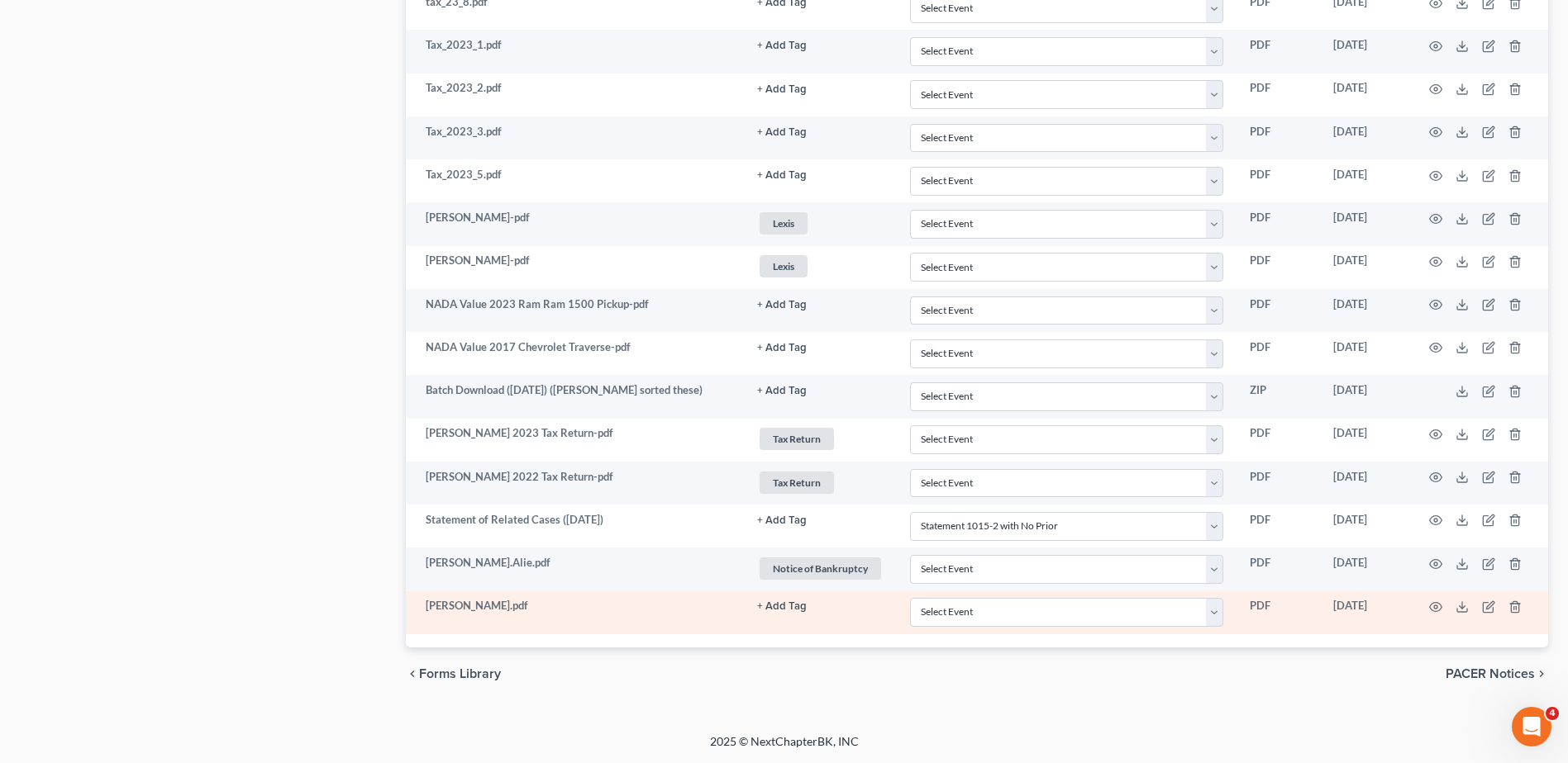
click at [791, 606] on button "+ Add Tag" at bounding box center [781, 607] width 49 height 10
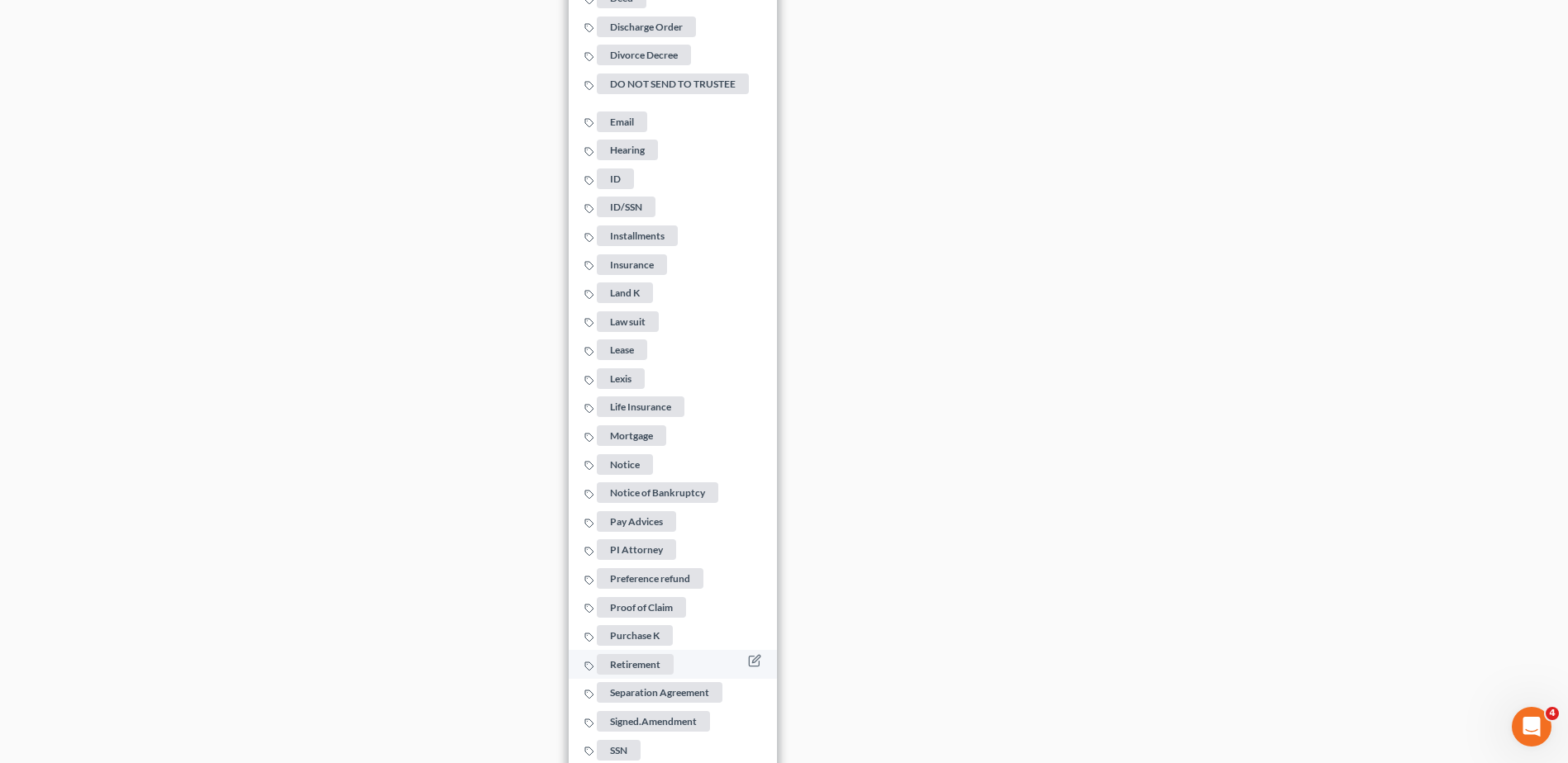
scroll to position [4505, 0]
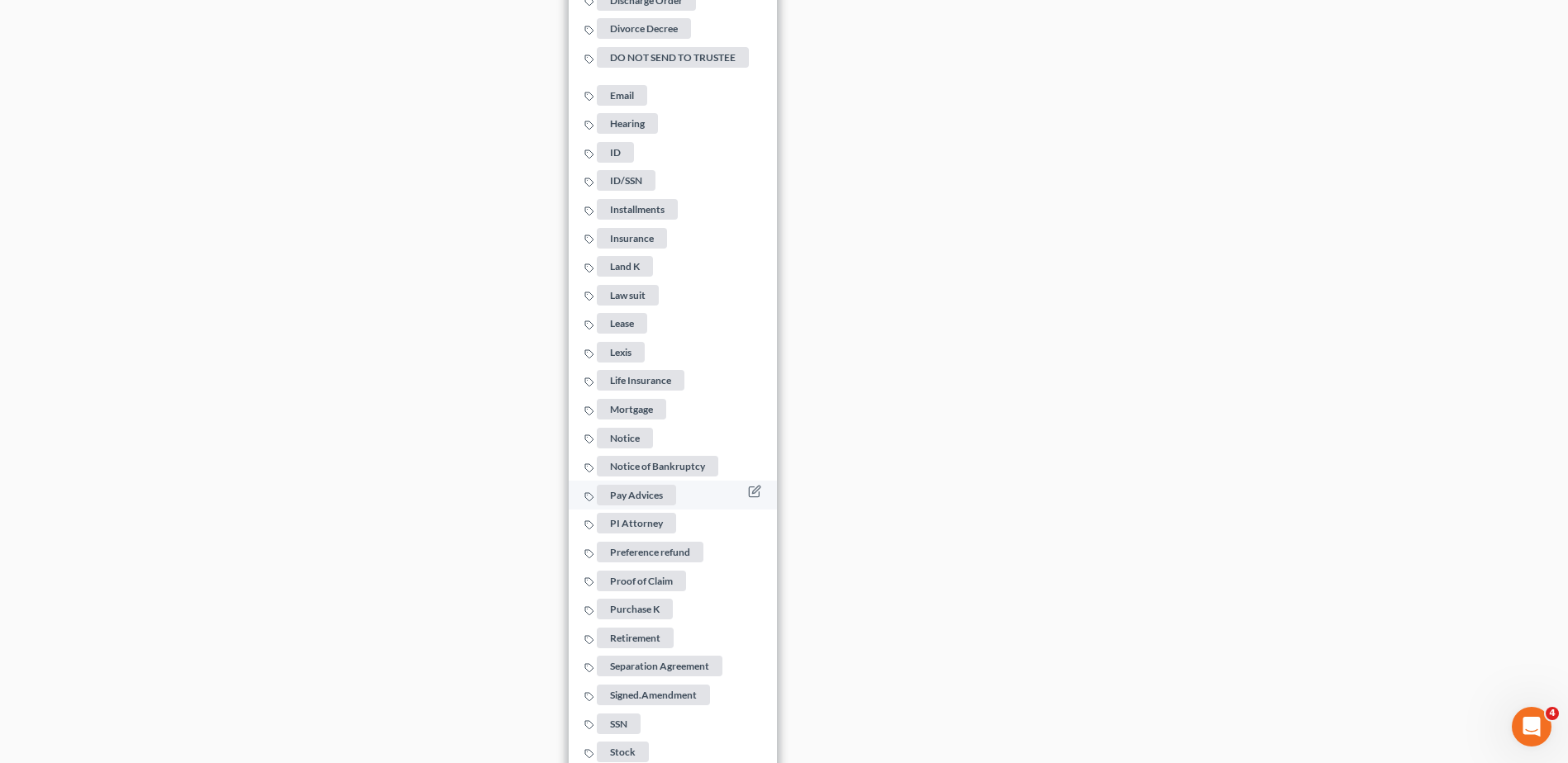
click at [649, 491] on span "Pay Advices" at bounding box center [636, 495] width 80 height 21
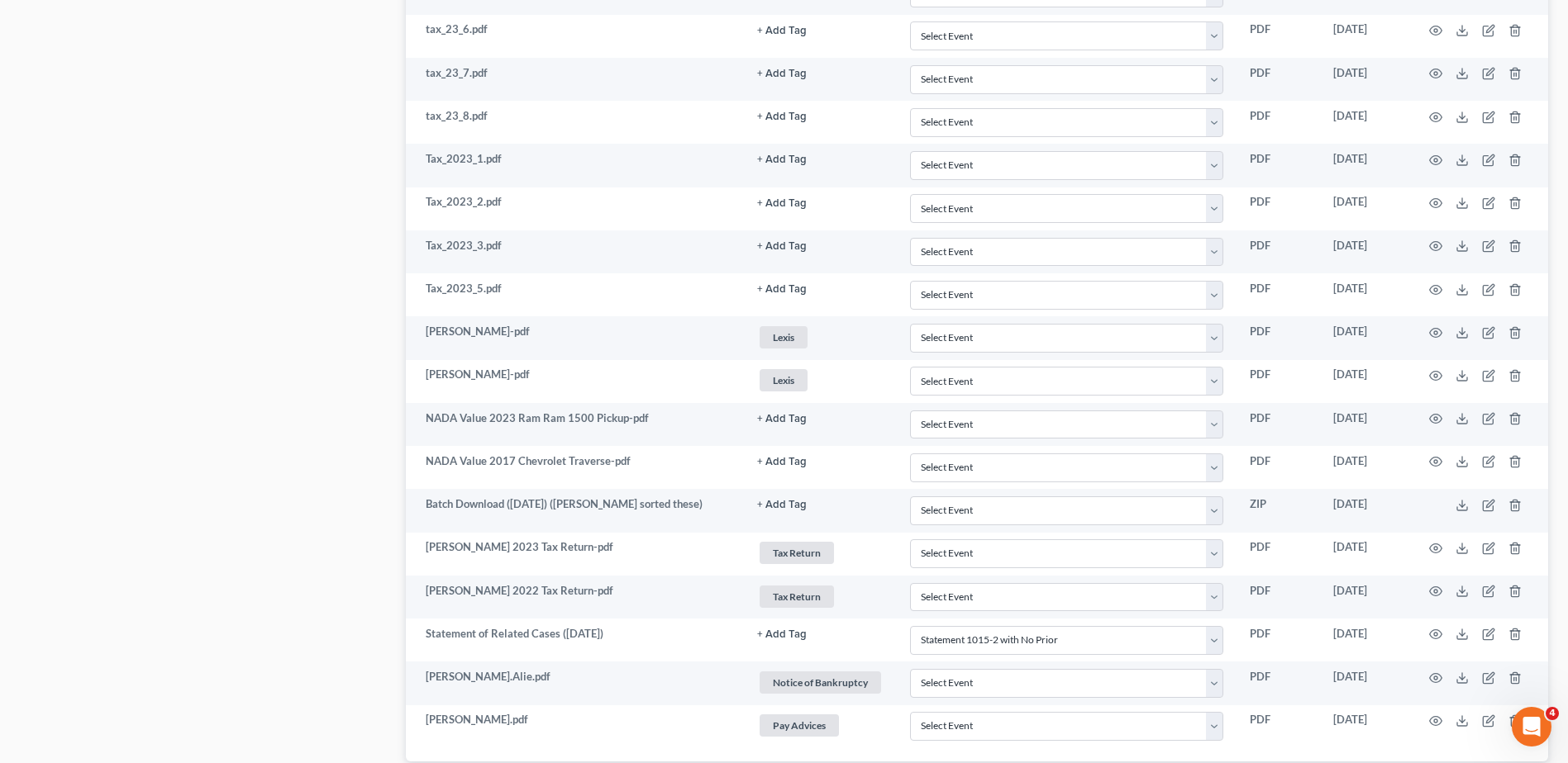
scroll to position [3348, 0]
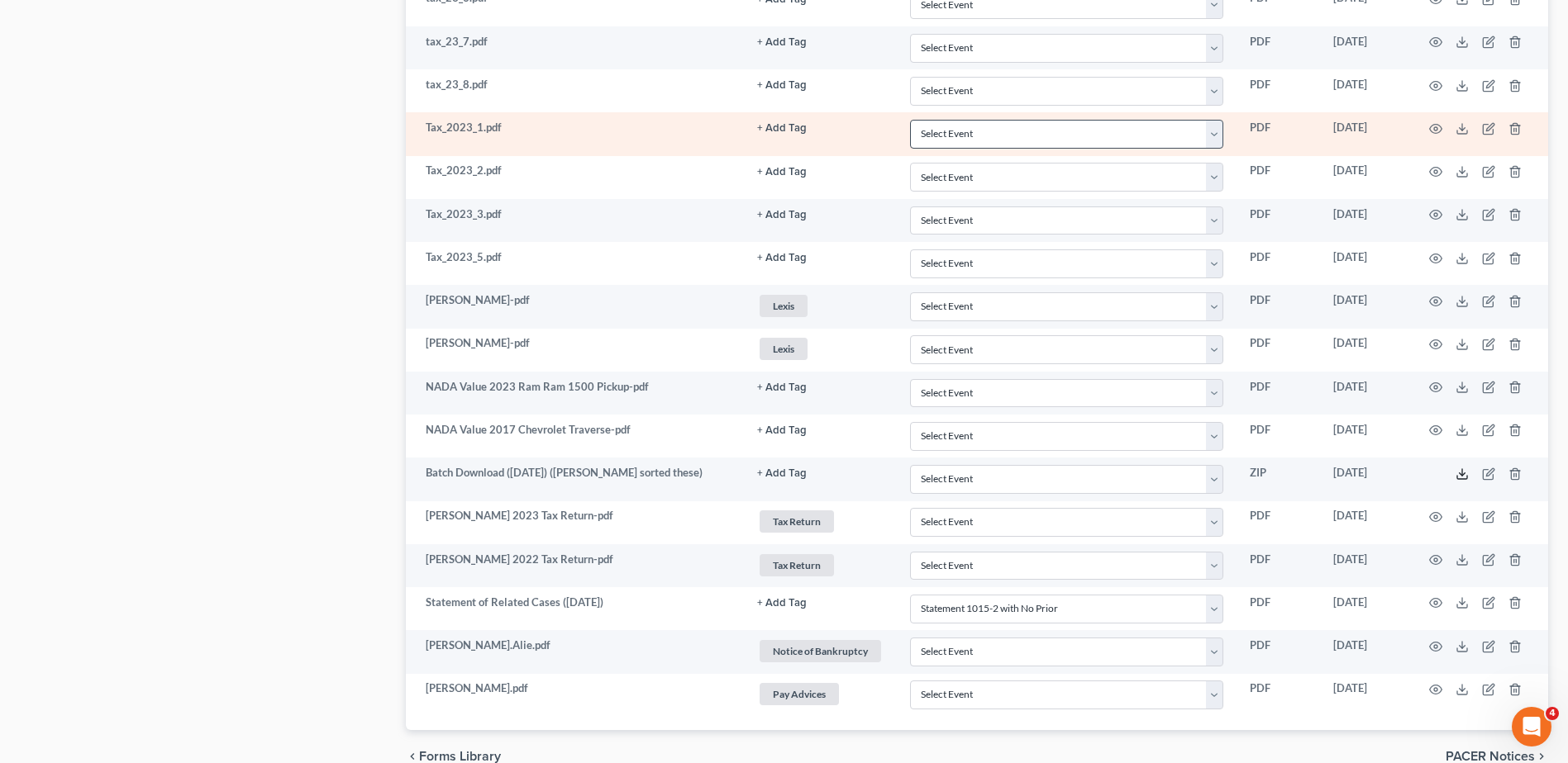
drag, startPoint x: 1463, startPoint y: 475, endPoint x: 1144, endPoint y: 126, distance: 472.8
click at [1463, 475] on polyline at bounding box center [1462, 474] width 6 height 3
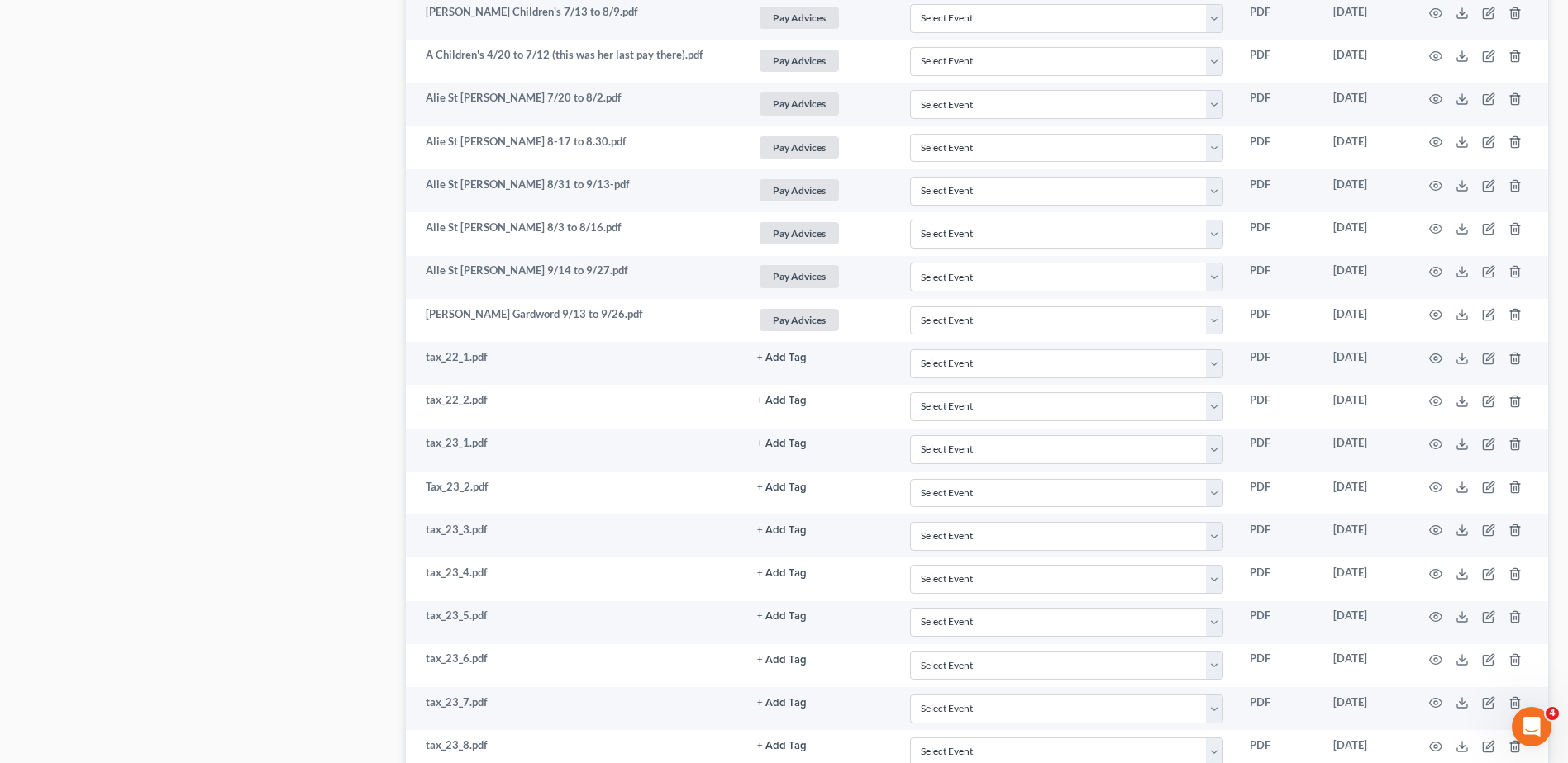
scroll to position [2770, 0]
